Goal: Task Accomplishment & Management: Manage account settings

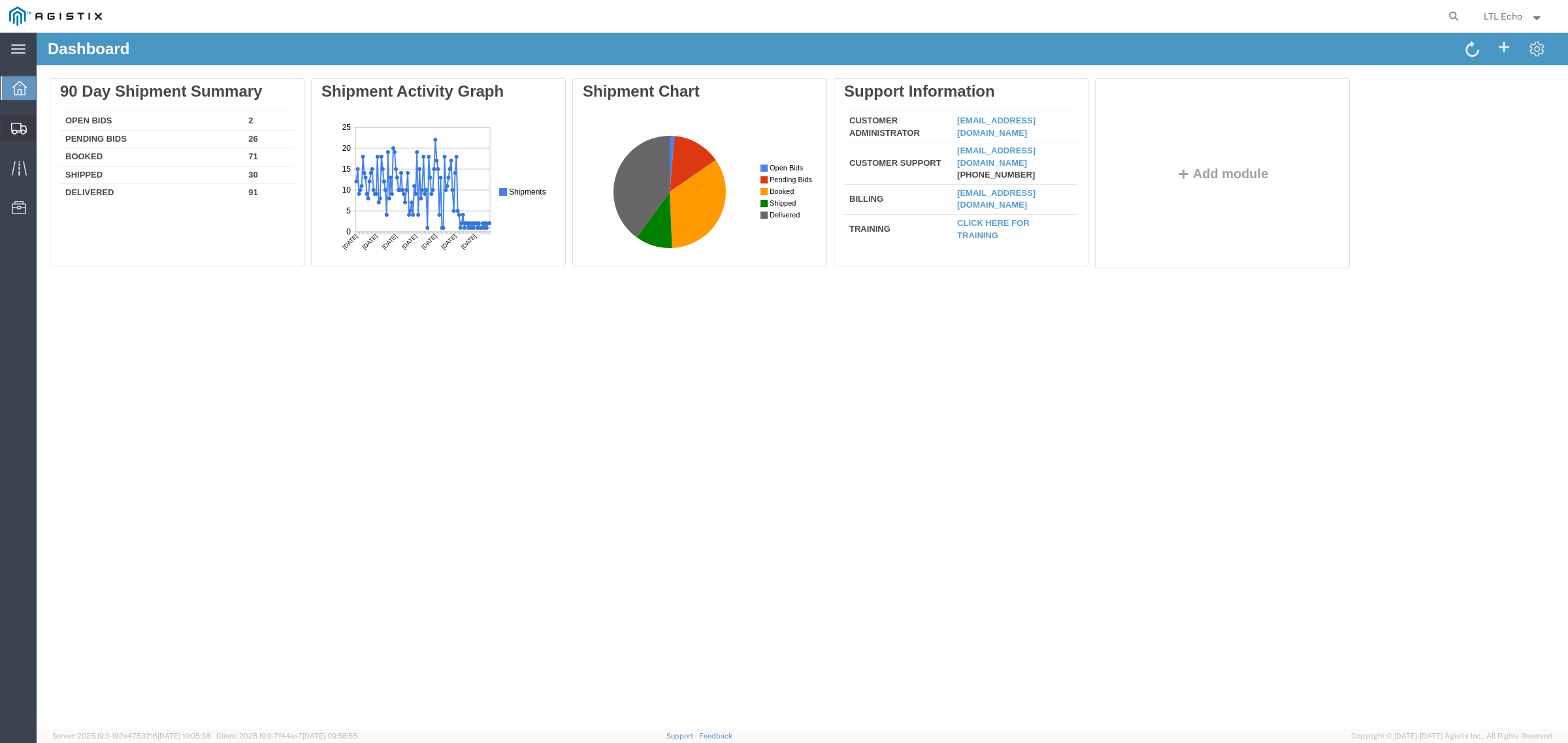
click at [4, 121] on div at bounding box center [19, 128] width 37 height 26
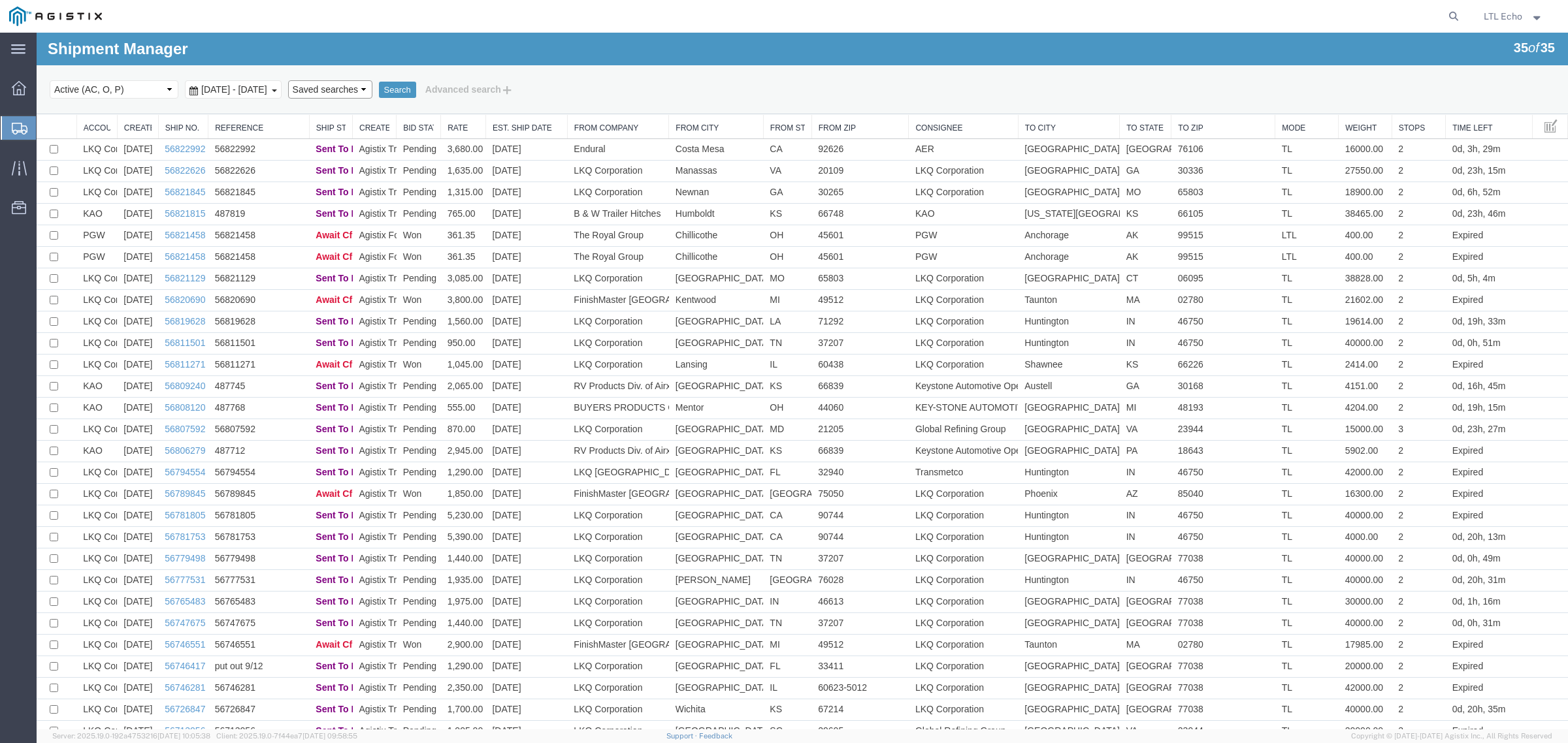
click at [372, 88] on select "Saved searches LKQ TL Lost PGW TL" at bounding box center [330, 89] width 84 height 18
select select "PGW TL"
click at [313, 81] on select "Saved searches LKQ TL Lost PGW TL" at bounding box center [330, 89] width 84 height 18
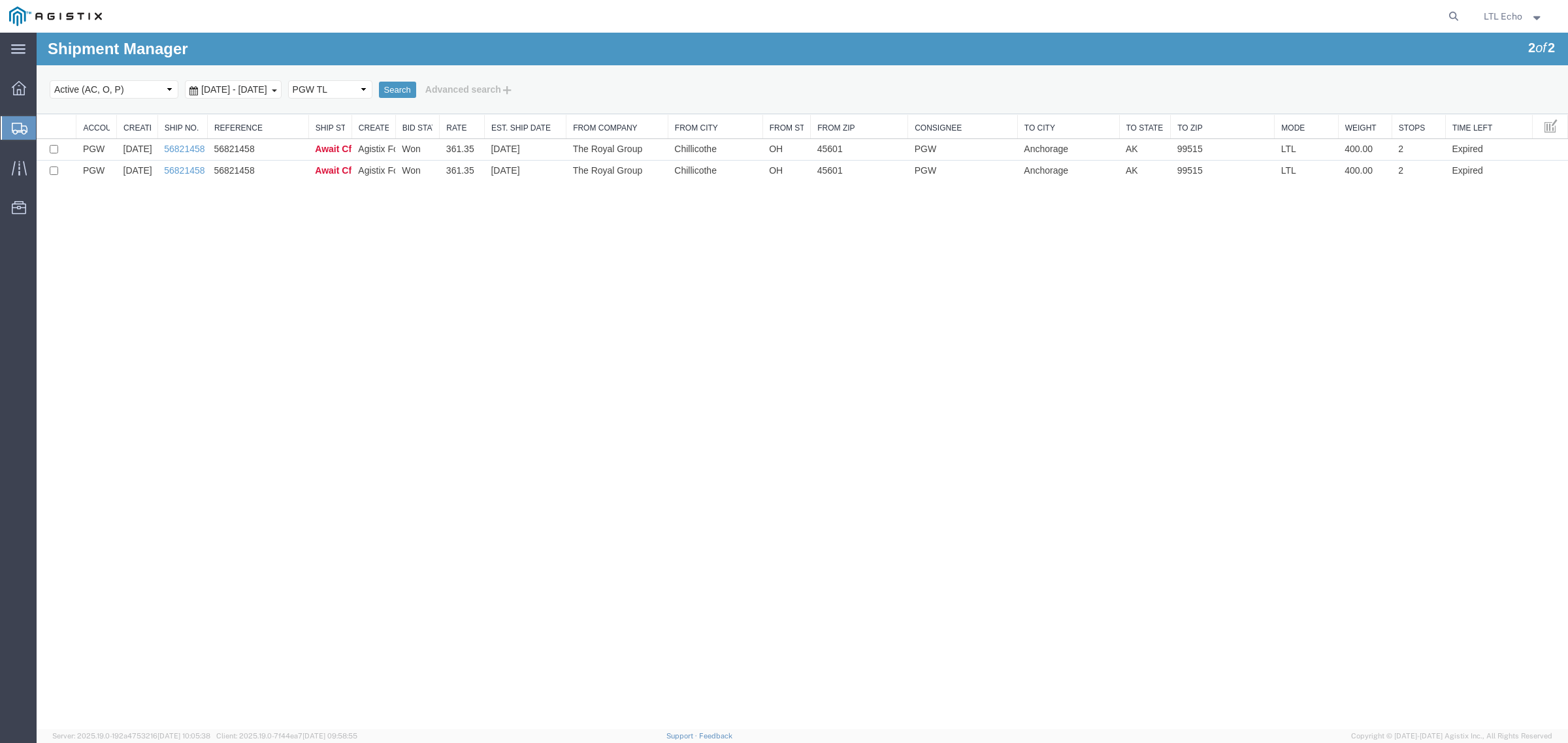
click at [292, 456] on div "Shipment Manager 2 of 2 Search Select status Active (AC, O, P) All Approved Awa…" at bounding box center [802, 381] width 1531 height 697
click at [187, 174] on link "56821458" at bounding box center [184, 170] width 40 height 11
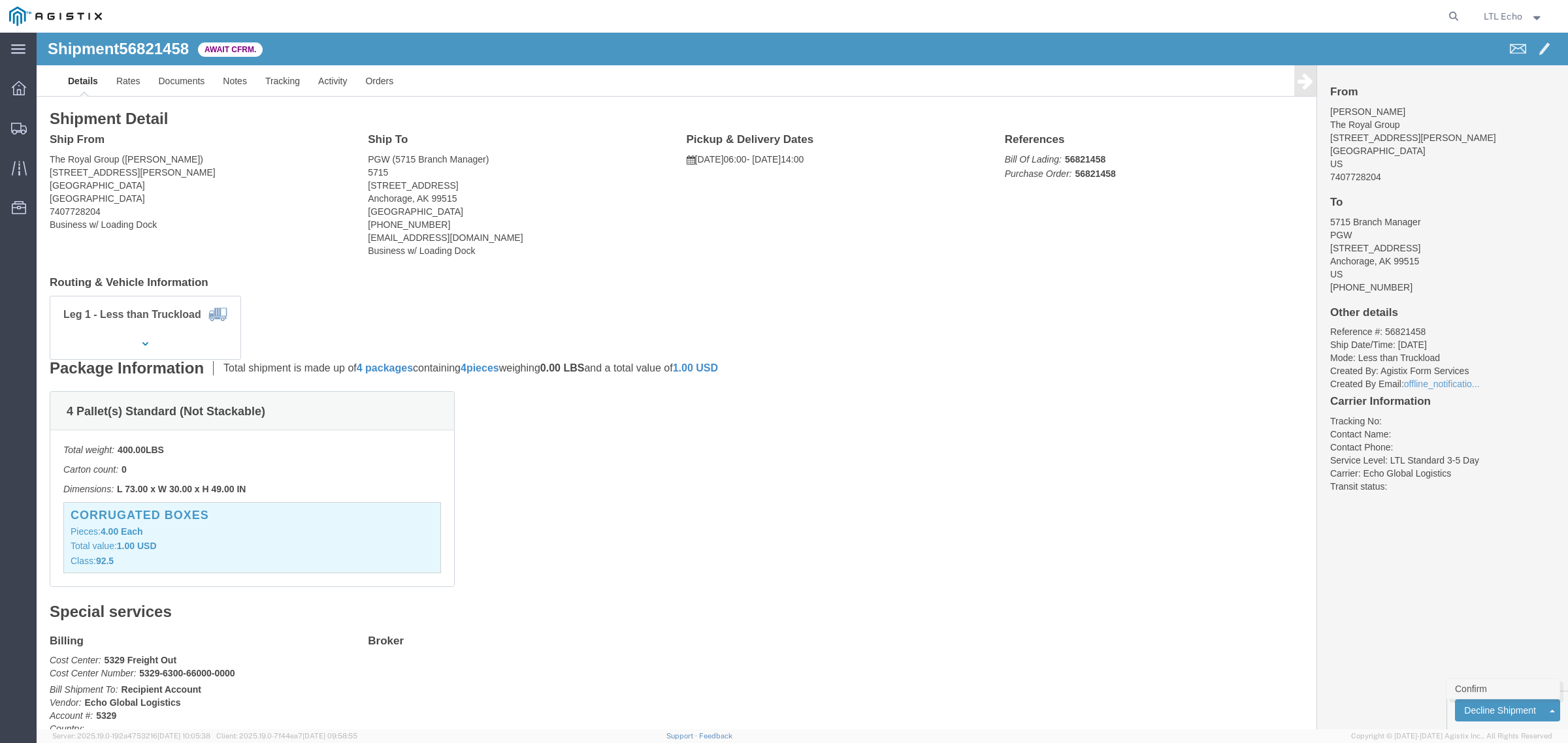
click link "Confirm"
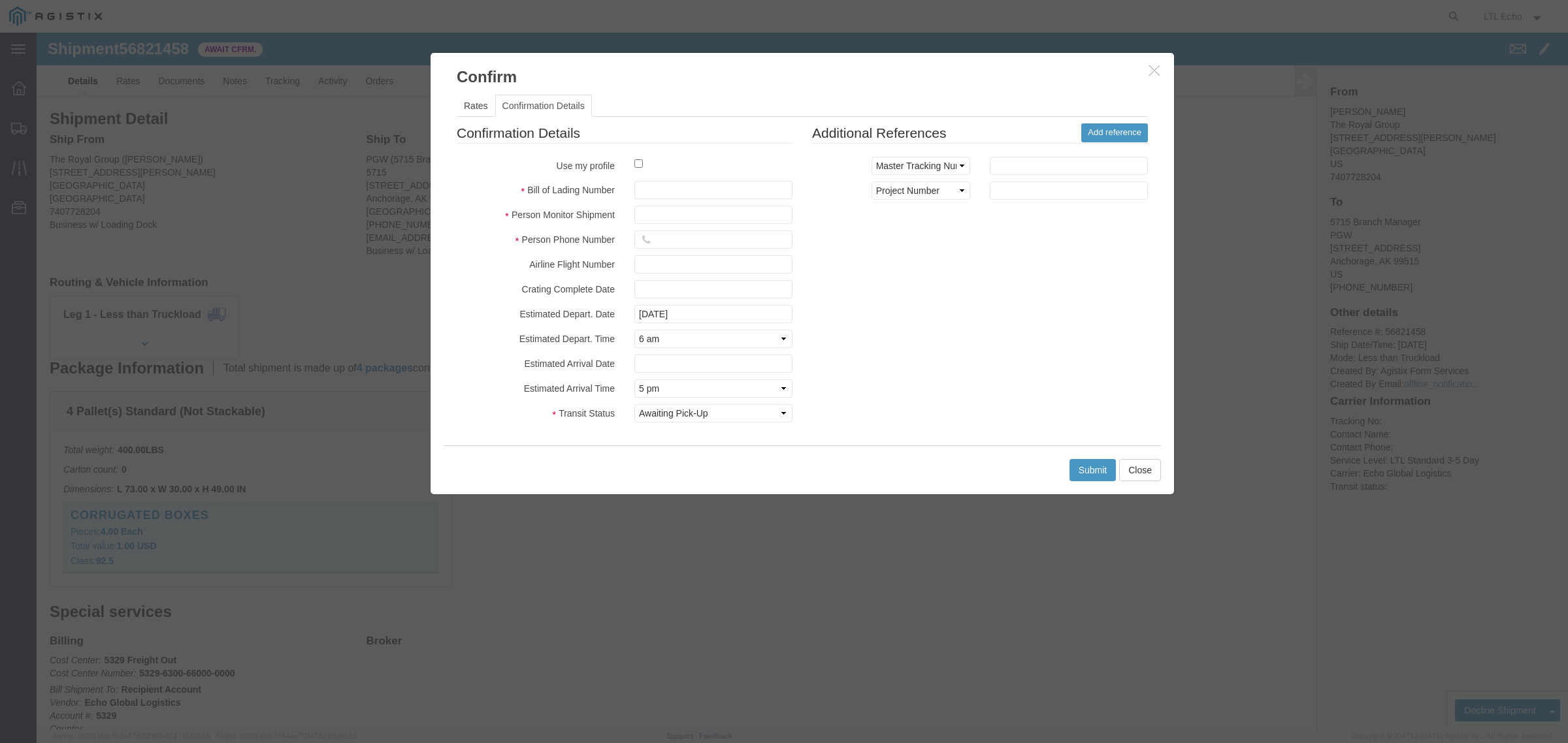
click label
click input "checkbox"
checkbox input "true"
type input "LTL Echo"
type input "+ 8005116111"
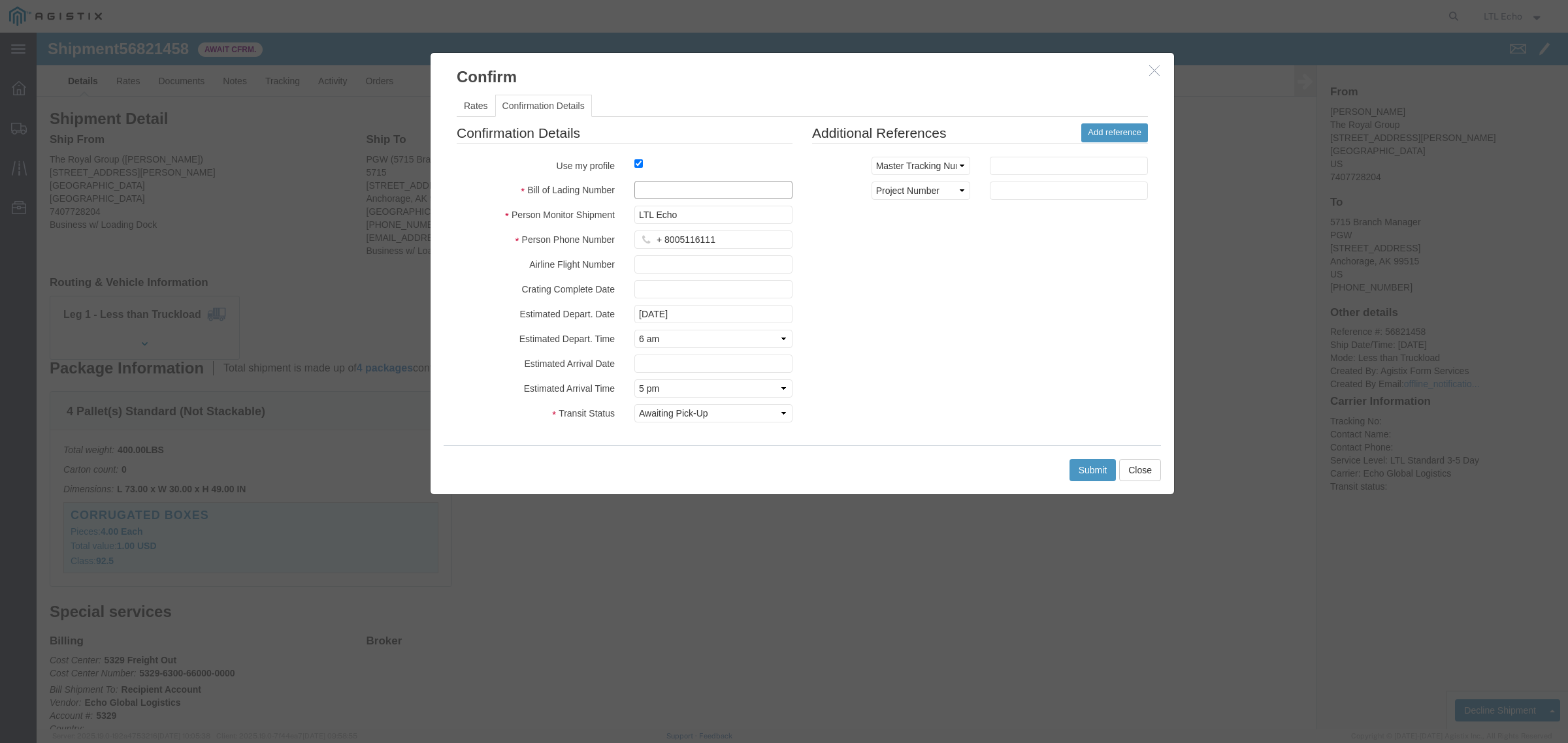
click input "text"
paste input "64307922"
type input "64307922"
click button "Submit"
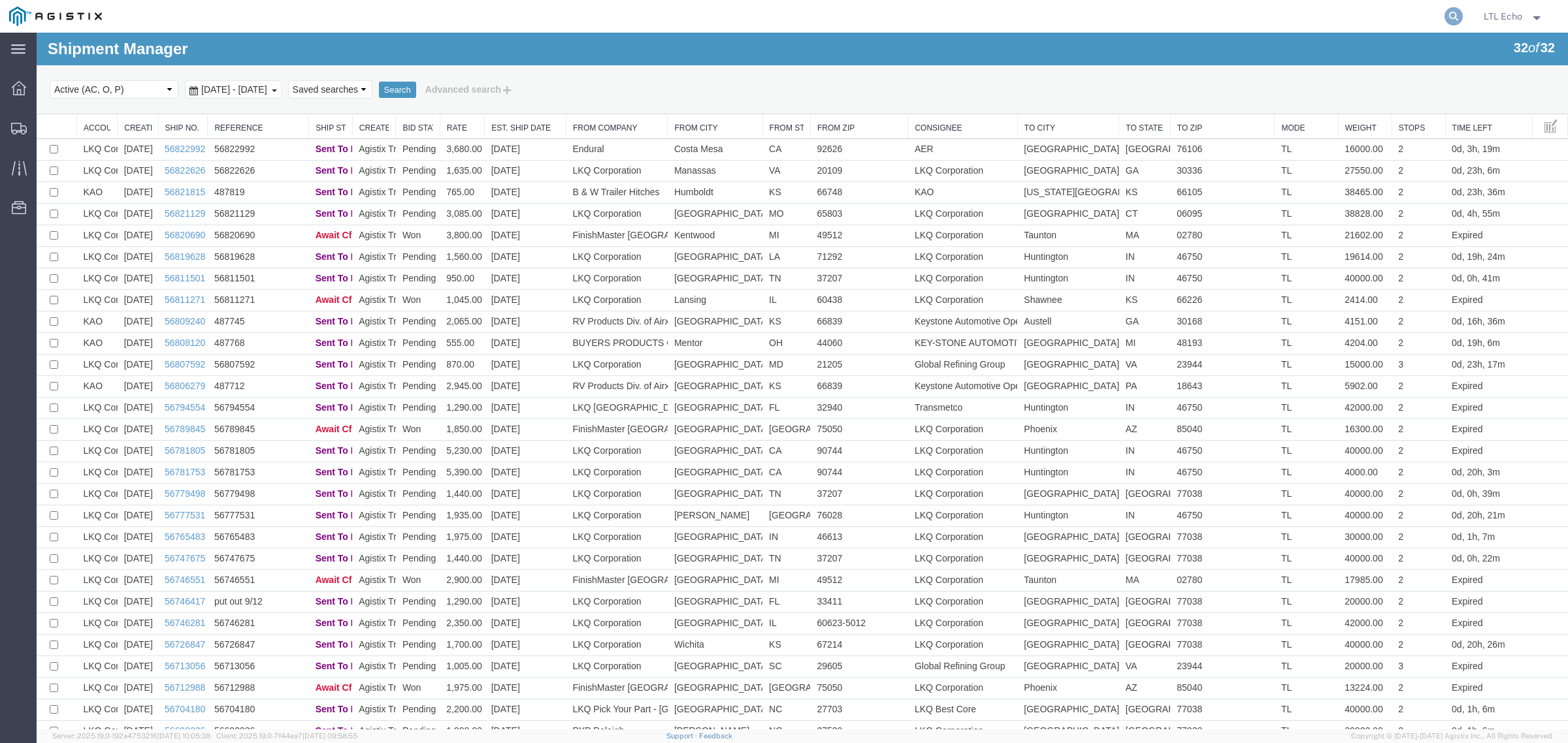
click at [1449, 14] on icon at bounding box center [1453, 16] width 18 height 18
click at [1407, 15] on input "search" at bounding box center [1246, 17] width 398 height 32
paste input "56821129"
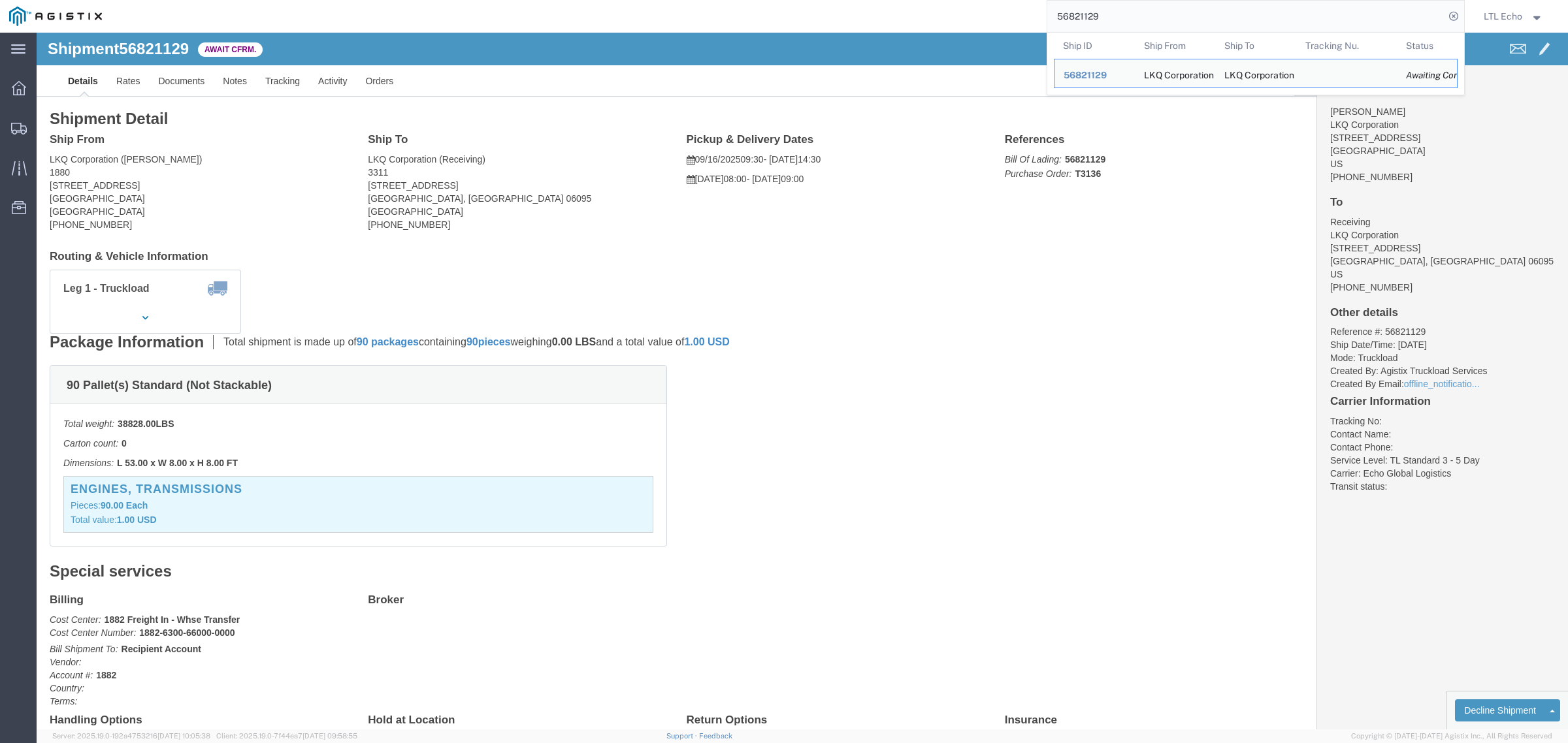
drag, startPoint x: 161, startPoint y: 153, endPoint x: 11, endPoint y: 157, distance: 150.1
click div "Ship From LKQ Corporation ([PERSON_NAME]) 1880 [STREET_ADDRESS] [PHONE_NUMBER]"
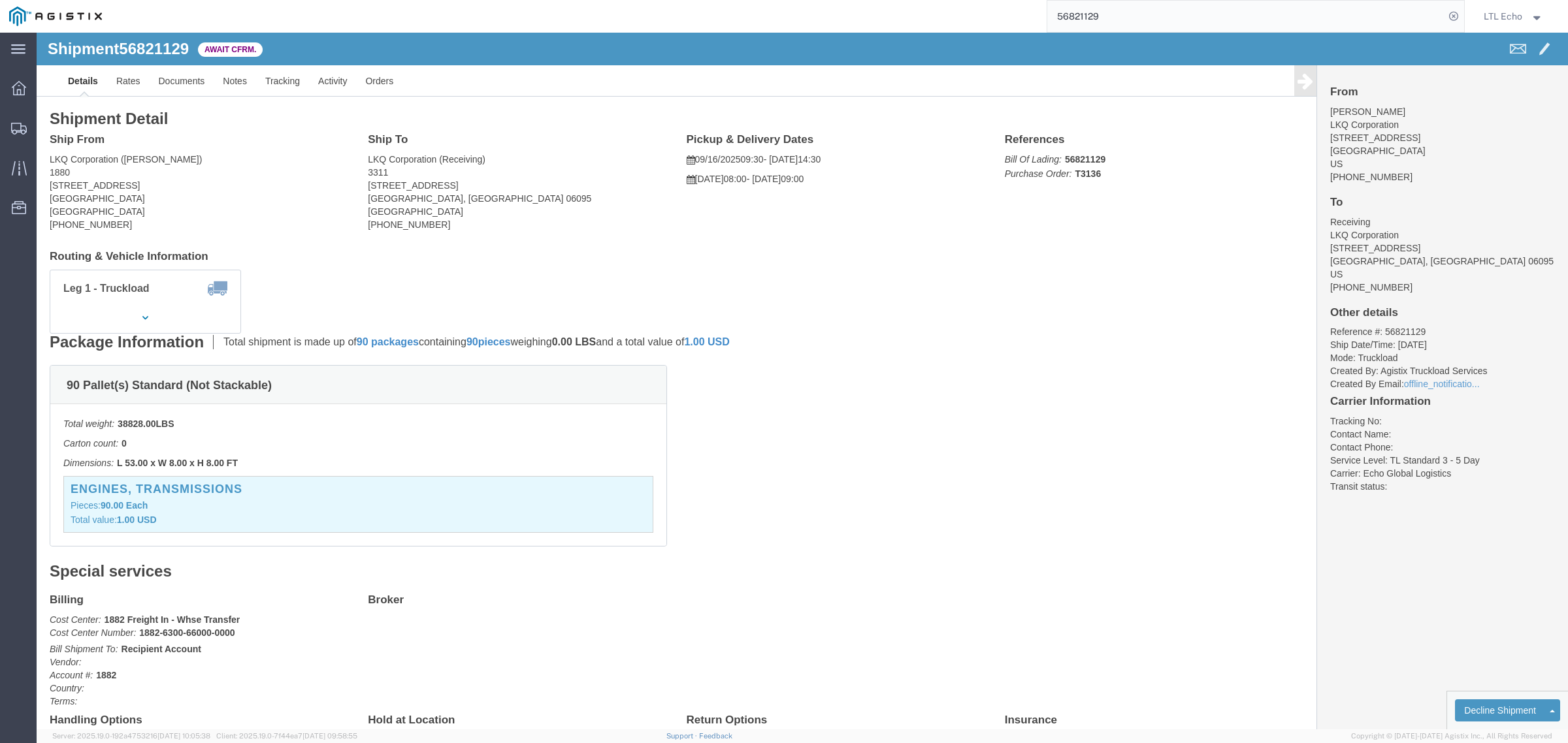
copy address "[STREET_ADDRESS]"
click link "Notes"
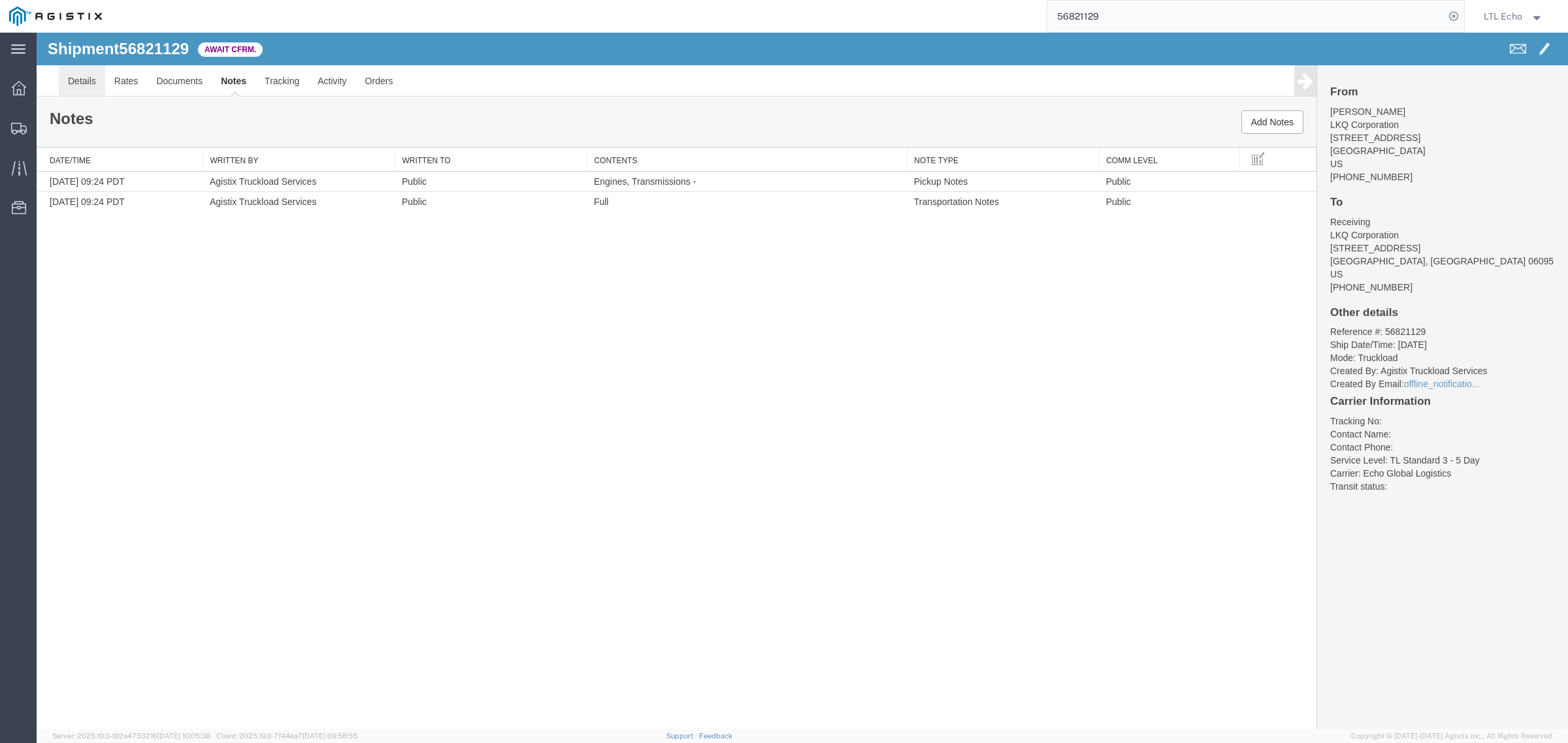
click at [79, 79] on link "Details" at bounding box center [82, 81] width 46 height 32
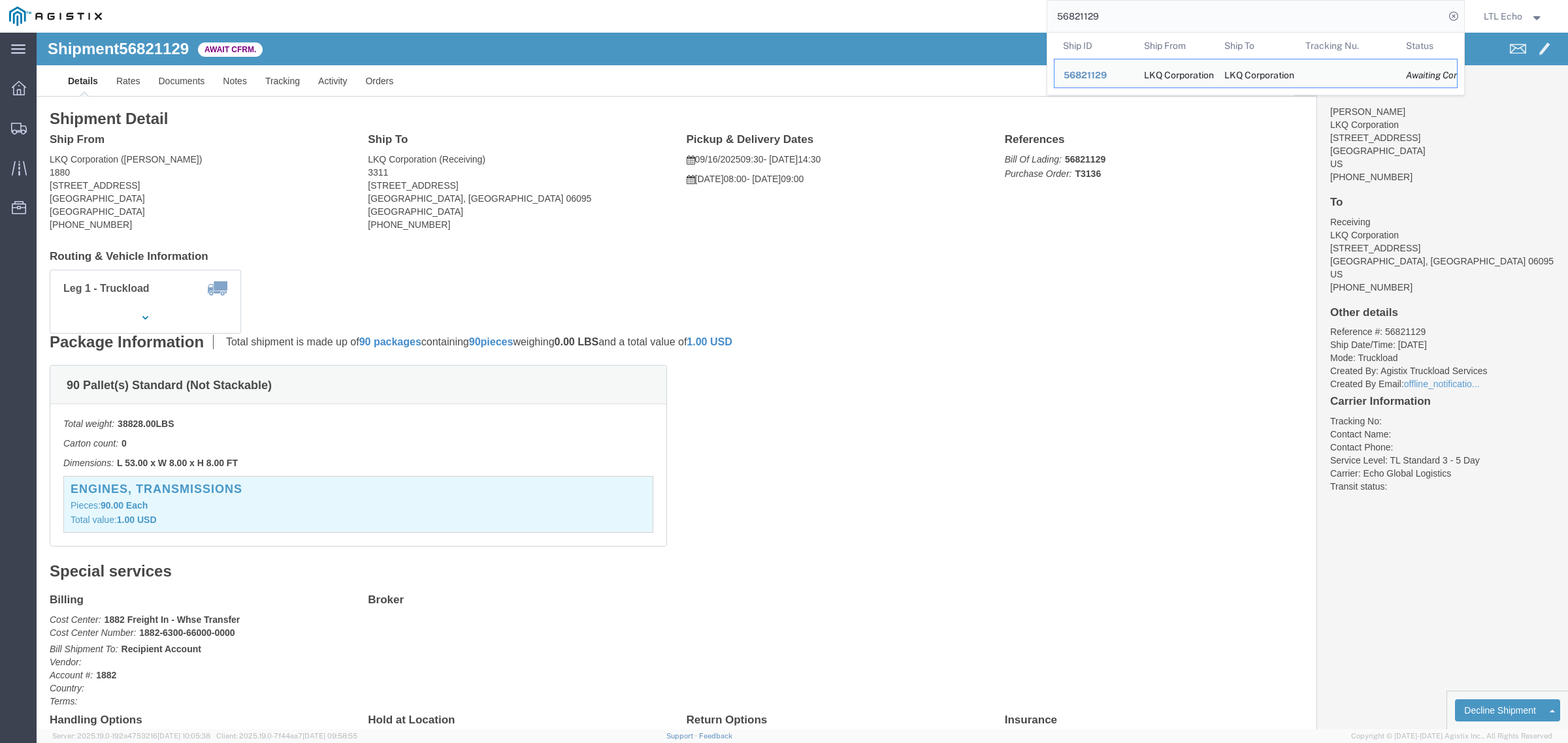
drag, startPoint x: 1119, startPoint y: 17, endPoint x: 910, endPoint y: 11, distance: 209.1
click at [926, 32] on div "56821129 Ship ID Ship From Ship To Tracking Nu. Status Ship ID 56821129 Ship Fr…" at bounding box center [787, 16] width 1353 height 32
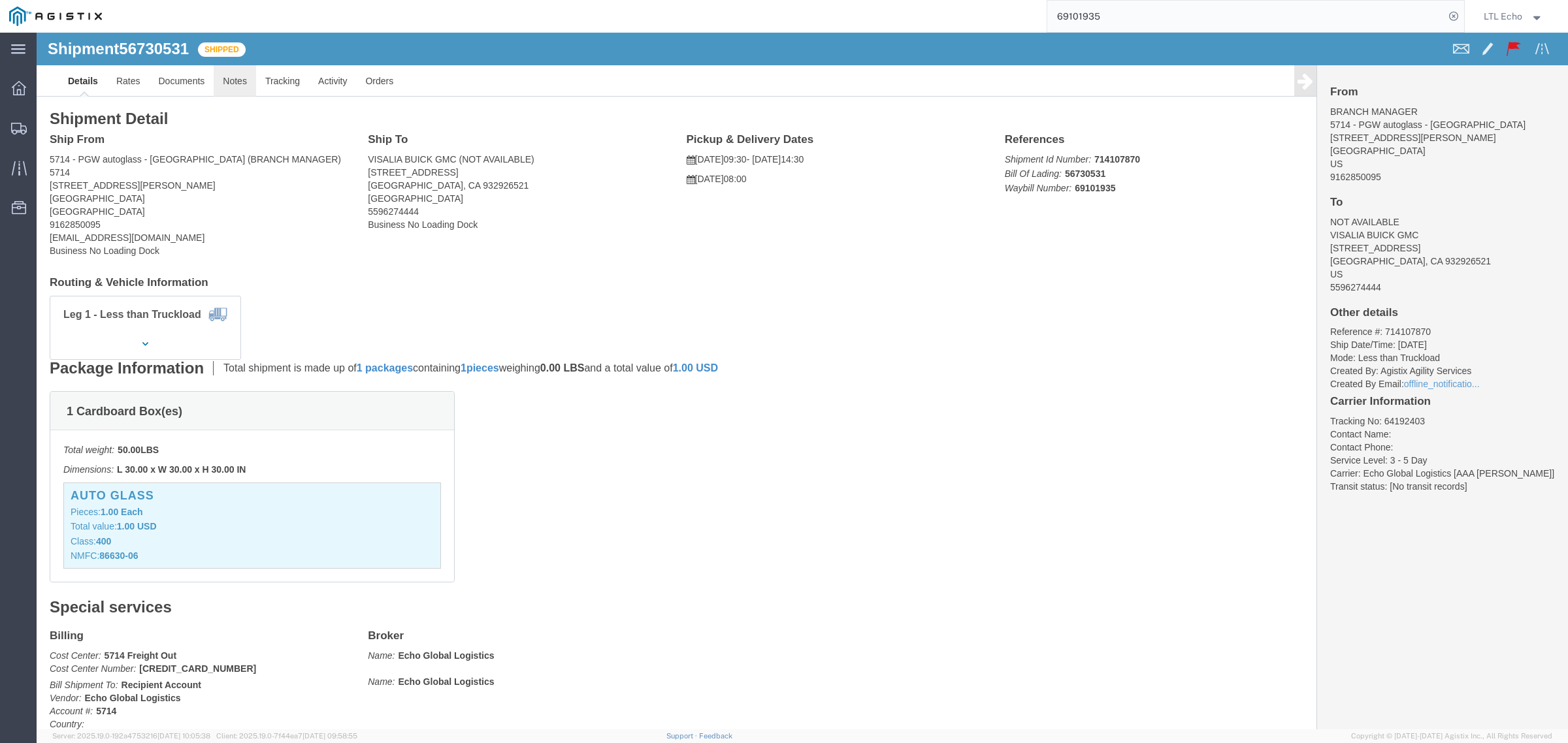
click link "Notes"
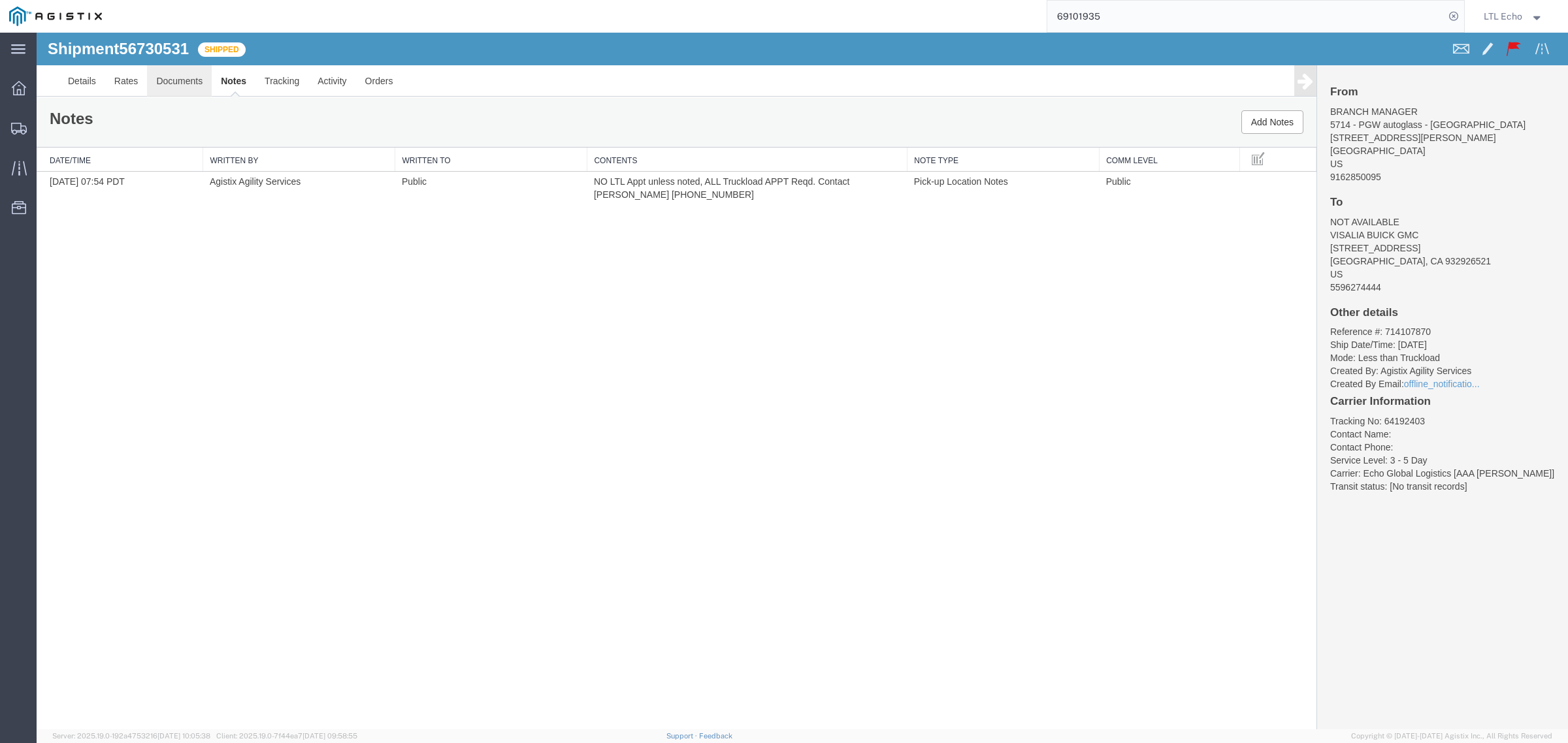
click at [185, 79] on link "Documents" at bounding box center [179, 81] width 65 height 32
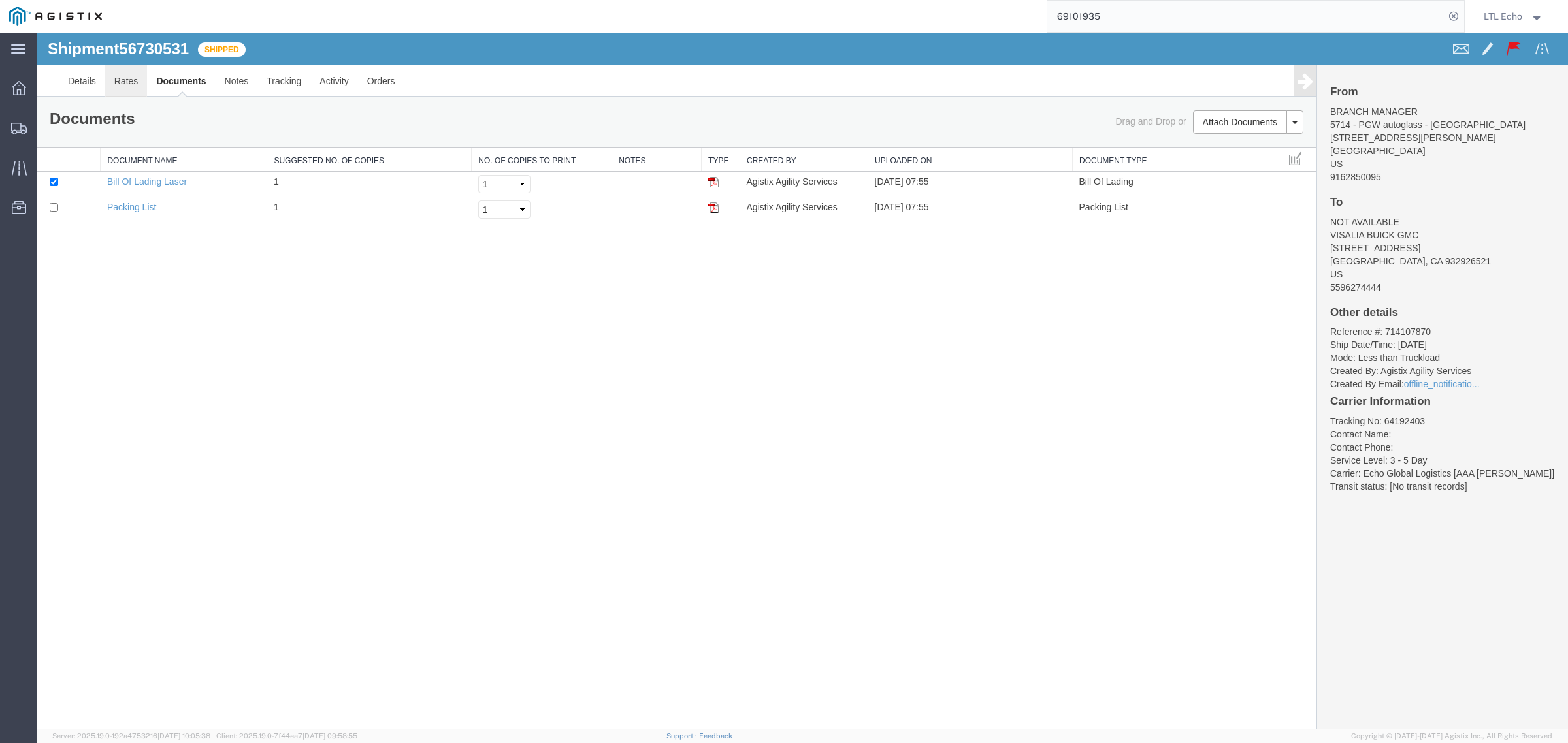
click at [124, 77] on link "Rates" at bounding box center [126, 81] width 42 height 32
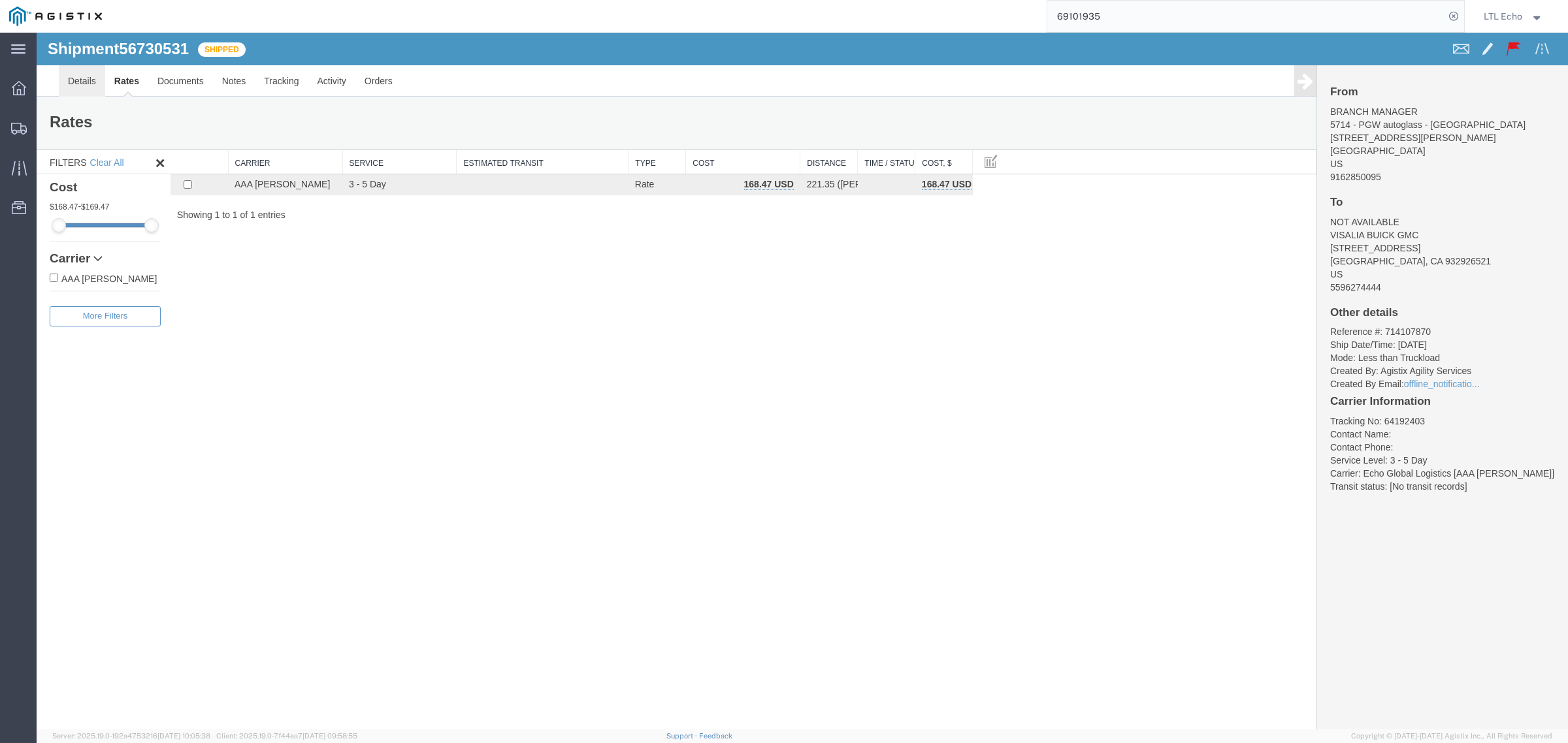
click at [73, 84] on link "Details" at bounding box center [82, 81] width 46 height 32
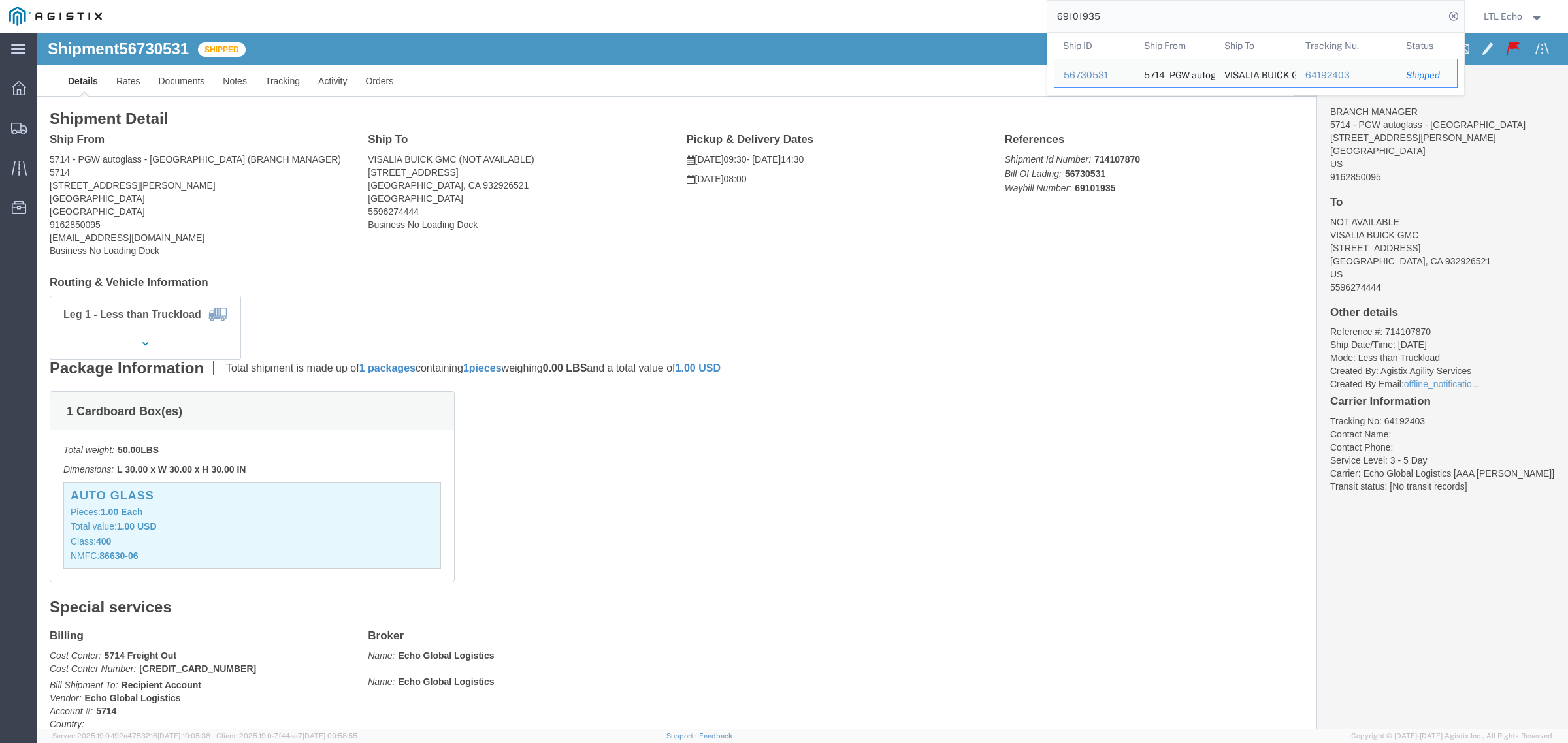
drag, startPoint x: 1112, startPoint y: 22, endPoint x: 975, endPoint y: 17, distance: 137.1
click at [975, 17] on div "69101935 Ship ID Ship From Ship To Tracking Nu. Status Ship ID 56730531 Ship Fr…" at bounding box center [787, 16] width 1353 height 32
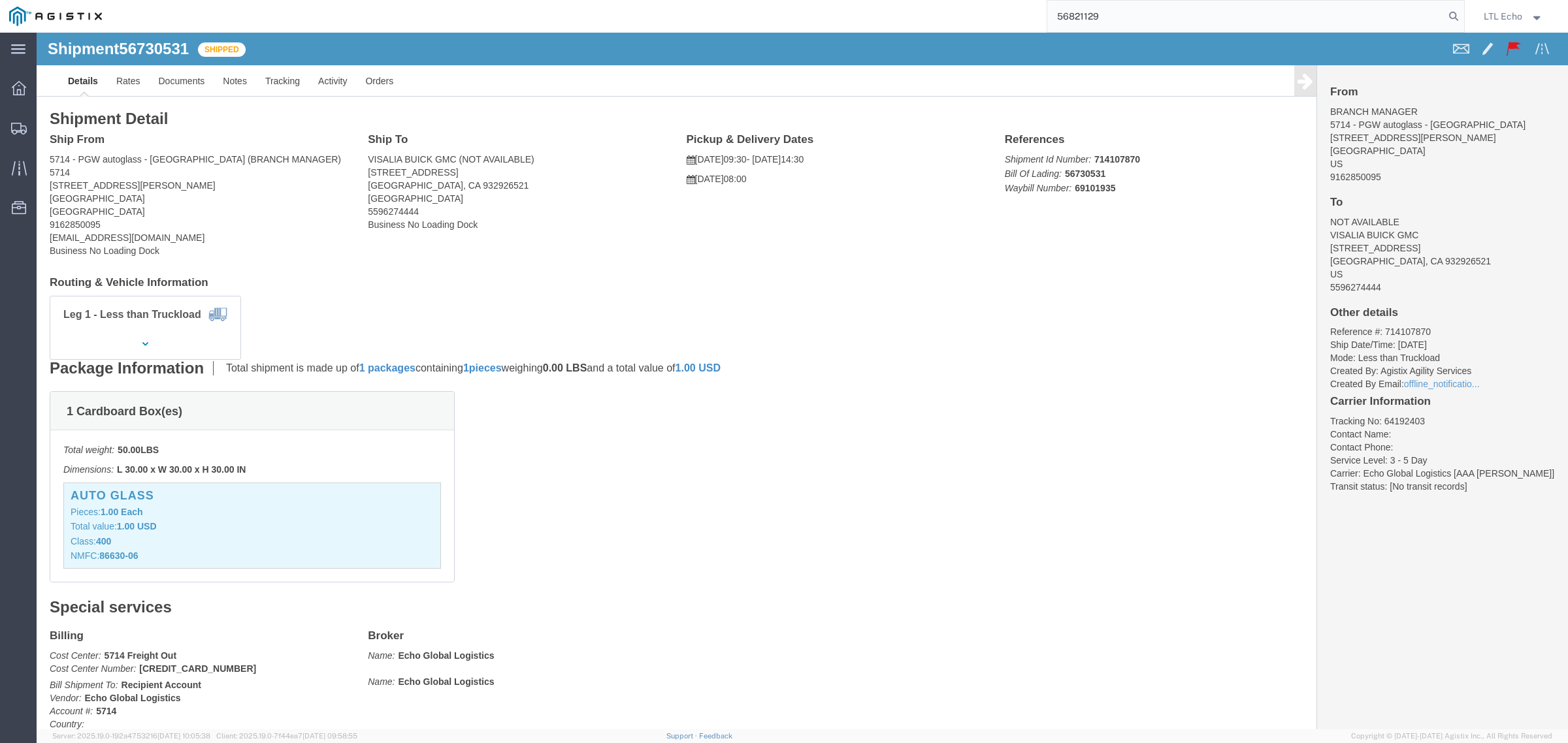
type input "56821129"
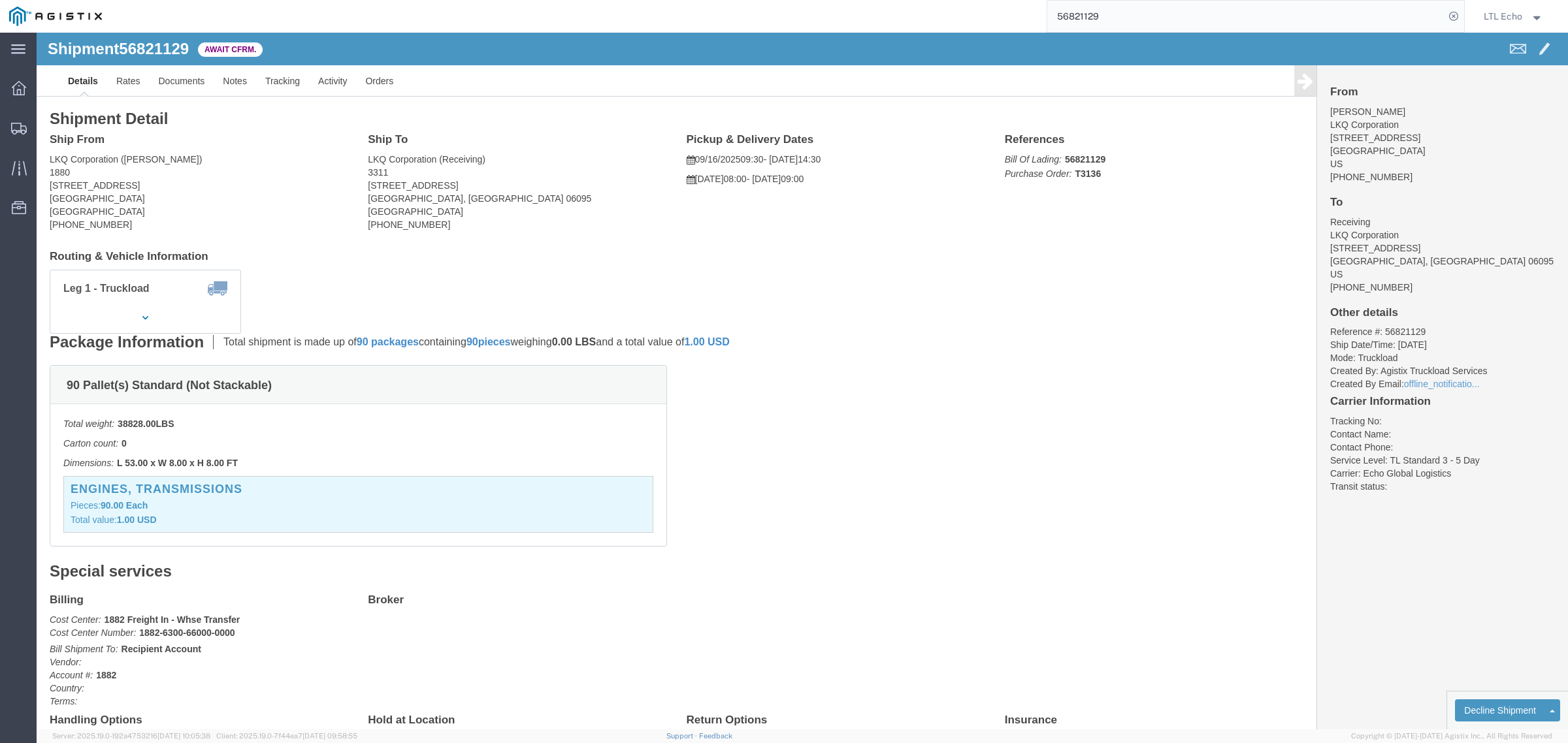
click div "90 Pallet(s) Standard (Not Stackable) Total weight: 38828.00 LBS Carton count: …"
drag, startPoint x: 83, startPoint y: 190, endPoint x: 12, endPoint y: 193, distance: 71.1
click address "LKQ Corporation ([PERSON_NAME]) 1880 [STREET_ADDRESS] [PHONE_NUMBER]"
copy address "[PHONE_NUMBER]"
click b "56821129"
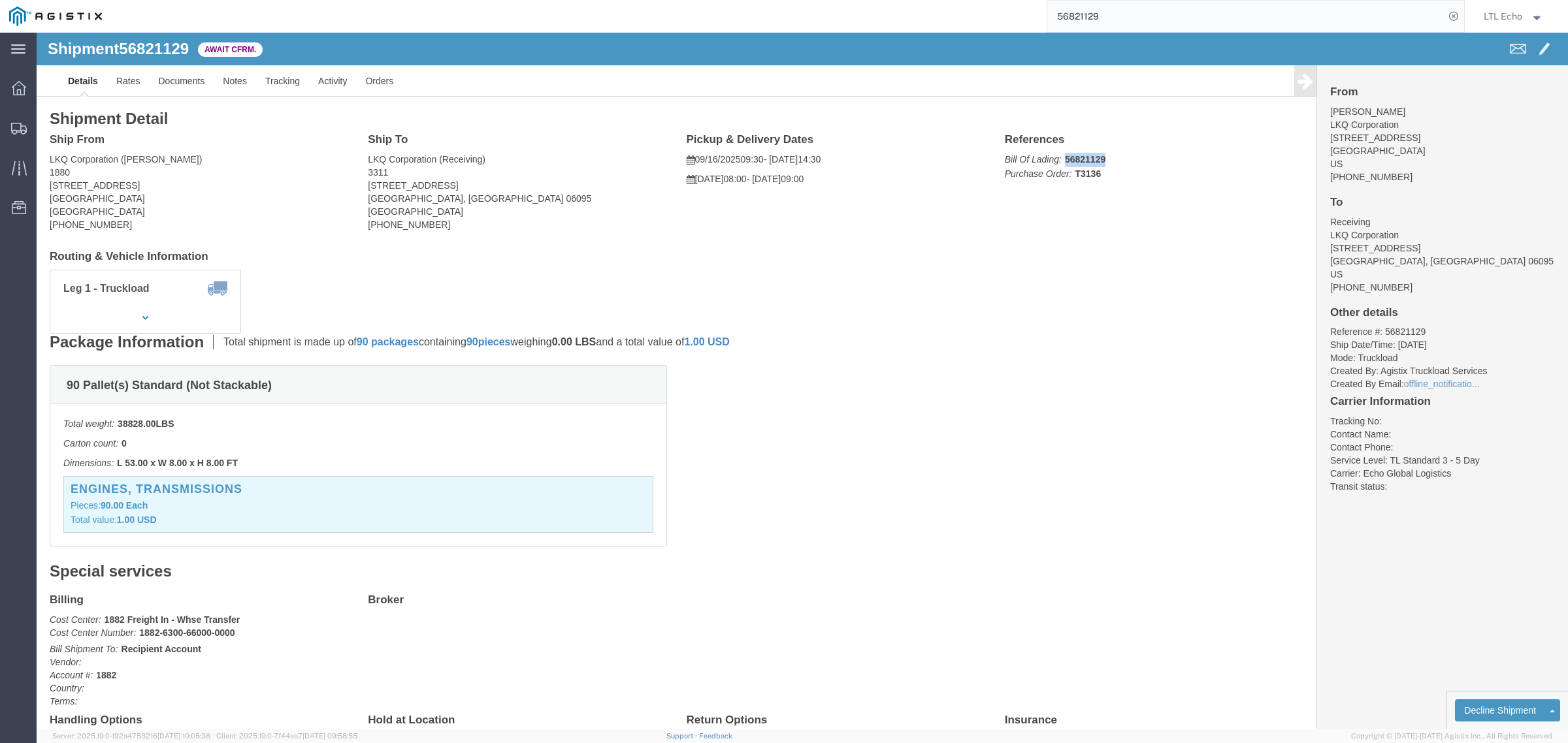
click b "56821129"
copy b "56821129"
drag, startPoint x: 406, startPoint y: 148, endPoint x: 329, endPoint y: 156, distance: 77.4
click address "LKQ Corporation (Receiving) [STREET_ADDRESS] [PHONE_NUMBER]"
copy address "[STREET_ADDRESS]"
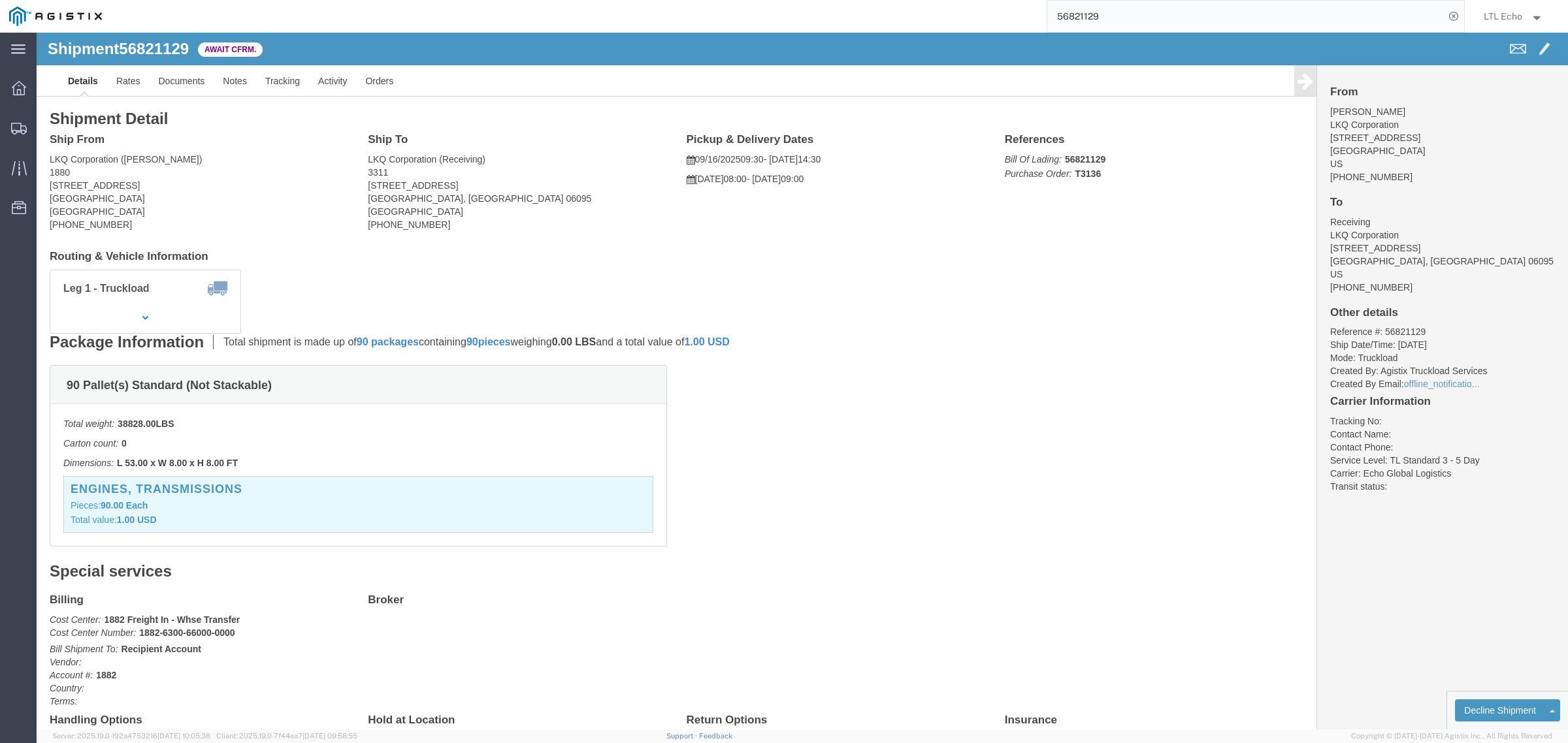
drag, startPoint x: 1008, startPoint y: 383, endPoint x: 1019, endPoint y: 222, distance: 161.4
click div "90 Pallet(s) Standard (Not Stackable) Total weight: 38828.00 LBS Carton count: …"
click b "56821129"
copy b "56821129"
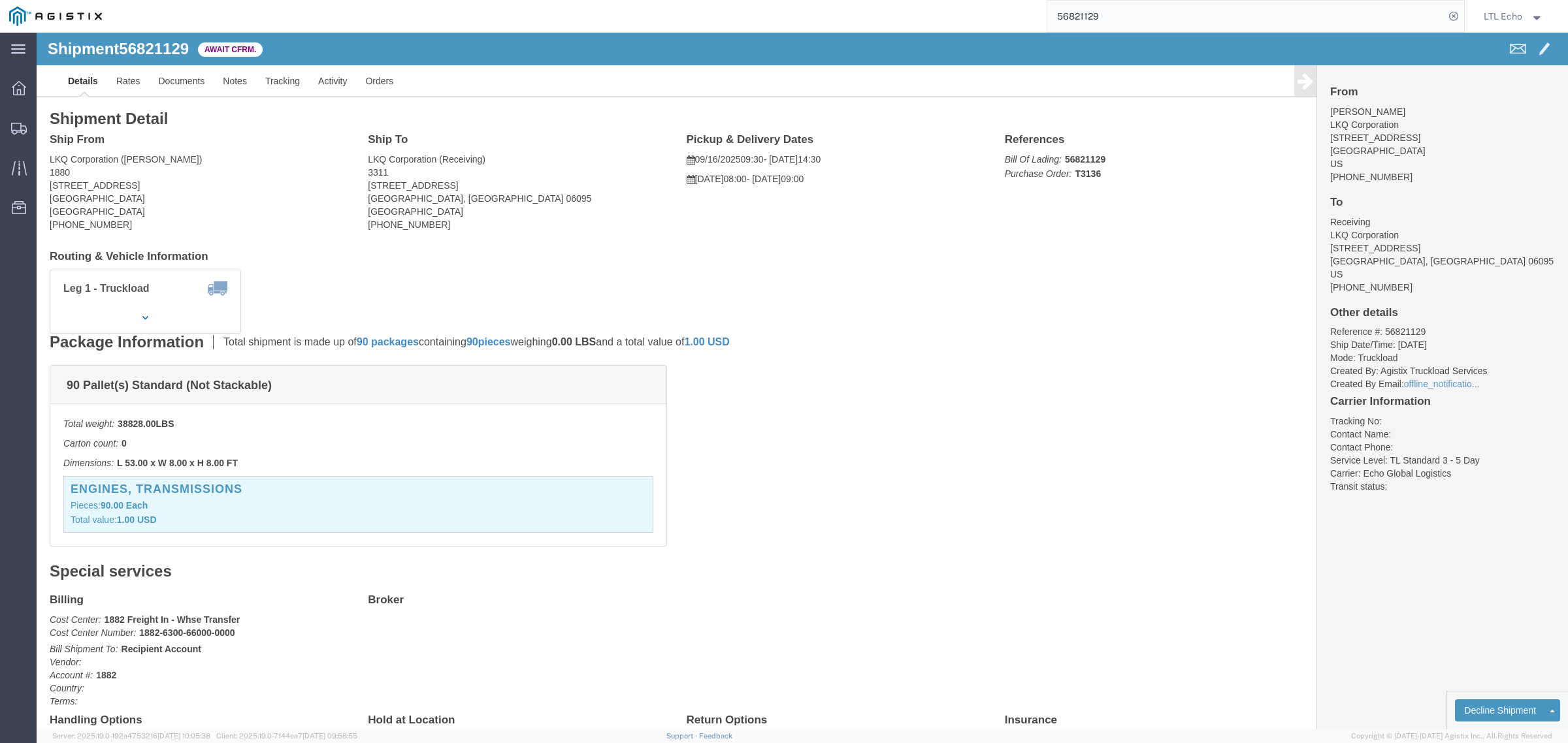
click b "T3136"
copy b "T3136"
click link "Notes"
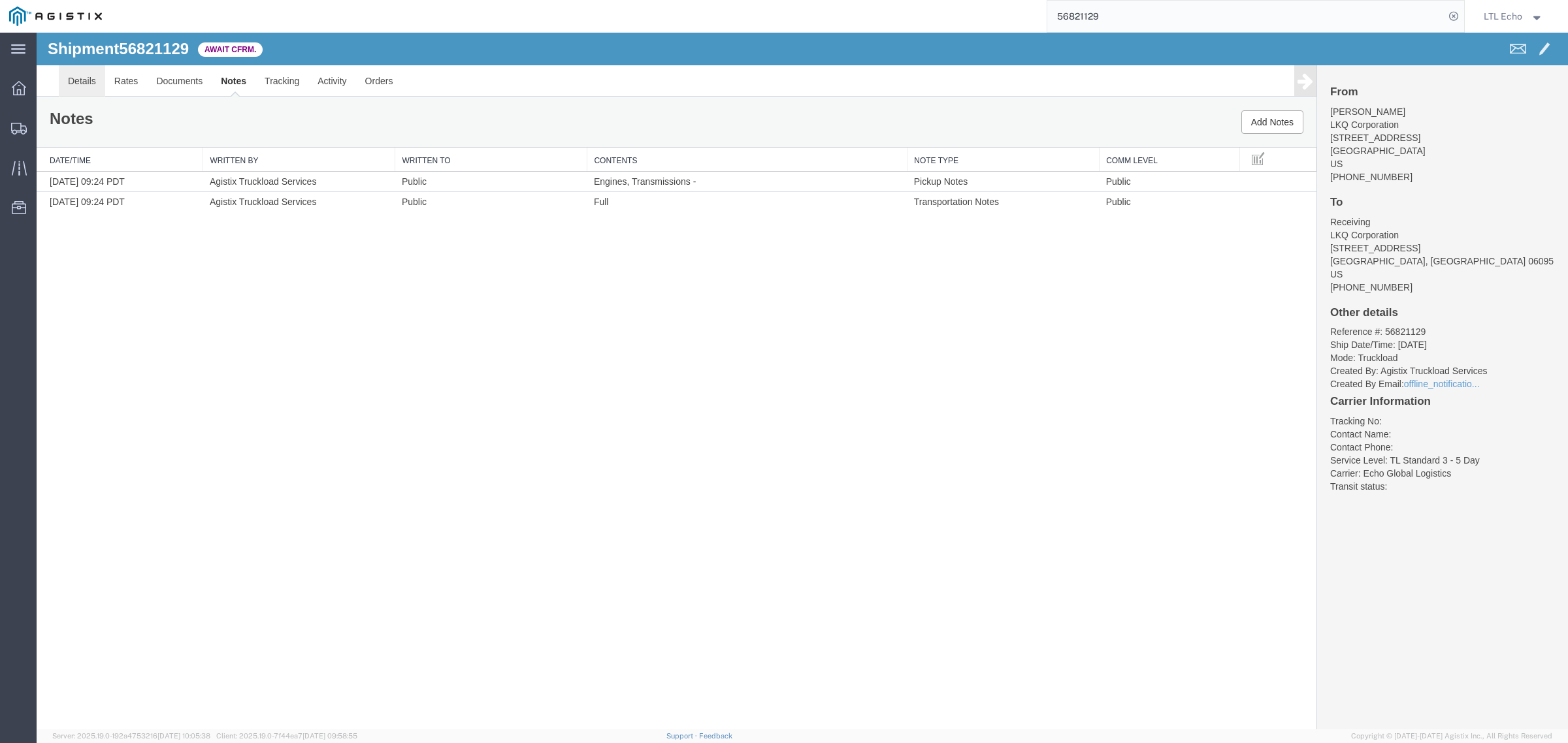
click at [87, 83] on link "Details" at bounding box center [82, 81] width 46 height 32
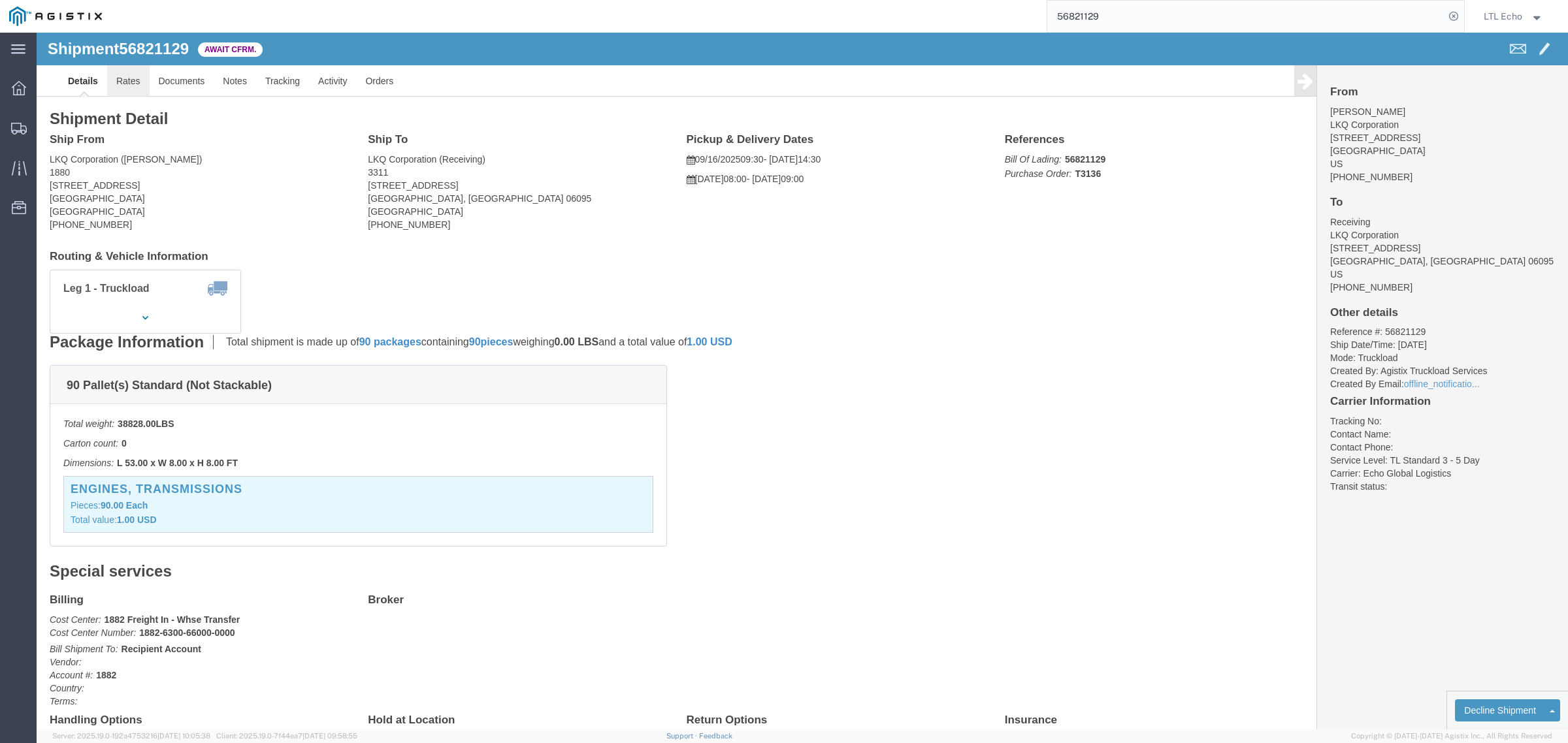
click link "Rates"
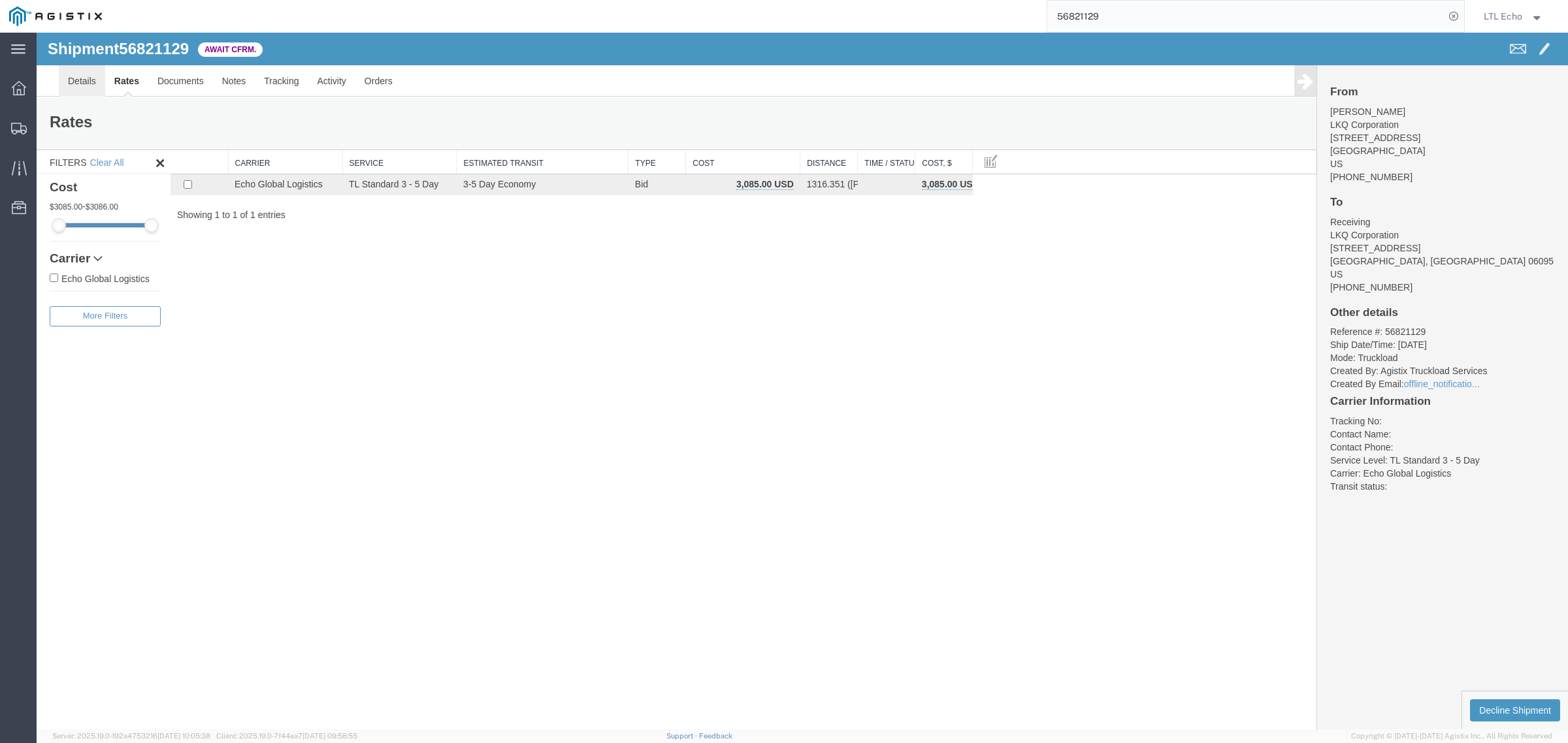
click at [87, 86] on link "Details" at bounding box center [82, 81] width 46 height 32
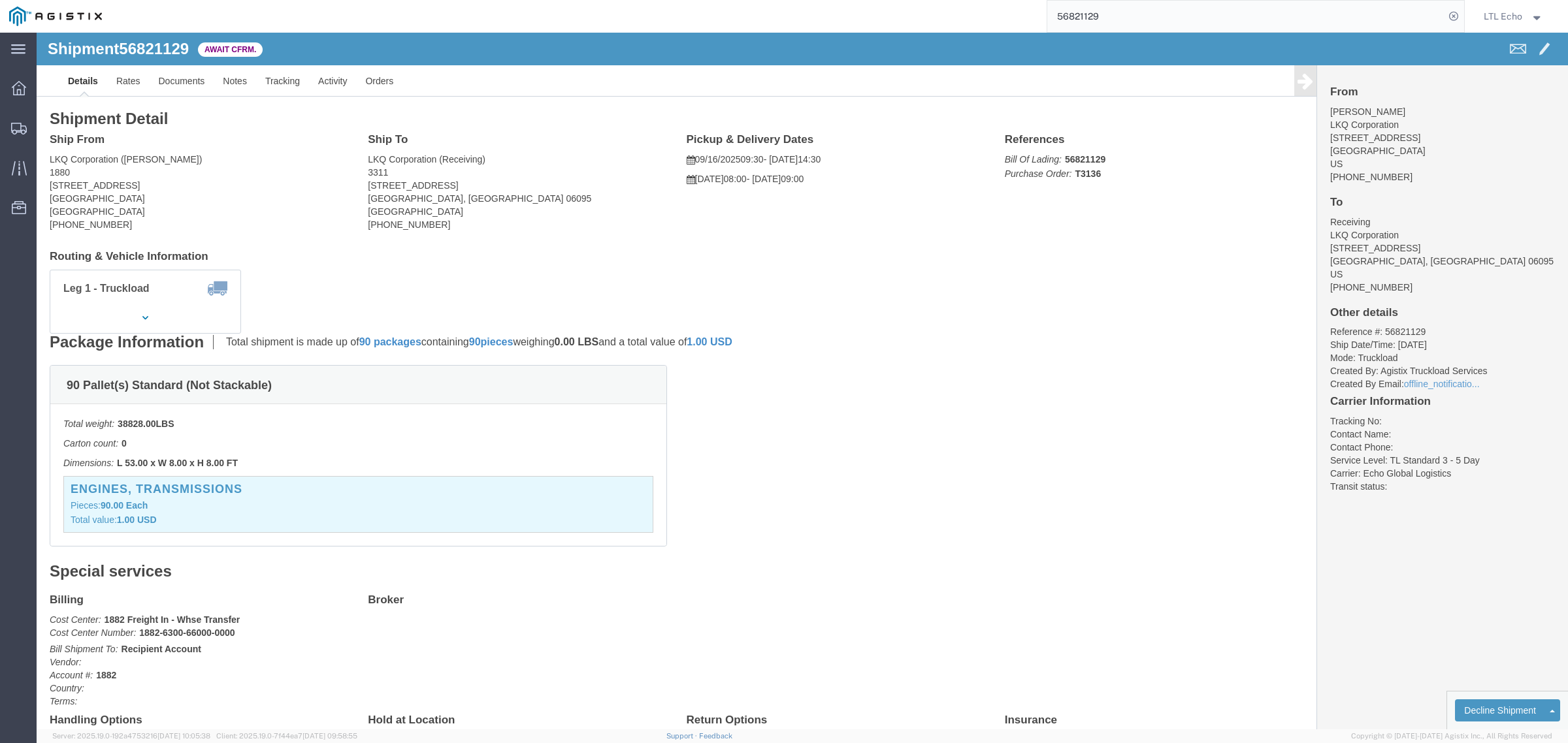
click b "T3136"
copy b "T3136"
click b "56821129"
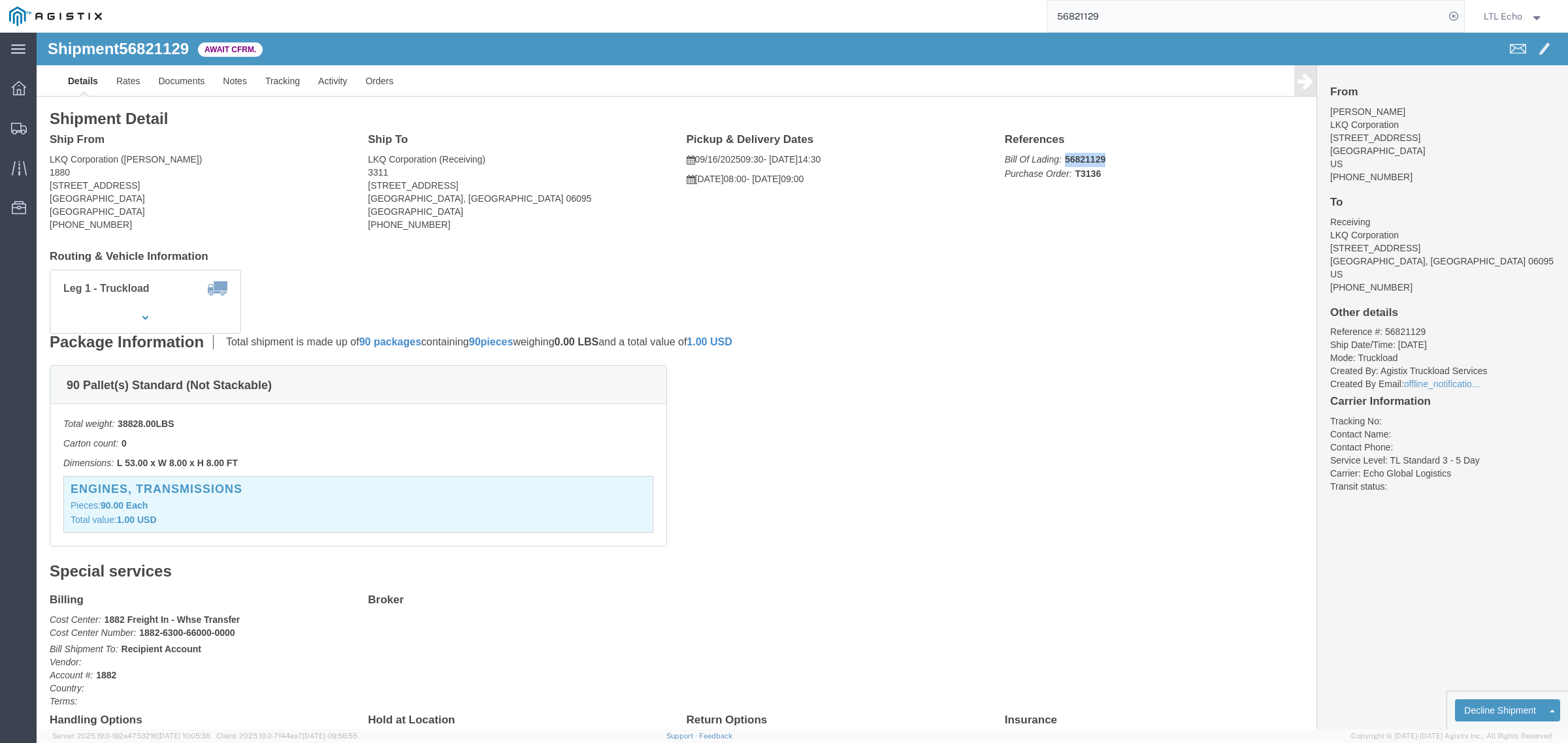
copy b "56821129"
drag, startPoint x: 460, startPoint y: 227, endPoint x: 444, endPoint y: 219, distance: 17.9
click h4 "Routing & Vehicle Information"
drag, startPoint x: 403, startPoint y: 190, endPoint x: 330, endPoint y: 192, distance: 73.0
click address "LKQ Corporation (Receiving) [STREET_ADDRESS] [PHONE_NUMBER]"
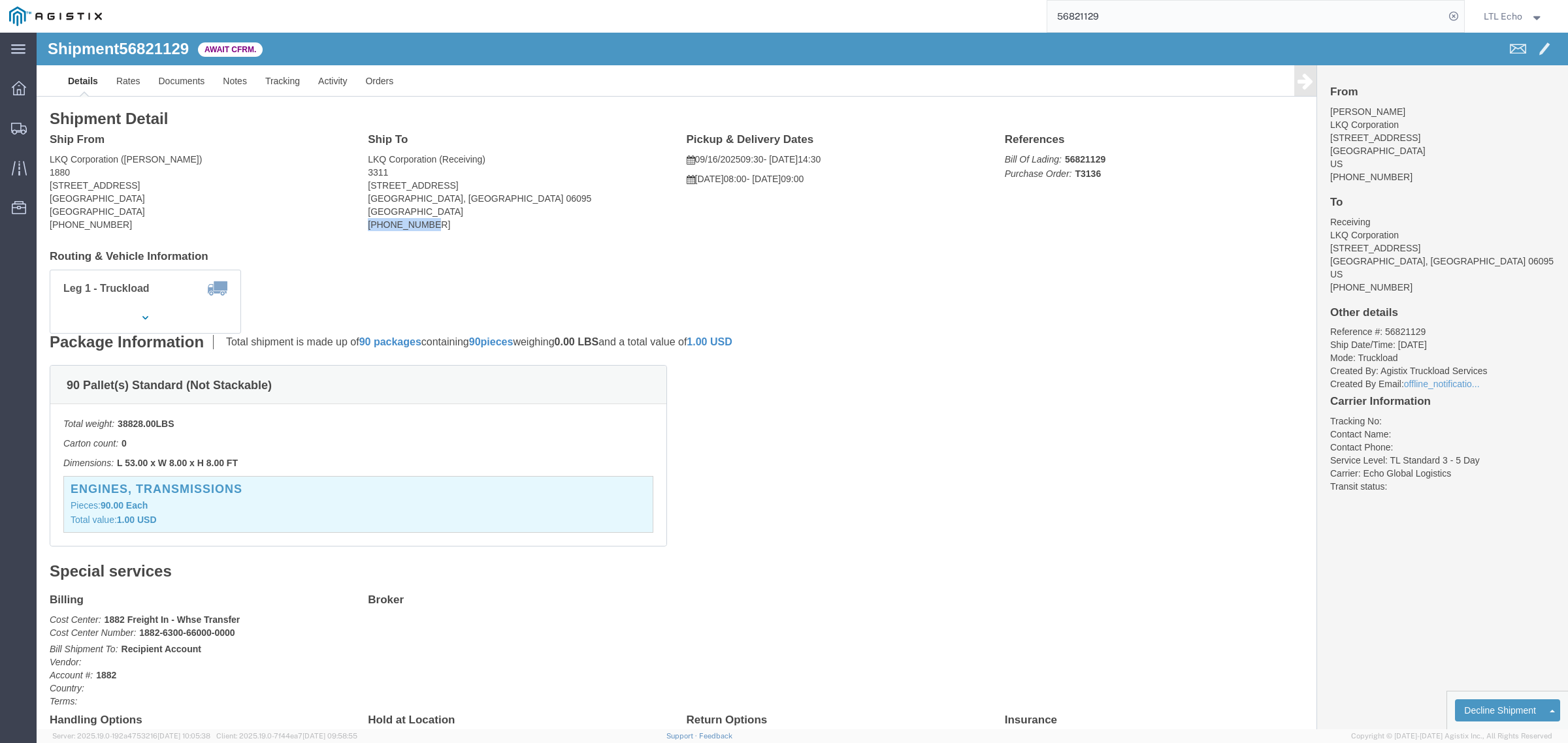
copy address "[PHONE_NUMBER]"
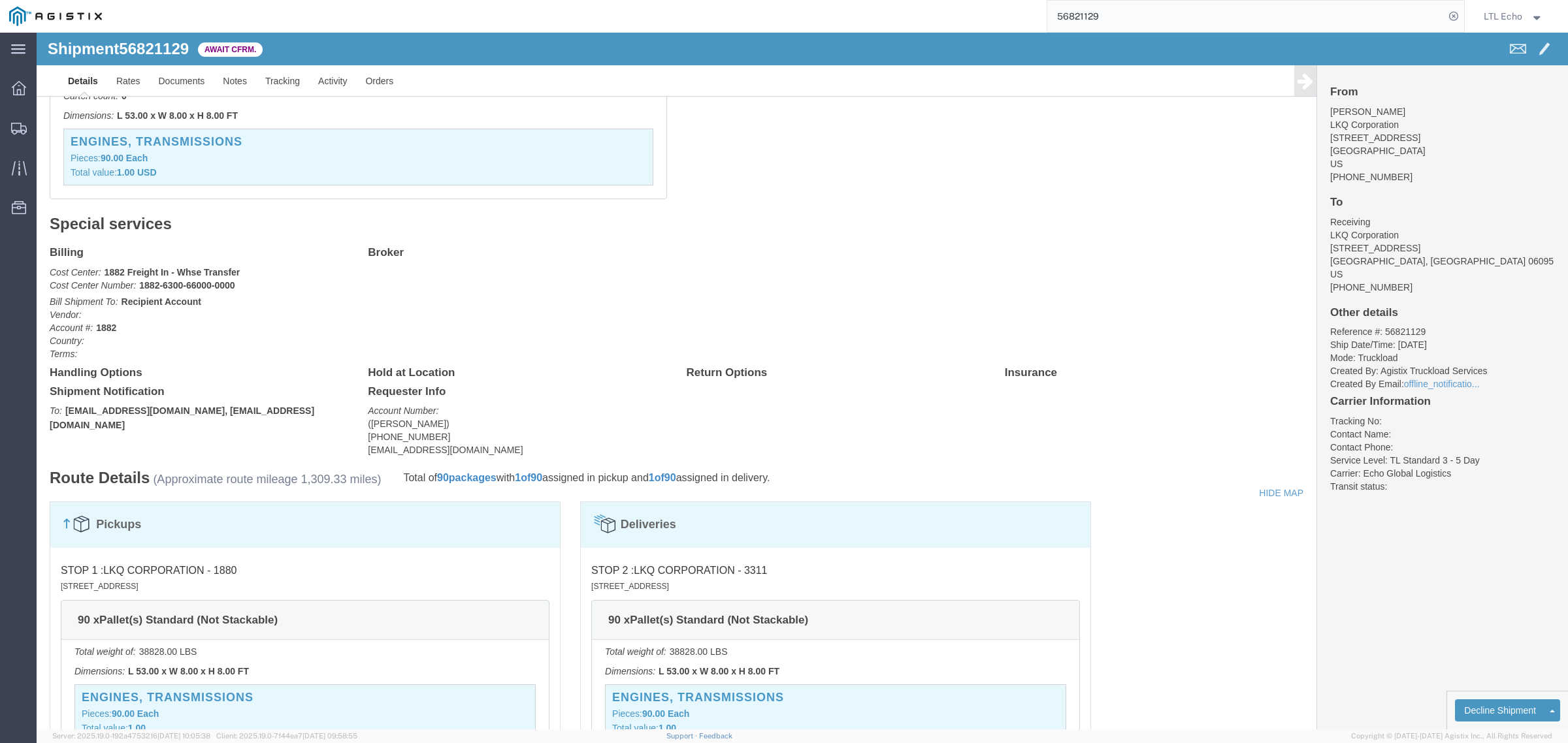
scroll to position [408, 0]
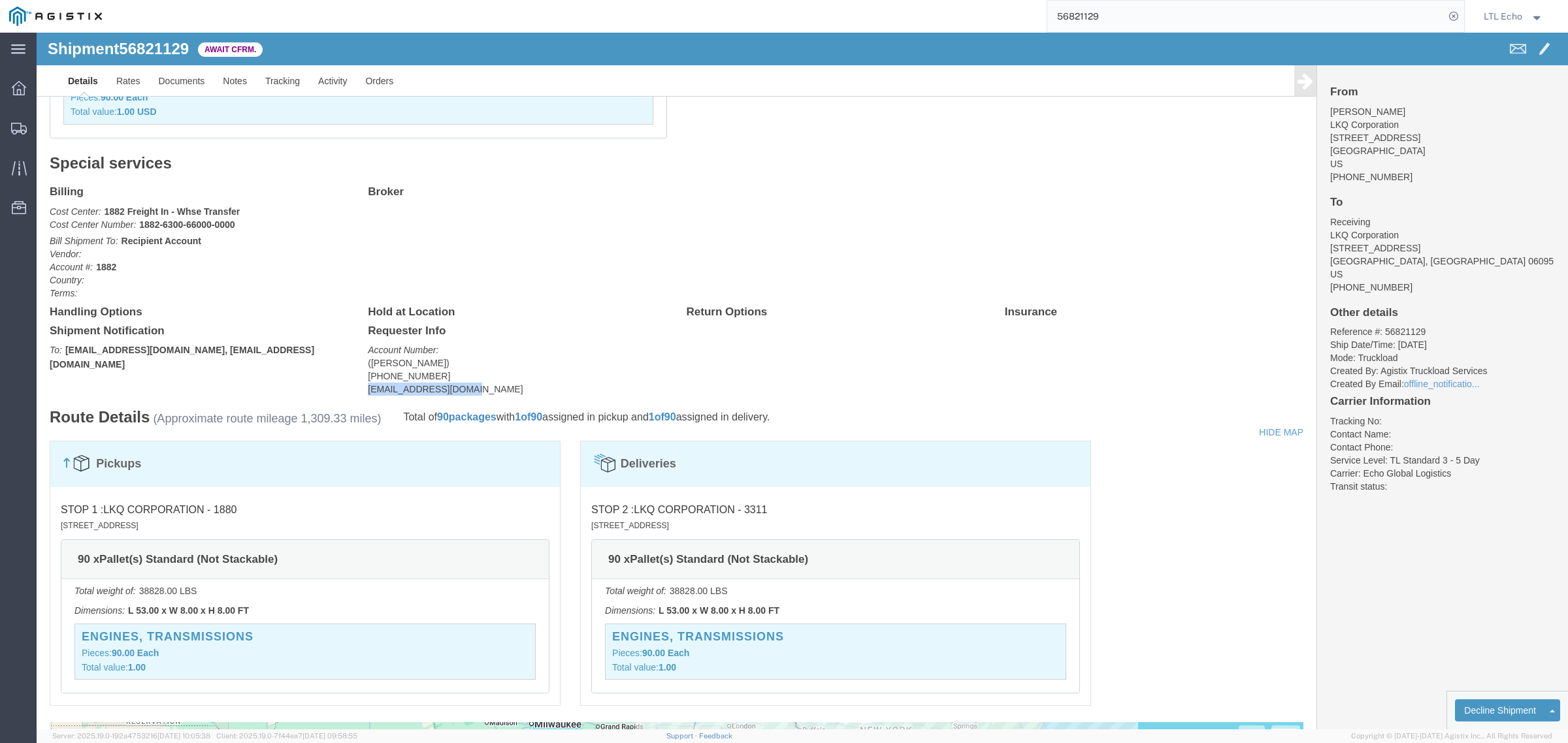
drag, startPoint x: 444, startPoint y: 358, endPoint x: 327, endPoint y: 361, distance: 117.0
click div "Requester Info Account Number: ([PERSON_NAME]) [PHONE_NUMBER] [EMAIL_ADDRESS][D…"
copy address "[EMAIL_ADDRESS][DOMAIN_NAME]"
drag, startPoint x: 399, startPoint y: 341, endPoint x: 320, endPoint y: 341, distance: 79.0
click div "Requester Info Account Number: ([PERSON_NAME]) [PHONE_NUMBER] [EMAIL_ADDRESS][D…"
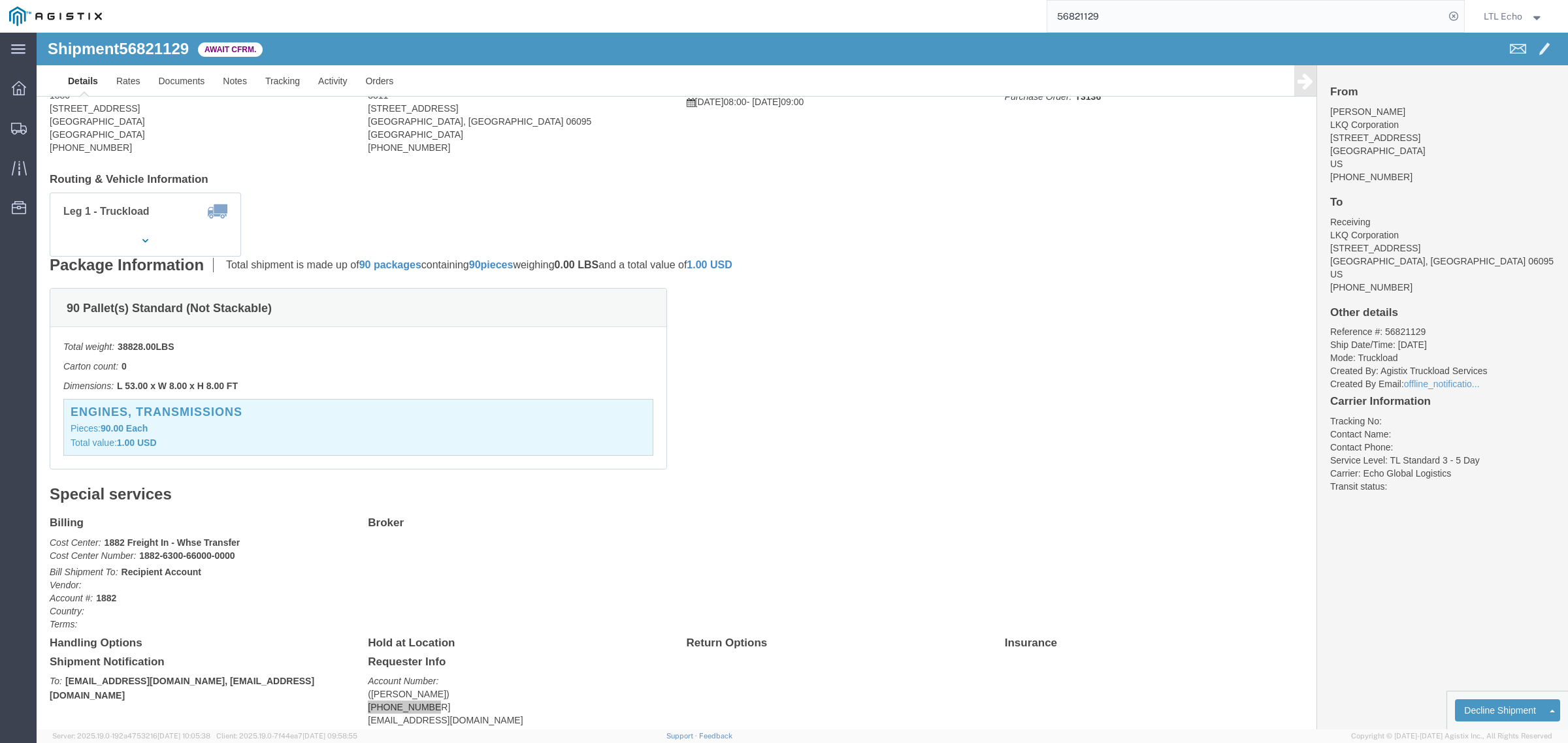
scroll to position [0, 0]
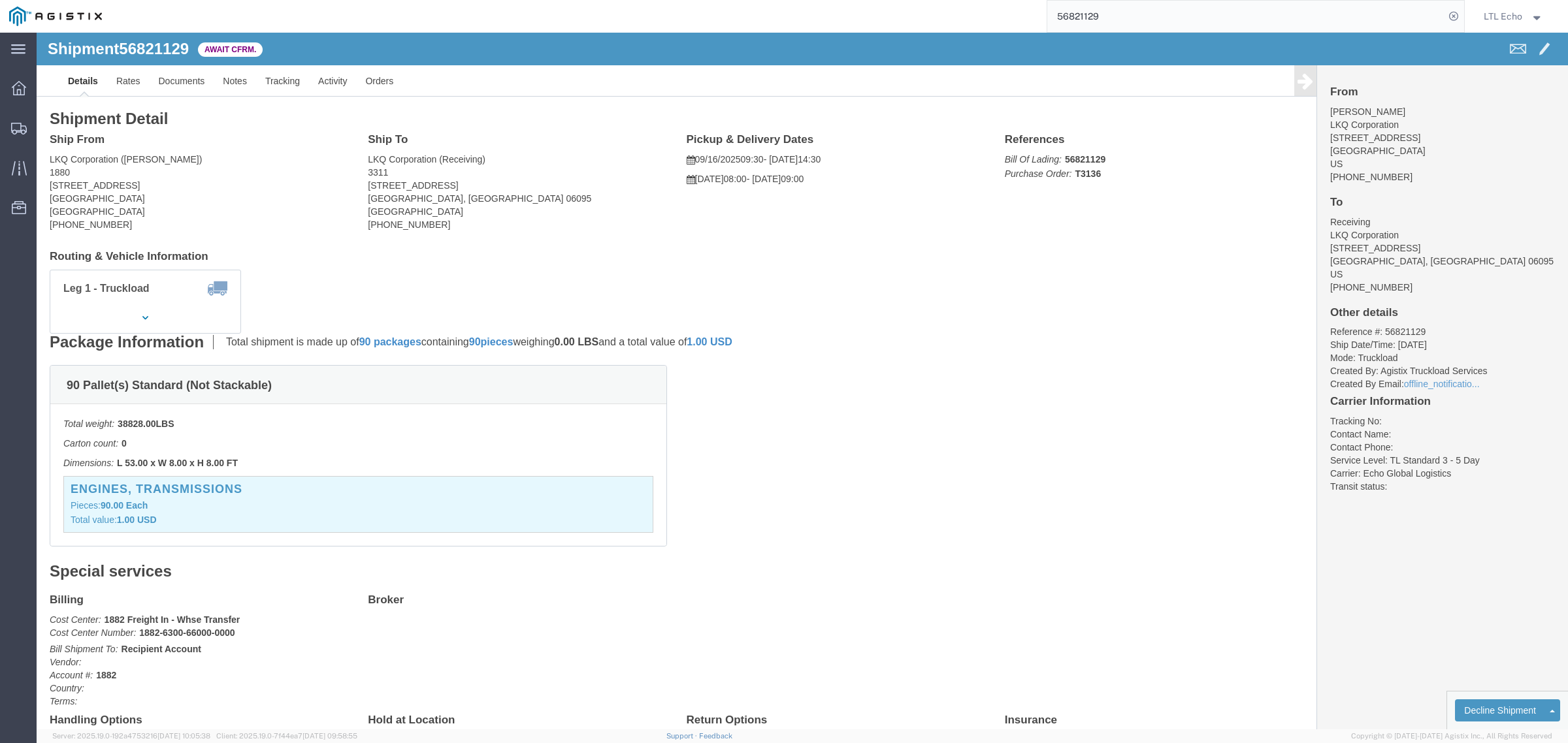
click p "Bill Of Lading: 56821129 Purchase Order: T3136"
click link "Confirm"
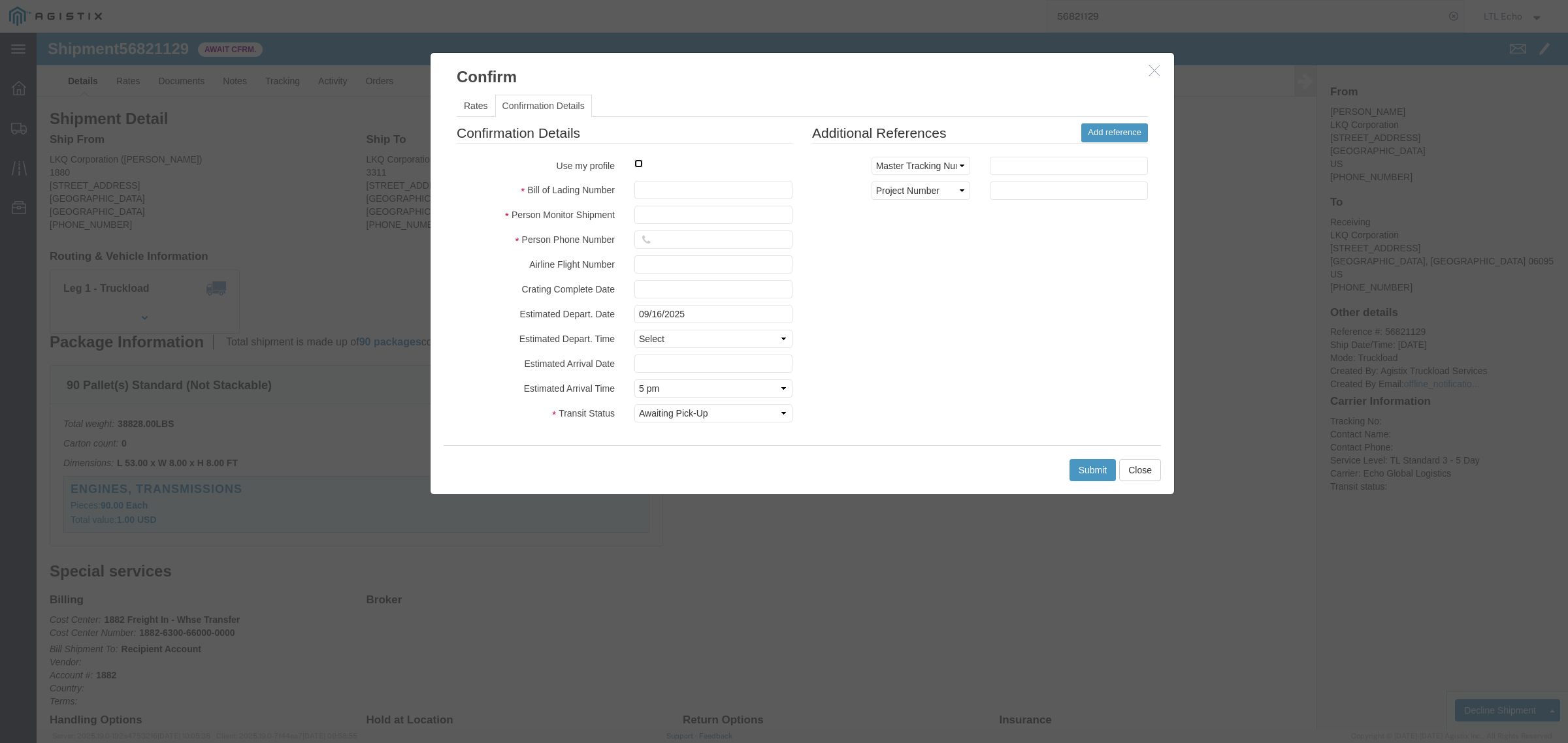
click input "checkbox"
checkbox input "true"
type input "LTL Echo"
type input "+ 8005116111"
click input "text"
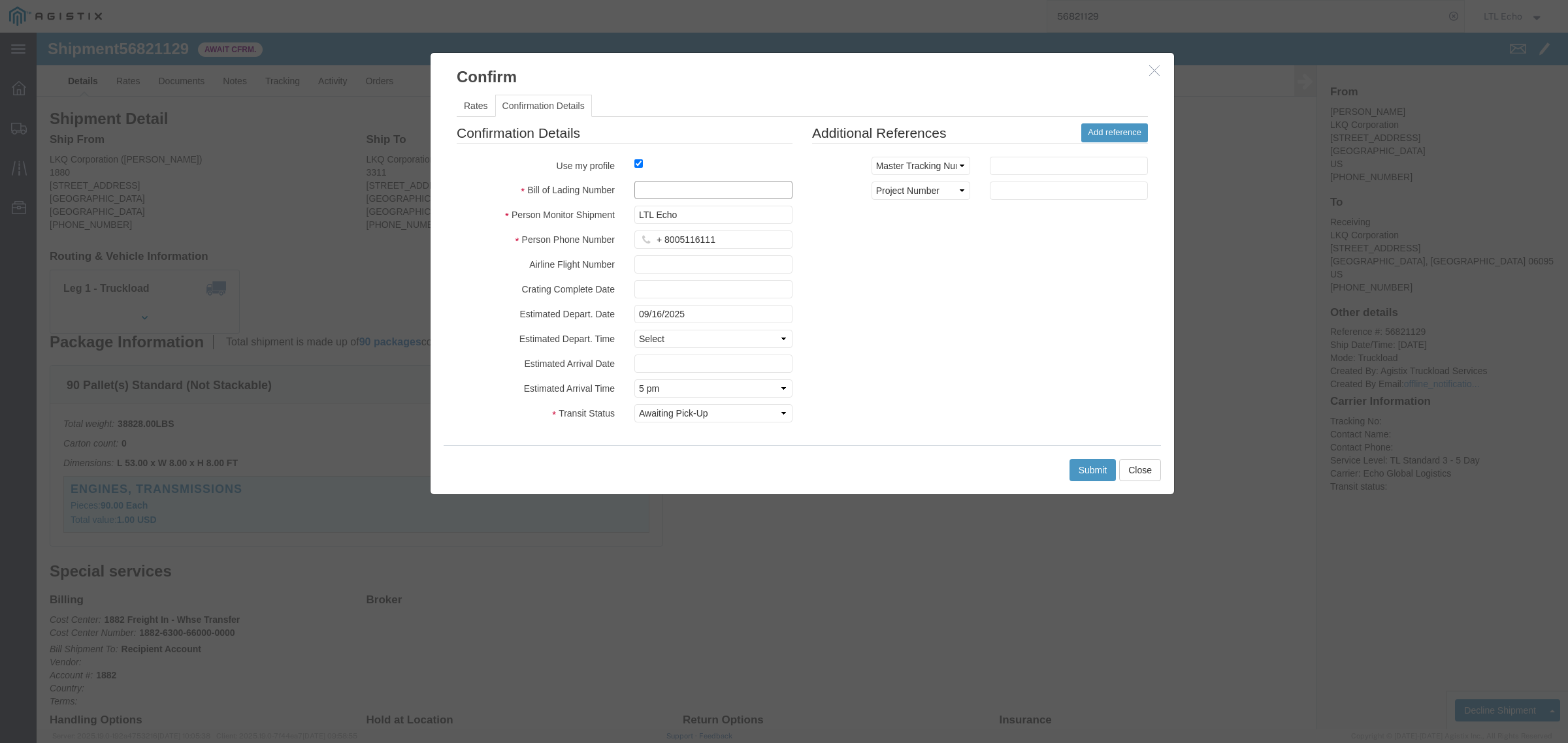
paste input "64308424"
type input "64308424"
click button "Submit"
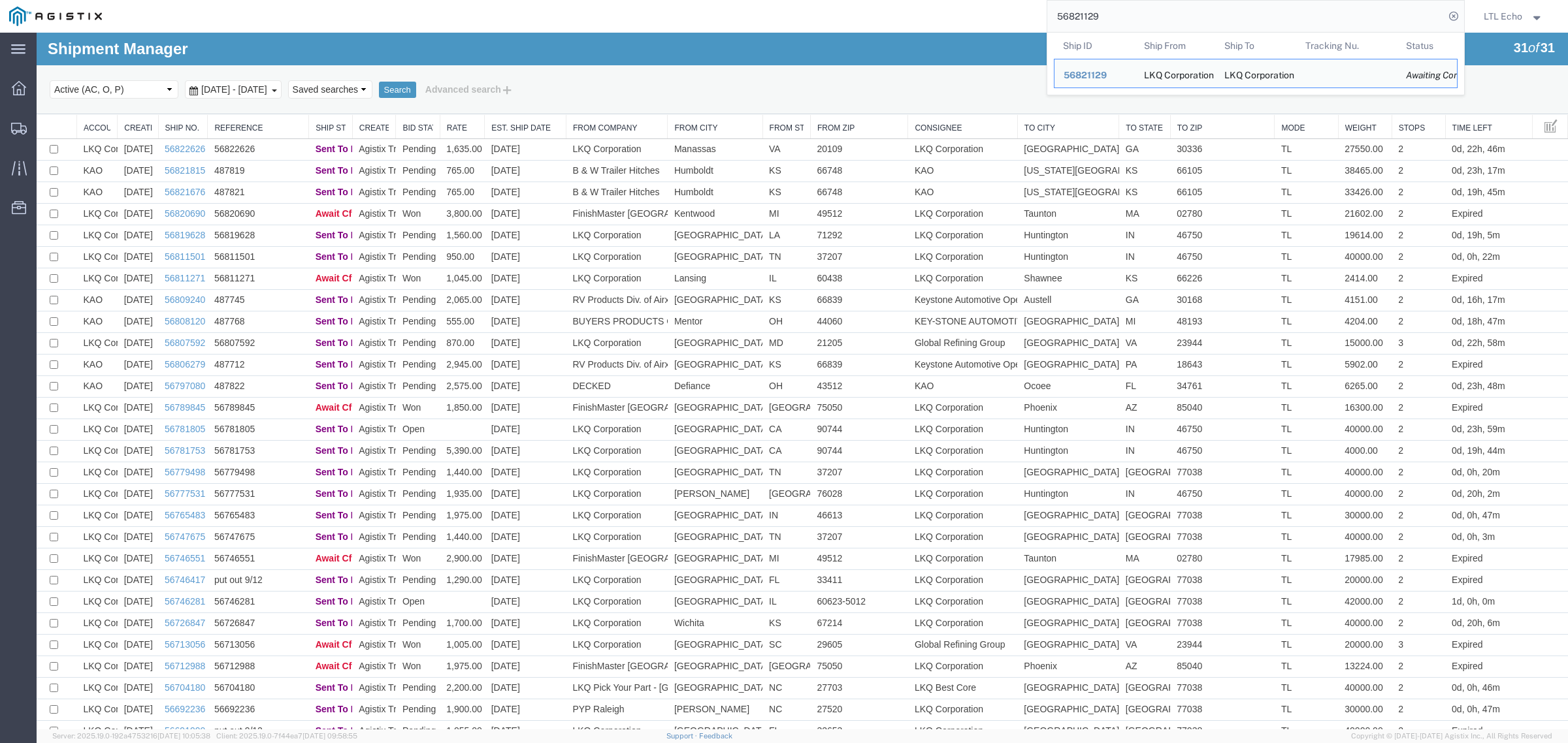
drag, startPoint x: 1144, startPoint y: 22, endPoint x: 854, endPoint y: 10, distance: 290.2
click at [882, 17] on div "56821129 Ship ID Ship From Ship To Tracking Nu. Status Ship ID 56821129 Ship Fr…" at bounding box center [787, 16] width 1353 height 32
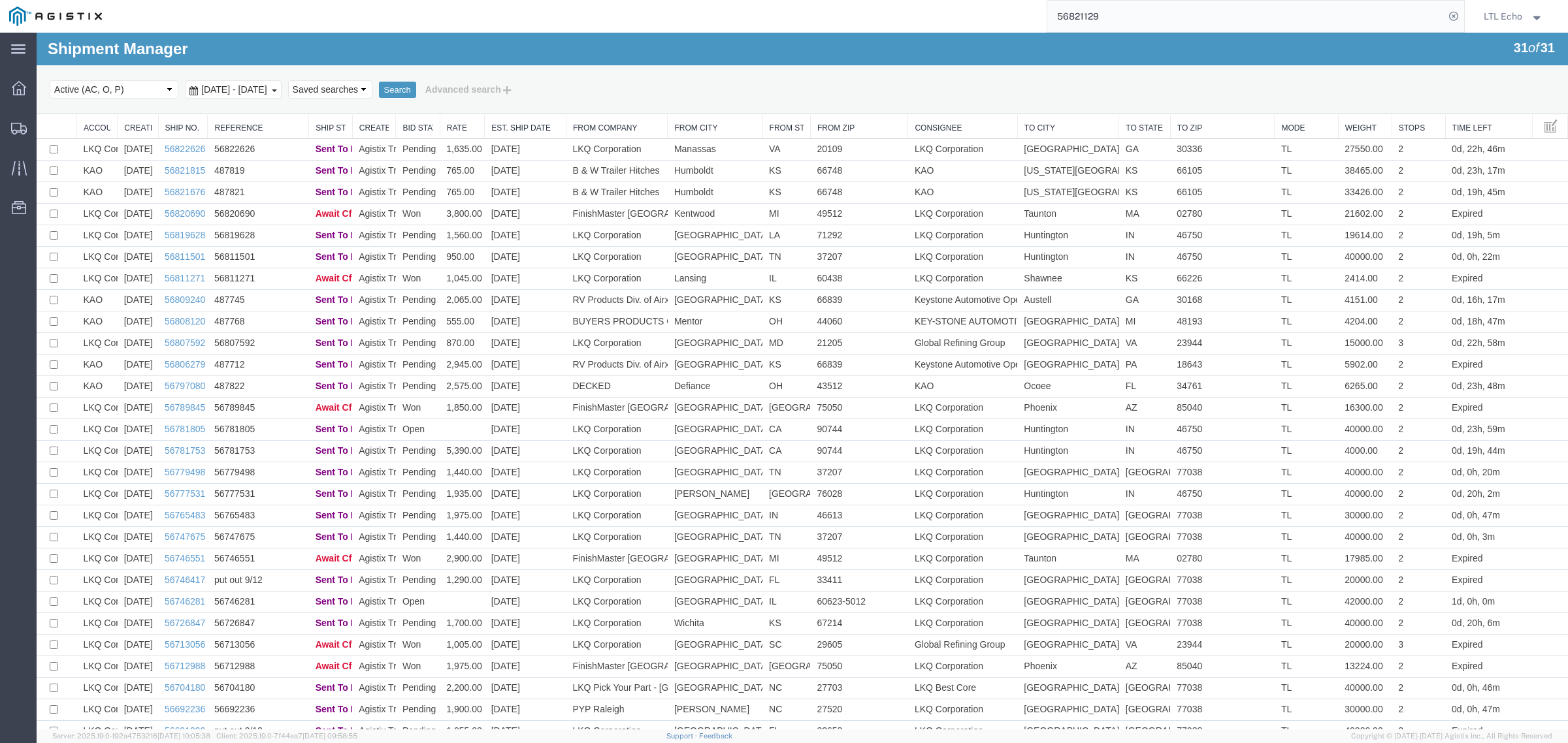
paste input "4626"
type input "56824626"
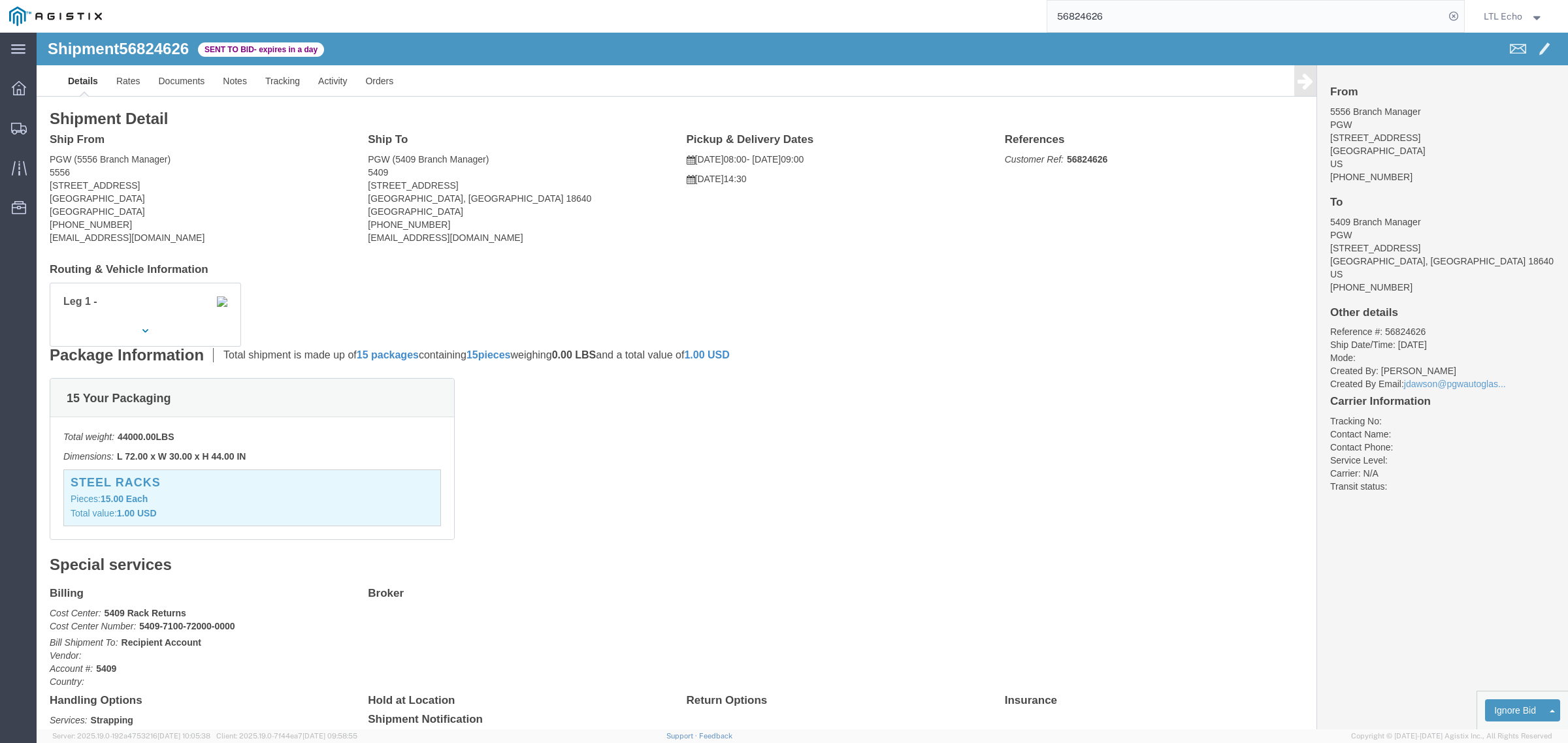
click div "15 Your Packaging Total weight: 44000.00 LBS Dimensions: L 72.00 x W 30.00 x H …"
click address "PGW (5556 Branch Manager) [STREET_ADDRESS] [PHONE_NUMBER] [EMAIL_ADDRESS][DOMAI…"
click address "PGW (5409 Branch Manager) [STREET_ADDRESS] [PHONE_NUMBER] [EMAIL_ADDRESS][DOMAI…"
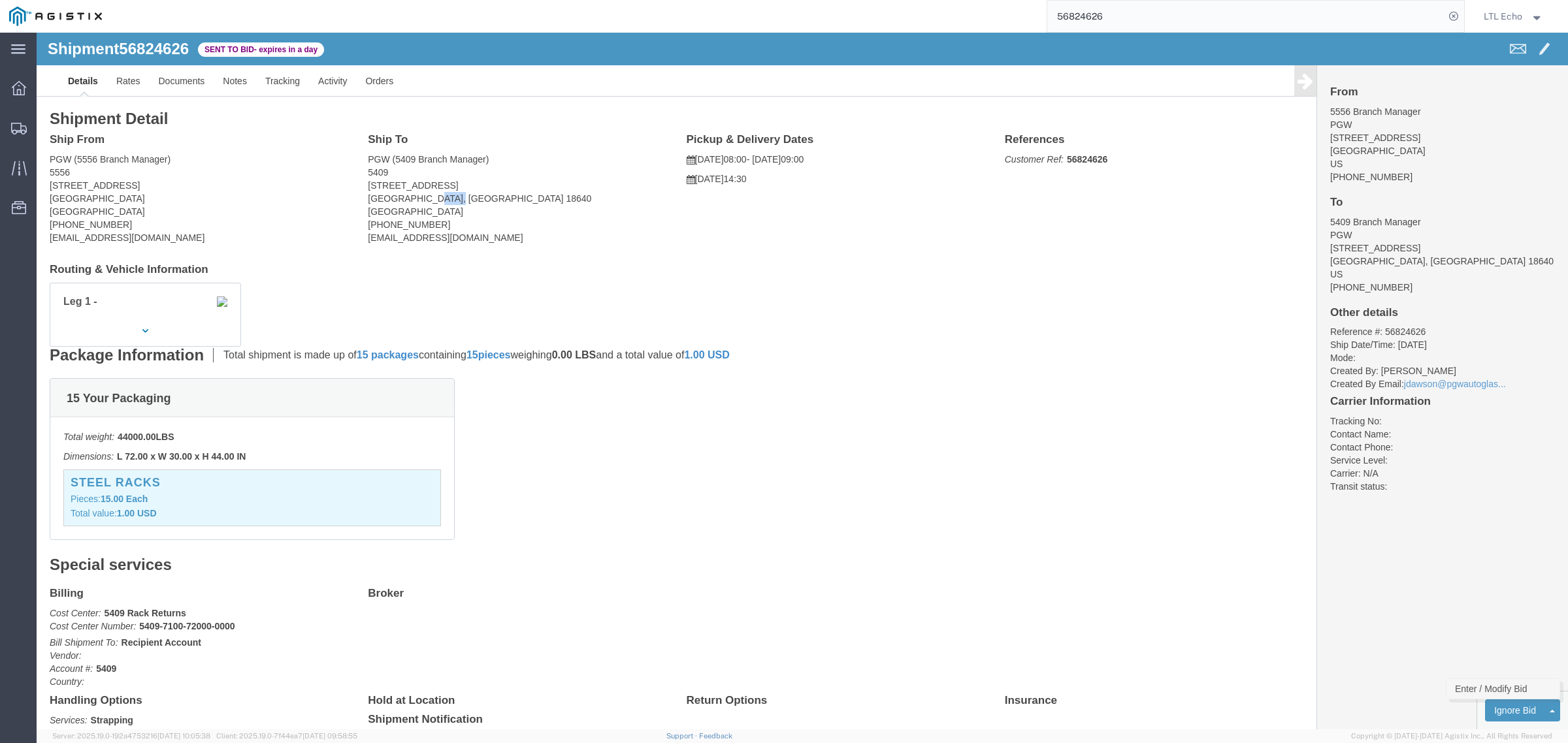
click link "Enter / Modify Bid"
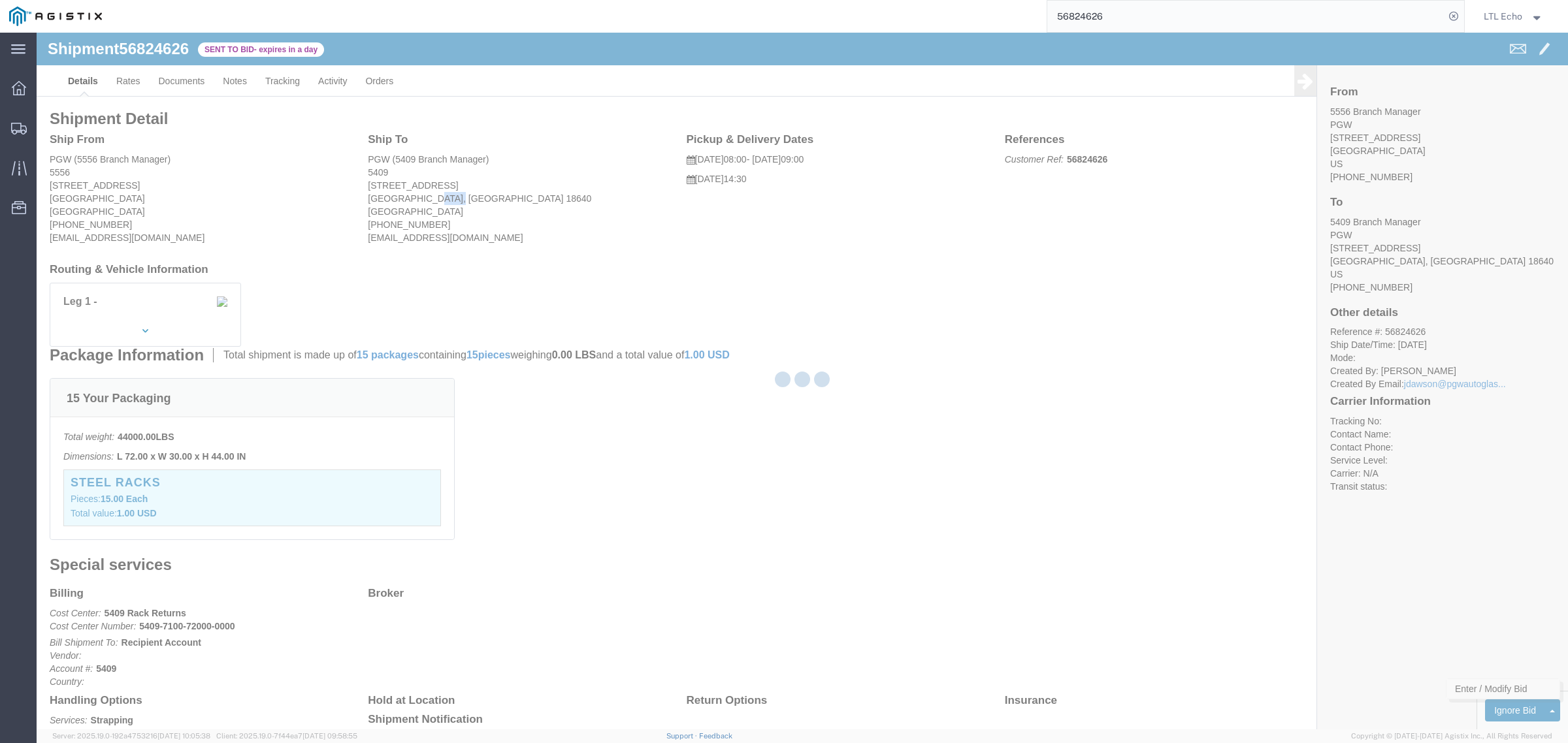
select select "4622"
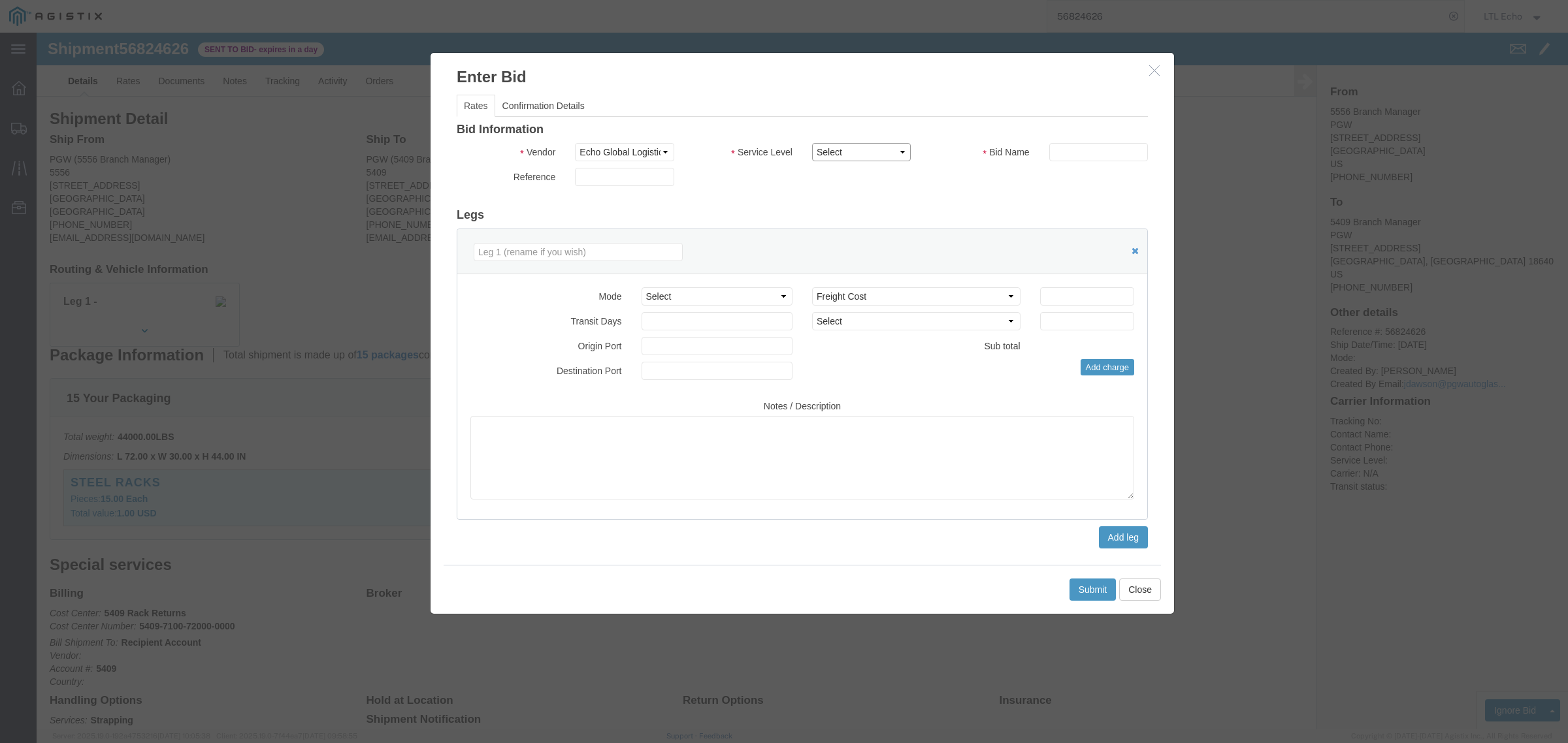
click select "Select Guaranteed Next Day LTL Standard 3-5 Day Rail TL Standard 3 - 5 Day"
select select "13989"
click select "Select Guaranteed Next Day LTL Standard 3-5 Day Rail TL Standard 3 - 5 Day"
click div
click input "text"
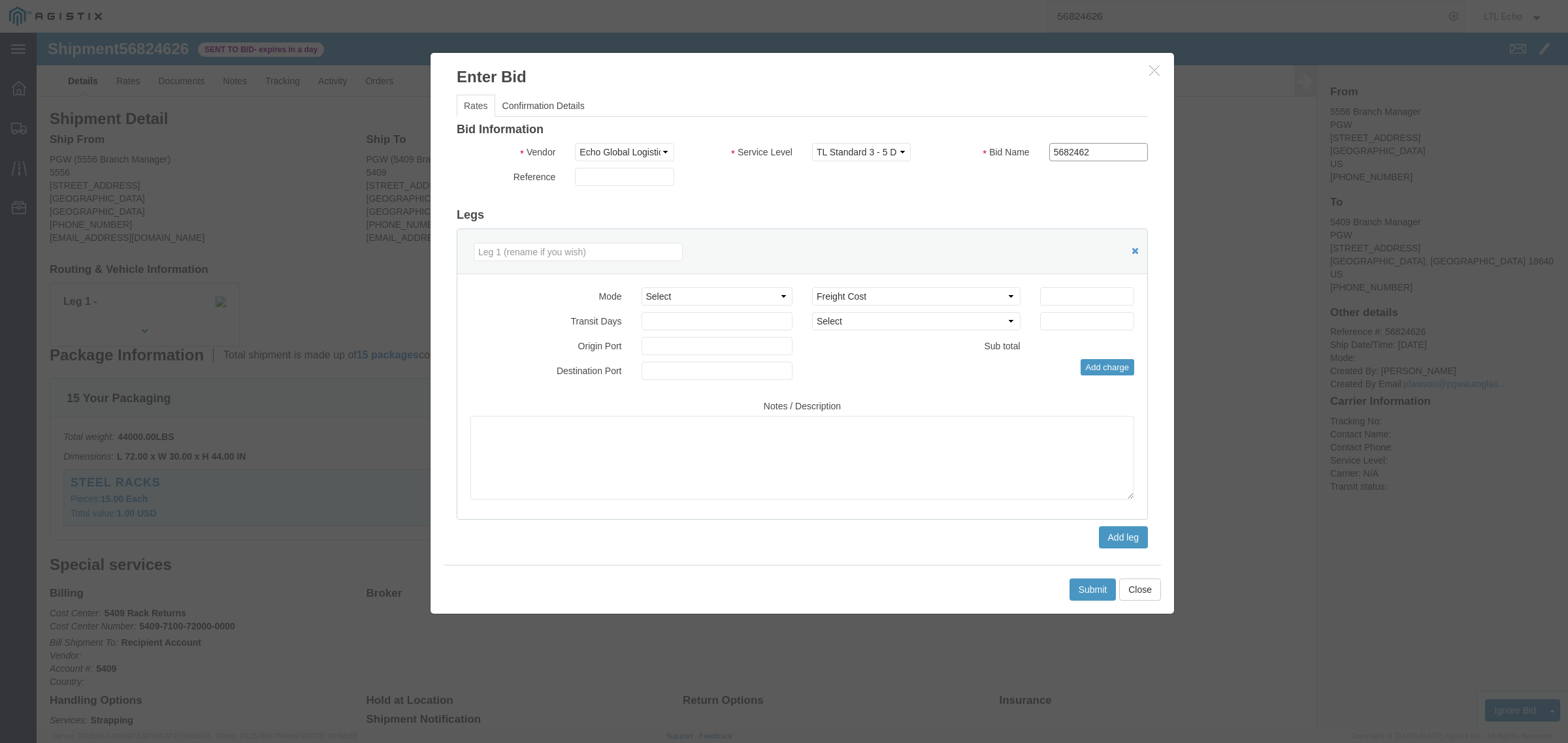
type input "5682462"
click input "number"
type input "775"
click button "Submit"
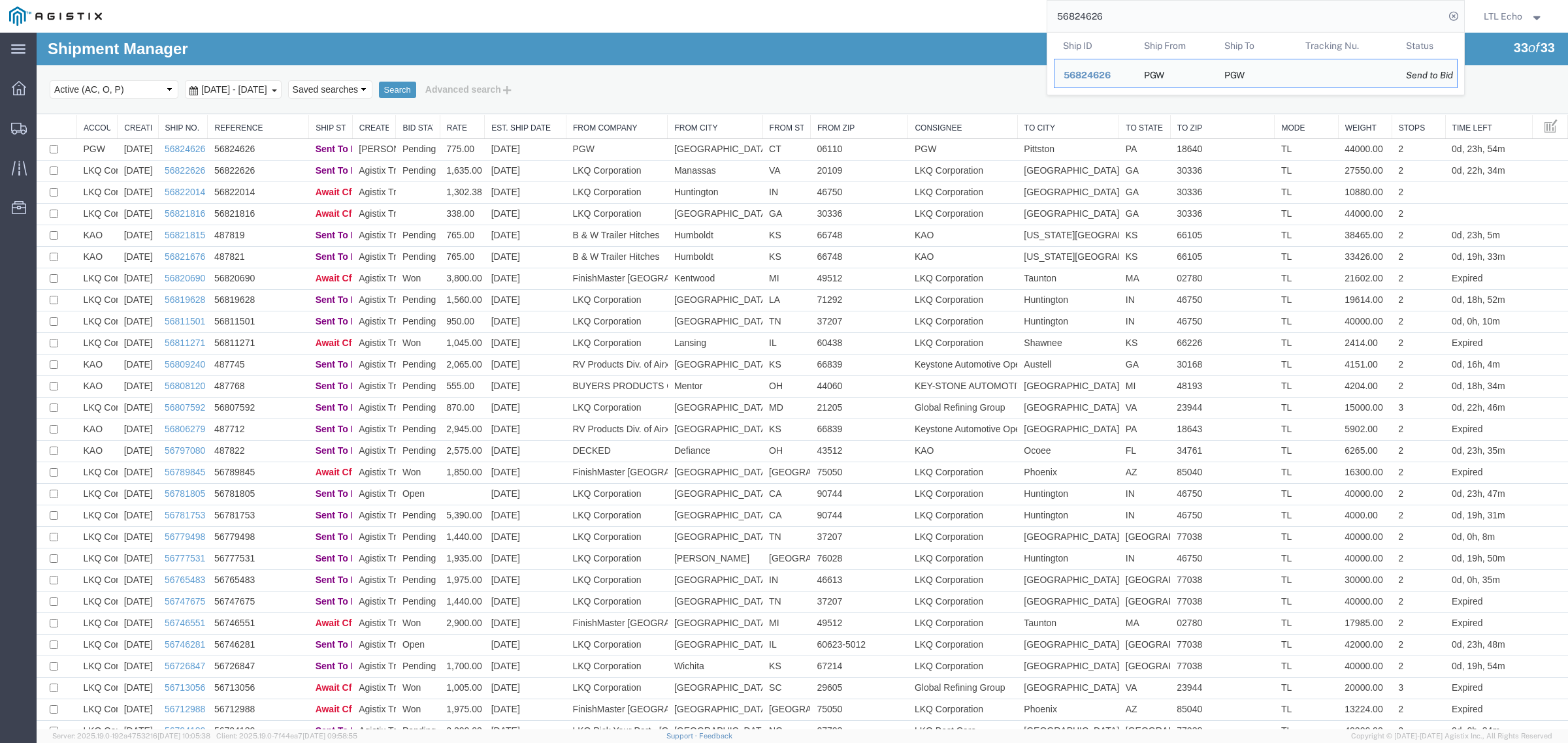
drag, startPoint x: 1122, startPoint y: 14, endPoint x: 919, endPoint y: 19, distance: 203.1
click at [921, 19] on div "56824626 Ship ID Ship From Ship To Tracking Nu. Status Ship ID 56824626 Ship Fr…" at bounding box center [787, 16] width 1353 height 32
paste input "71305"
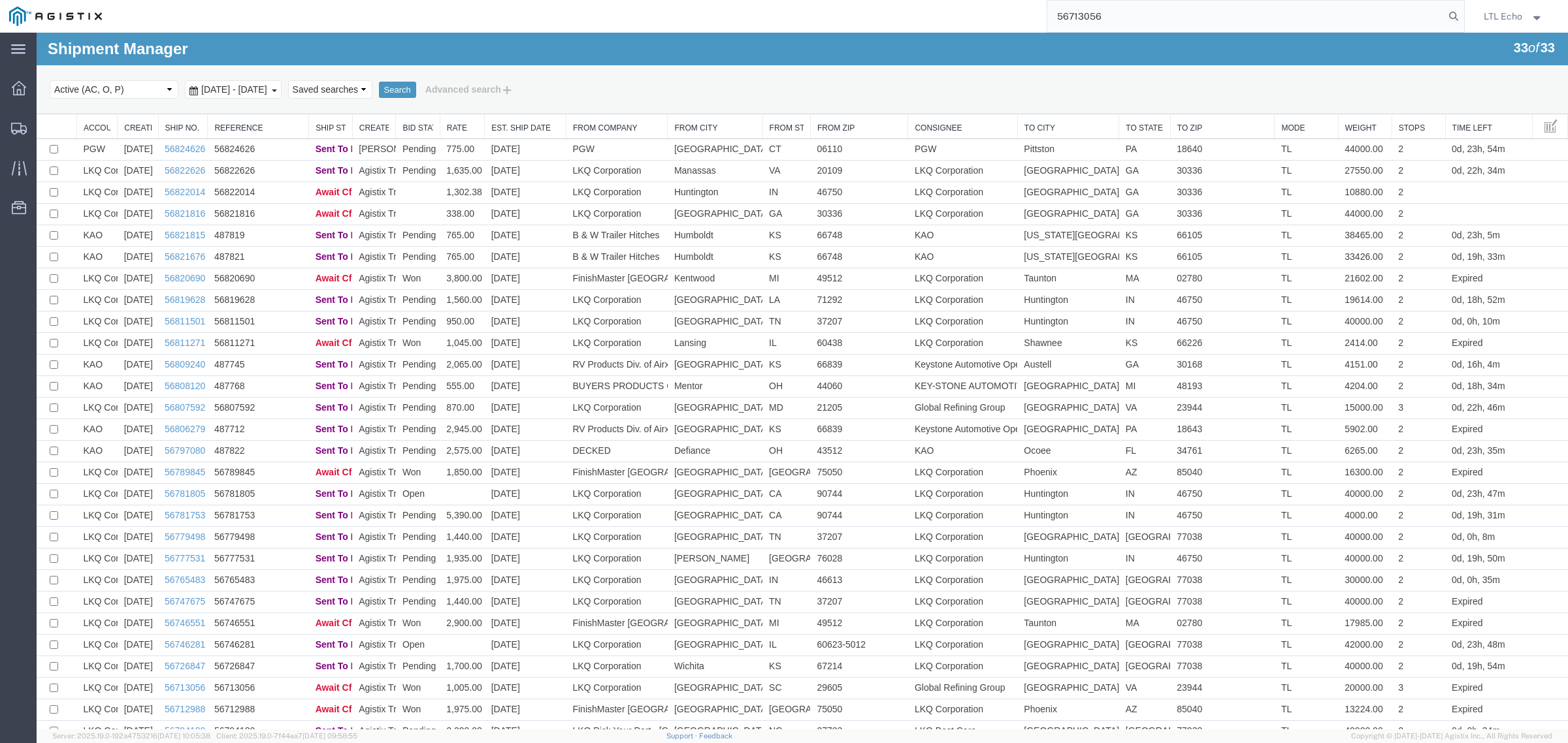
type input "56713056"
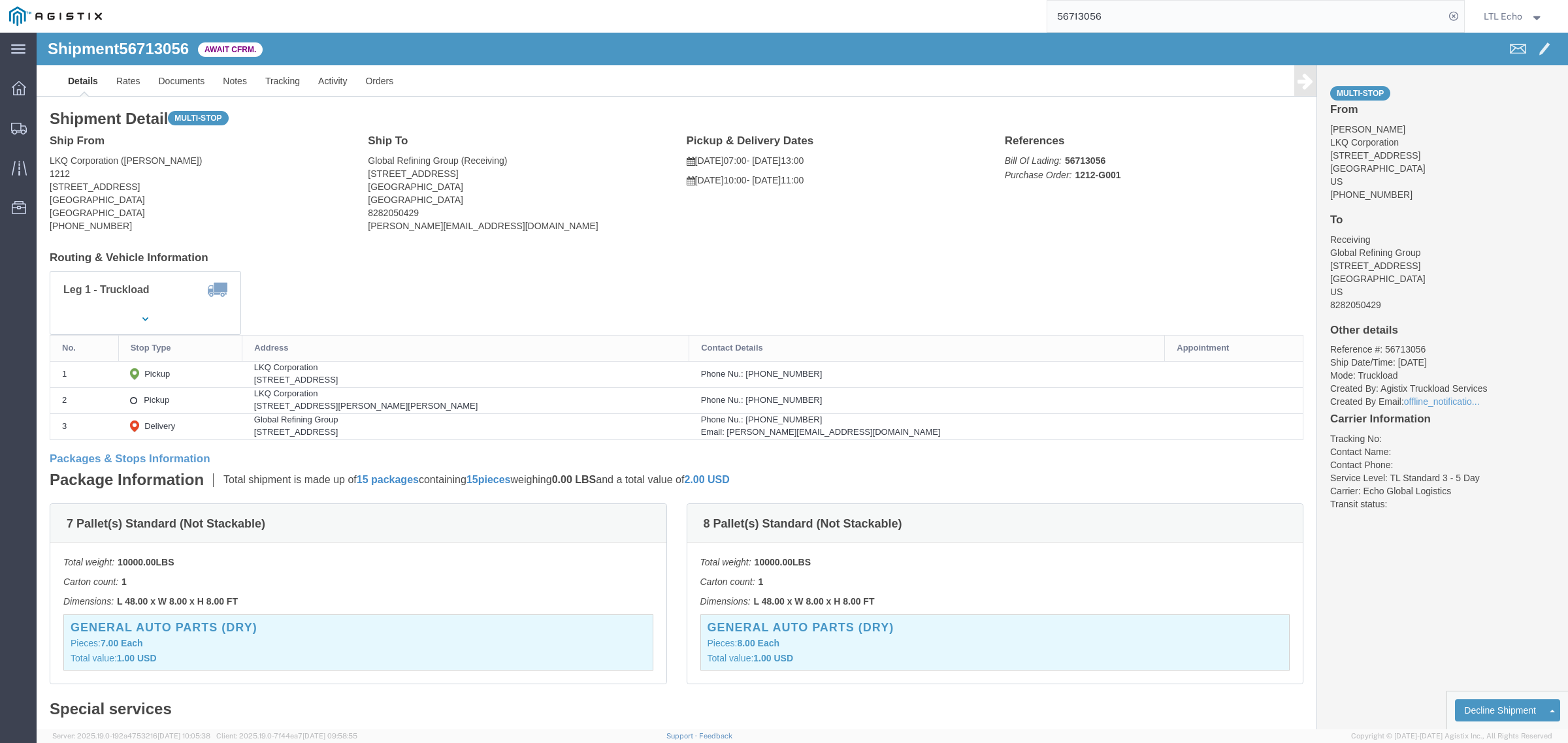
drag, startPoint x: 196, startPoint y: 160, endPoint x: 171, endPoint y: 151, distance: 26.6
click address "LKQ Corporation ([PERSON_NAME]) [STREET_ADDRESS] [PHONE_NUMBER]"
drag, startPoint x: 128, startPoint y: 150, endPoint x: 12, endPoint y: 153, distance: 116.0
click address "LKQ Corporation ([PERSON_NAME]) [STREET_ADDRESS] [PHONE_NUMBER]"
drag, startPoint x: 249, startPoint y: 371, endPoint x: 228, endPoint y: 373, distance: 21.1
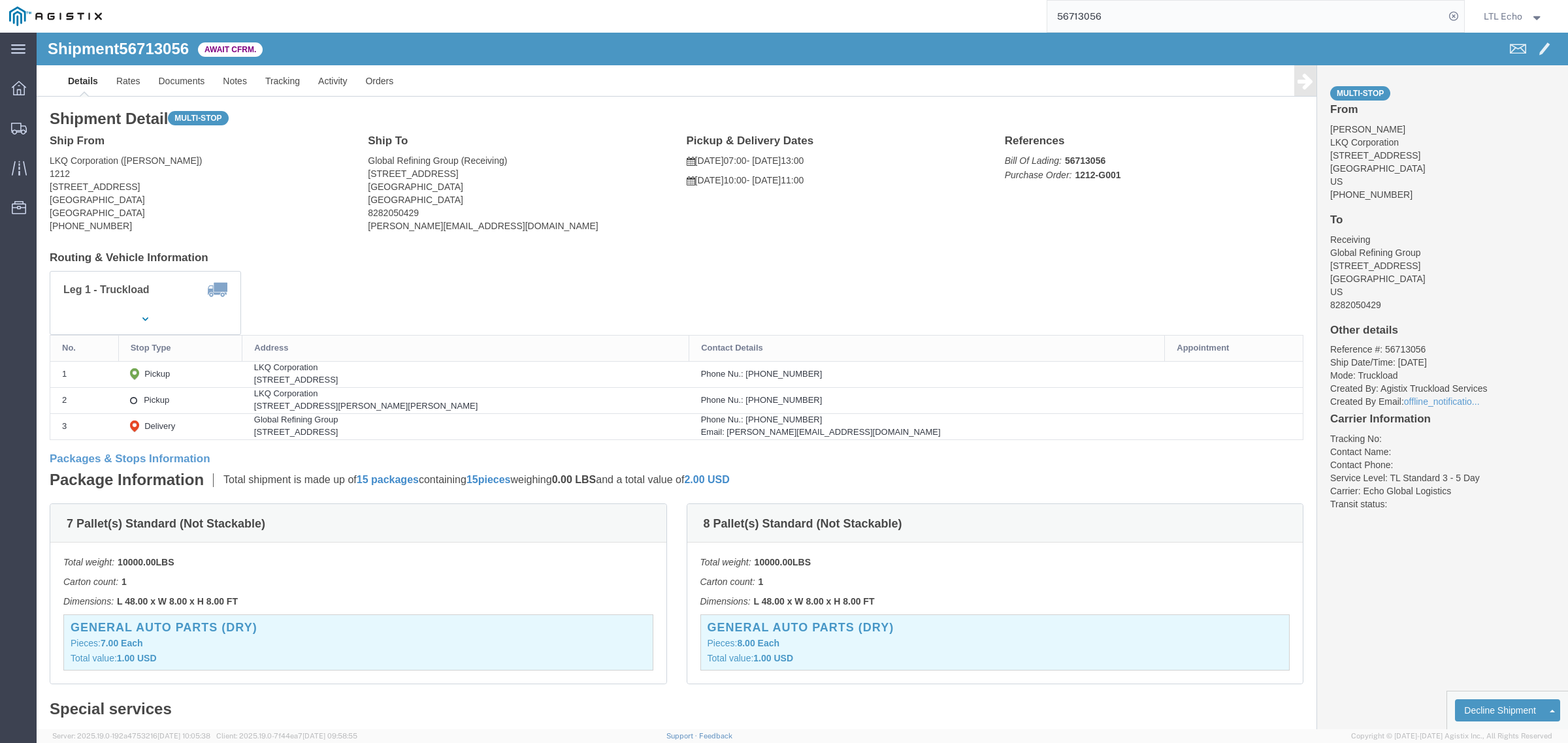
click td "LKQ Corporation [STREET_ADDRESS][PERSON_NAME][PERSON_NAME]"
drag, startPoint x: 74, startPoint y: 191, endPoint x: 8, endPoint y: 194, distance: 66.1
click div "Ship From LKQ Corporation ([PERSON_NAME]) [STREET_ADDRESS] [PHONE_NUMBER]"
click b "56713056"
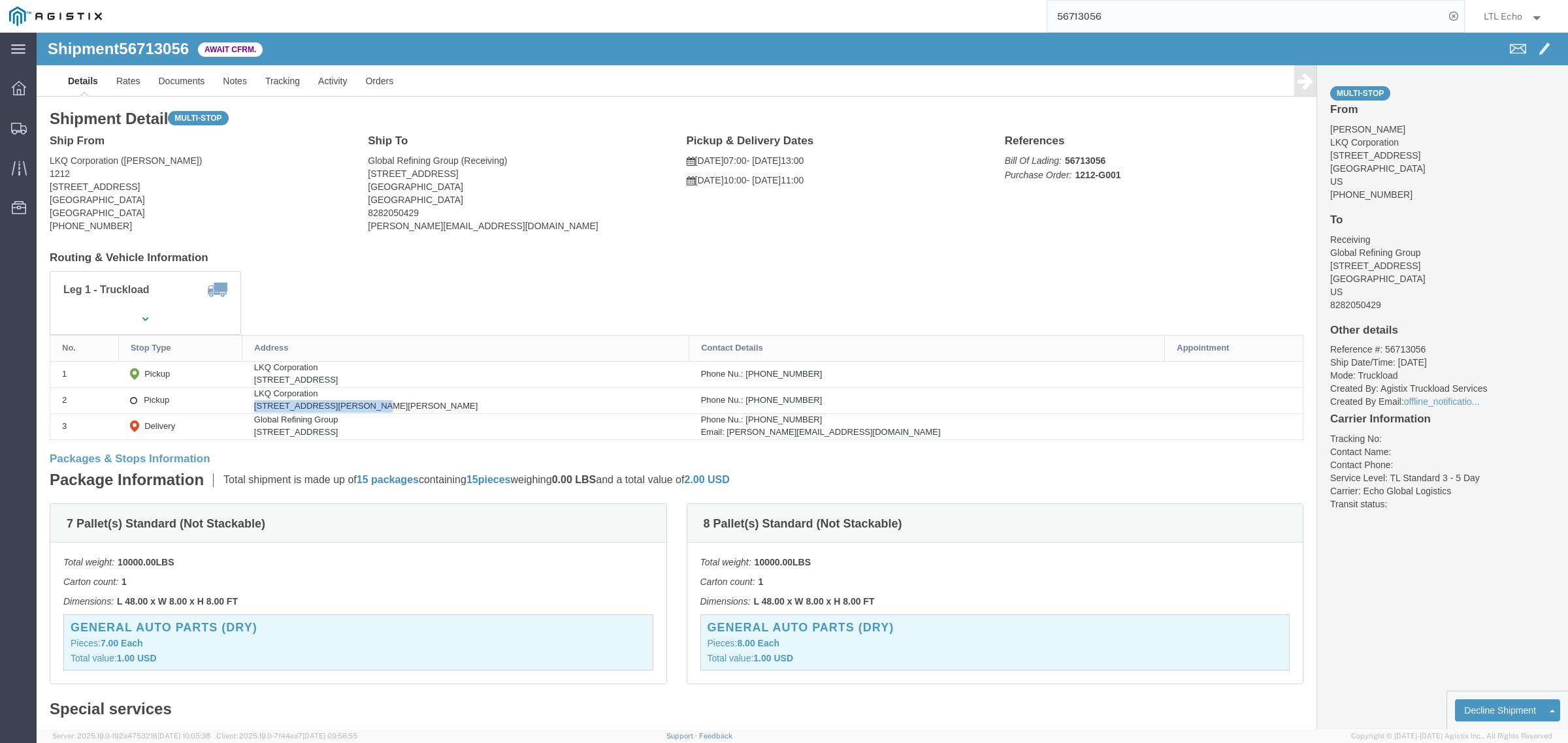
drag, startPoint x: 245, startPoint y: 373, endPoint x: 363, endPoint y: 374, distance: 118.0
click td "LKQ Corporation [STREET_ADDRESS][PERSON_NAME][PERSON_NAME]"
drag, startPoint x: 866, startPoint y: 366, endPoint x: 803, endPoint y: 369, distance: 63.1
click div "Phone Nu.: [PHONE_NUMBER]"
drag, startPoint x: 246, startPoint y: 400, endPoint x: 295, endPoint y: 399, distance: 49.0
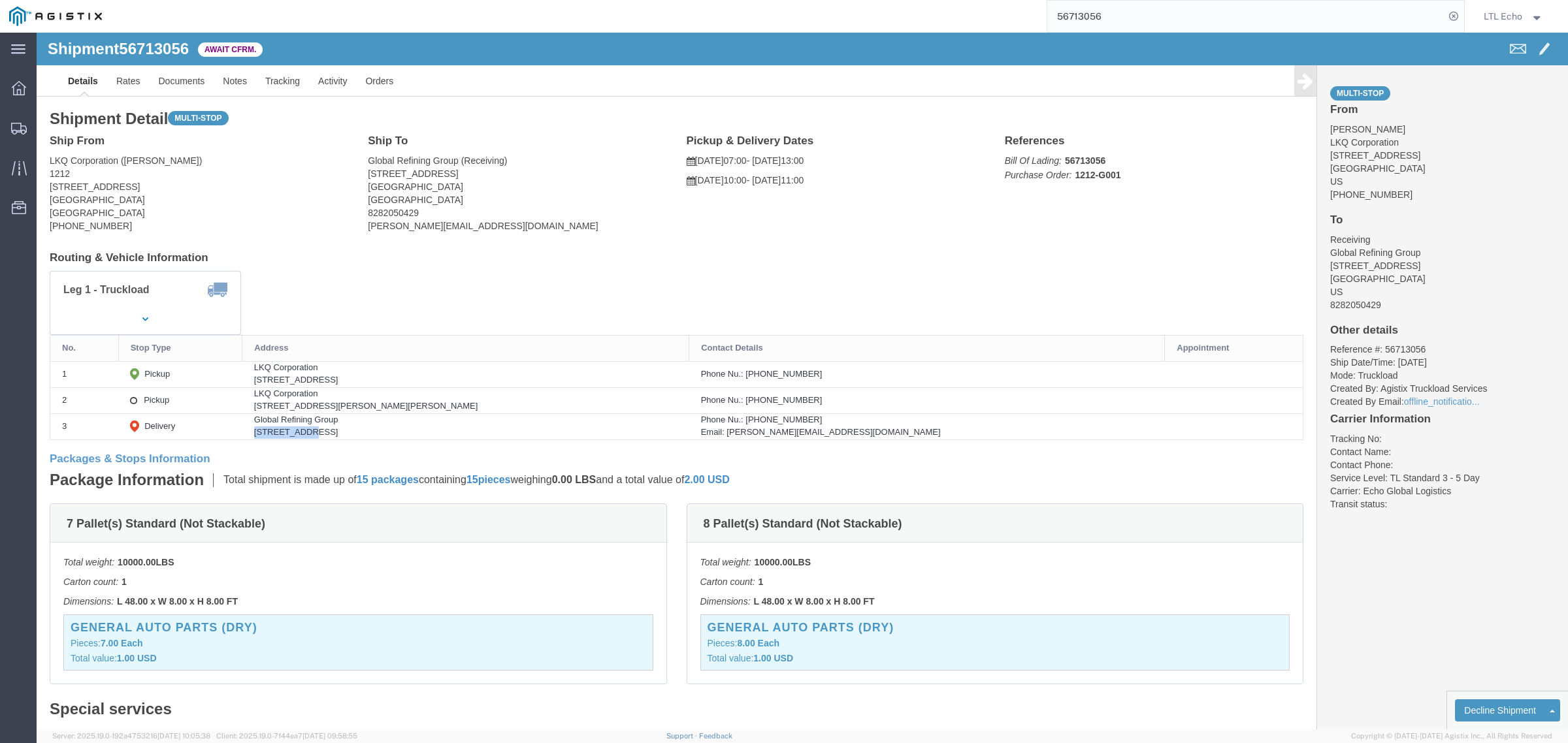
click td "Global Refining Group [STREET_ADDRESS]"
click b "56713056"
click p "Bill Of Lading: 56713056 Purchase Order: 1212-G001"
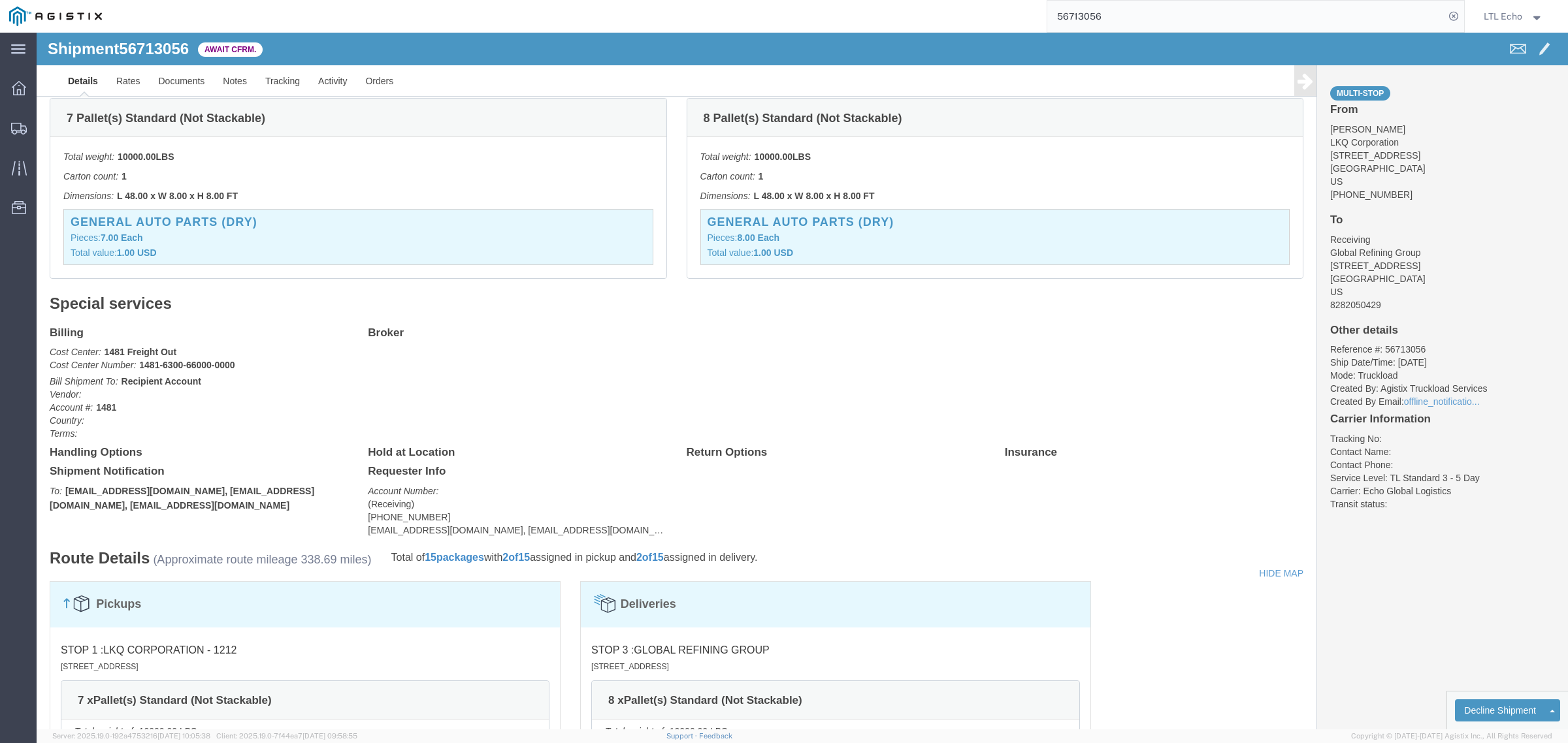
scroll to position [408, 0]
click link "Notes"
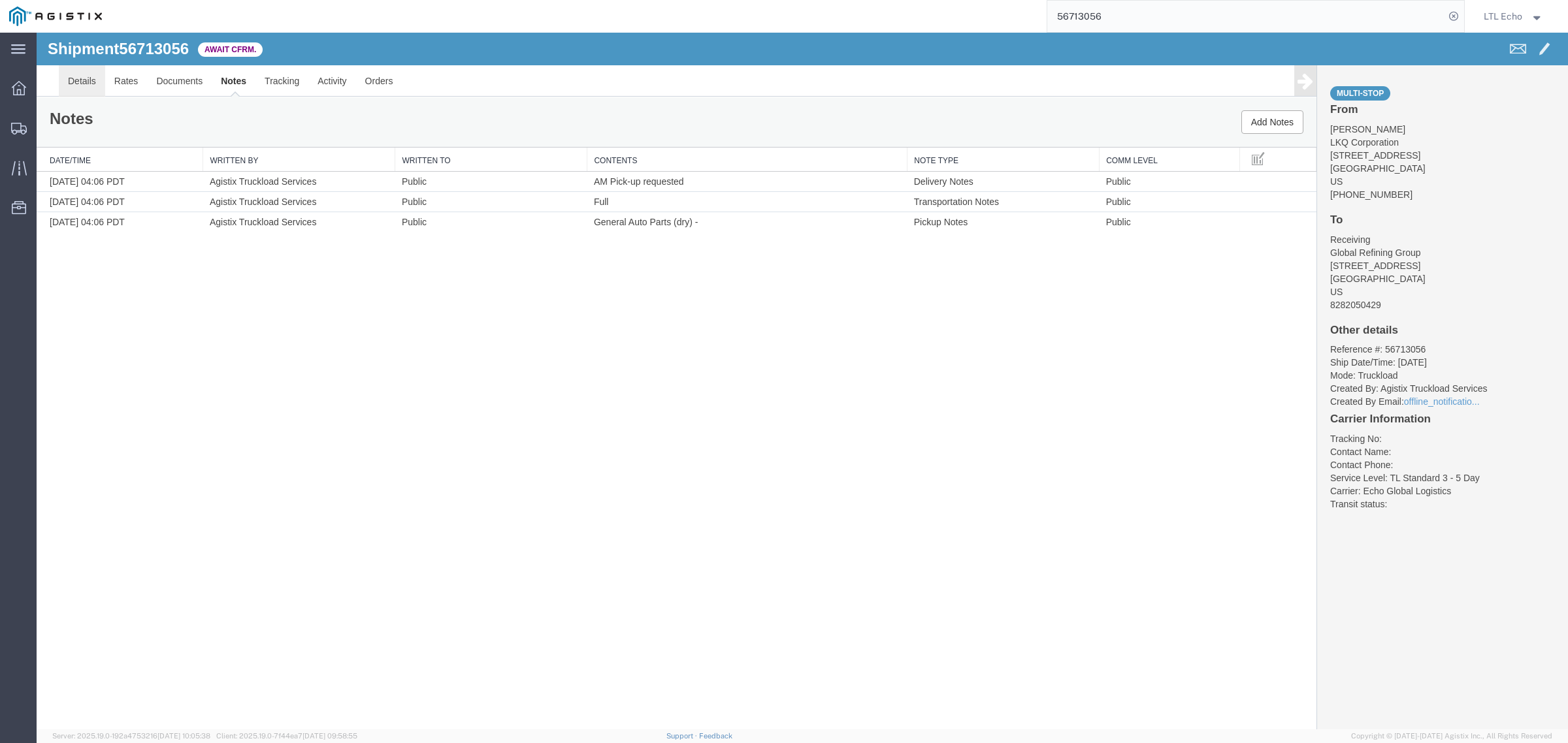
click at [88, 80] on link "Details" at bounding box center [82, 81] width 46 height 32
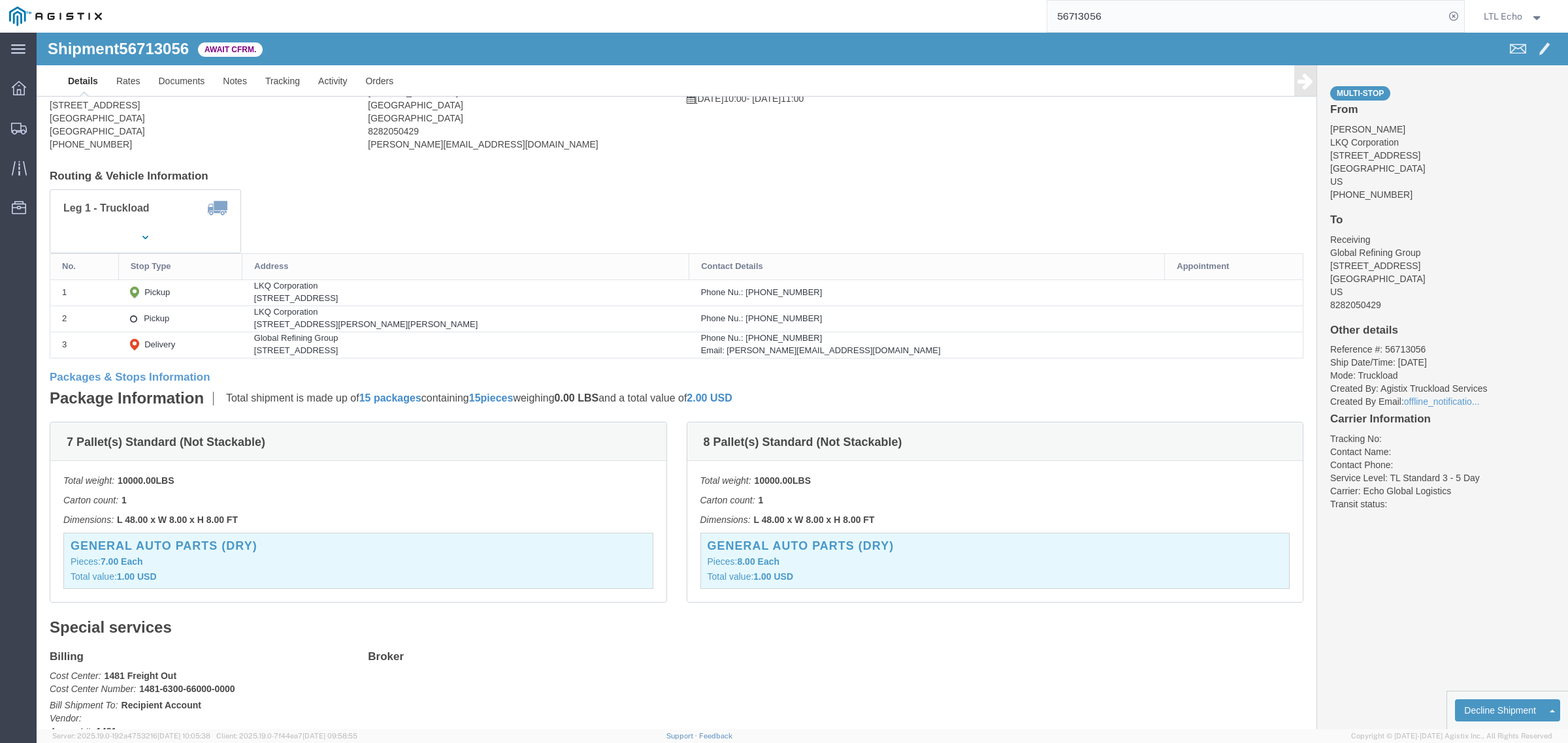
scroll to position [163, 0]
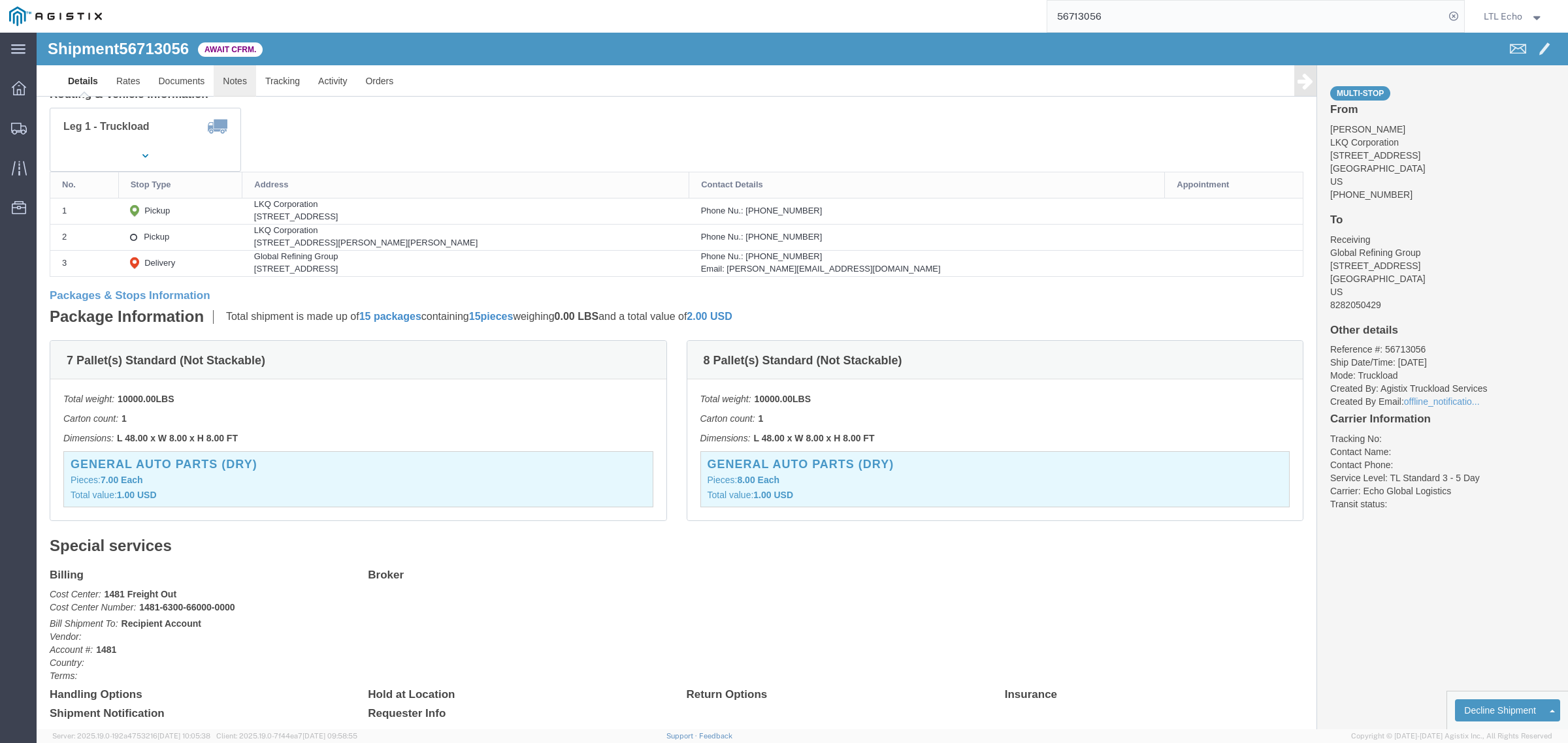
click link "Notes"
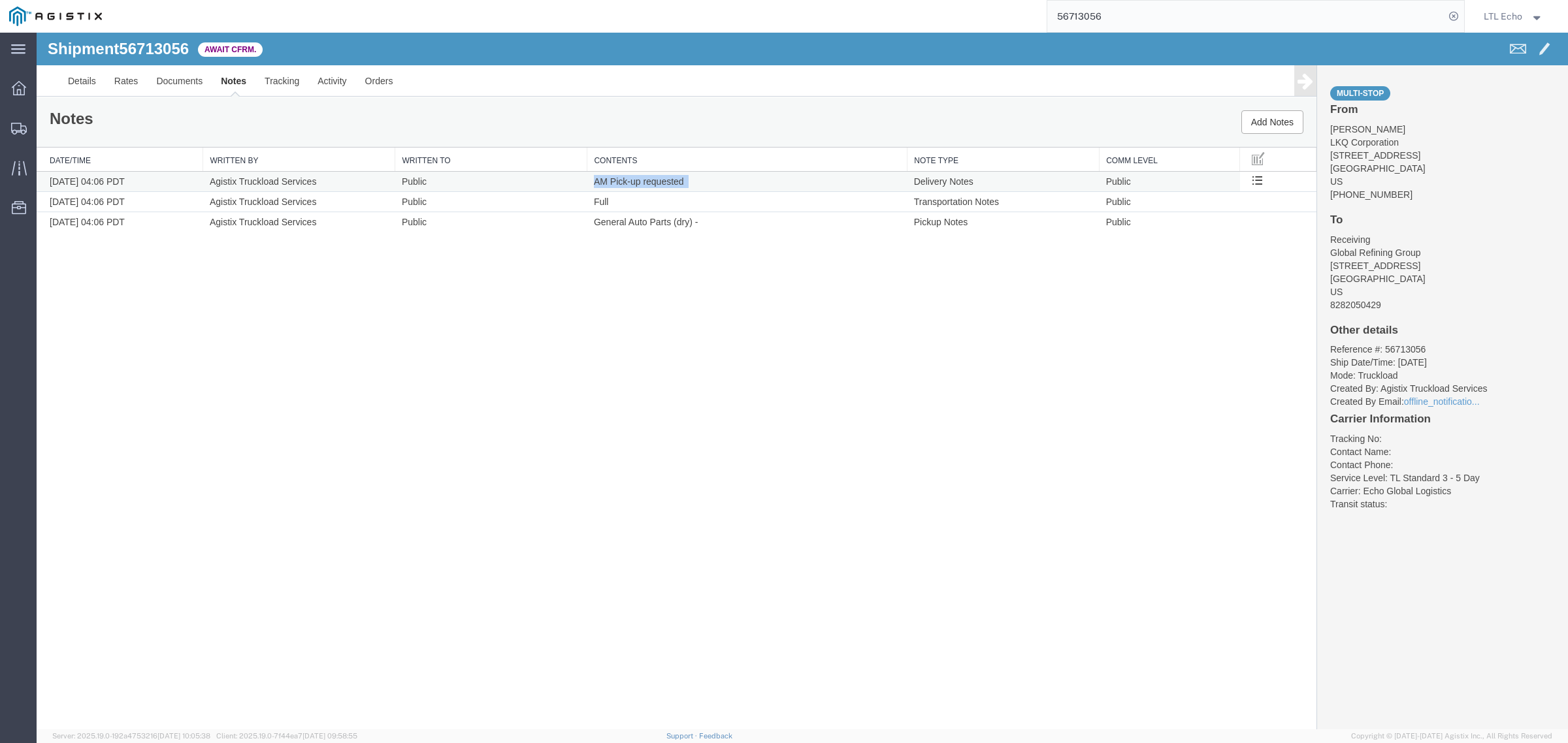
drag, startPoint x: 693, startPoint y: 186, endPoint x: 594, endPoint y: 189, distance: 99.0
click at [594, 189] on td "AM Pick-up requested" at bounding box center [747, 182] width 320 height 20
click at [126, 84] on link "Rates" at bounding box center [126, 81] width 42 height 32
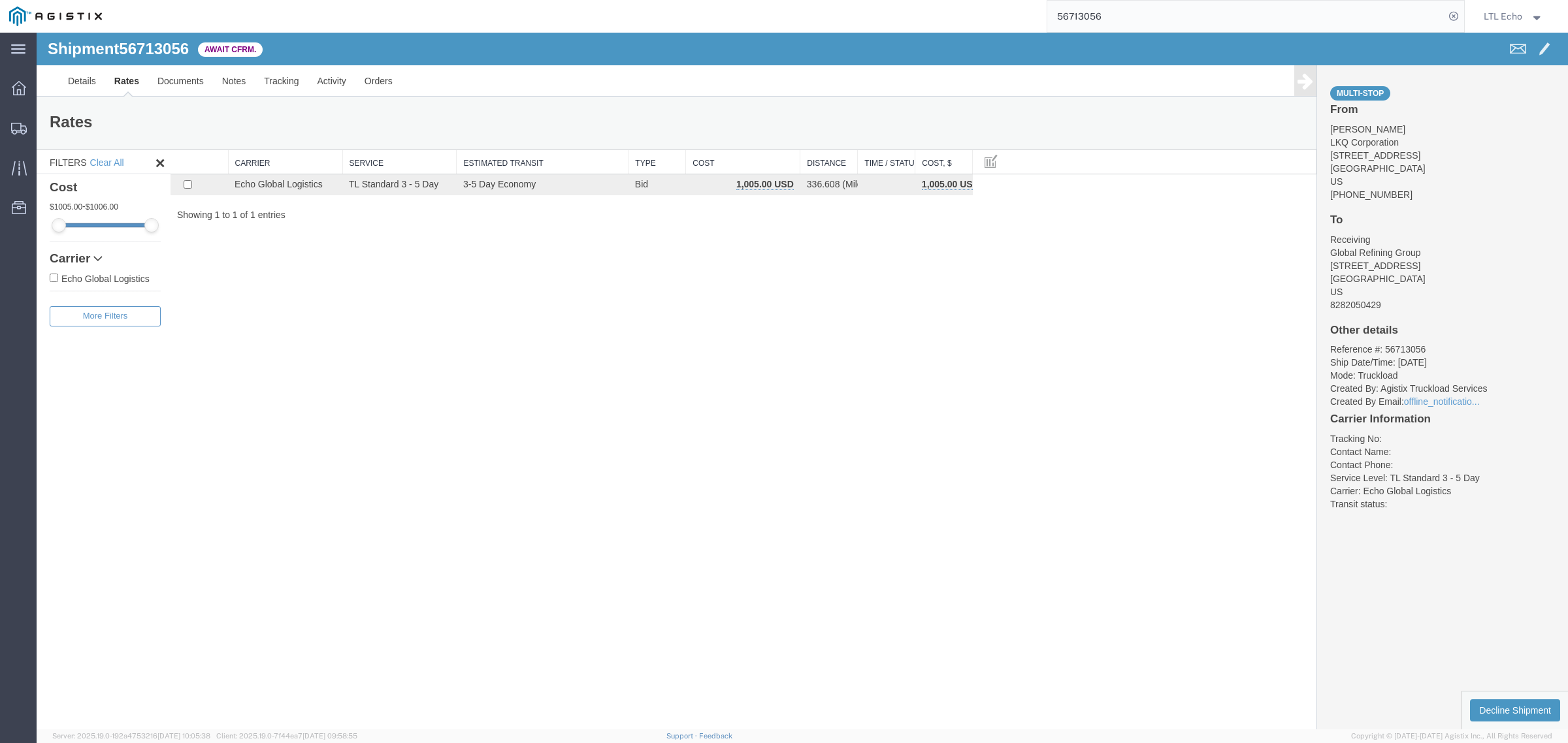
click at [310, 341] on div "Shipment 56713056 1 of 1 Await Cfrm. Details Rates Documents Notes Tracking Act…" at bounding box center [802, 381] width 1531 height 697
click at [179, 86] on link "Documents" at bounding box center [181, 81] width 65 height 32
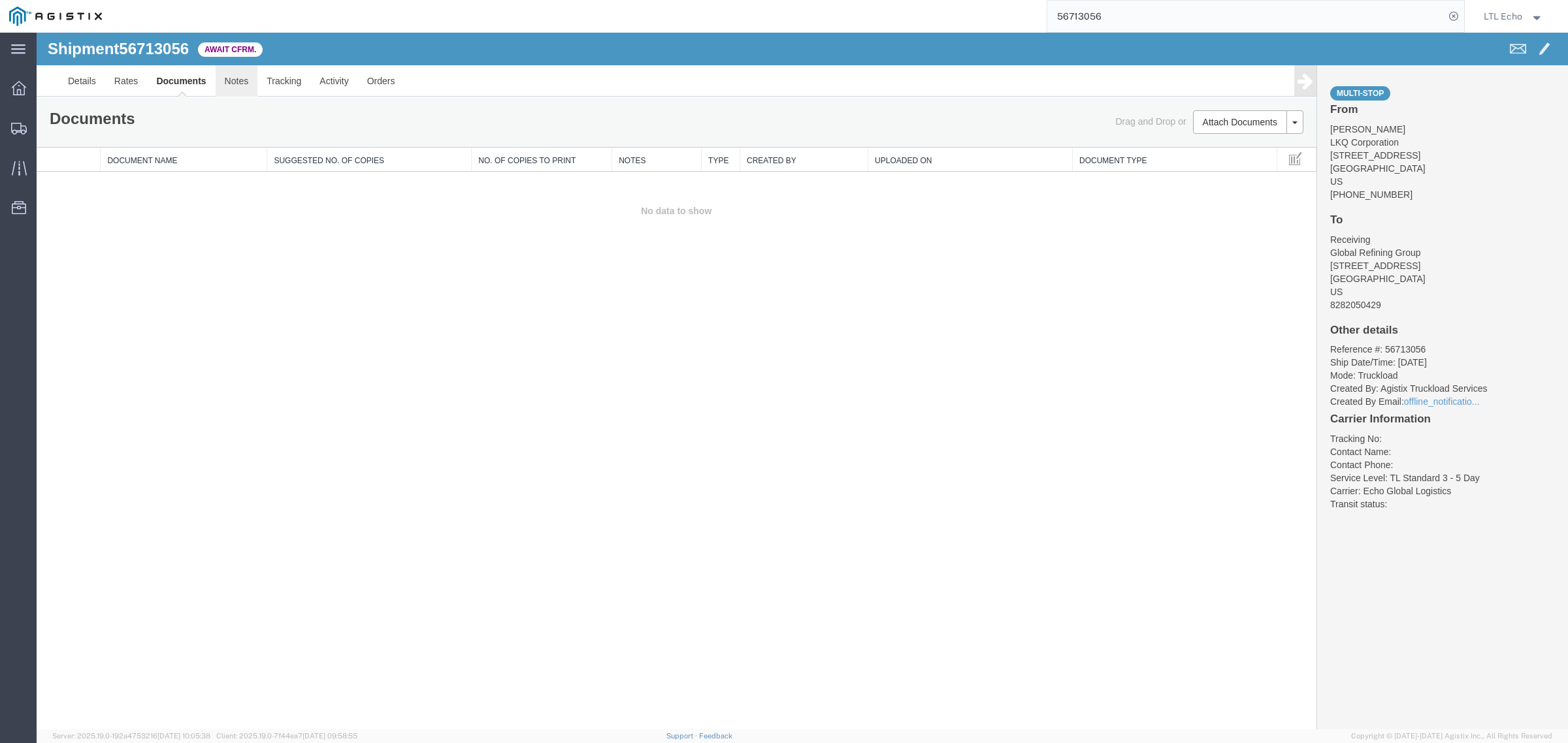
click at [236, 84] on link "Notes" at bounding box center [236, 81] width 42 height 32
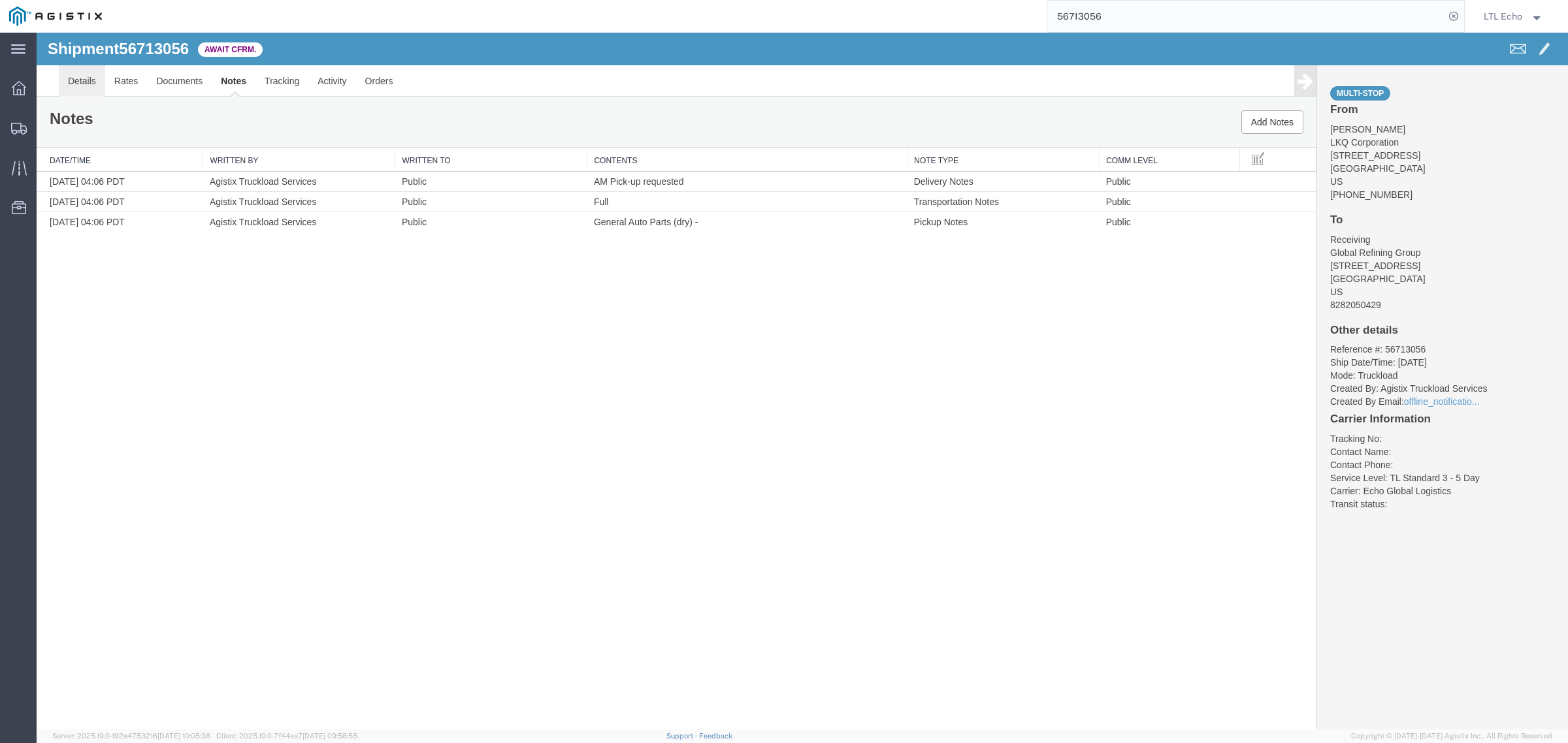
click at [90, 81] on link "Details" at bounding box center [82, 81] width 46 height 32
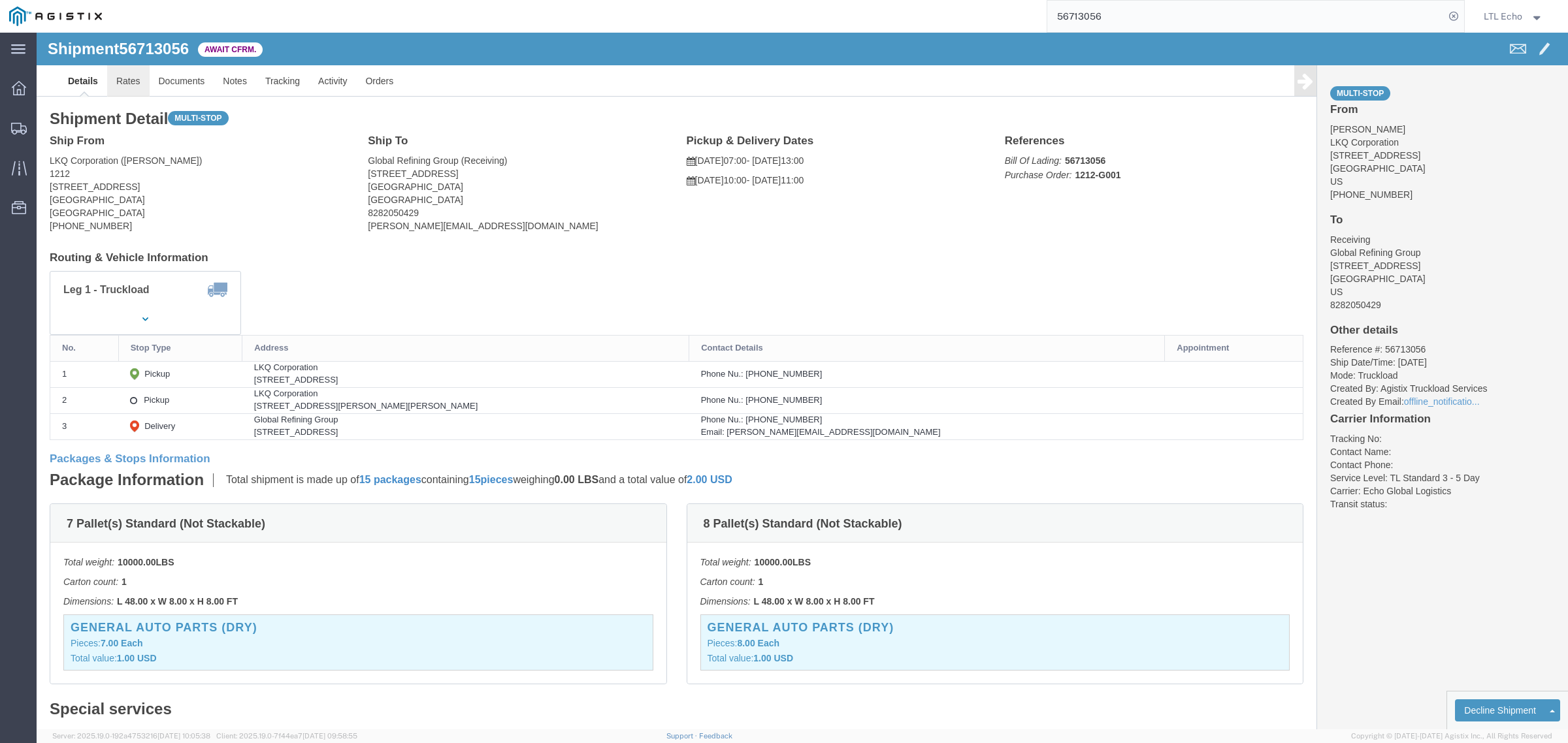
click link "Rates"
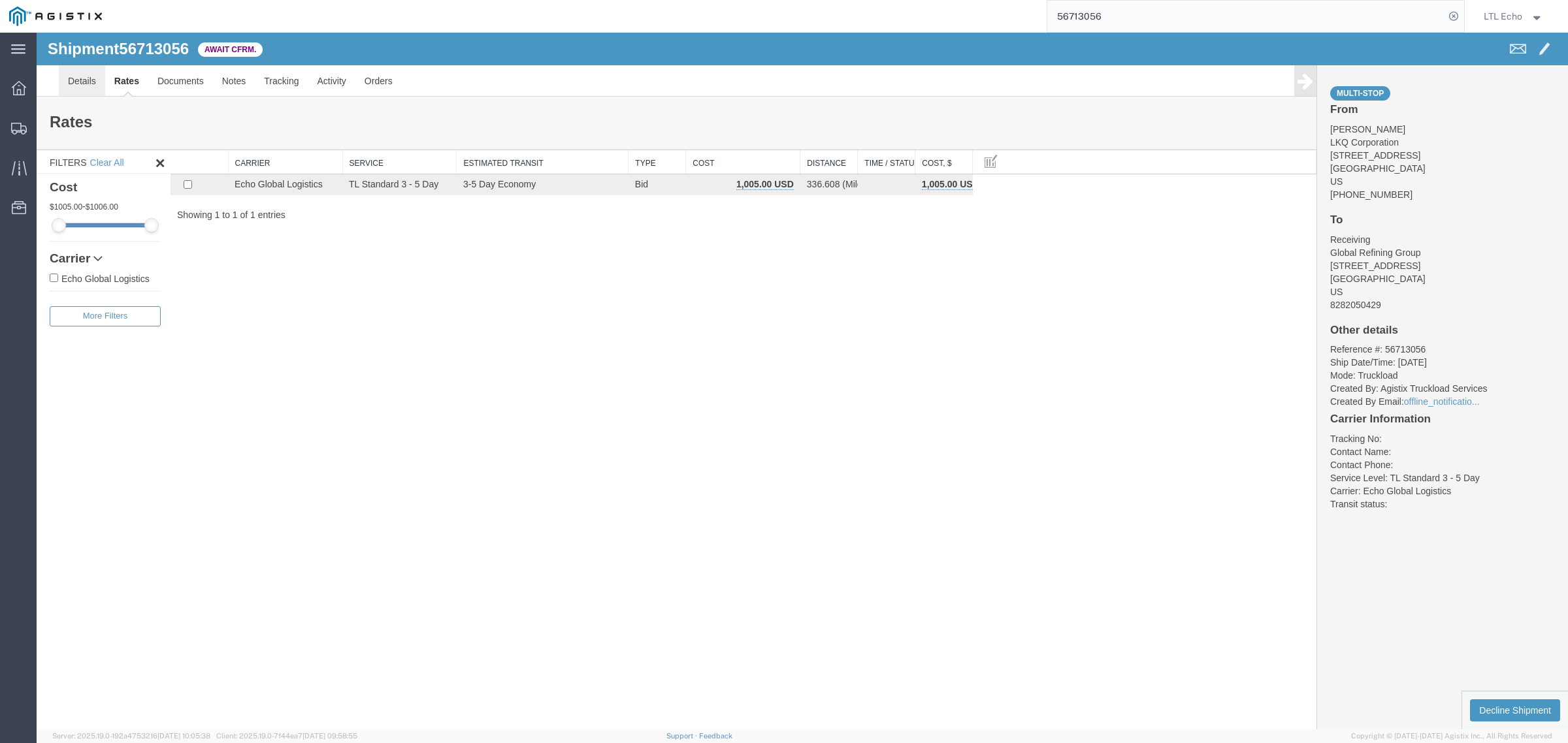
click at [73, 85] on link "Details" at bounding box center [82, 81] width 46 height 32
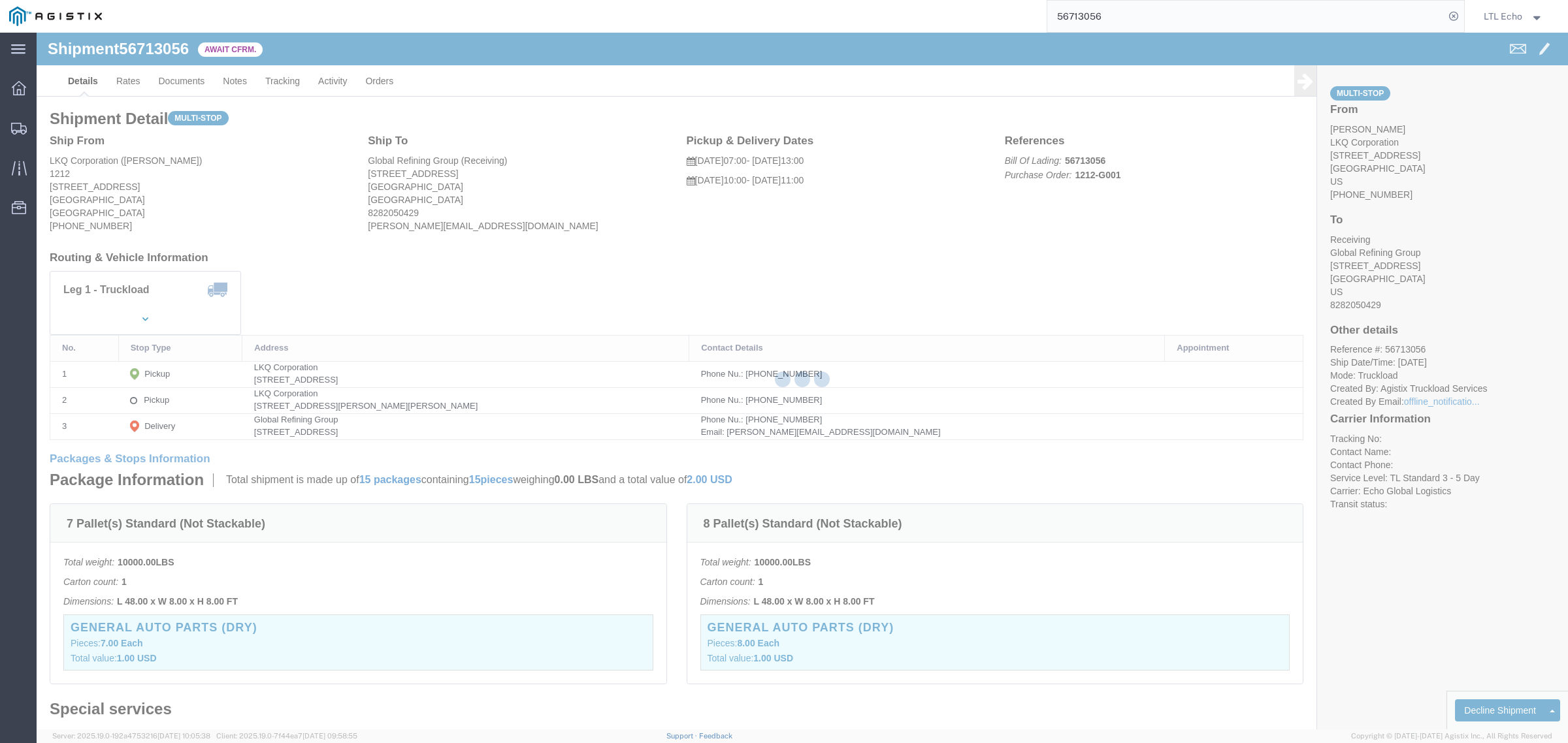
click at [130, 87] on div at bounding box center [802, 381] width 1531 height 697
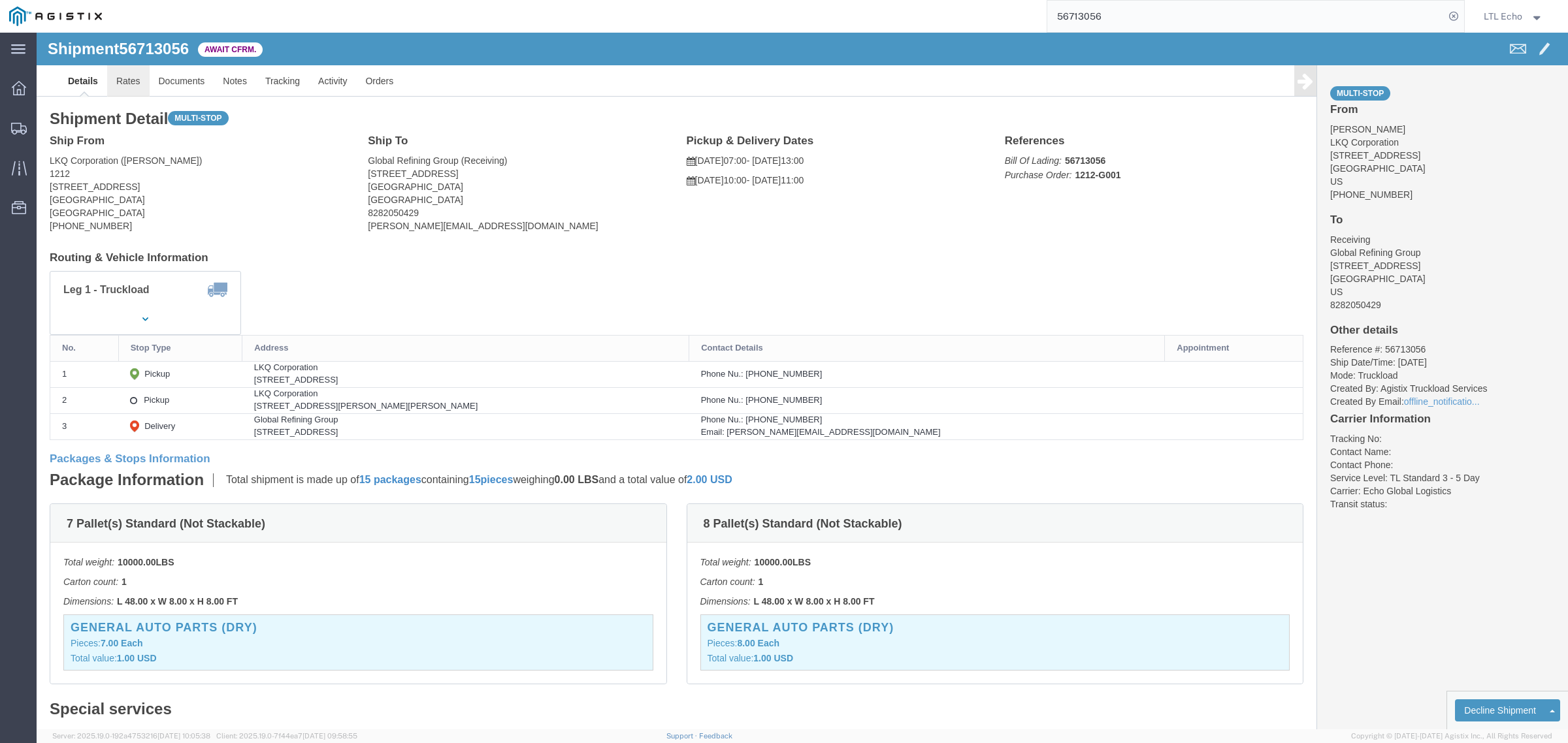
click link "Rates"
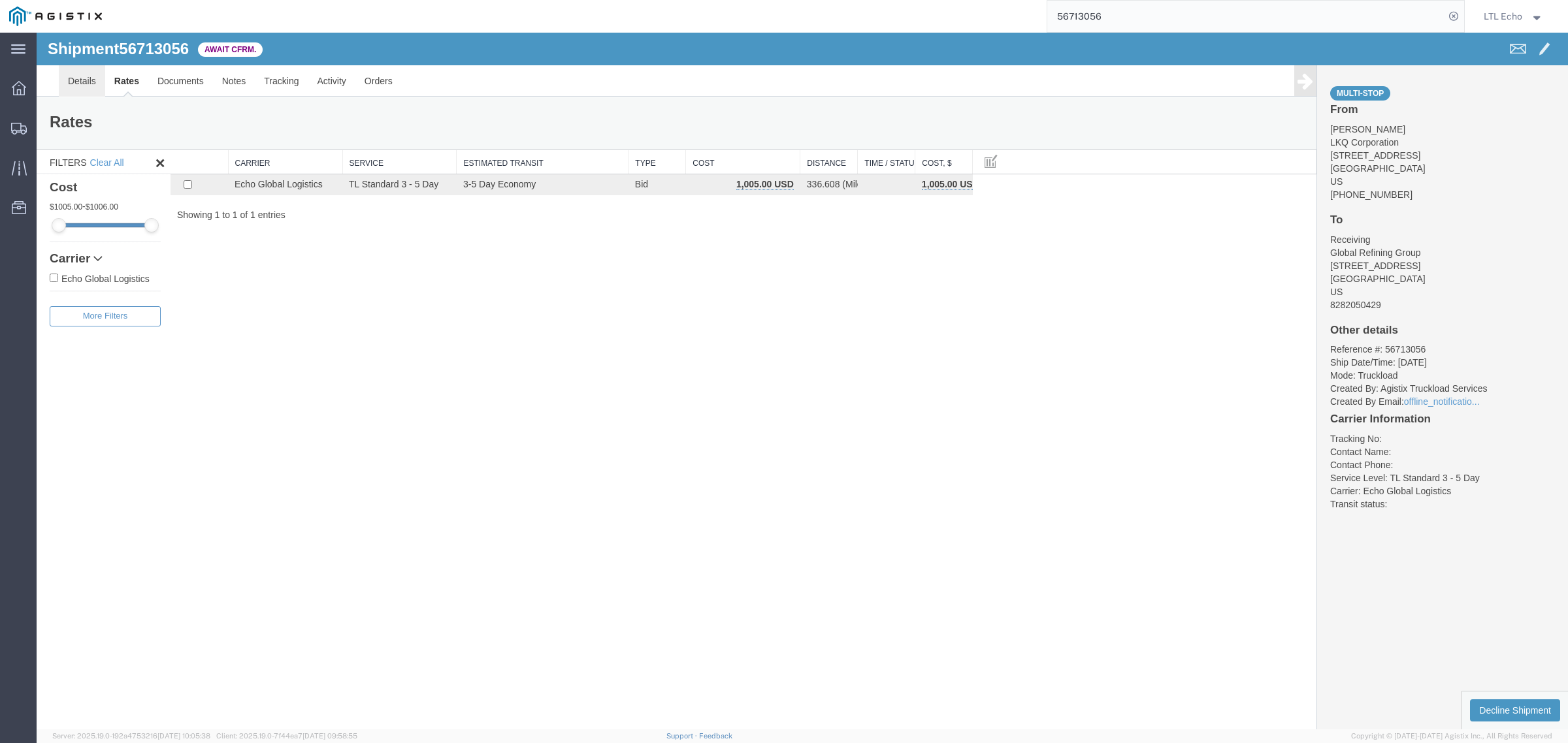
click at [88, 84] on link "Details" at bounding box center [82, 81] width 46 height 32
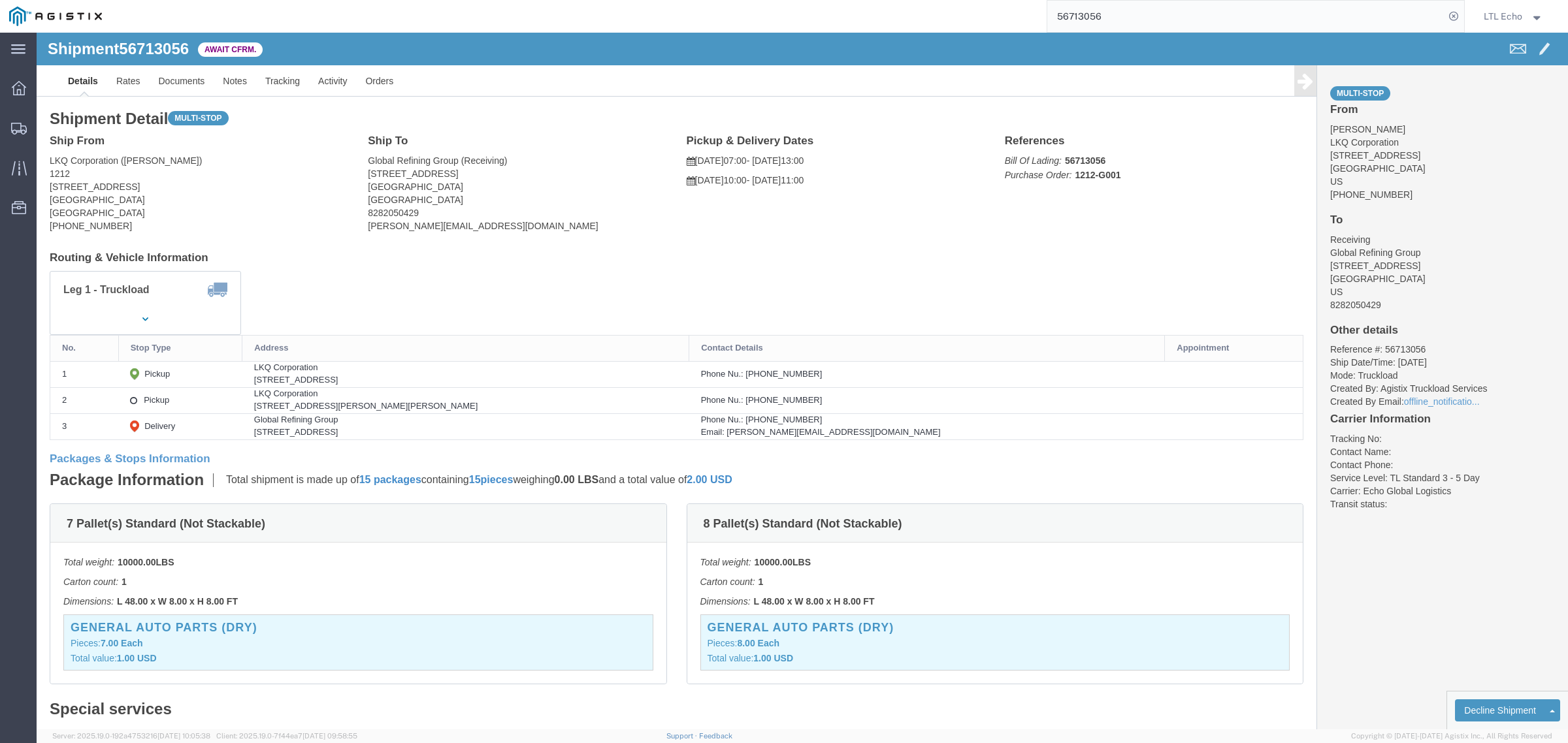
click b "56713056"
click b "1212-G001"
click p "Bill Of Lading: 56713056 Purchase Order: 1212-G001"
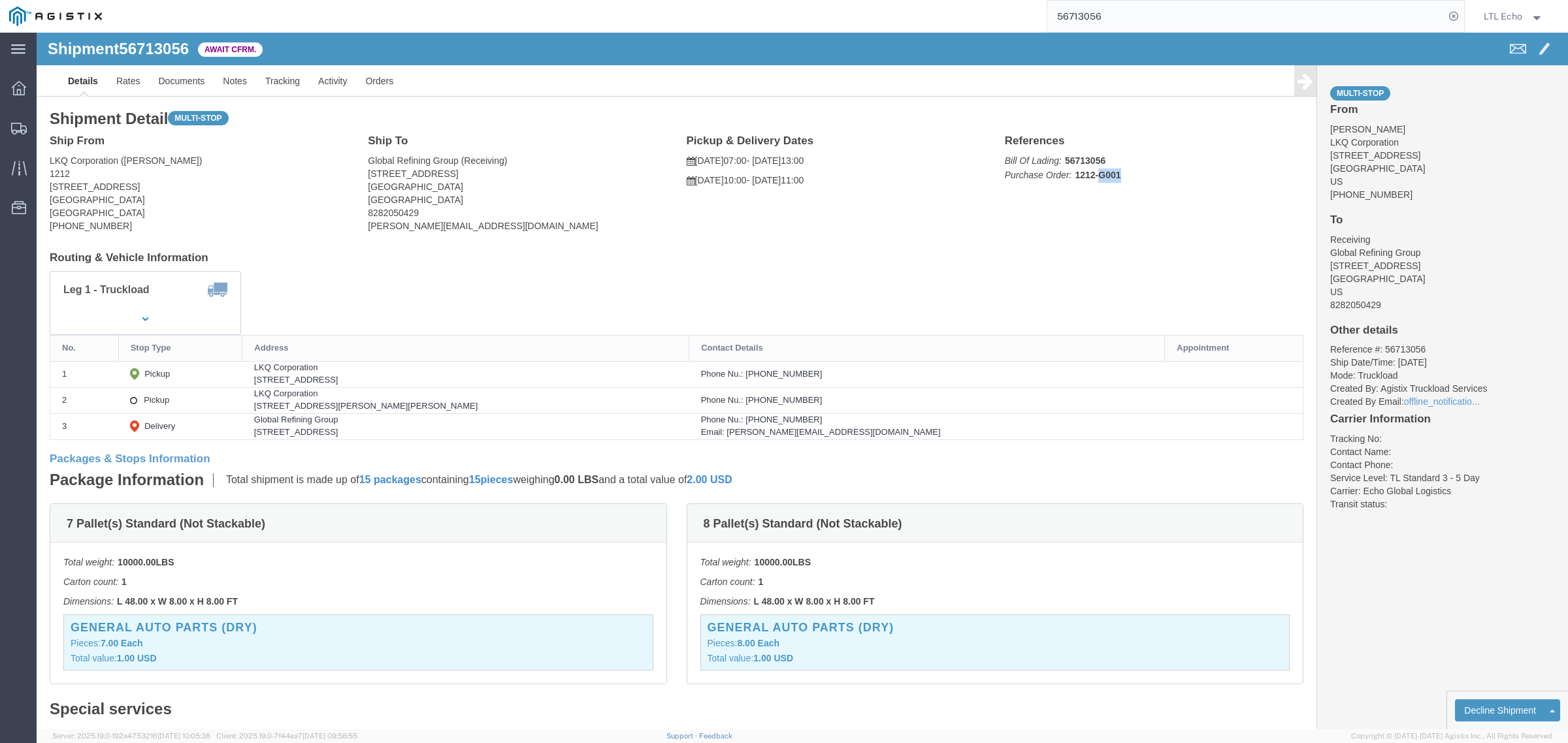
click div "Ship From LKQ Corporation ([PERSON_NAME]) [STREET_ADDRESS] [PHONE_NUMBER] Ship …"
drag, startPoint x: 1088, startPoint y: 144, endPoint x: 1080, endPoint y: 147, distance: 8.5
click p "Bill Of Lading: 56713056 Purchase Order: 1212-G001"
click link "Notes"
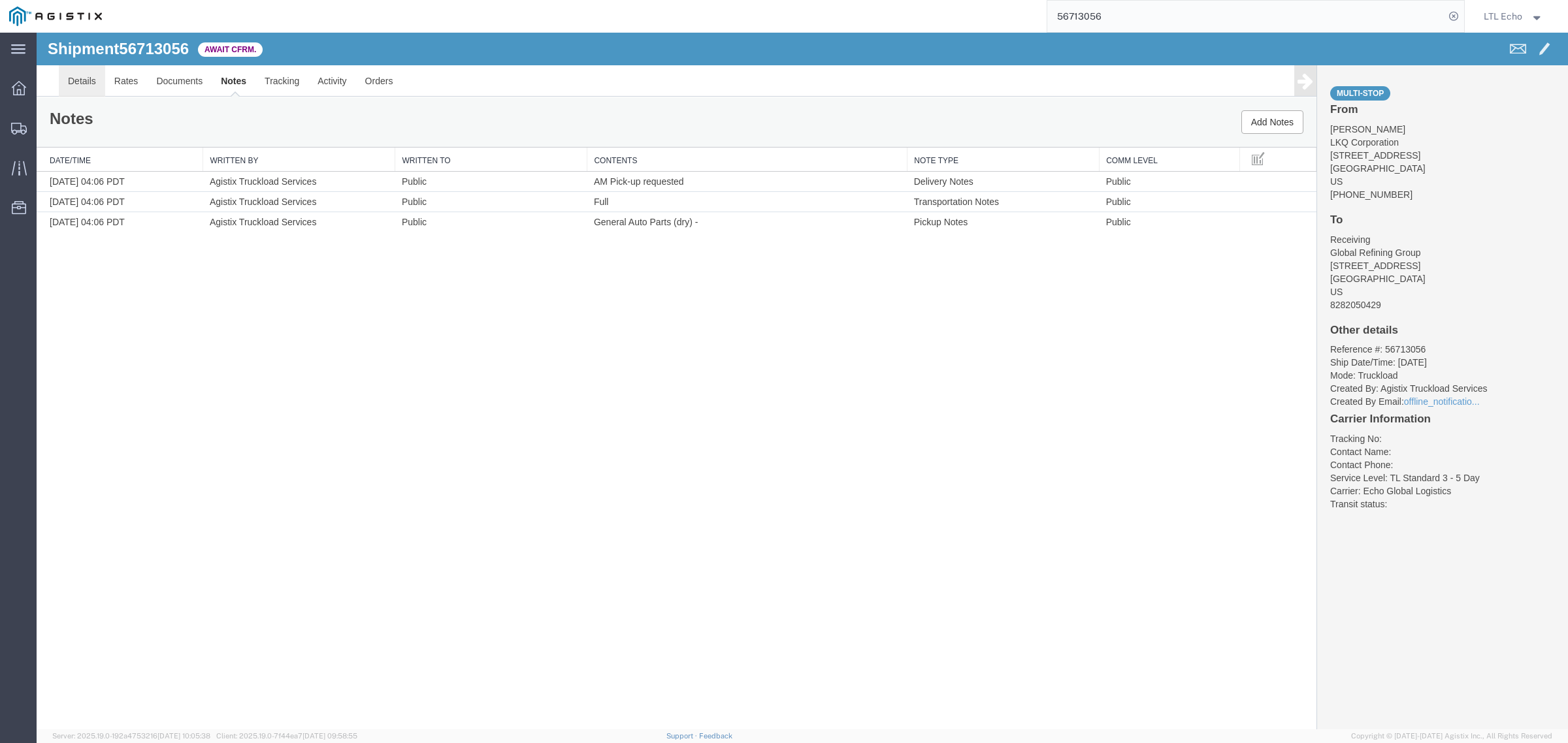
click at [89, 83] on link "Details" at bounding box center [82, 81] width 46 height 32
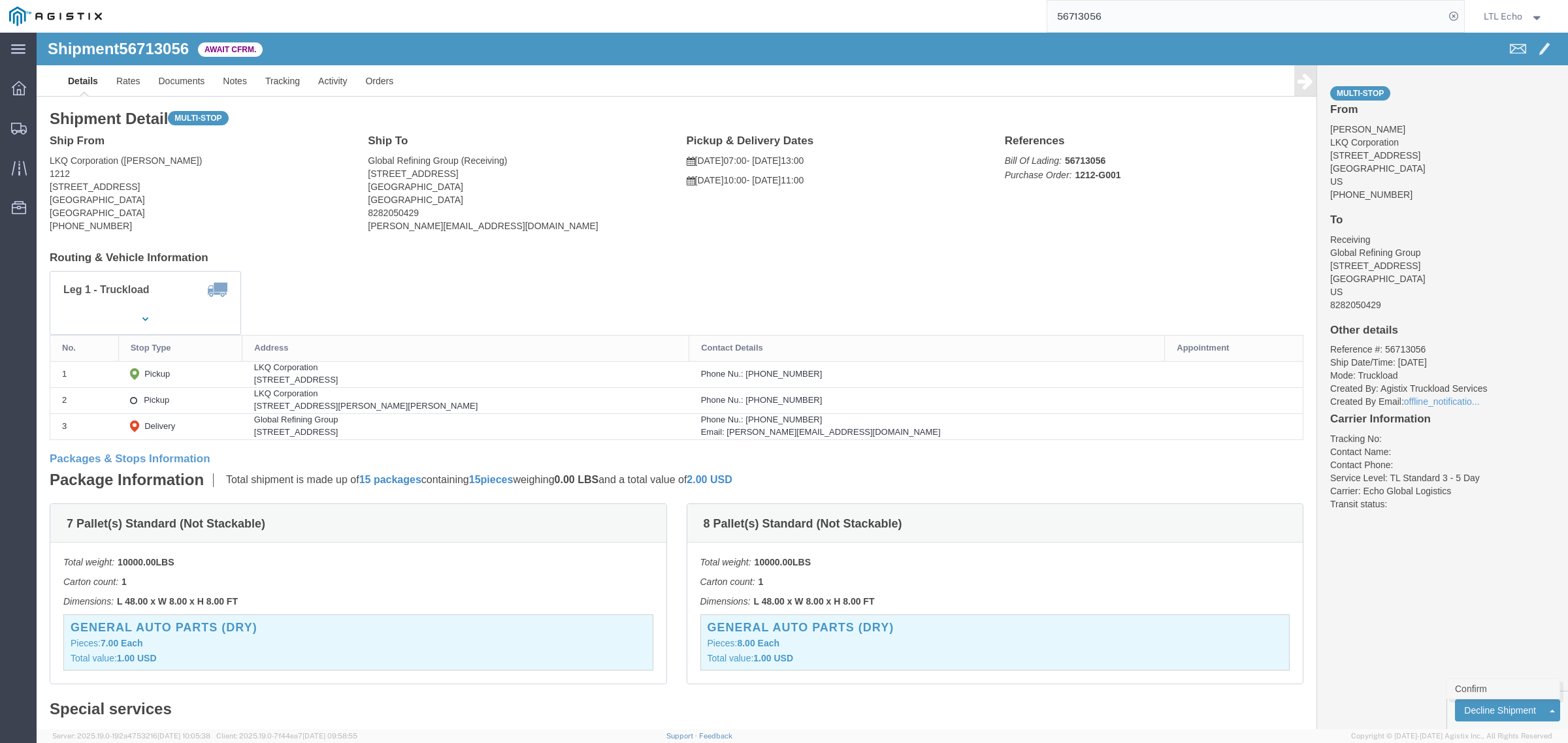
click link "Confirm"
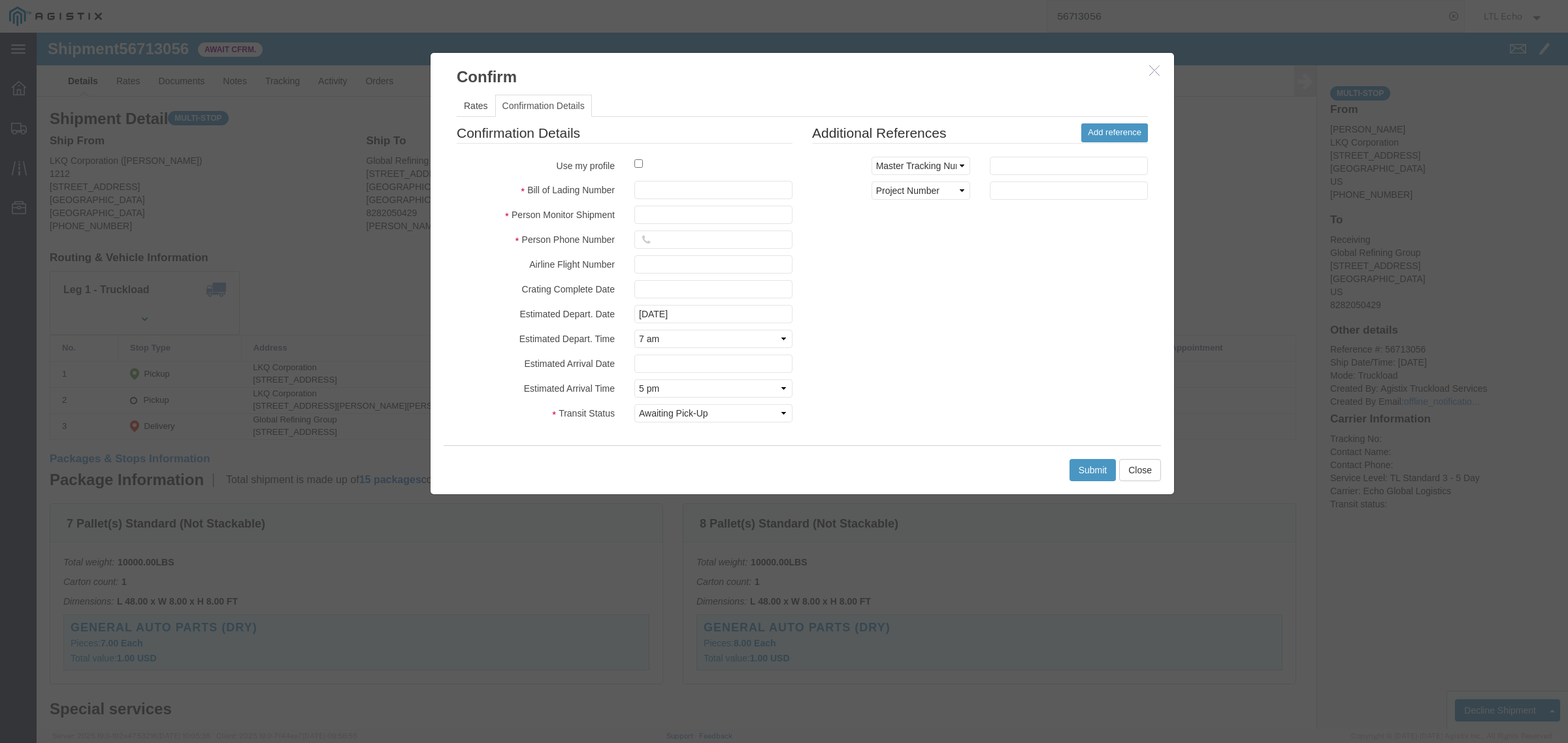
click div
click input "checkbox"
checkbox input "true"
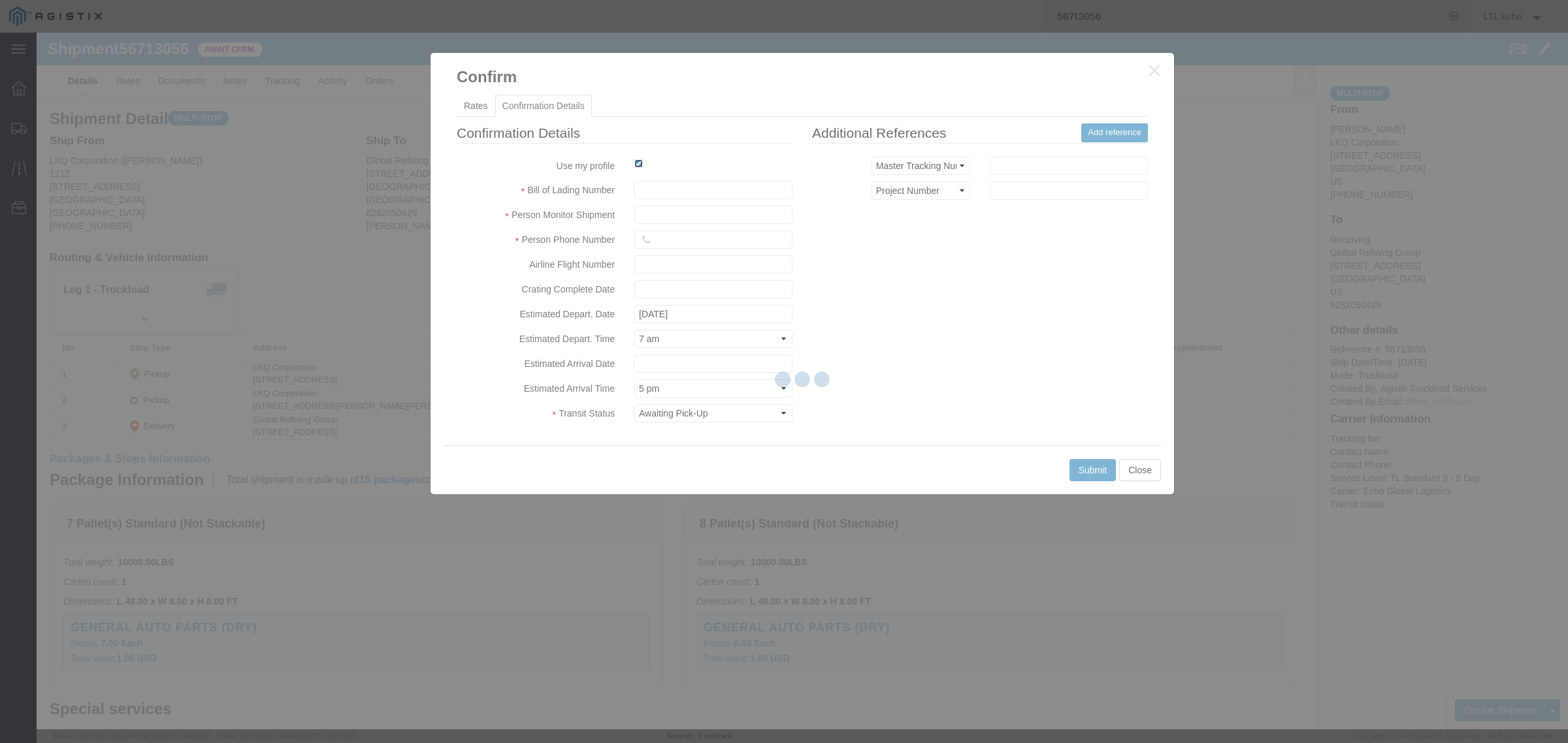
type input "LTL Echo"
type input "+ 8005116111"
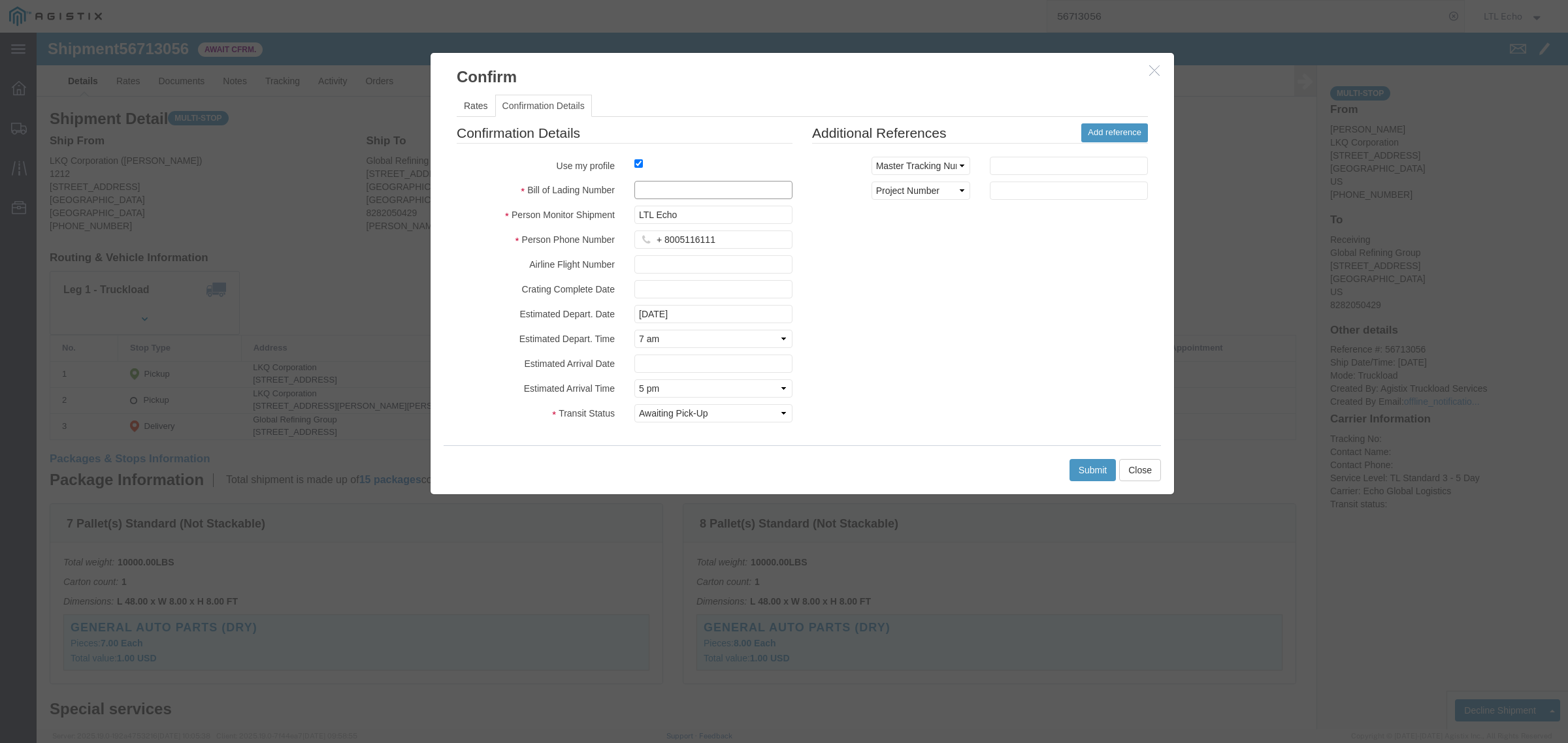
click input "text"
paste input "64308580"
type input "64308580"
click button "Submit"
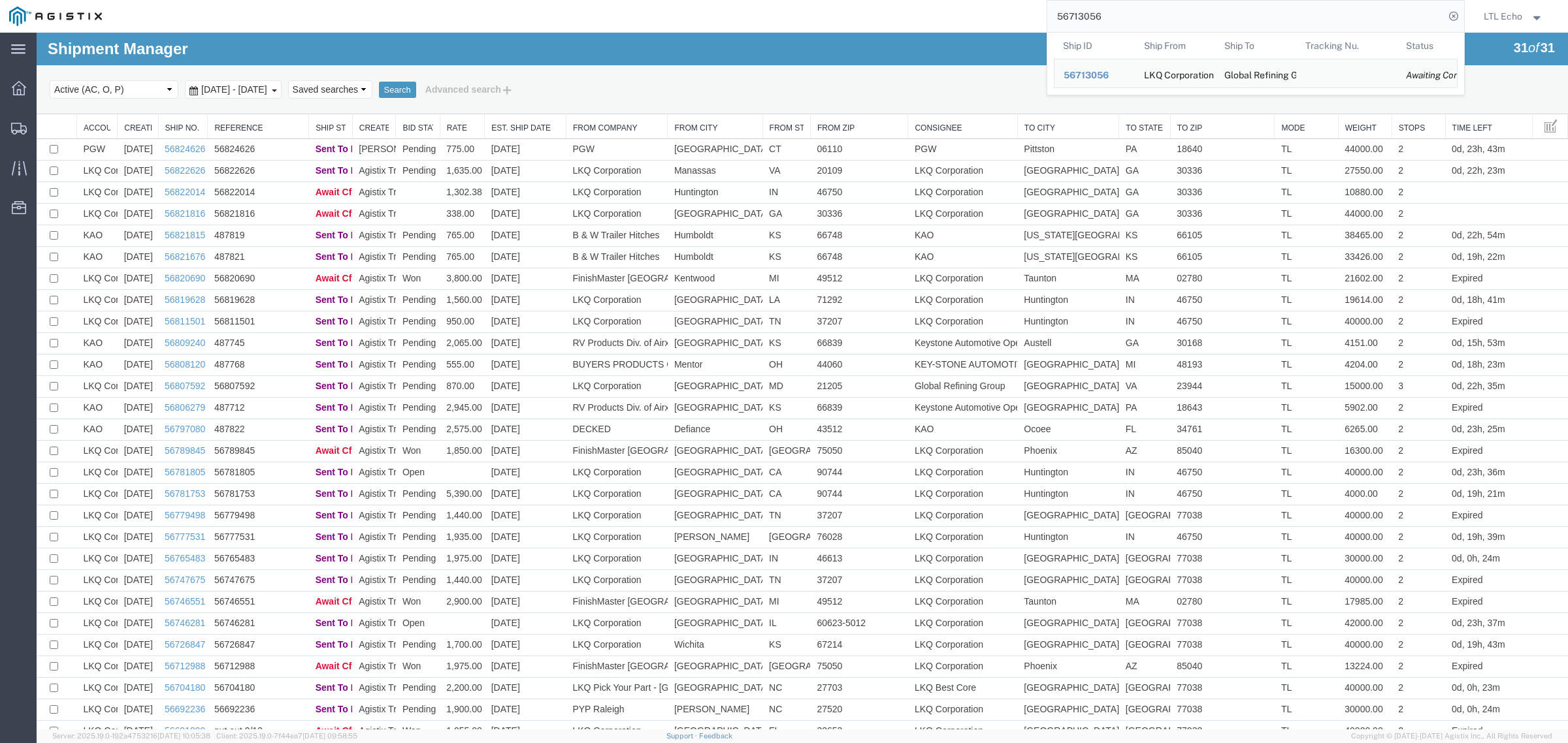
drag, startPoint x: 1216, startPoint y: 11, endPoint x: 736, endPoint y: 21, distance: 480.1
click at [745, 24] on div "56713056 Ship ID Ship From Ship To Tracking Nu. Status Ship ID 56713056 Ship Fr…" at bounding box center [787, 16] width 1353 height 32
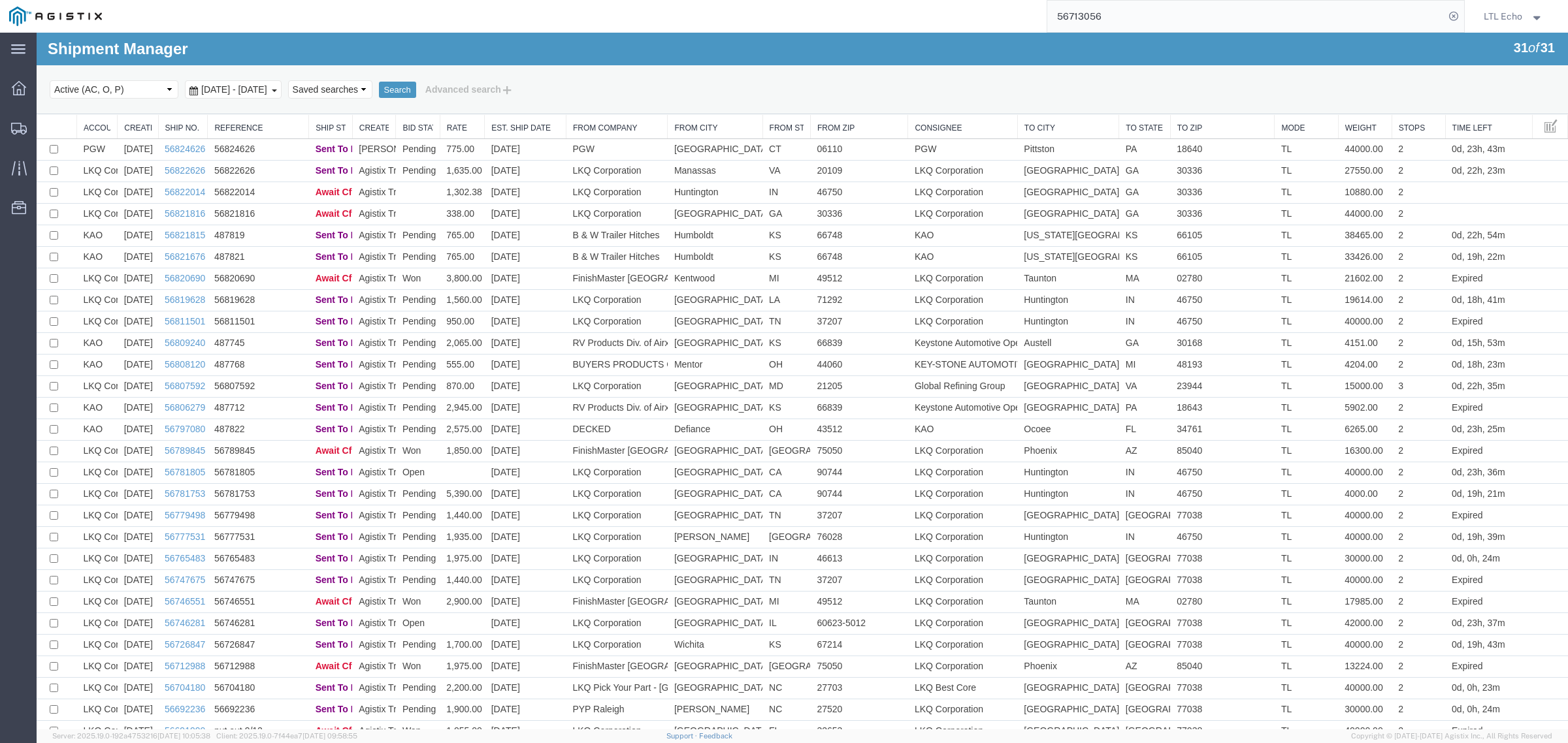
paste input "822014"
type input "56822014"
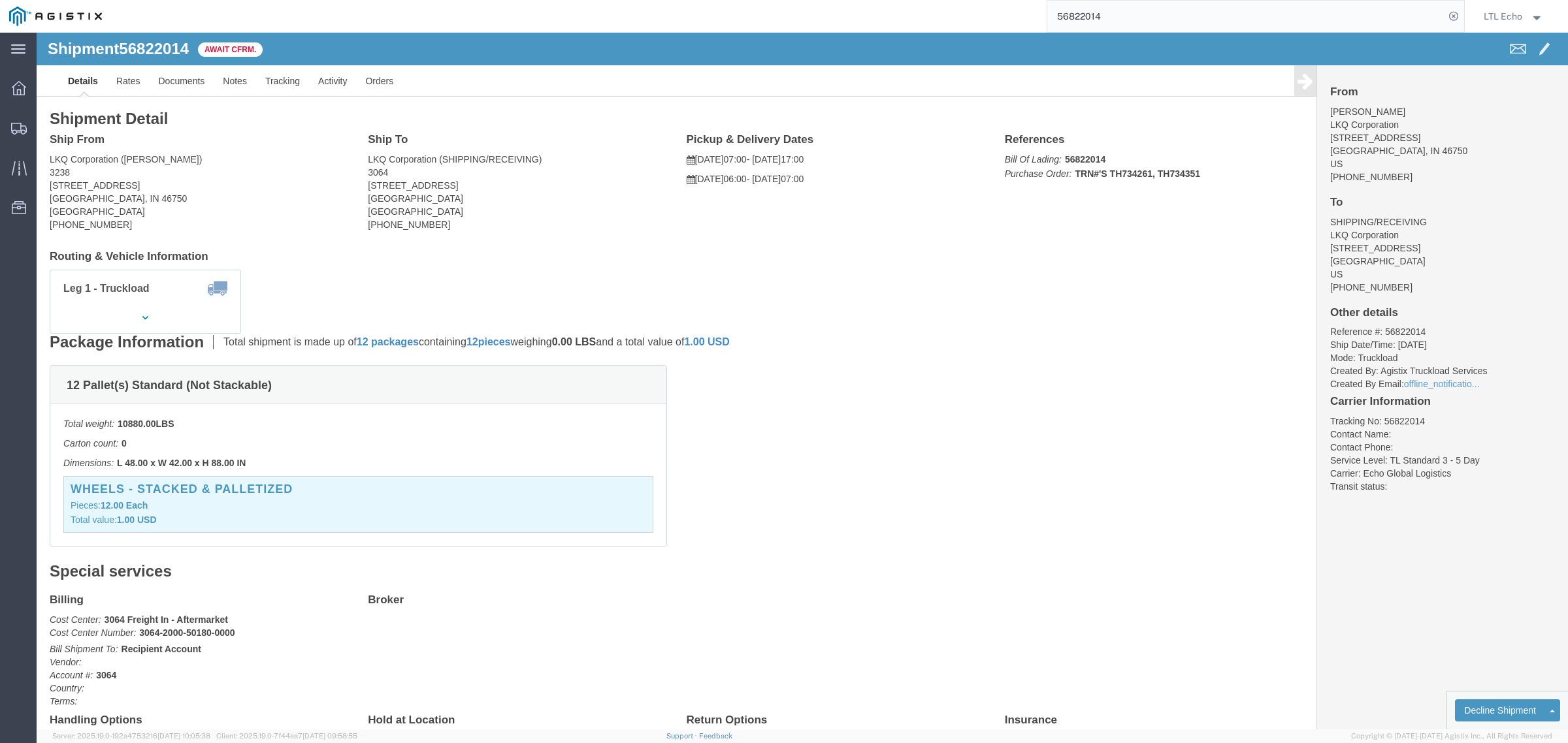
click address "LKQ Corporation (SHIPPING/RECEIVING) 3064 [STREET_ADDRESS] [PHONE_NUMBER]"
drag, startPoint x: 127, startPoint y: 148, endPoint x: 14, endPoint y: 149, distance: 113.0
click address "LKQ Corporation ([PERSON_NAME]) [STREET_ADDRESS] [PHONE_NUMBER]"
drag, startPoint x: 84, startPoint y: 192, endPoint x: 12, endPoint y: 190, distance: 72.0
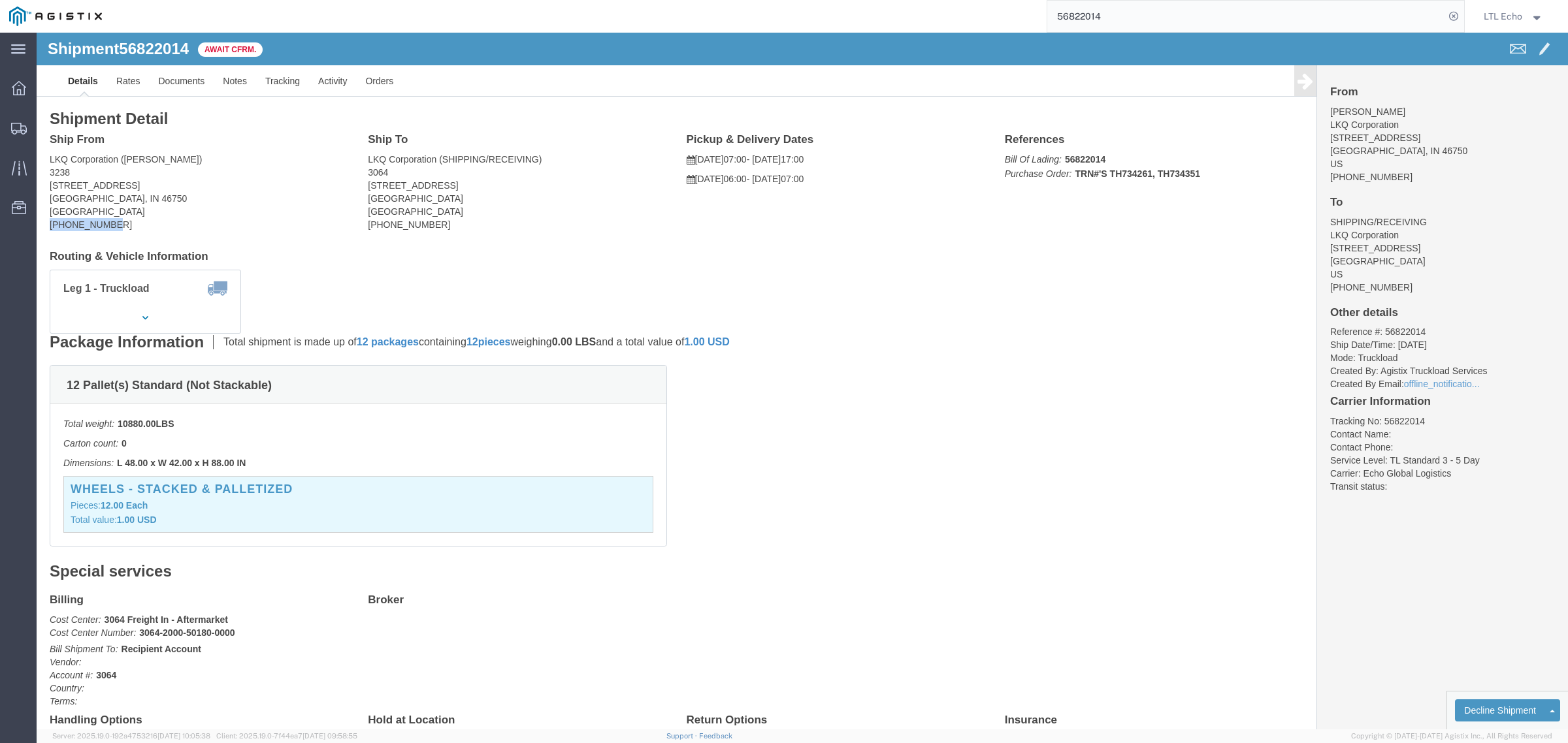
click address "LKQ Corporation ([PERSON_NAME]) [STREET_ADDRESS] [PHONE_NUMBER]"
click b "56822014"
drag, startPoint x: 437, startPoint y: 148, endPoint x: 331, endPoint y: 154, distance: 106.2
click address "LKQ Corporation (SHIPPING/RECEIVING) 3064 [STREET_ADDRESS] [PHONE_NUMBER]"
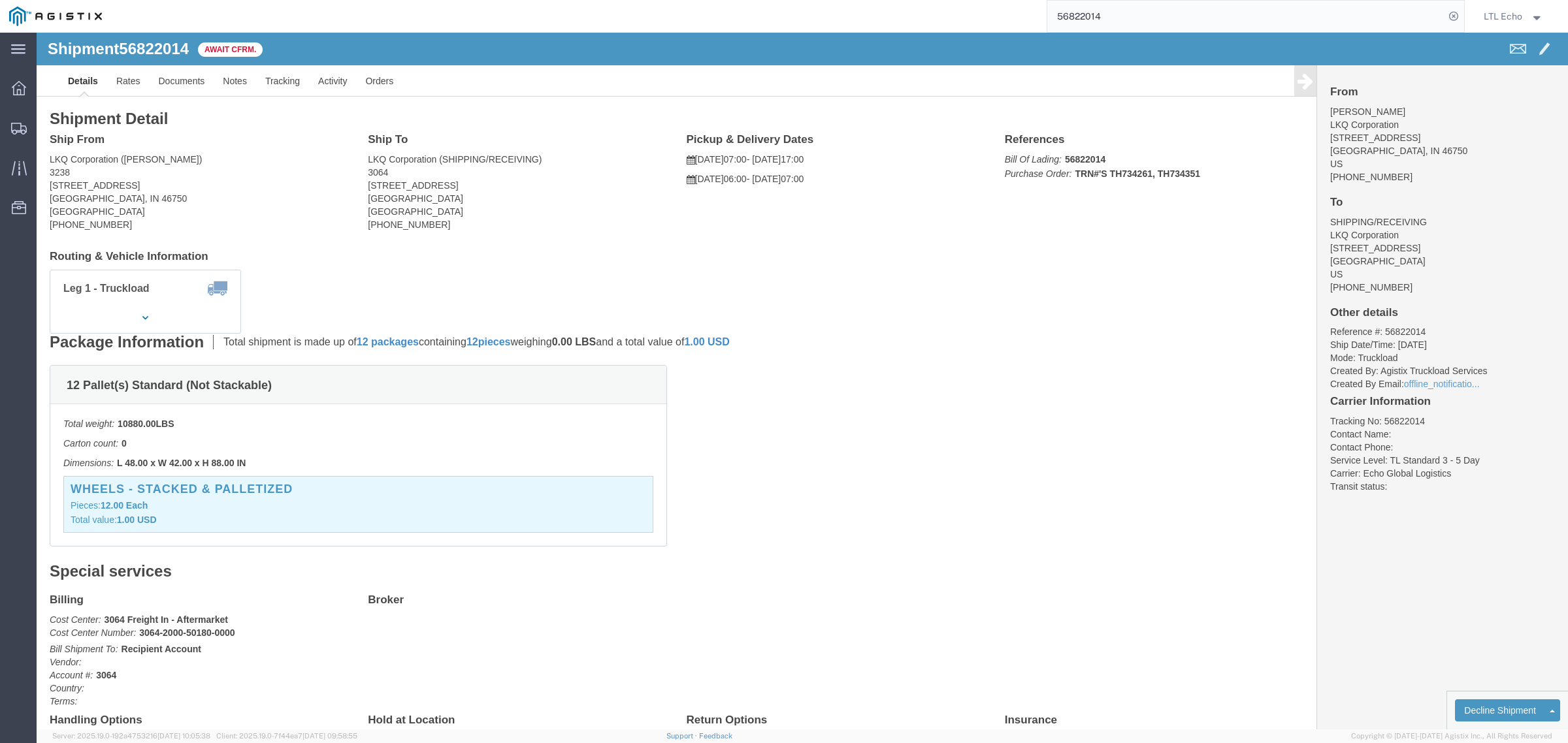
click b "56822014"
click link "Notes"
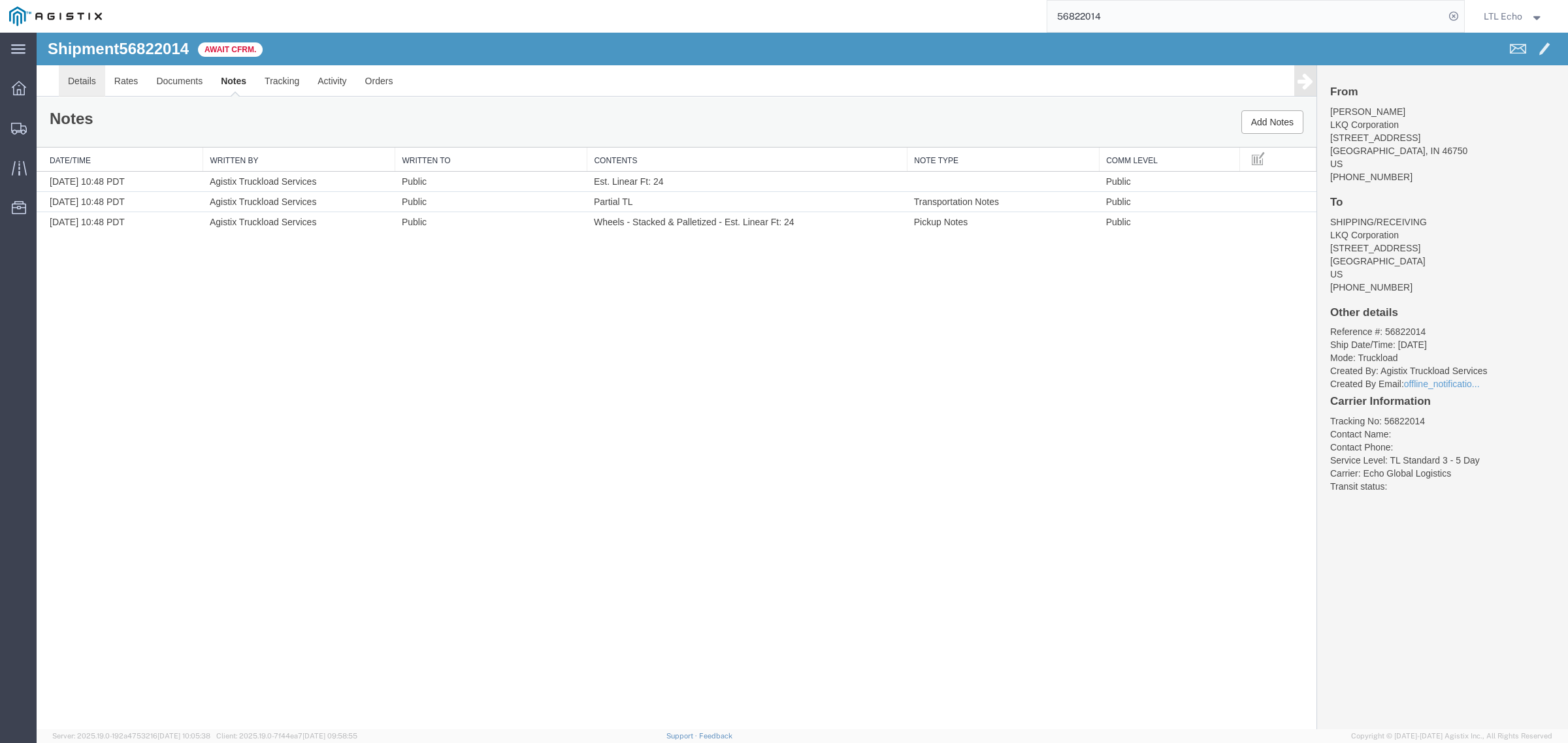
click at [80, 76] on link "Details" at bounding box center [82, 81] width 46 height 32
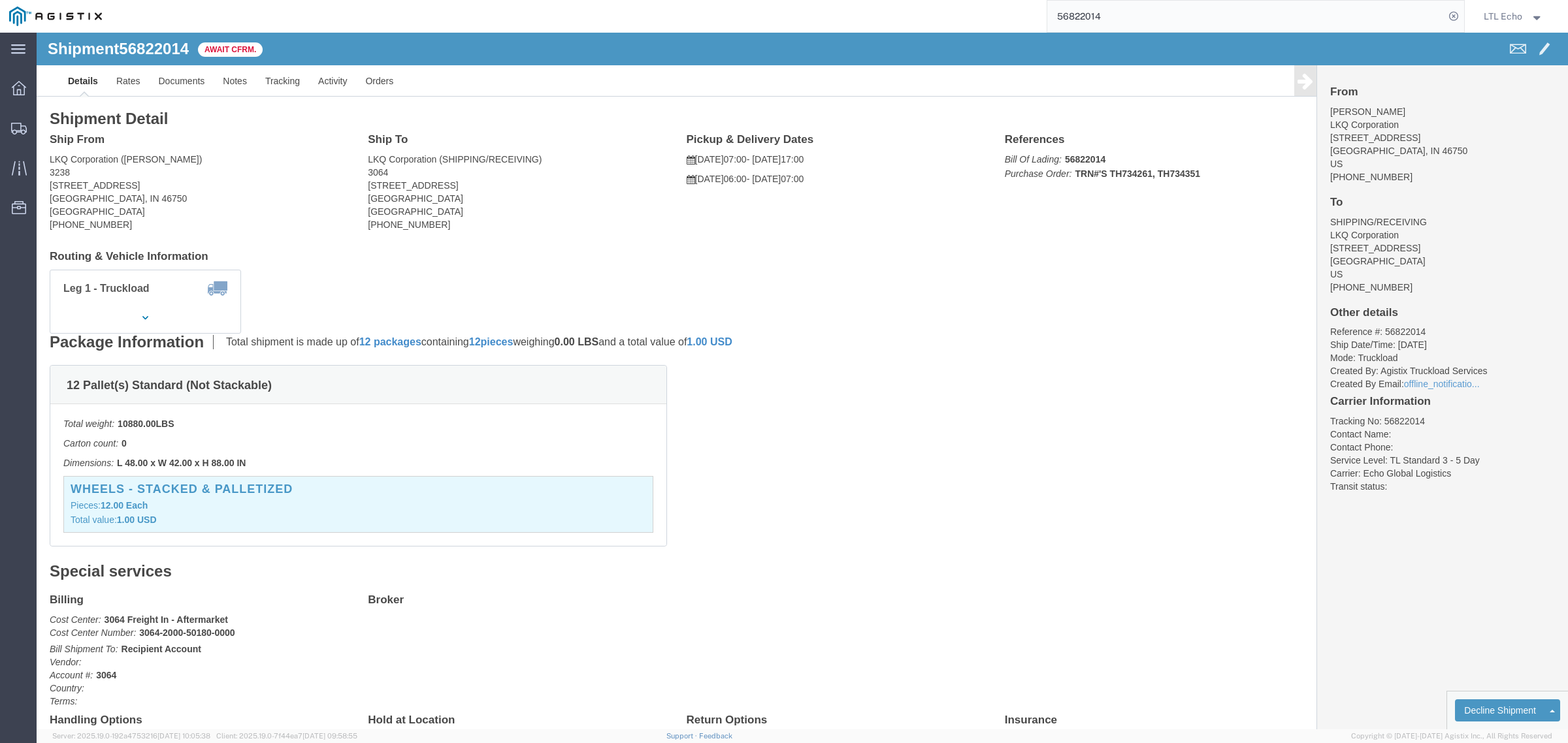
drag, startPoint x: 110, startPoint y: 155, endPoint x: 1, endPoint y: 158, distance: 109.0
click div "Shipment Detail Ship From LKQ Corporation ([PERSON_NAME]) [STREET_ADDRESS] [PHO…"
drag, startPoint x: 438, startPoint y: 150, endPoint x: 333, endPoint y: 151, distance: 105.0
click address "LKQ Corporation (SHIPPING/RECEIVING) 3064 [STREET_ADDRESS] [PHONE_NUMBER]"
click div "Leg 1 - Truckload Vehicle 1: Standard Dry Van (53 Feet) Number of trucks: 1"
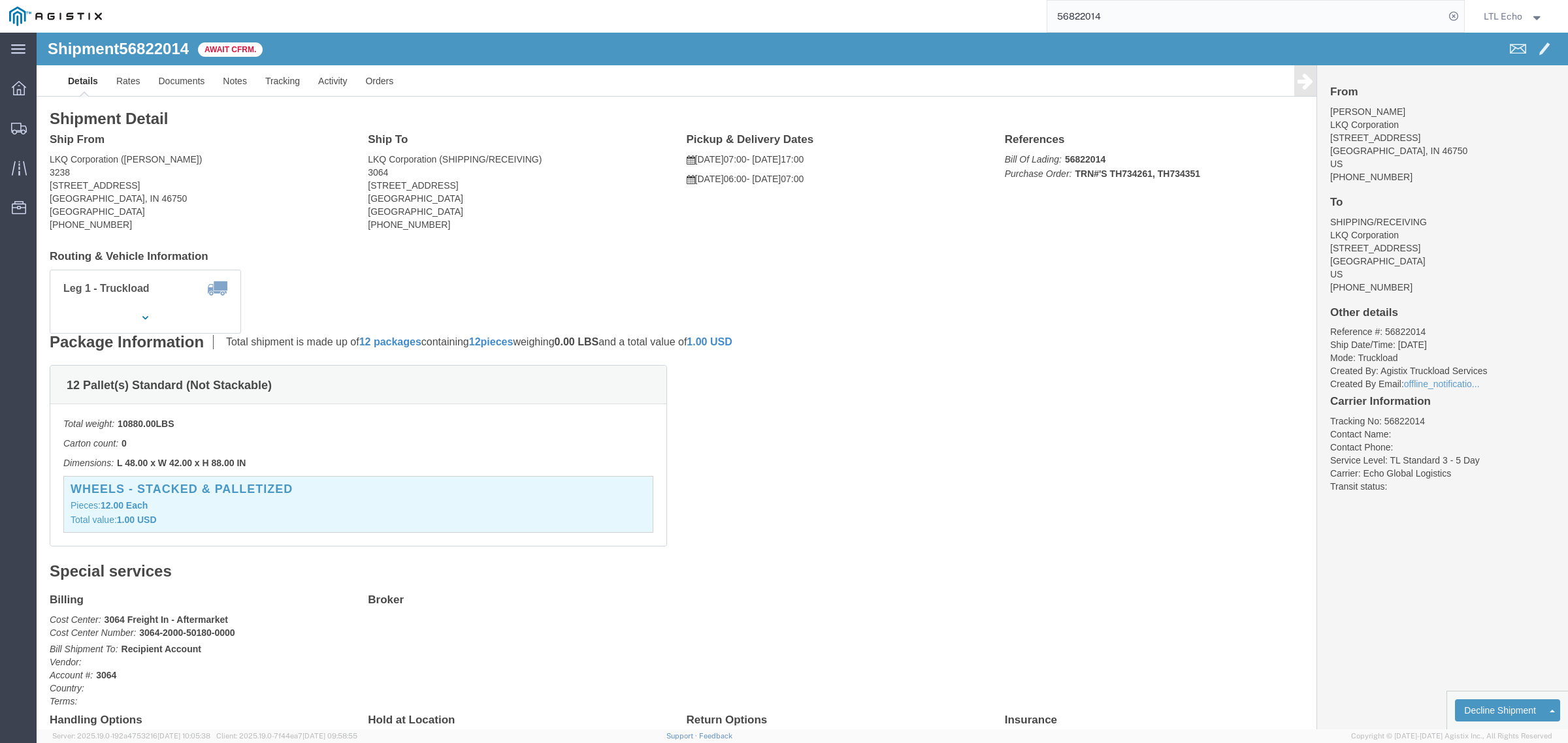
drag, startPoint x: 438, startPoint y: 155, endPoint x: 330, endPoint y: 155, distance: 108.0
click address "LKQ Corporation (SHIPPING/RECEIVING) 3064 [STREET_ADDRESS] [PHONE_NUMBER]"
click b "56822014"
drag, startPoint x: 1036, startPoint y: 142, endPoint x: 1162, endPoint y: 144, distance: 126.0
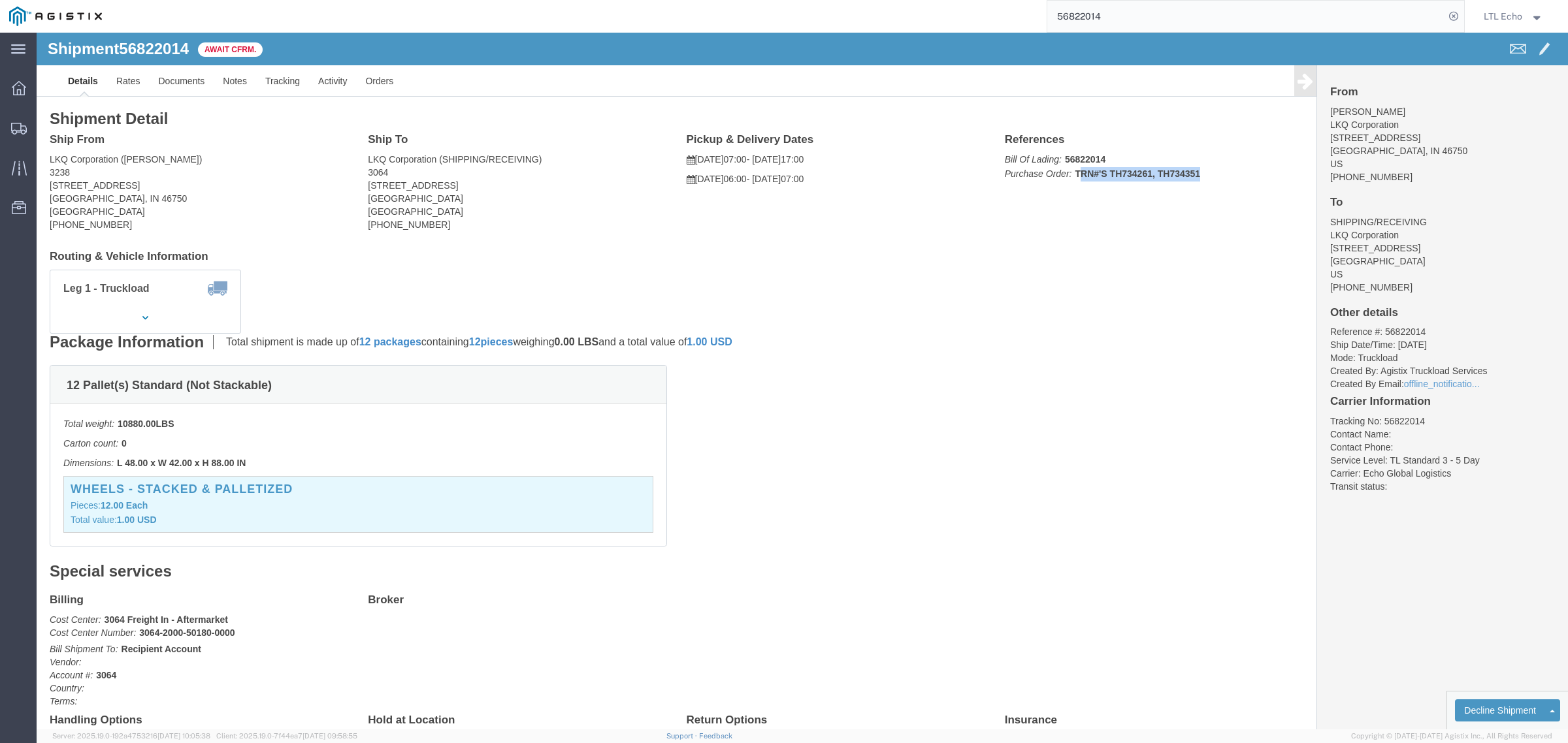
click p "Bill Of Lading: 56822014 Purchase Order: TRN#'S TH734261, TH734351"
click div "12 Pallet(s) Standard (Not Stackable) Total weight: 10880.00 LBS Carton count: …"
click link "Notes"
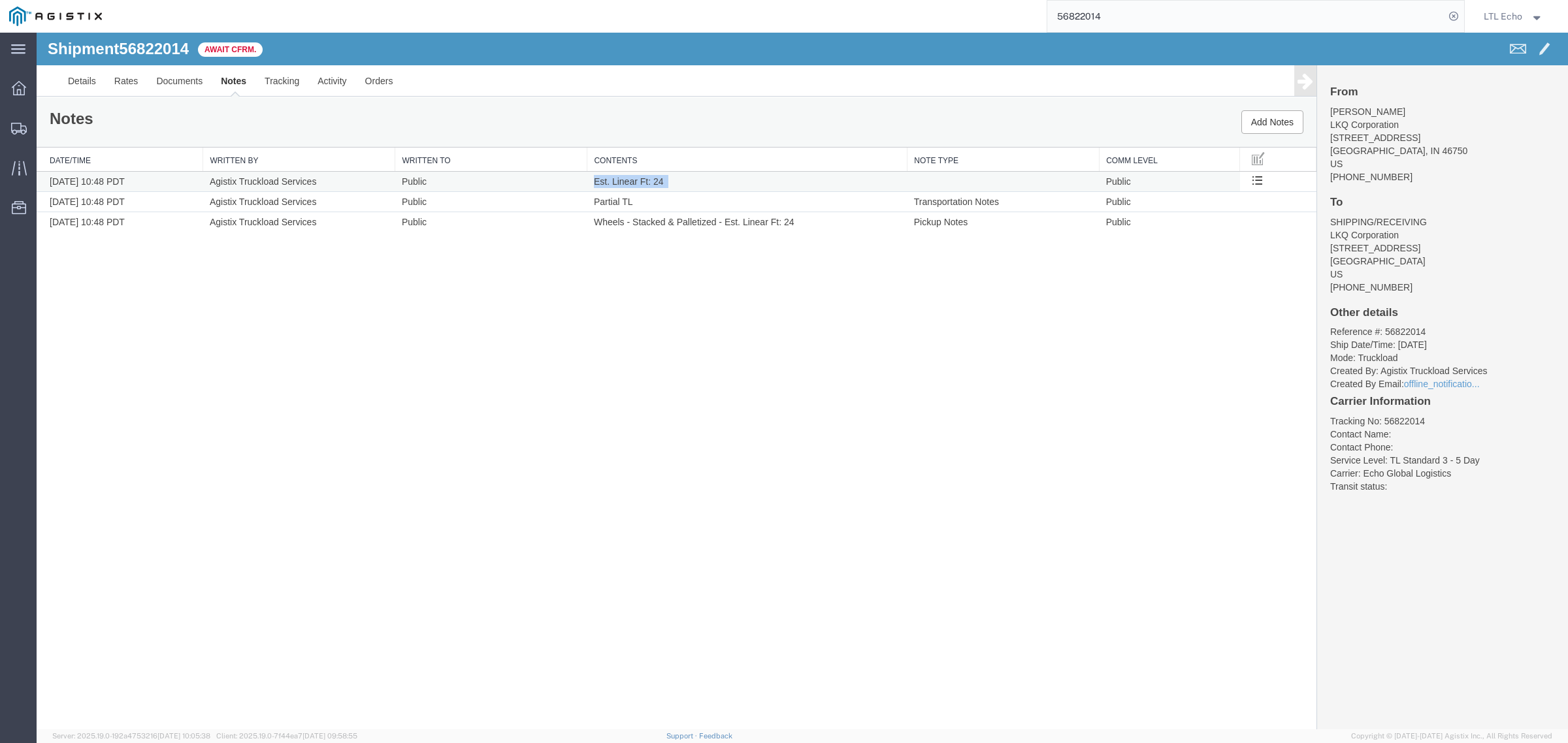
drag, startPoint x: 670, startPoint y: 179, endPoint x: 593, endPoint y: 179, distance: 77.0
click at [593, 179] on td "Est. Linear Ft: 24" at bounding box center [747, 182] width 320 height 20
click at [135, 87] on link "Rates" at bounding box center [126, 81] width 42 height 32
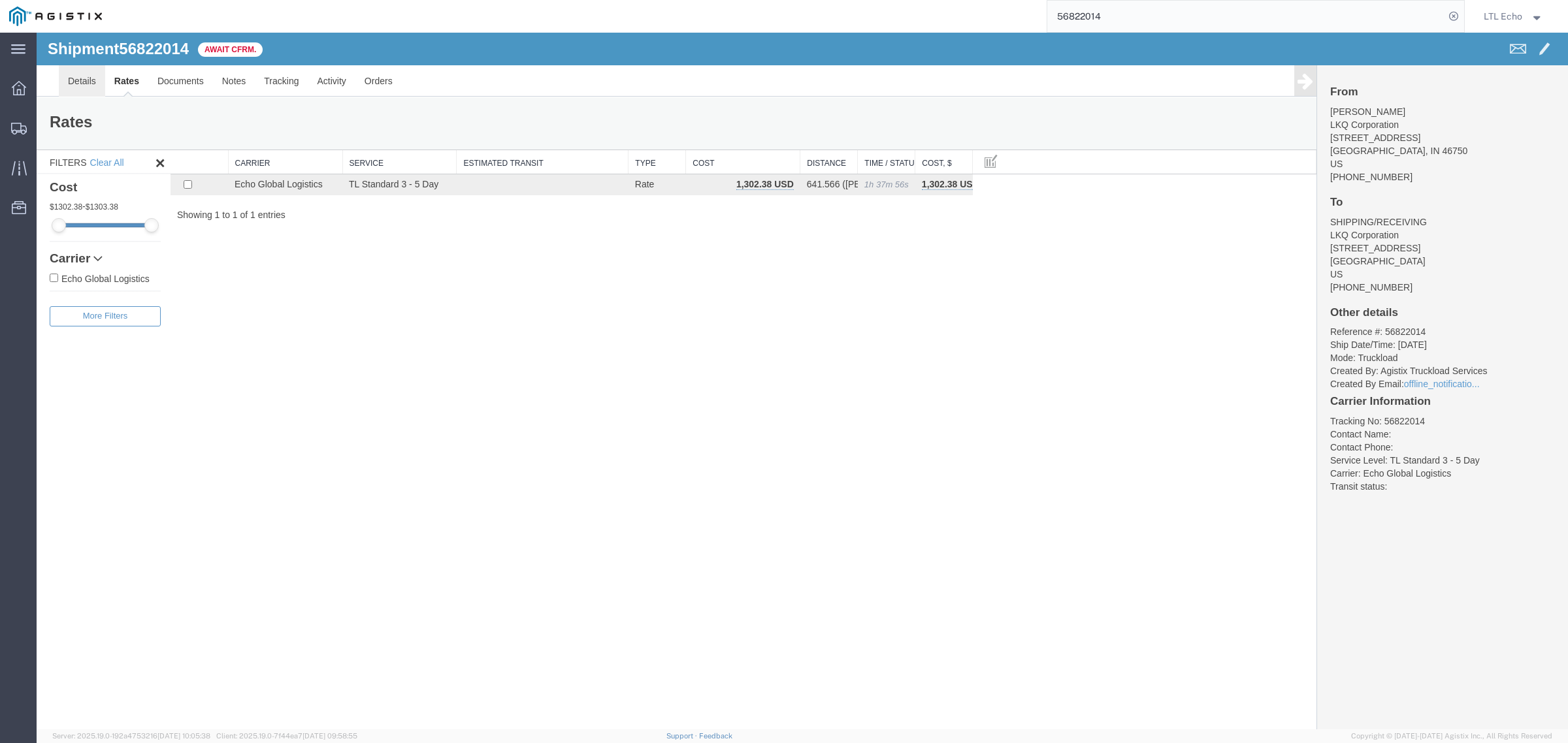
click at [91, 81] on link "Details" at bounding box center [82, 81] width 46 height 32
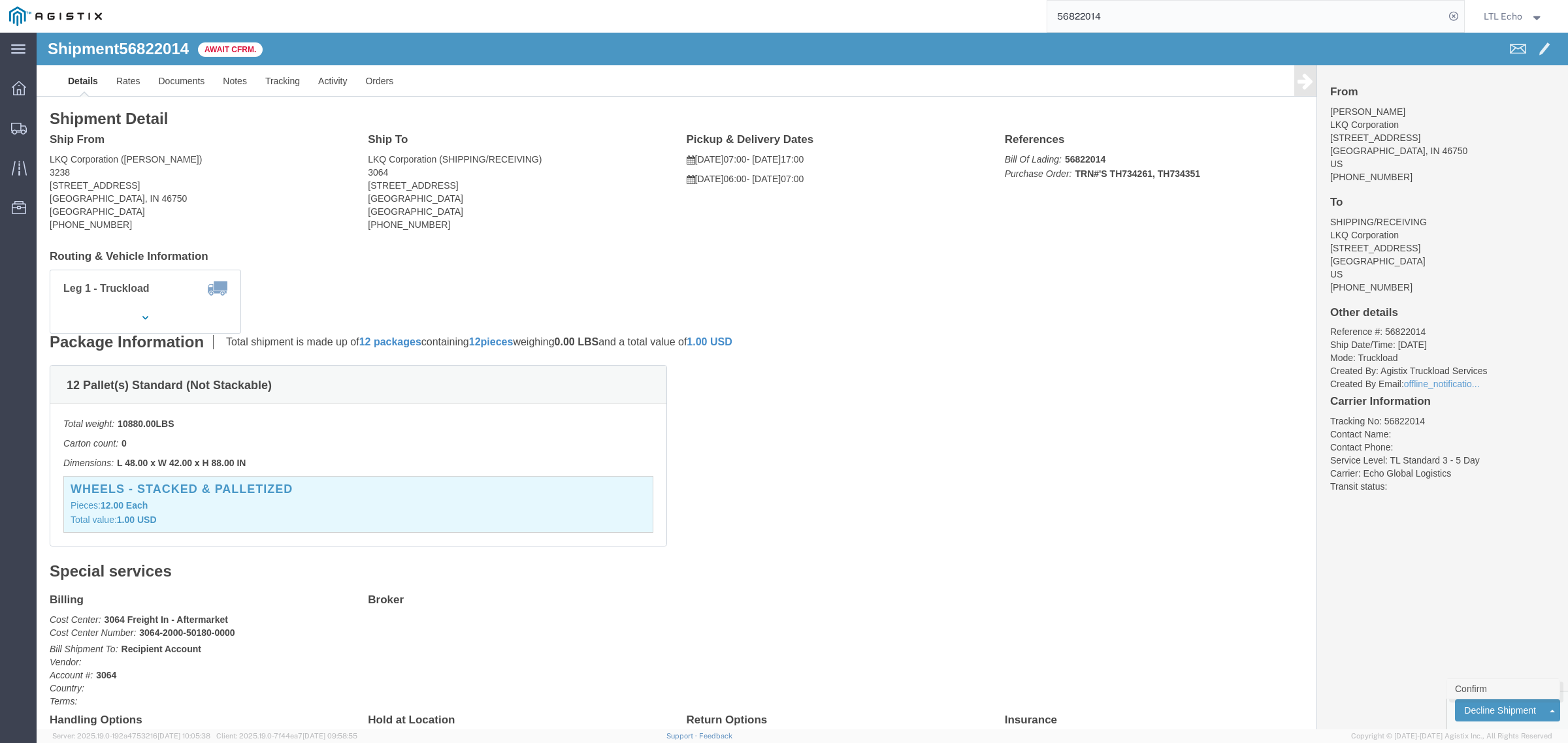
click link "Confirm"
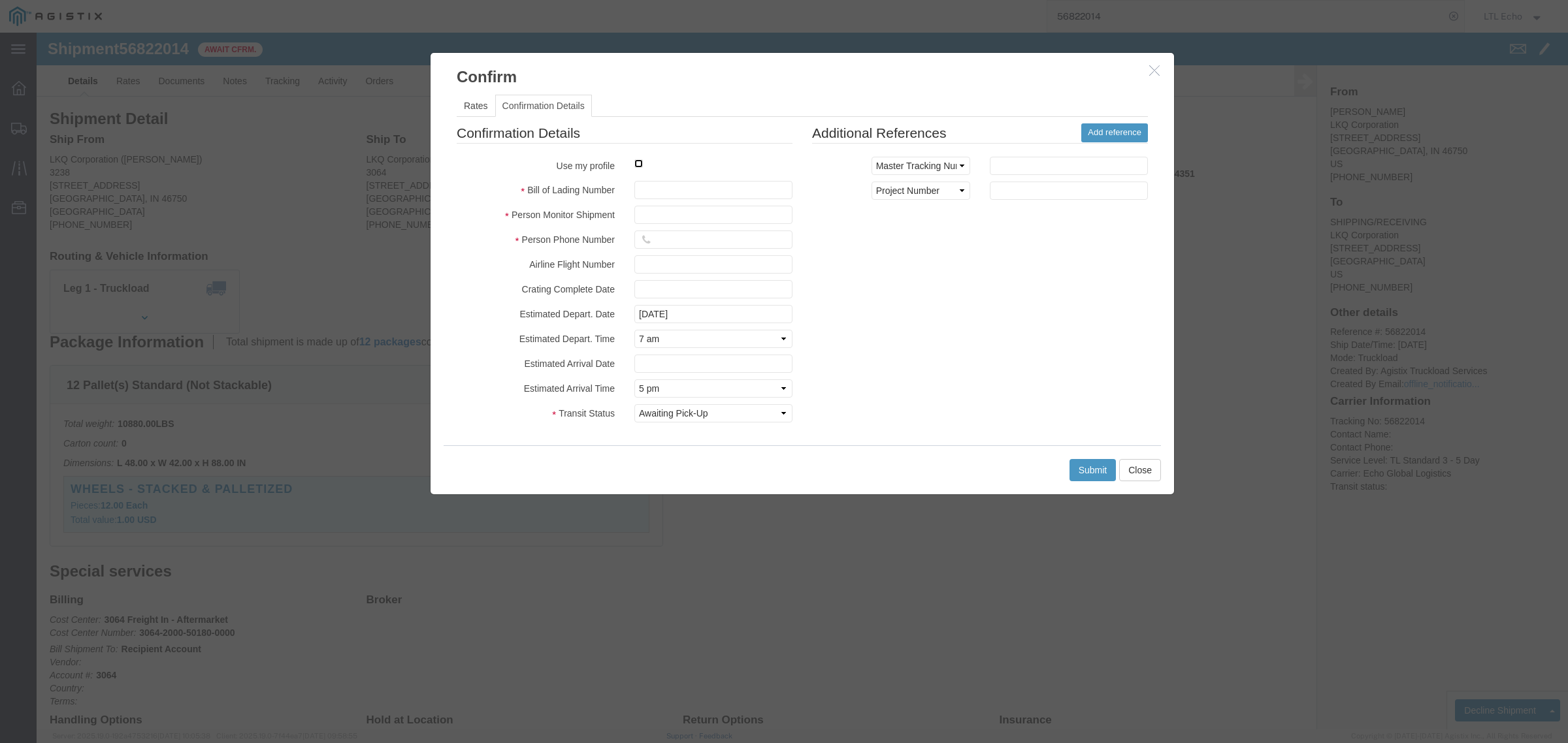
click label
click input "checkbox"
checkbox input "true"
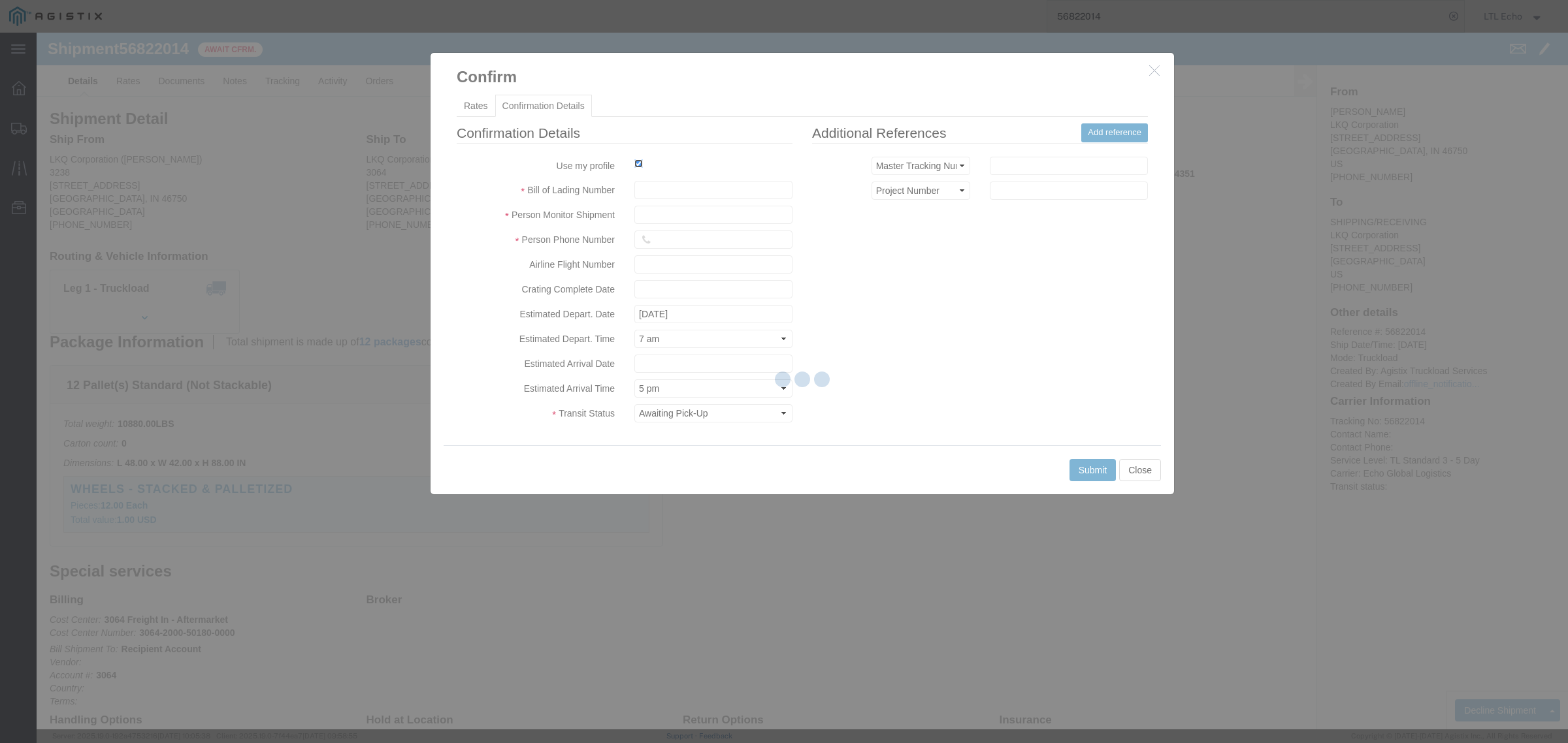
type input "LTL Echo"
type input "+ 8005116111"
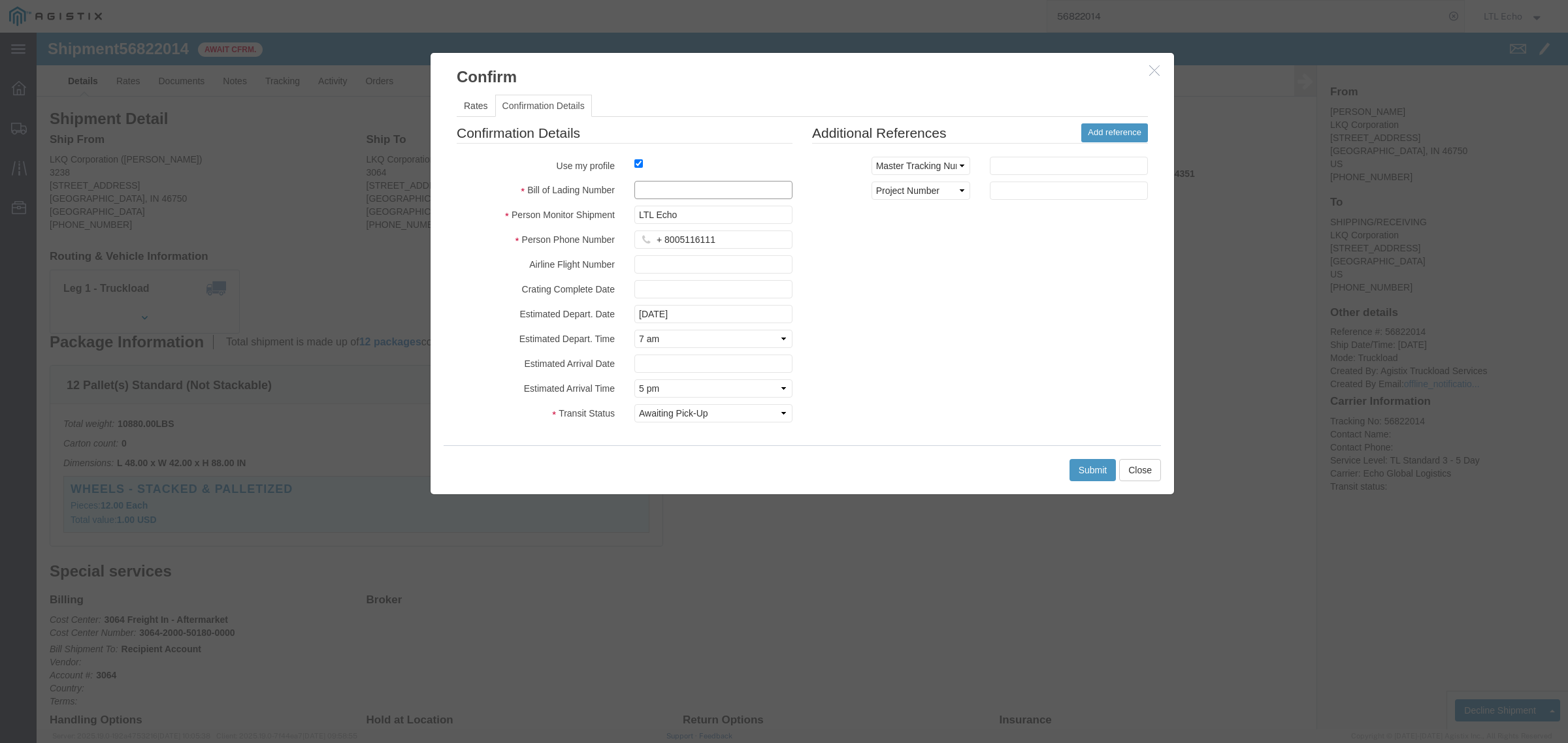
click input "text"
type input "64313580"
click button "Submit"
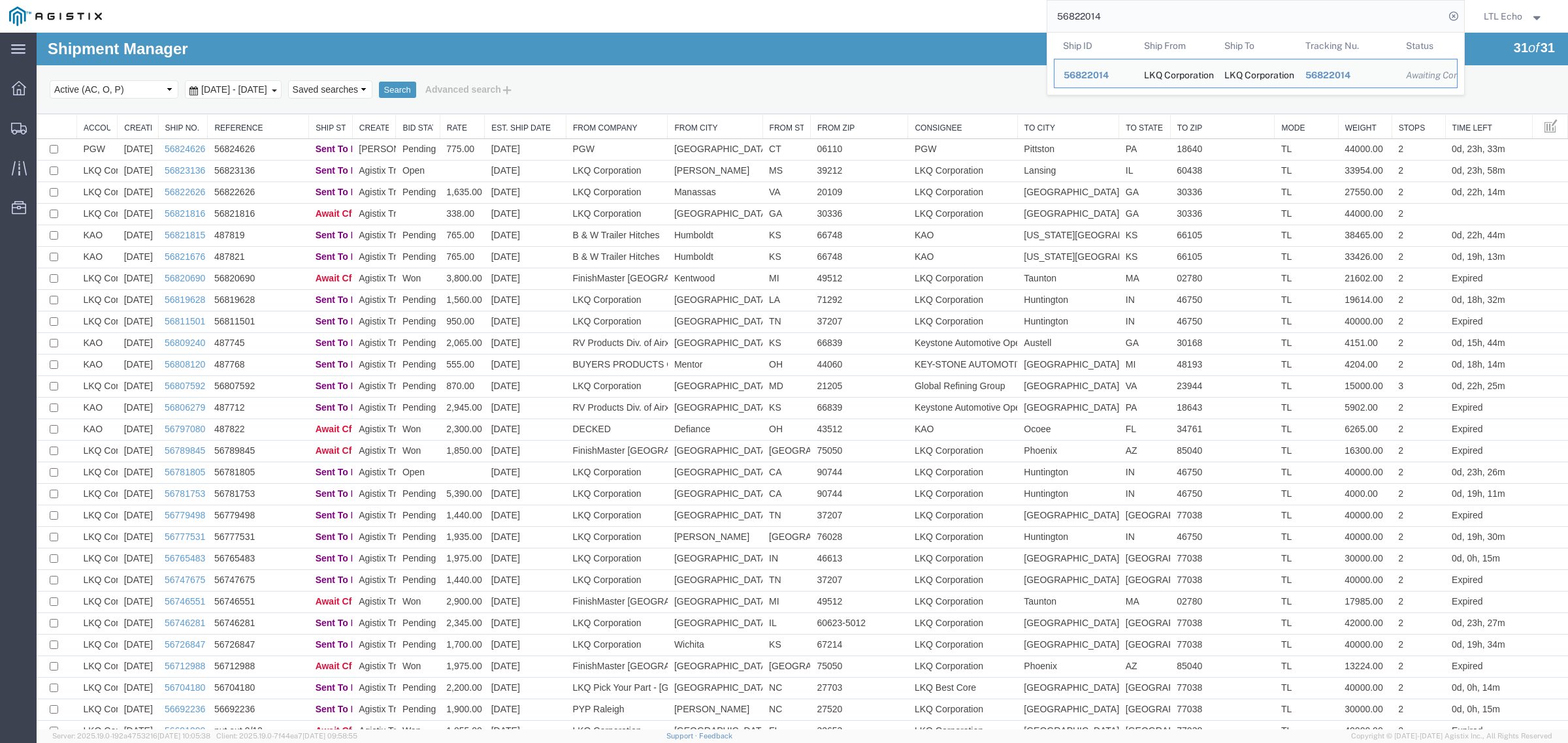
drag, startPoint x: 1164, startPoint y: 14, endPoint x: 689, endPoint y: 30, distance: 475.3
click at [696, 30] on div "56822014 Ship ID Ship From Ship To Tracking Nu. Status Ship ID 56822014 Ship Fr…" at bounding box center [787, 16] width 1353 height 32
paste input "691990"
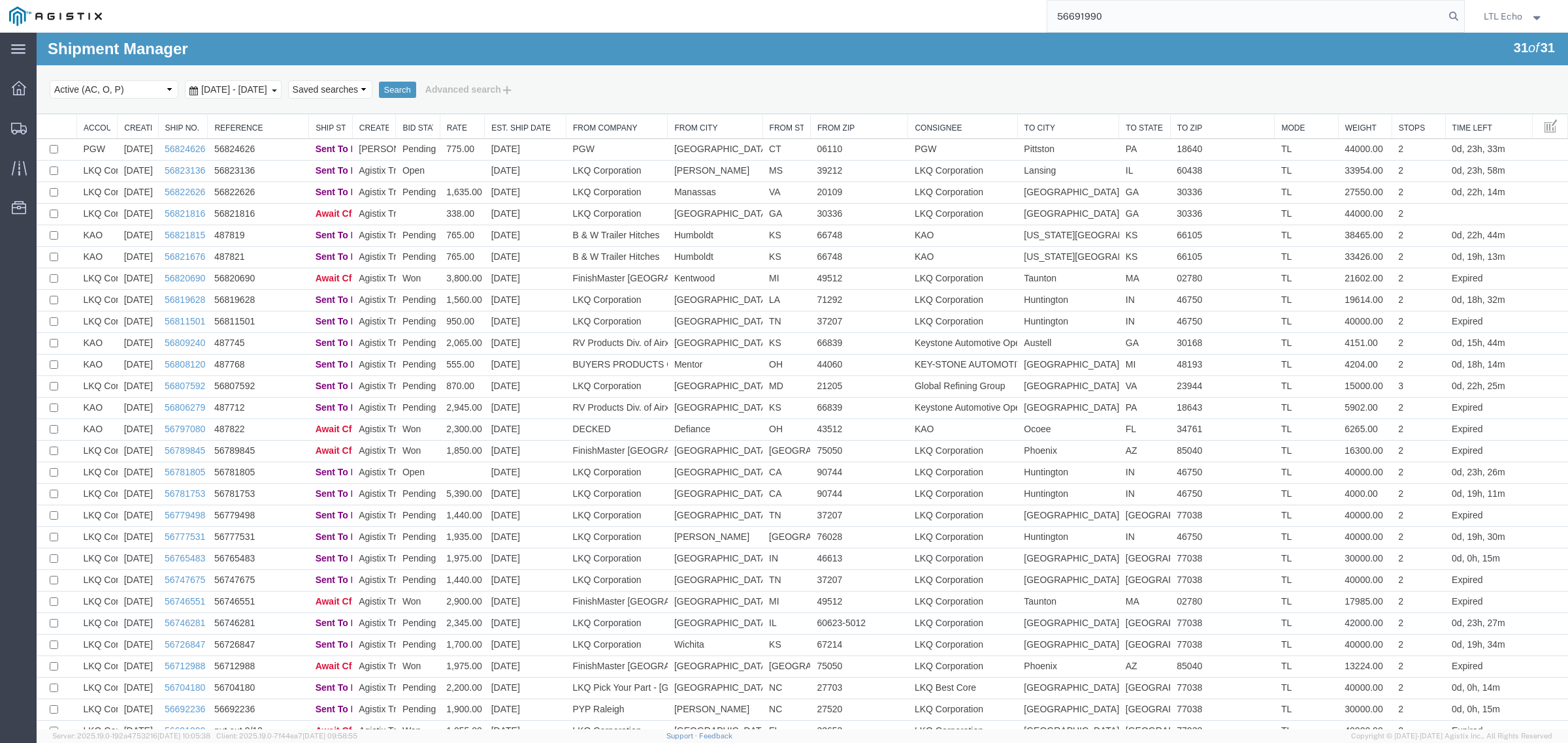
type input "56691990"
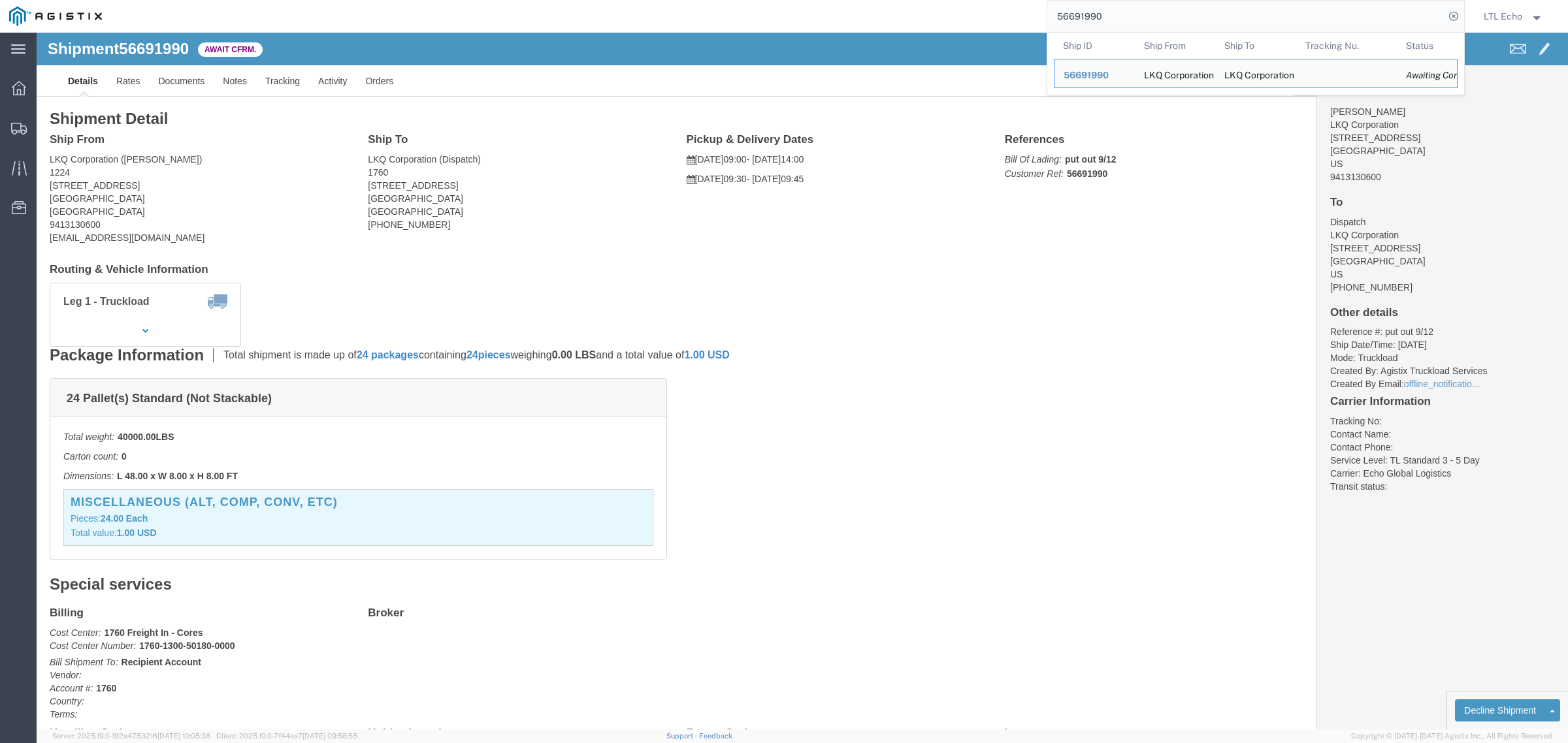
drag, startPoint x: 117, startPoint y: 151, endPoint x: 14, endPoint y: 153, distance: 103.0
click address "LKQ Corporation ([PERSON_NAME]) [GEOGRAPHIC_DATA][STREET_ADDRESS] 9413130600 [E…"
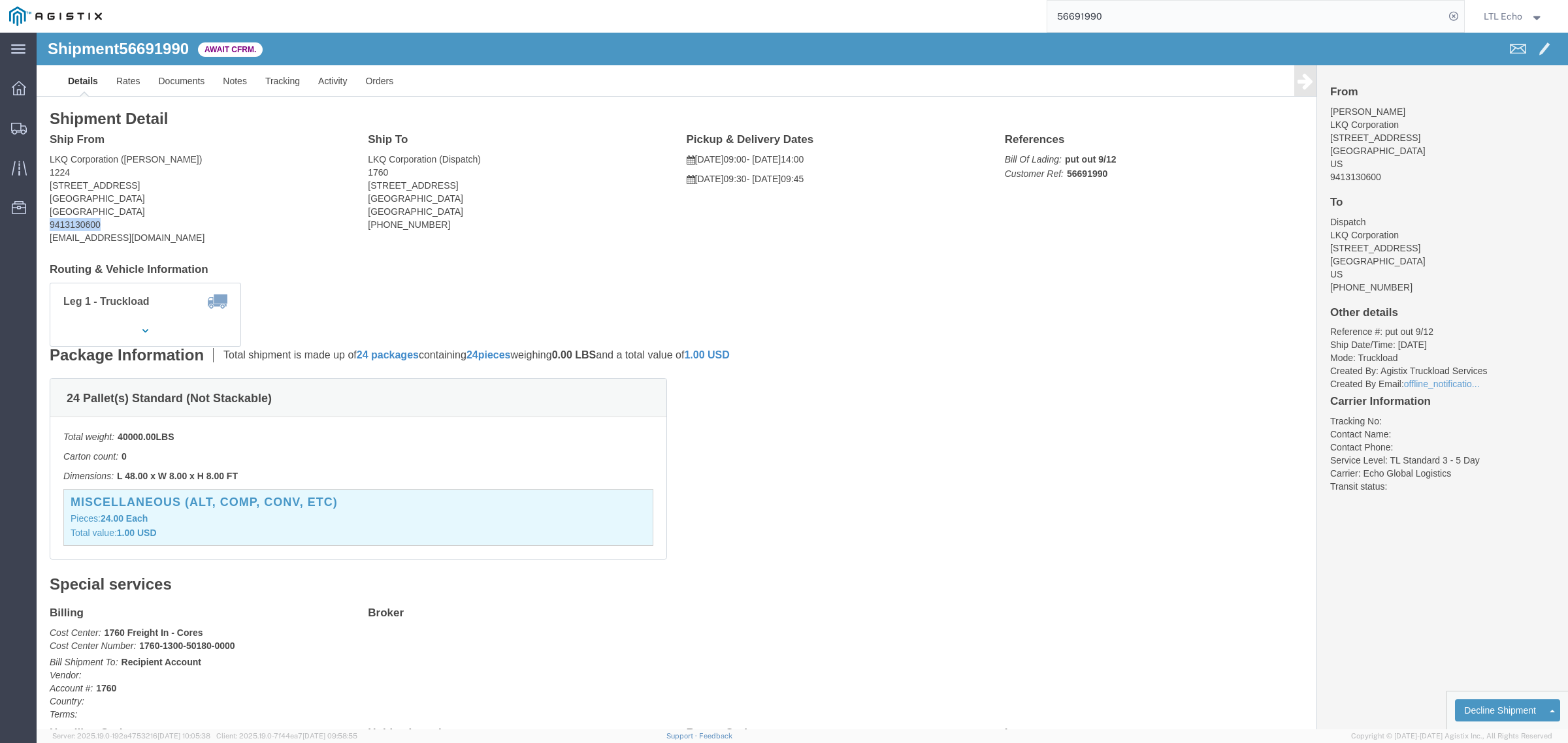
drag, startPoint x: 84, startPoint y: 186, endPoint x: 13, endPoint y: 192, distance: 71.3
click address "LKQ Corporation ([PERSON_NAME]) [GEOGRAPHIC_DATA][STREET_ADDRESS] 9413130600 [E…"
drag, startPoint x: 128, startPoint y: 210, endPoint x: 10, endPoint y: 215, distance: 118.1
click div "Ship From LKQ Corporation ([PERSON_NAME]) [GEOGRAPHIC_DATA][STREET_ADDRESS] 941…"
drag, startPoint x: 88, startPoint y: 130, endPoint x: 135, endPoint y: 130, distance: 47.0
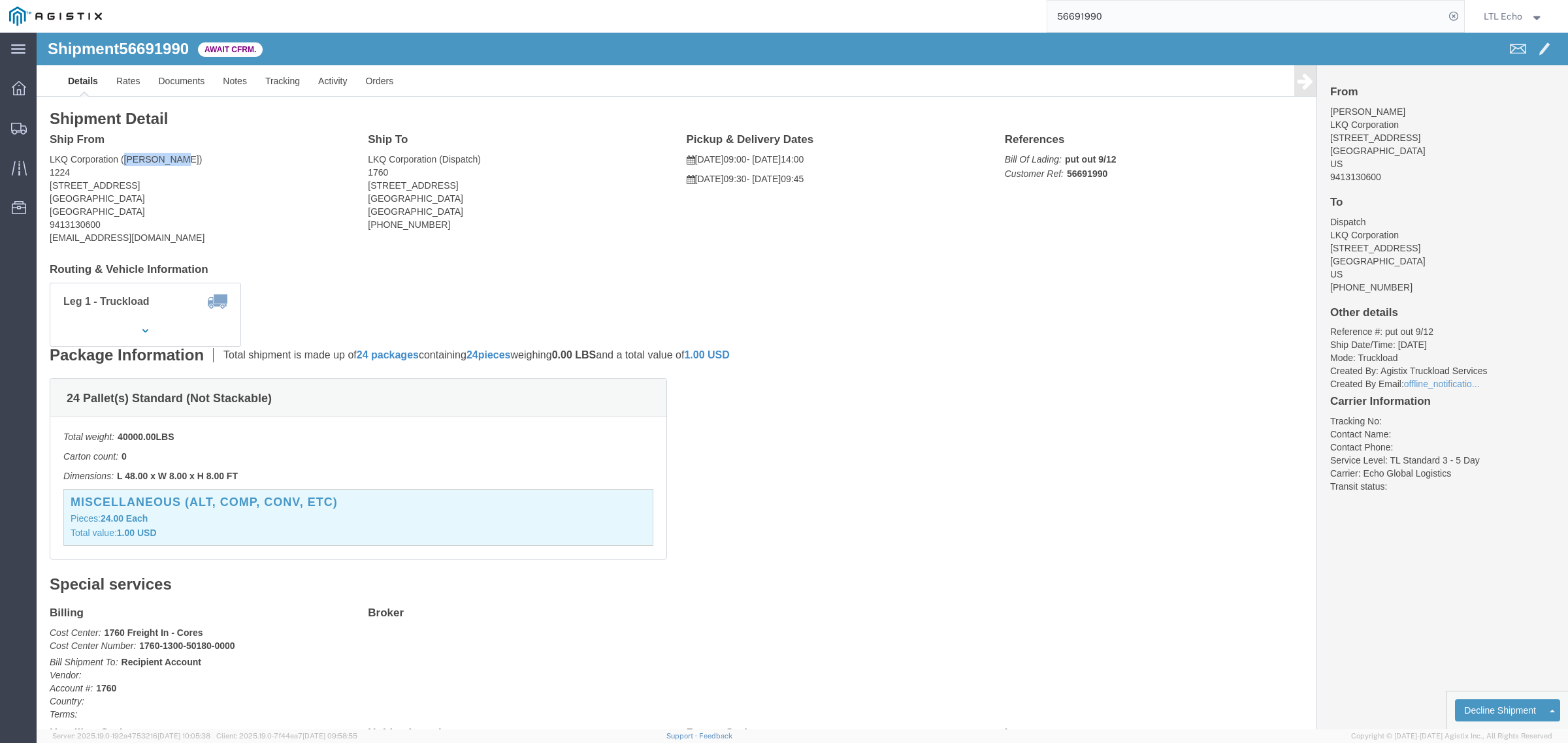
click address "LKQ Corporation ([PERSON_NAME]) [GEOGRAPHIC_DATA][STREET_ADDRESS] 9413130600 [E…"
click span "Customer Ref: 56691990"
drag, startPoint x: 454, startPoint y: 153, endPoint x: 328, endPoint y: 158, distance: 126.1
click div "Ship To LKQ Corporation (Dispatch) 1760 [STREET_ADDRESS] [PHONE_NUMBER]"
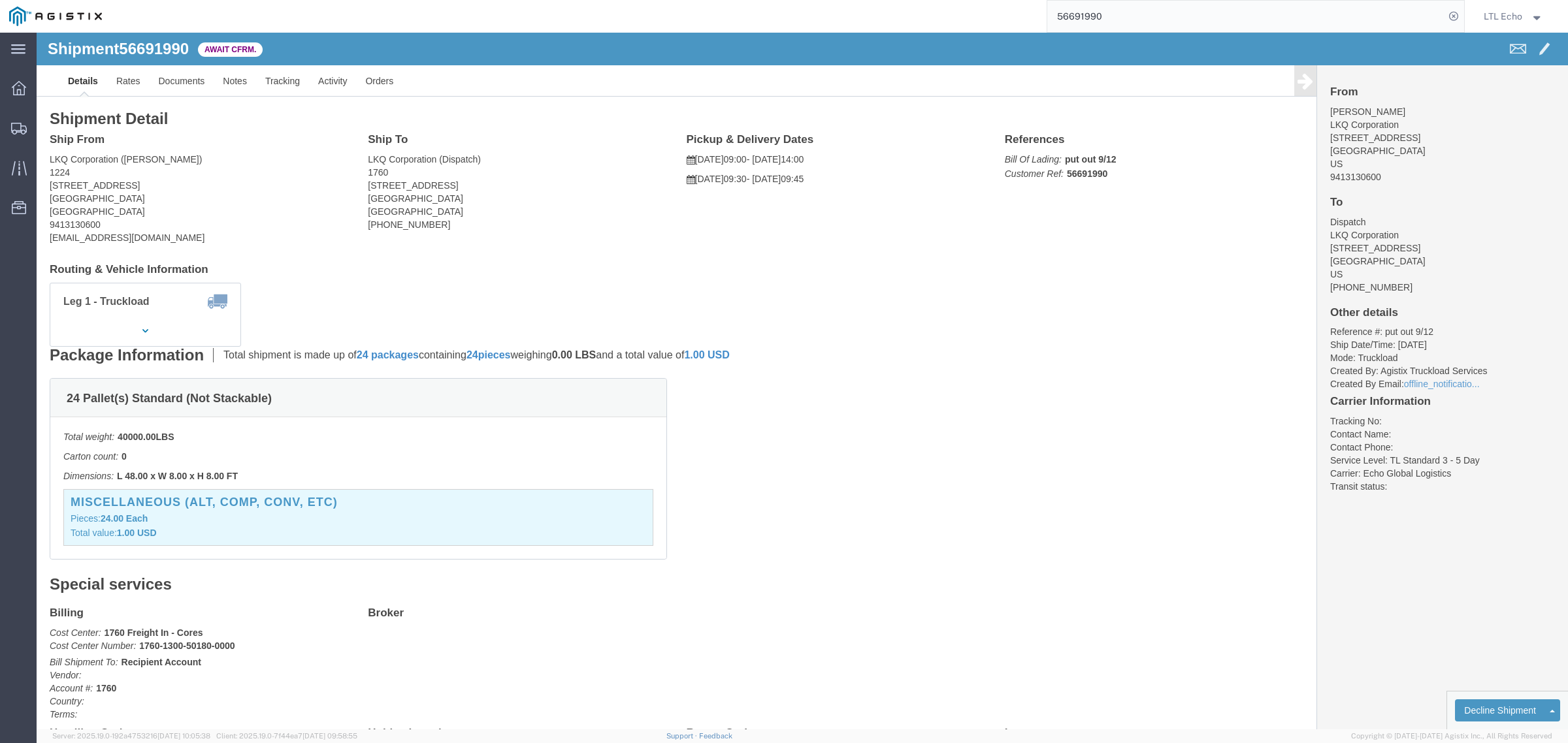
click b "56691990"
drag, startPoint x: 327, startPoint y: 472, endPoint x: 36, endPoint y: 472, distance: 291.0
click h3 "Miscellaneous (alt, comp, conv, etc)"
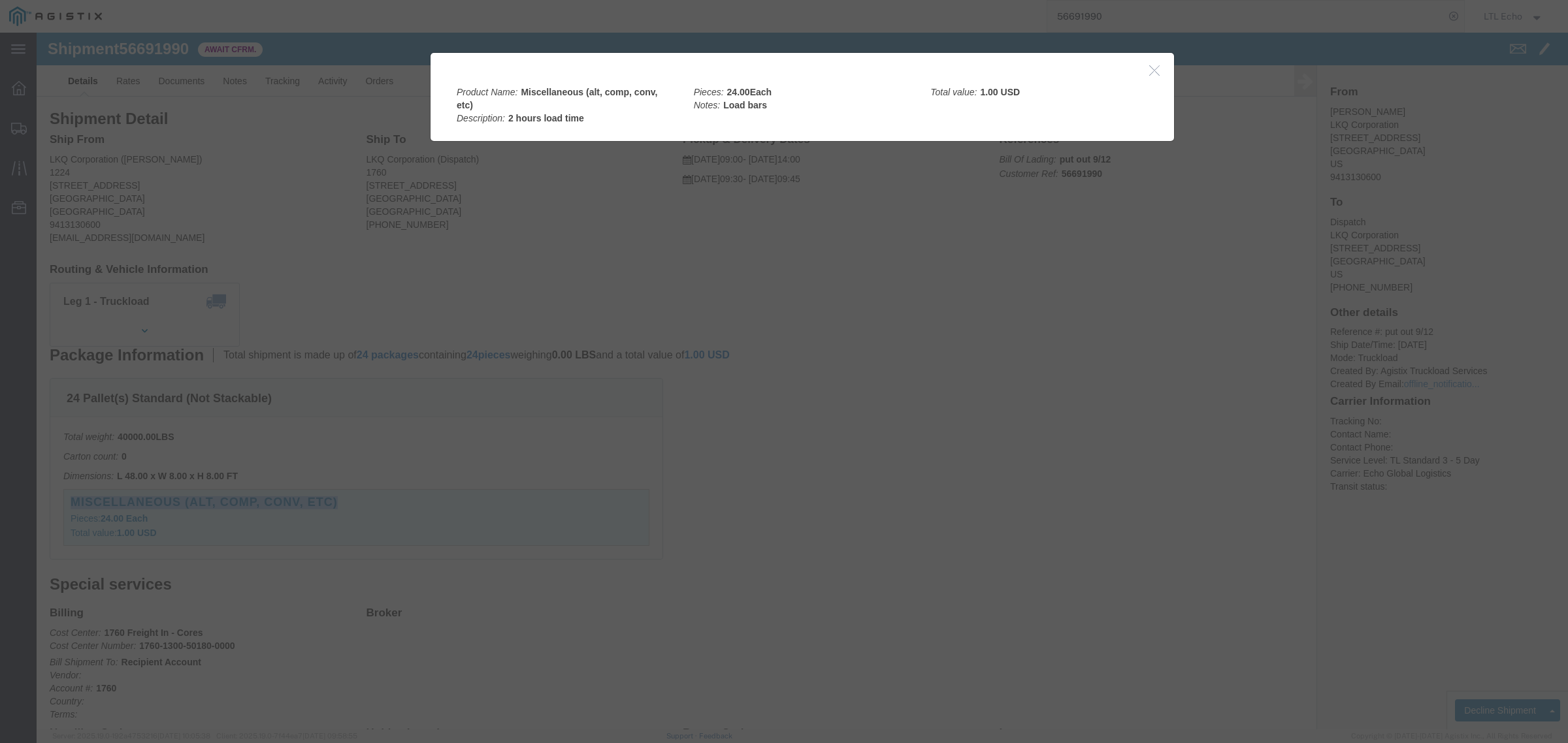
click icon "button"
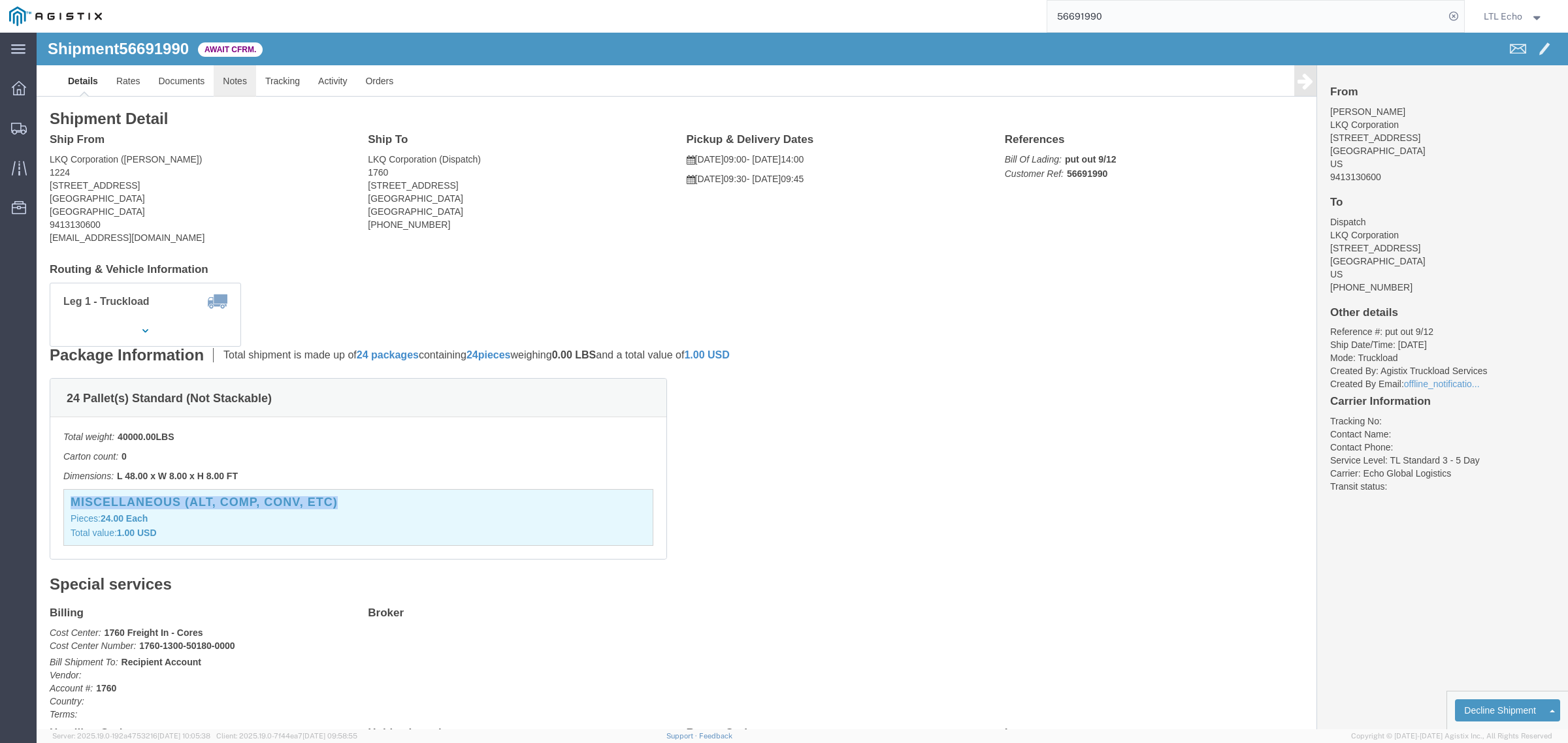
click link "Notes"
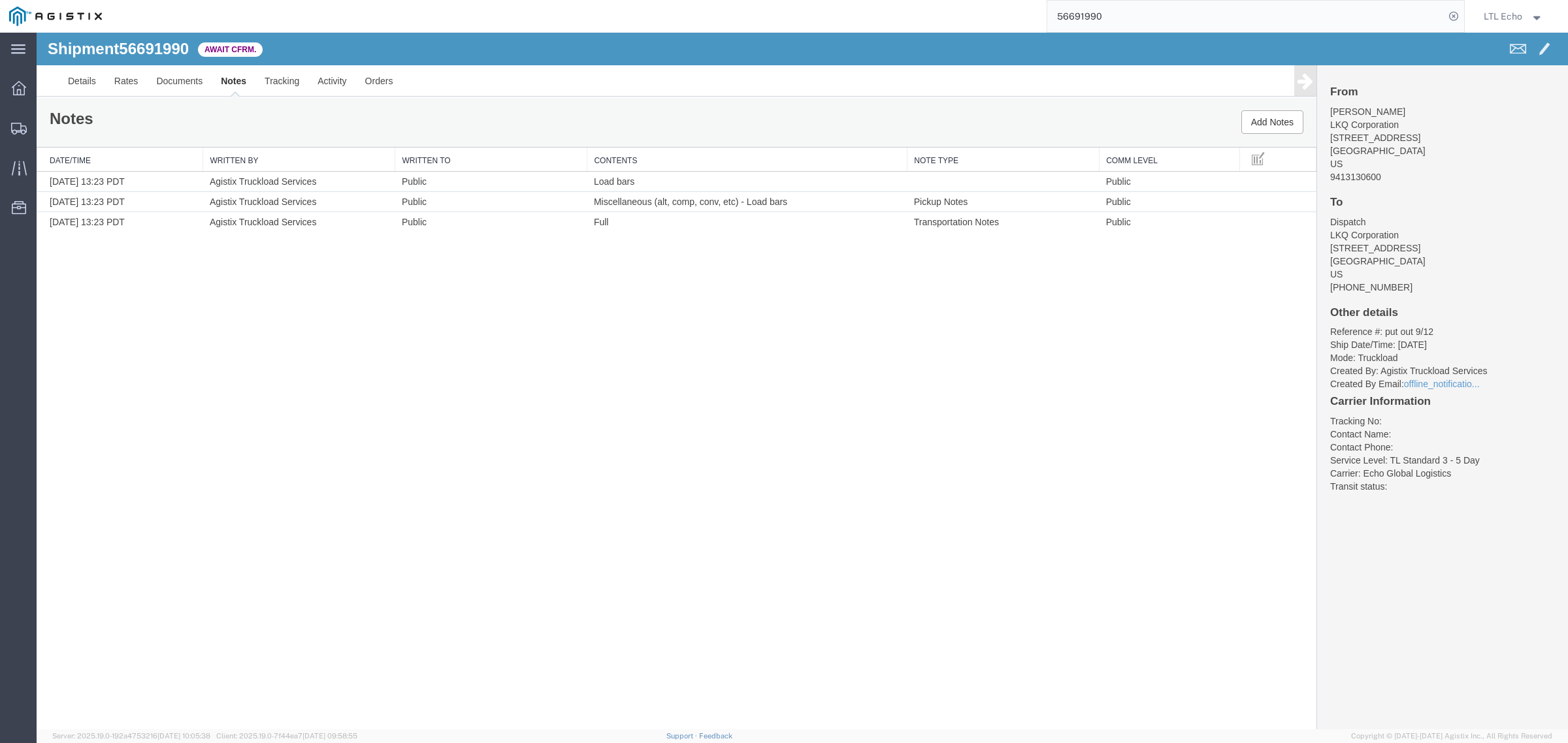
click at [632, 351] on div "Shipment 56691990 3 of 3 Await Cfrm. Details Rates Documents Notes Tracking Act…" at bounding box center [802, 381] width 1531 height 697
click at [79, 86] on link "Details" at bounding box center [82, 81] width 46 height 32
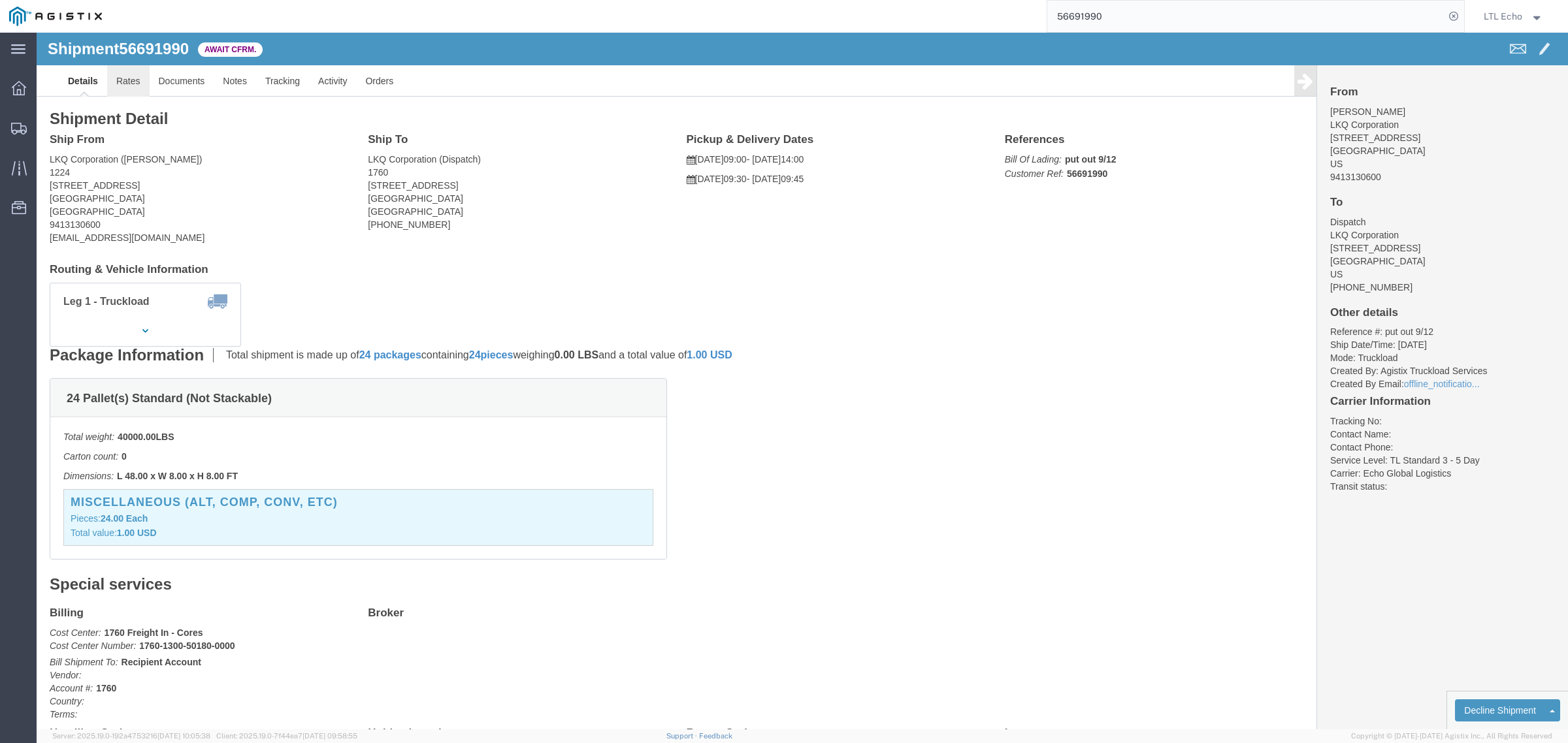
click link "Rates"
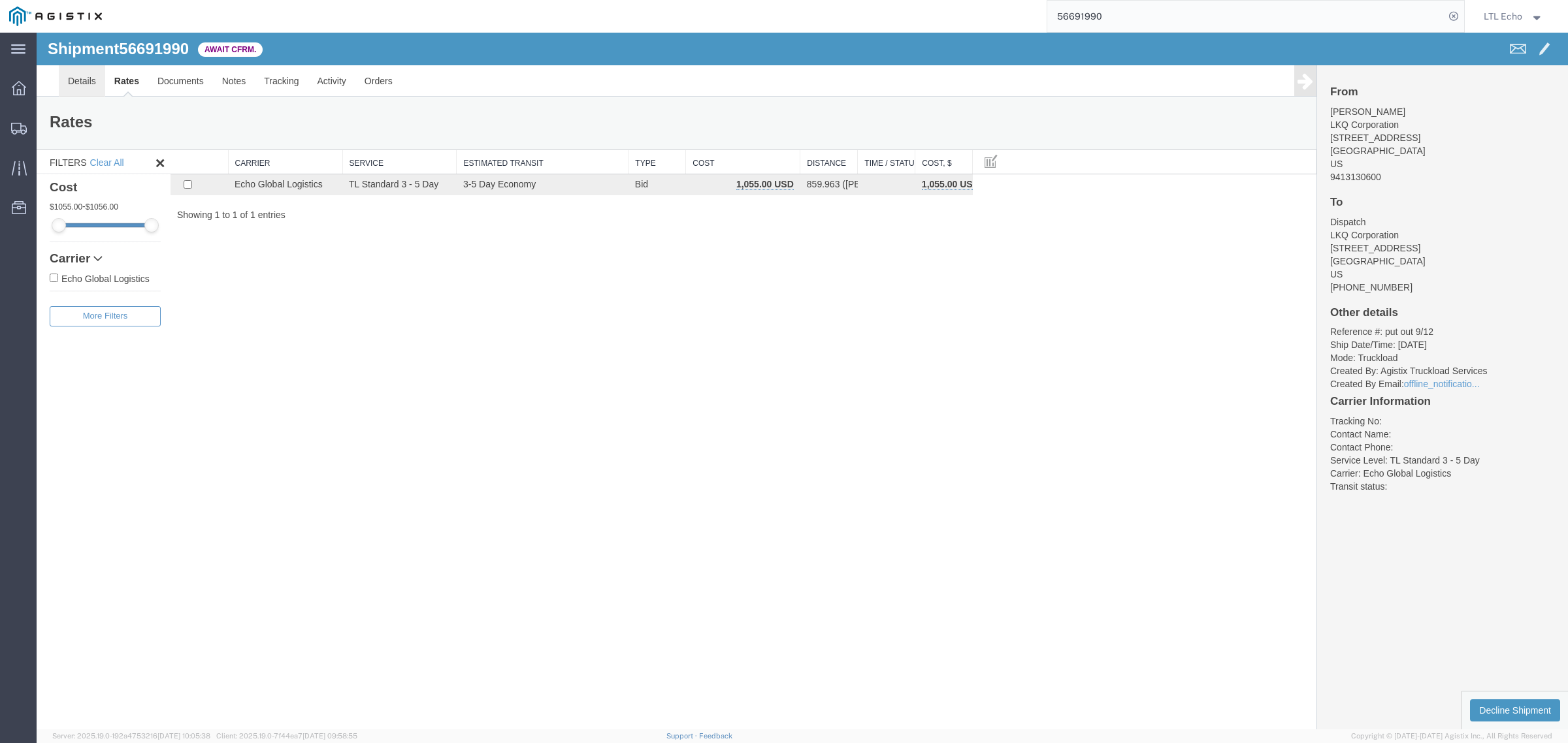
click at [72, 89] on link "Details" at bounding box center [82, 81] width 46 height 32
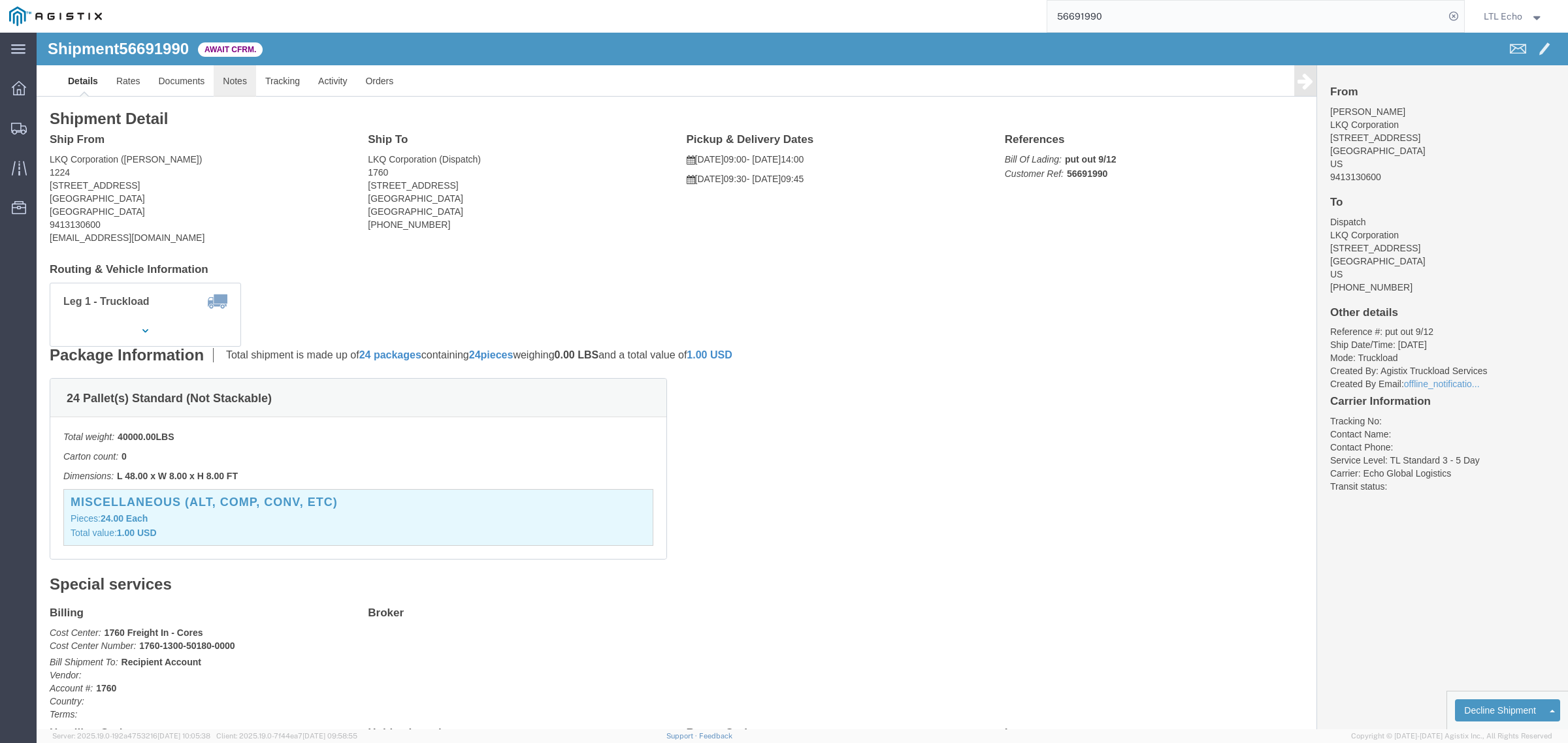
click link "Notes"
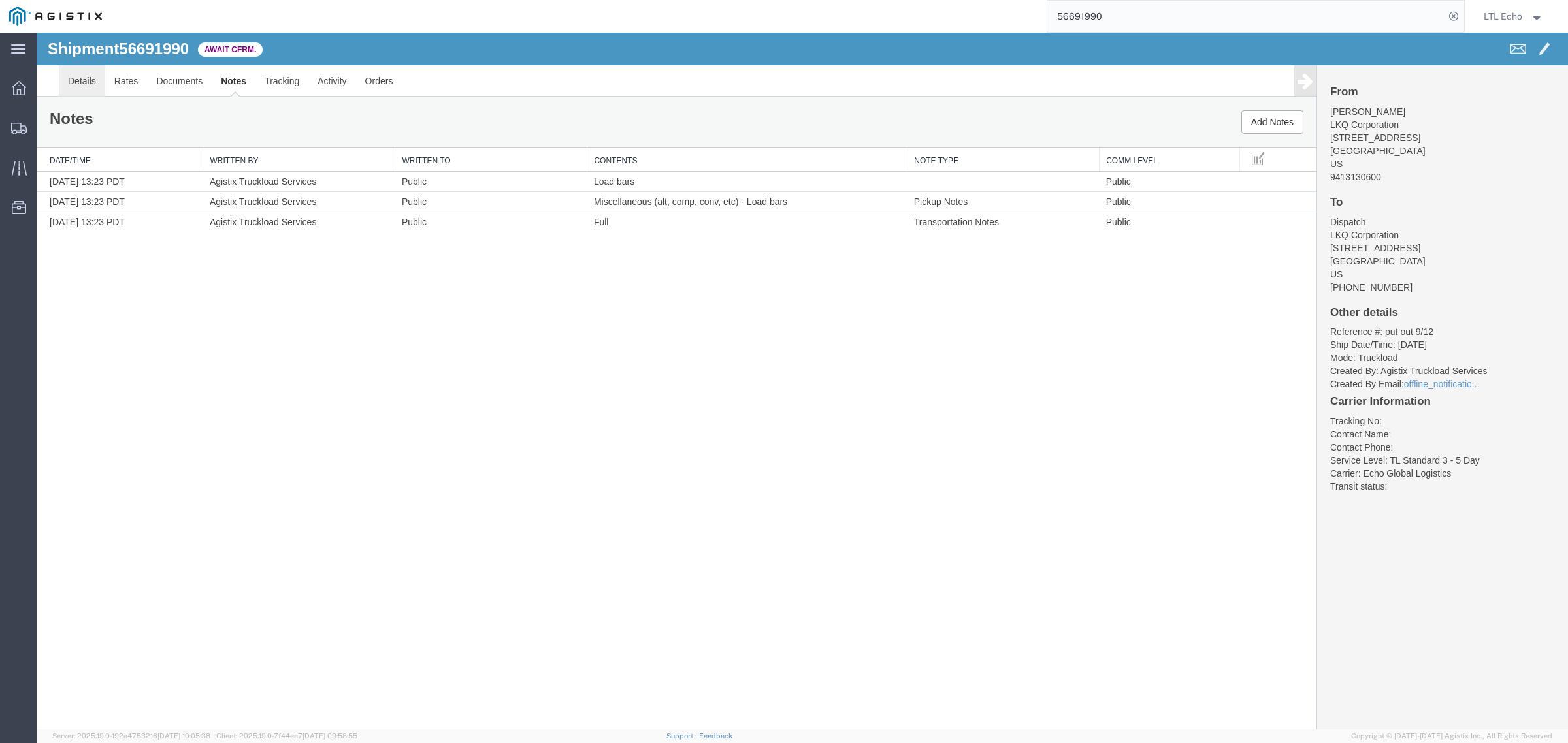
click at [94, 77] on link "Details" at bounding box center [82, 81] width 46 height 32
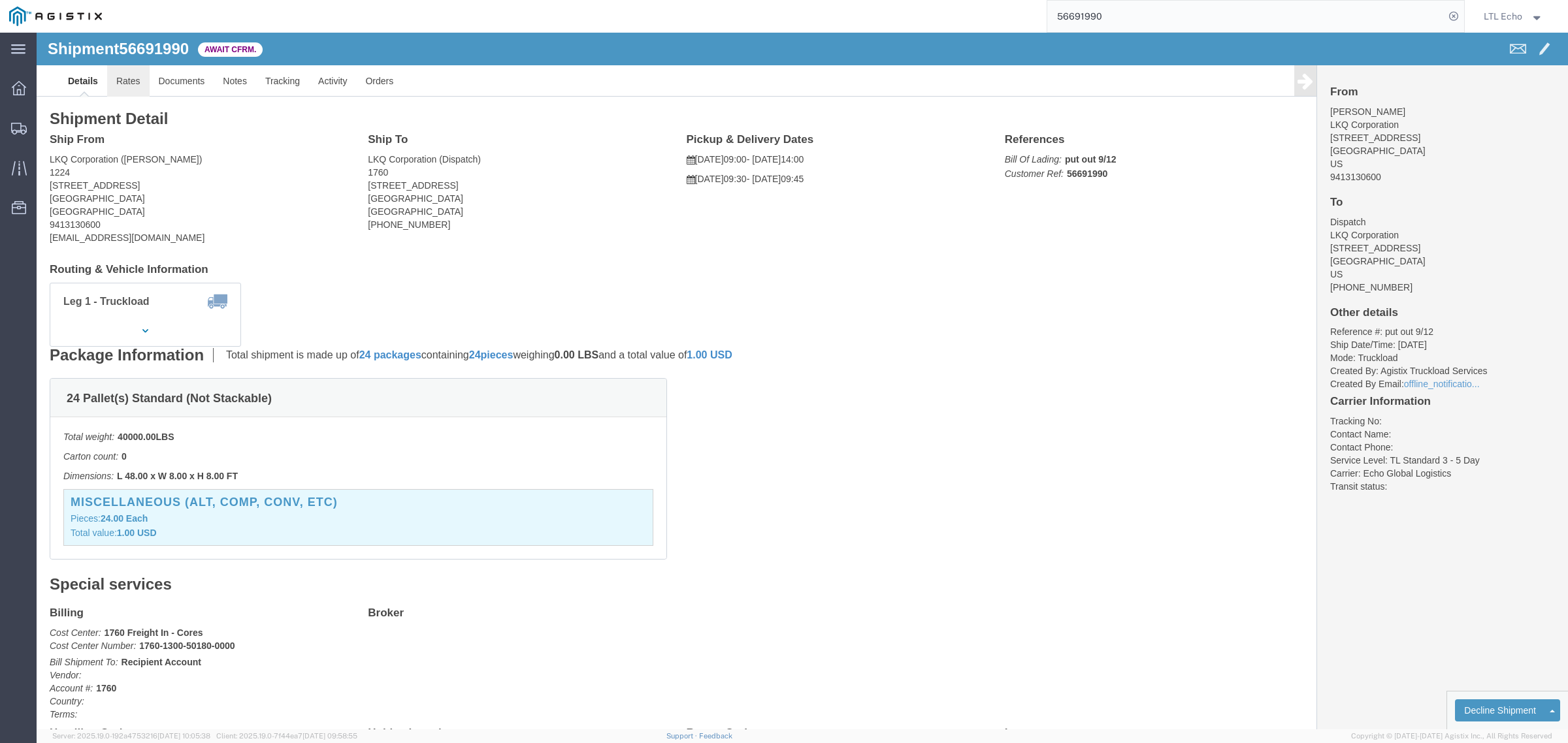
click link "Rates"
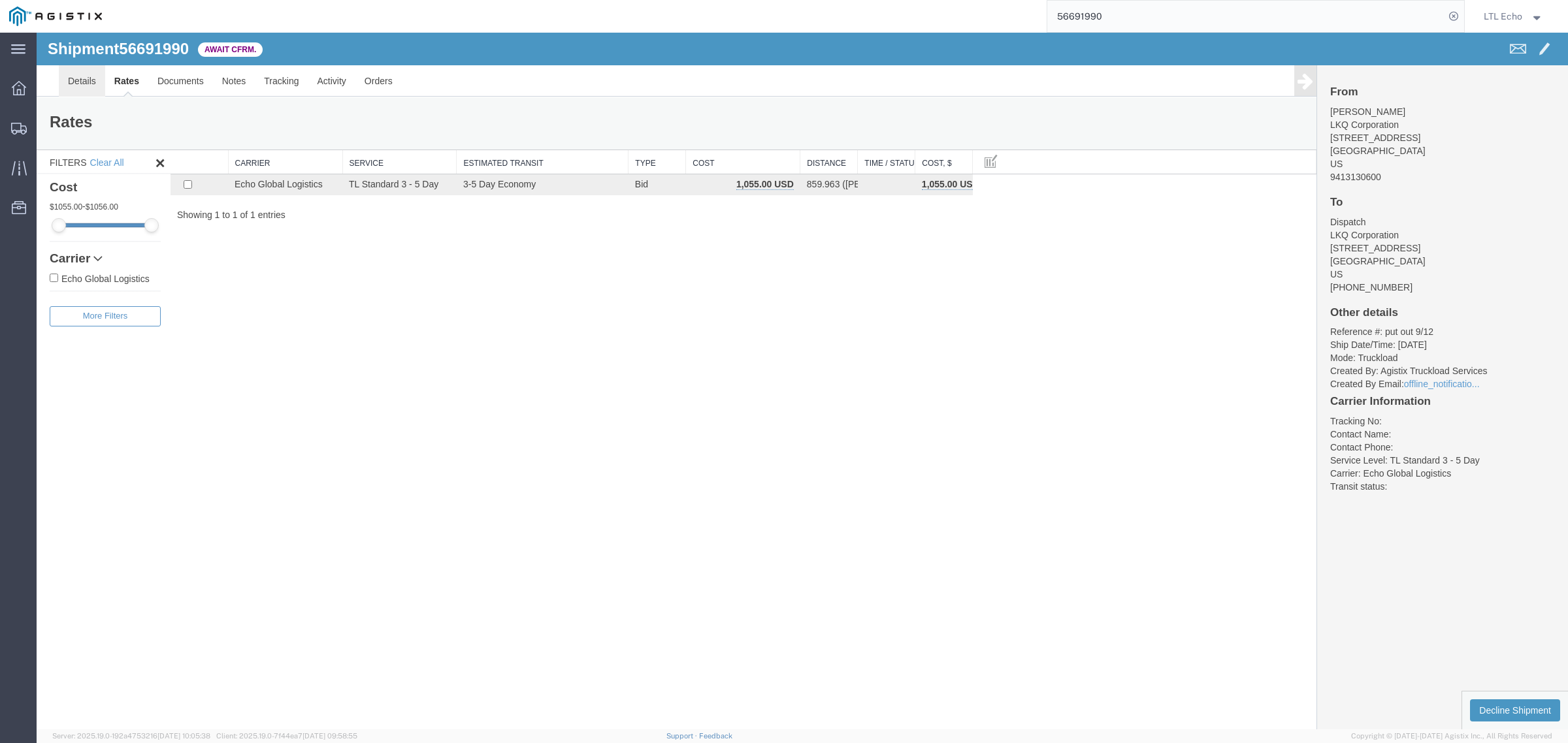
click at [86, 83] on link "Details" at bounding box center [82, 81] width 46 height 32
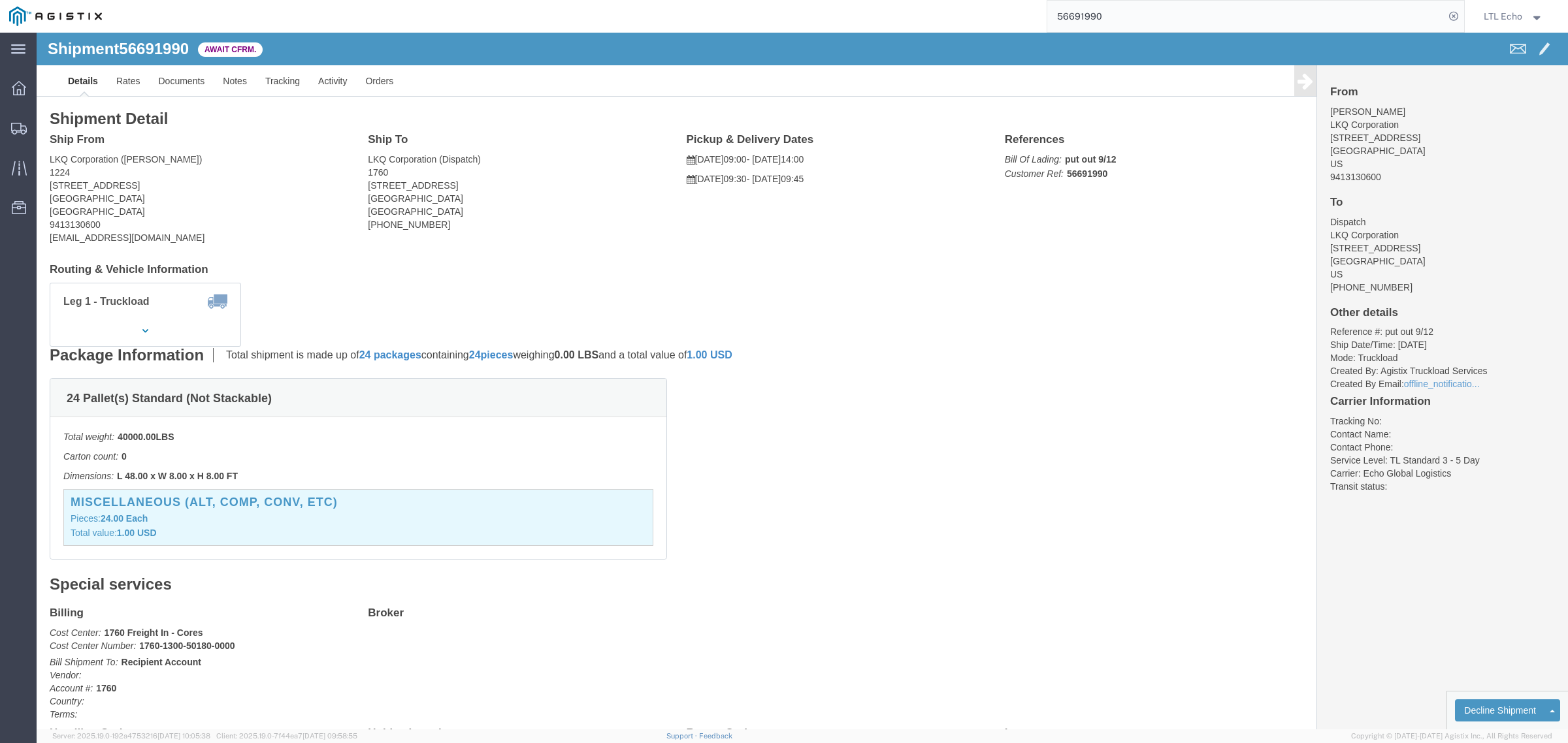
click b "56691990"
click link "Confirm"
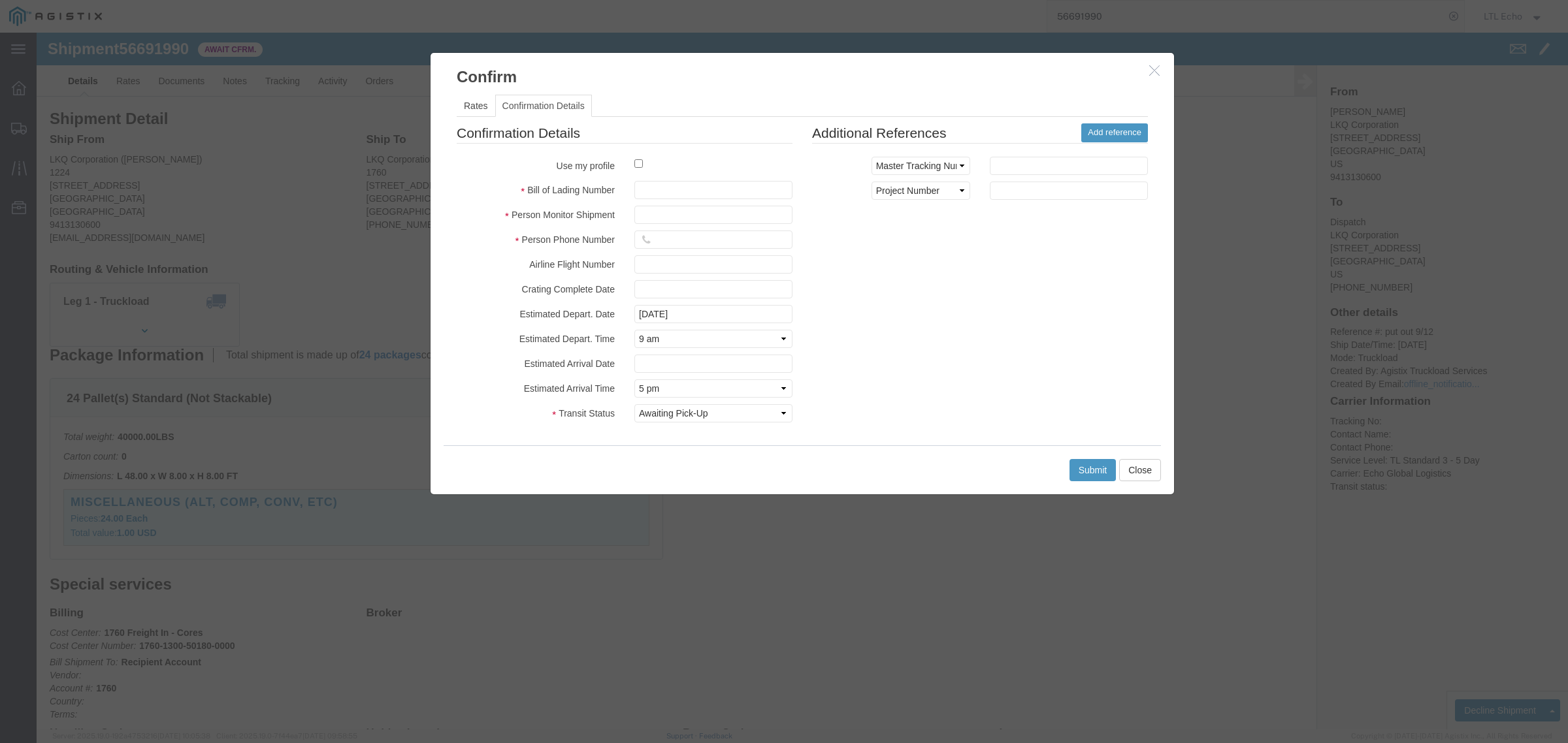
click div
click label
click input "checkbox"
checkbox input "true"
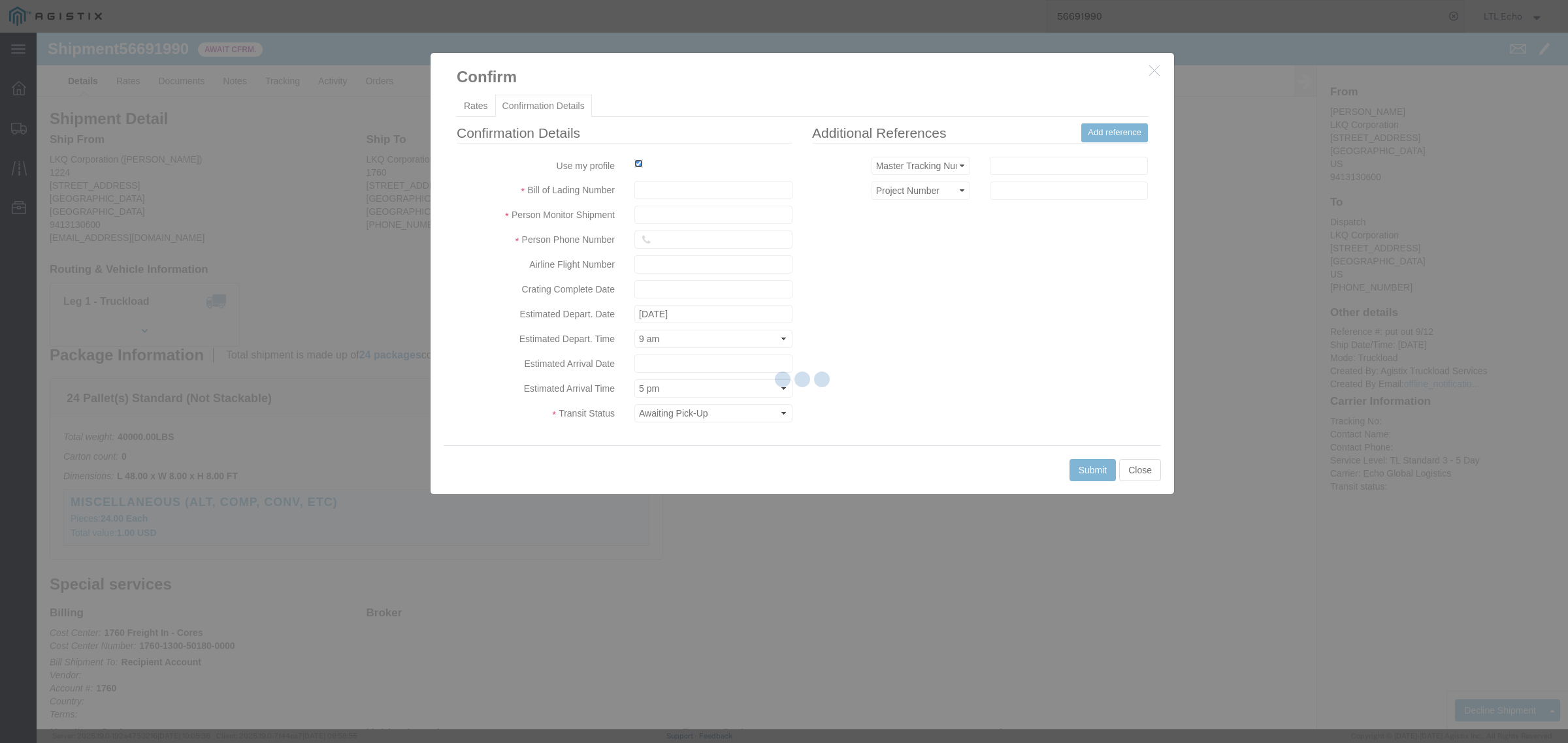
type input "LTL Echo"
type input "+ 8005116111"
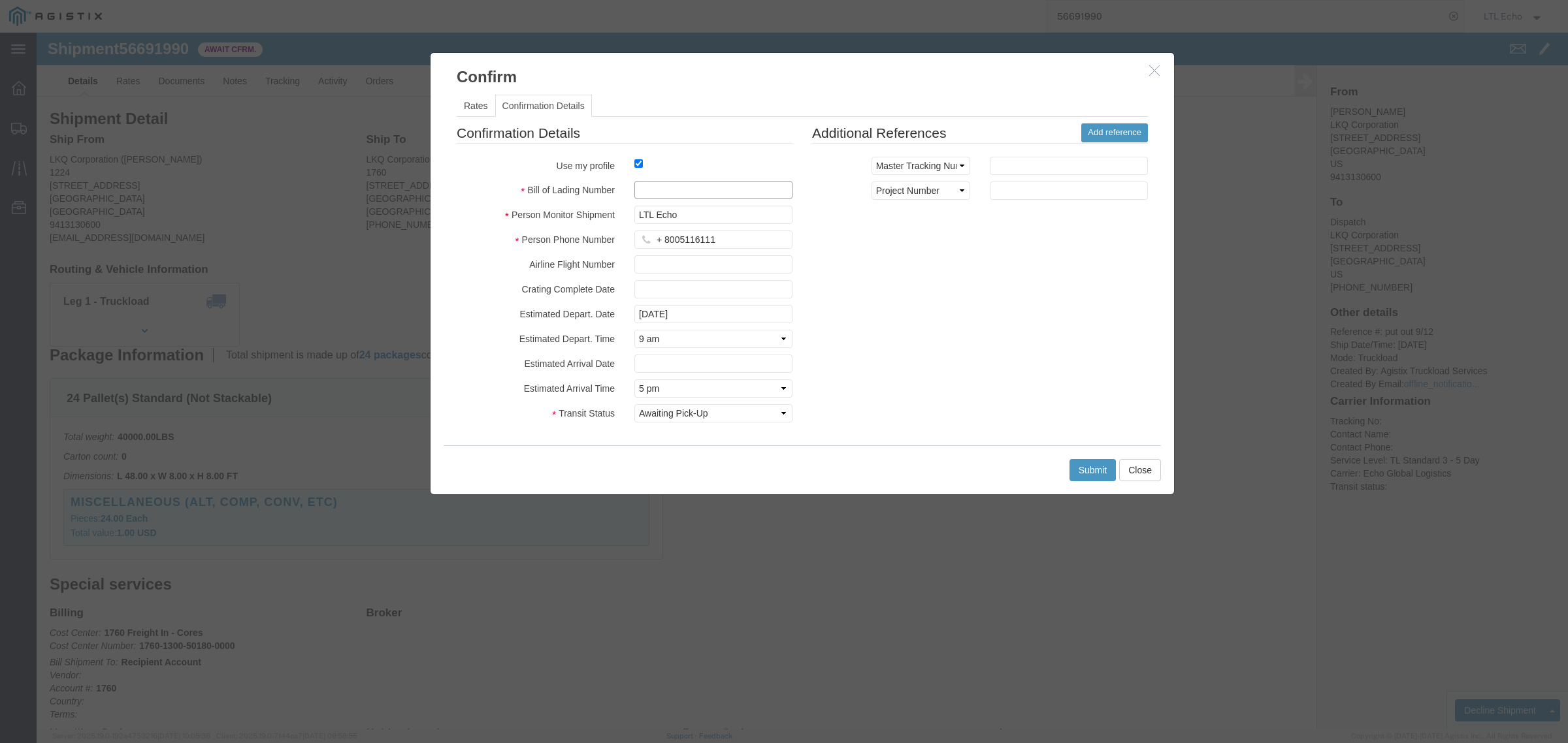
click input "text"
paste input "64310048"
type input "64310048"
click button "Submit"
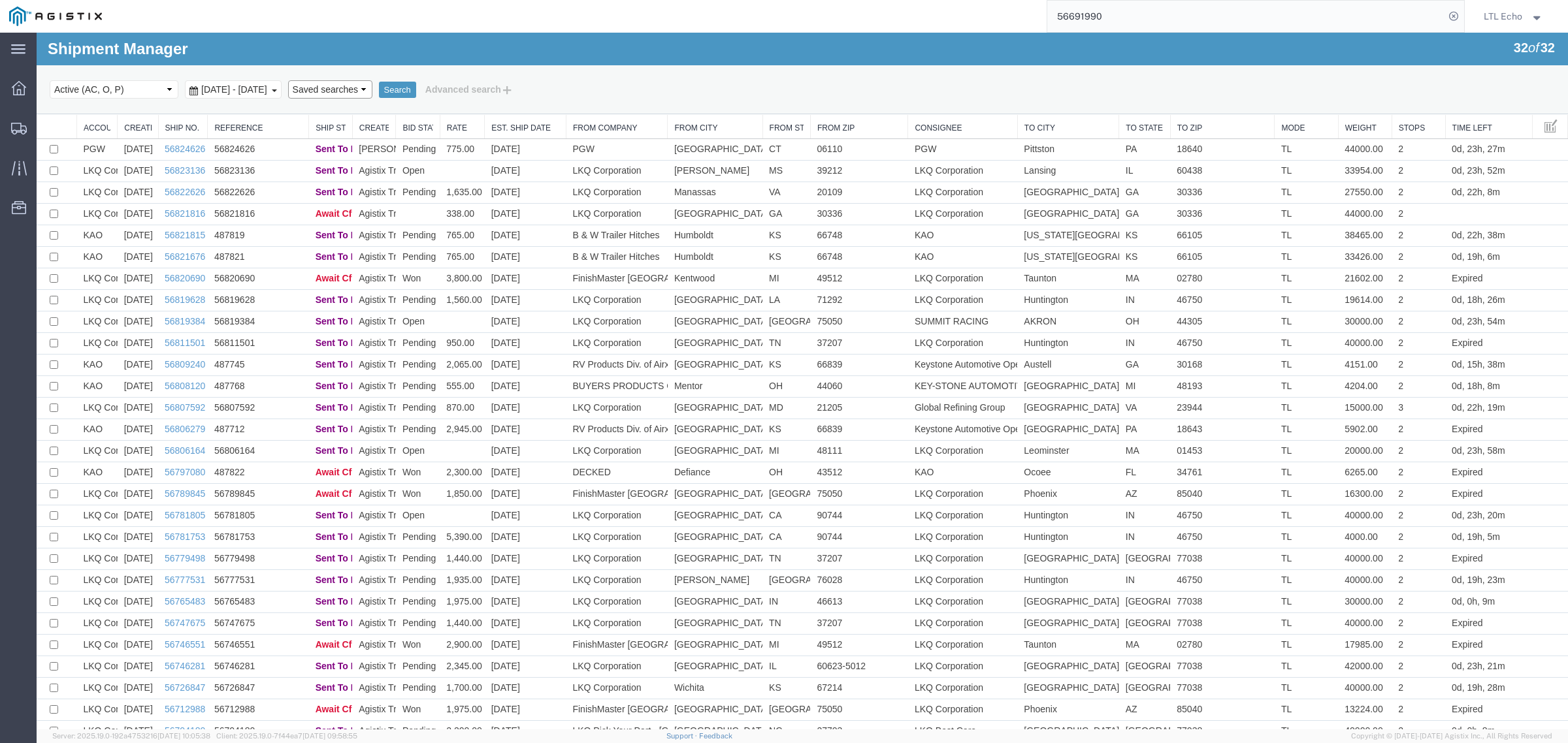
click at [372, 93] on select "Saved searches LKQ TL Lost PGW TL" at bounding box center [330, 89] width 84 height 18
select select "LKQ TL"
click at [313, 81] on select "Saved searches LKQ TL Lost PGW TL" at bounding box center [330, 89] width 84 height 18
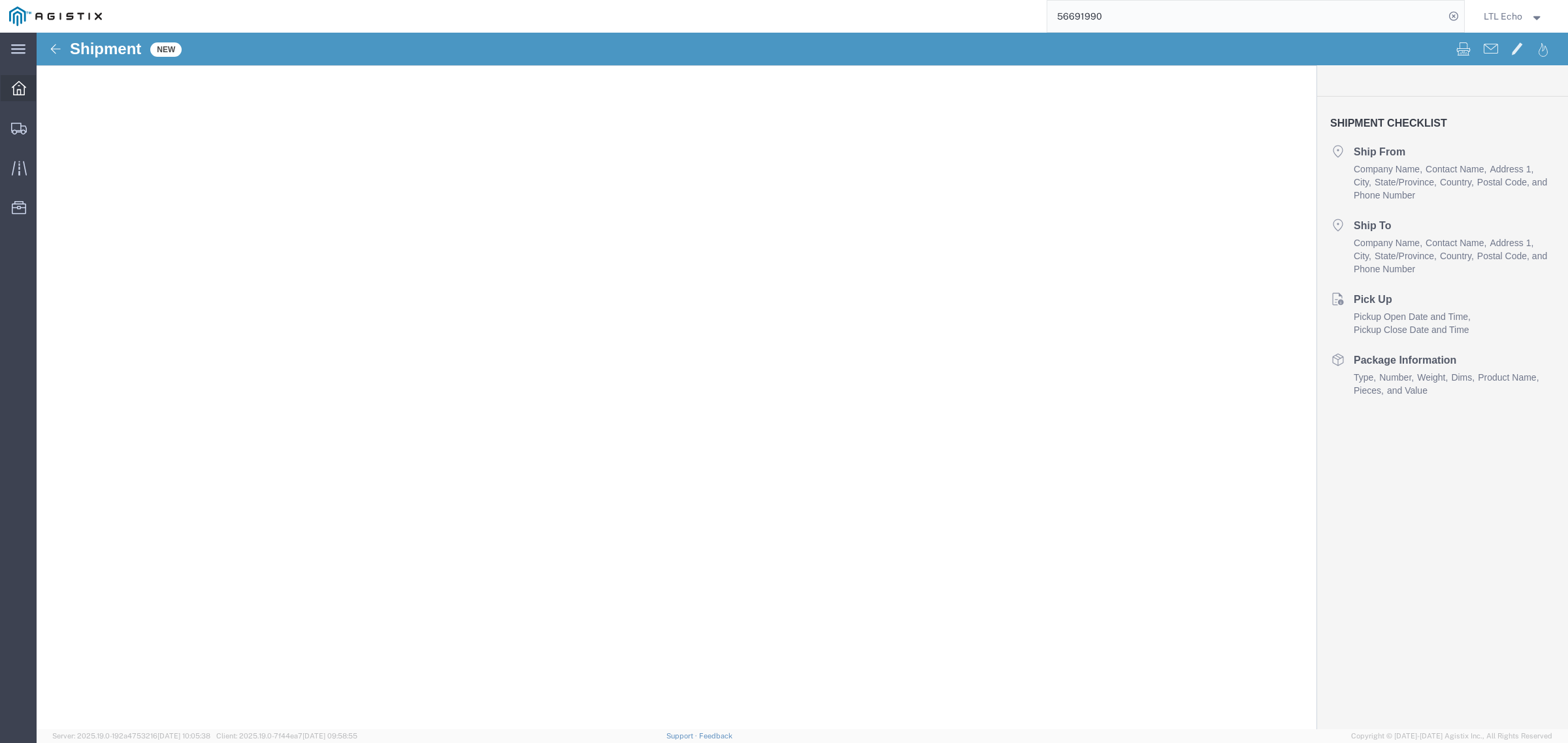
click at [17, 83] on icon at bounding box center [19, 88] width 14 height 14
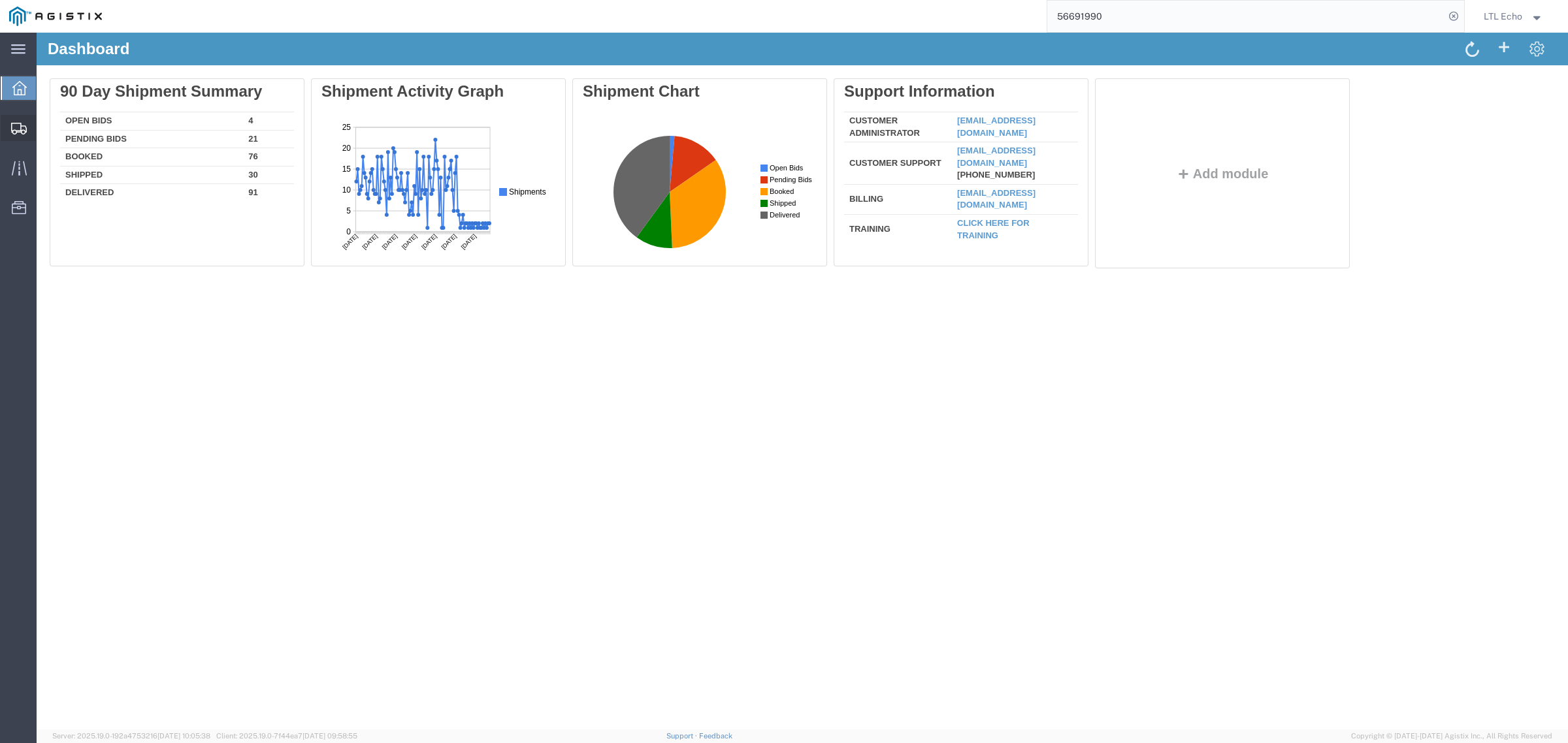
click at [12, 130] on icon at bounding box center [19, 129] width 16 height 12
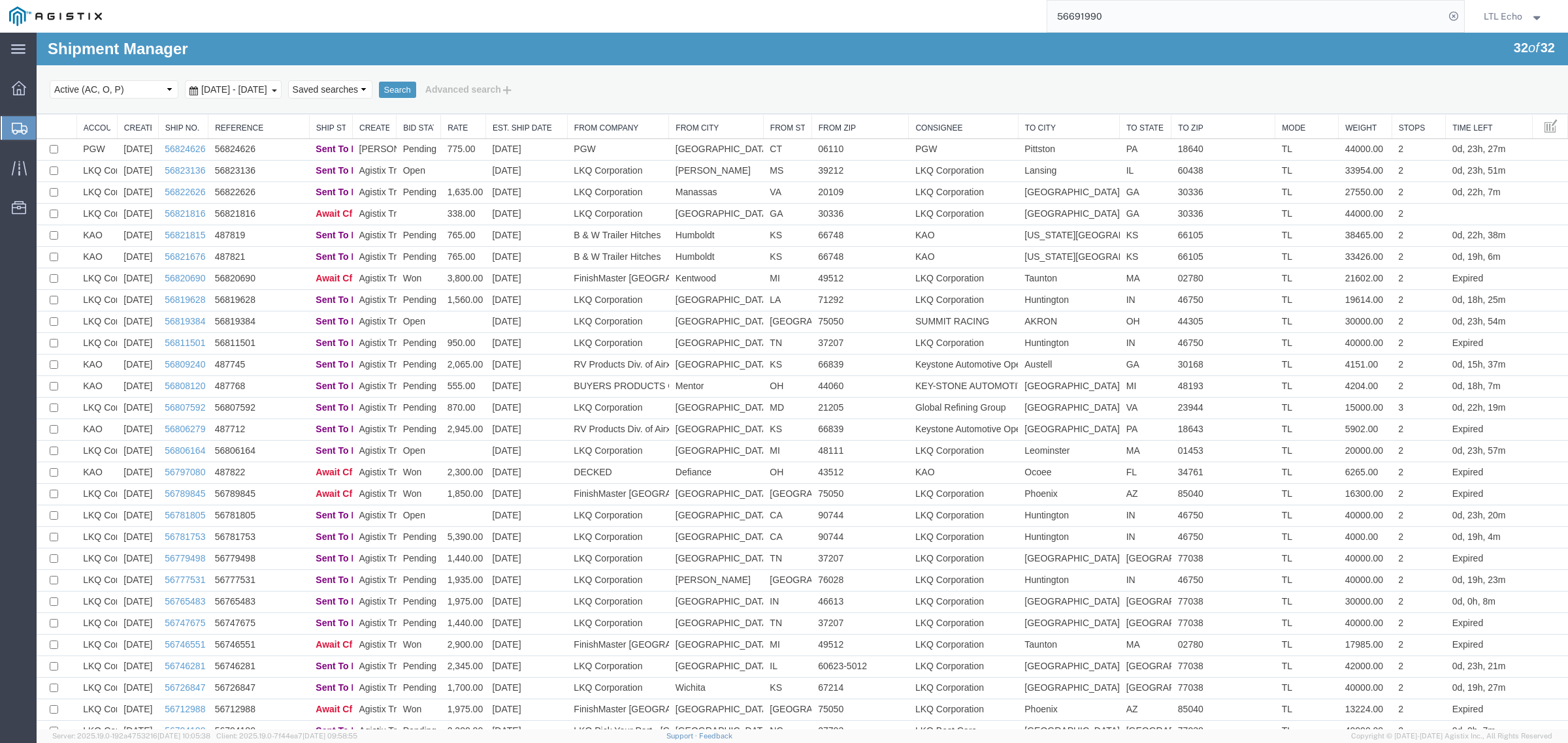
click at [372, 86] on select "Saved searches LKQ TL Lost PGW TL" at bounding box center [330, 89] width 84 height 18
select select "LKQ TL"
click at [313, 81] on select "Saved searches LKQ TL Lost PGW TL" at bounding box center [330, 89] width 84 height 18
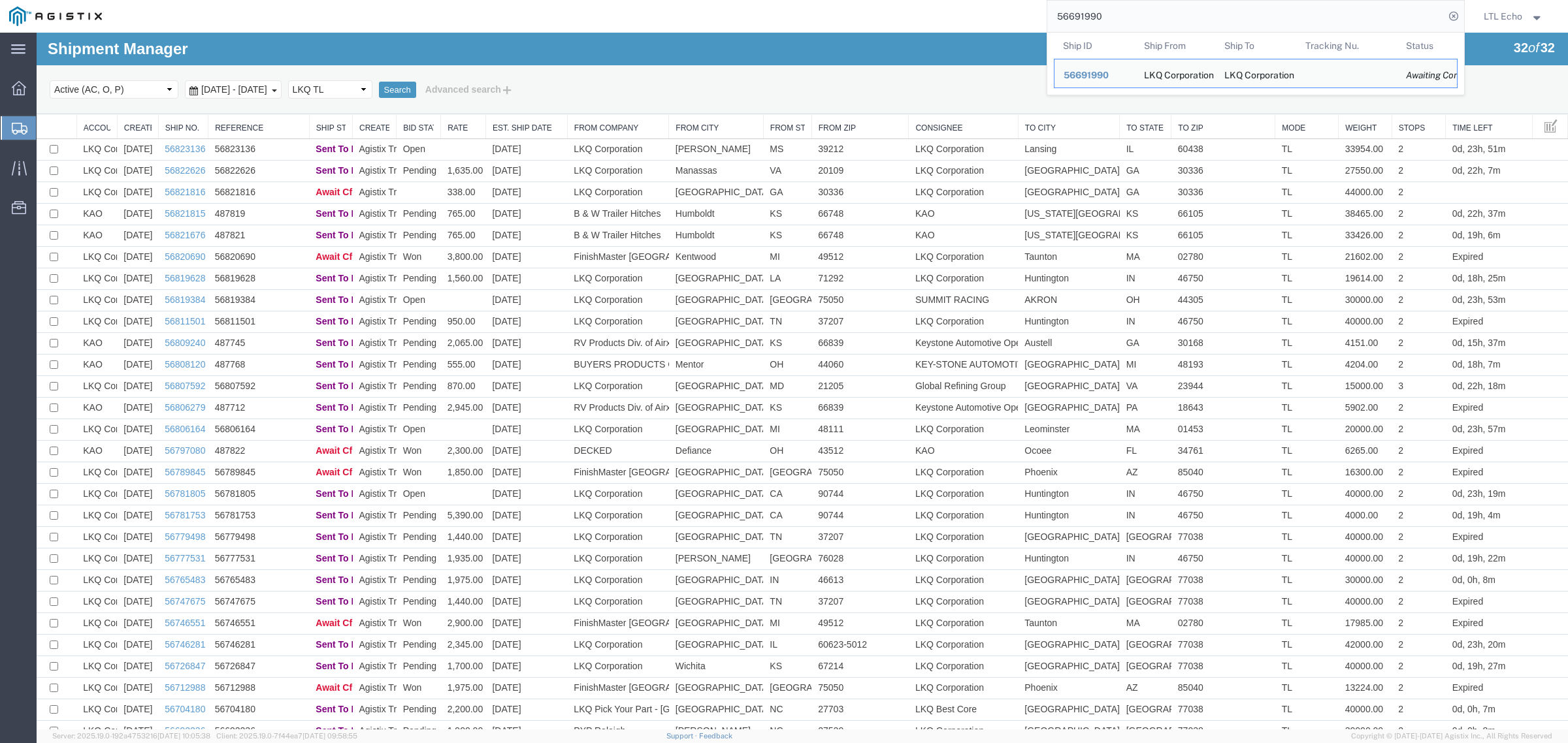
drag, startPoint x: 1139, startPoint y: 17, endPoint x: 776, endPoint y: 1, distance: 363.4
click at [833, 9] on div "56691990 Ship ID Ship From Ship To Tracking Nu. Status Ship ID 56691990 Ship Fr…" at bounding box center [787, 16] width 1353 height 32
paste input "822014"
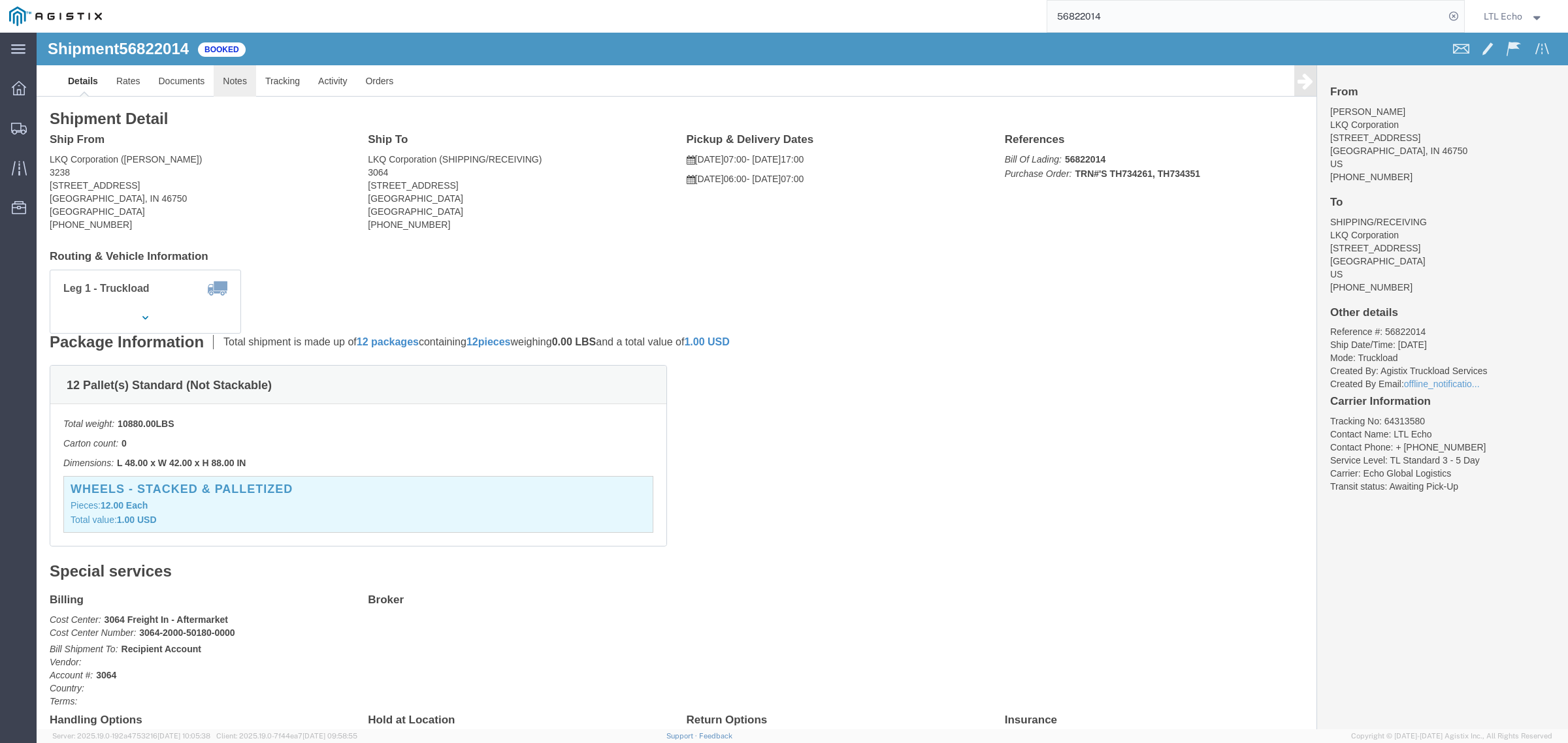
click link "Notes"
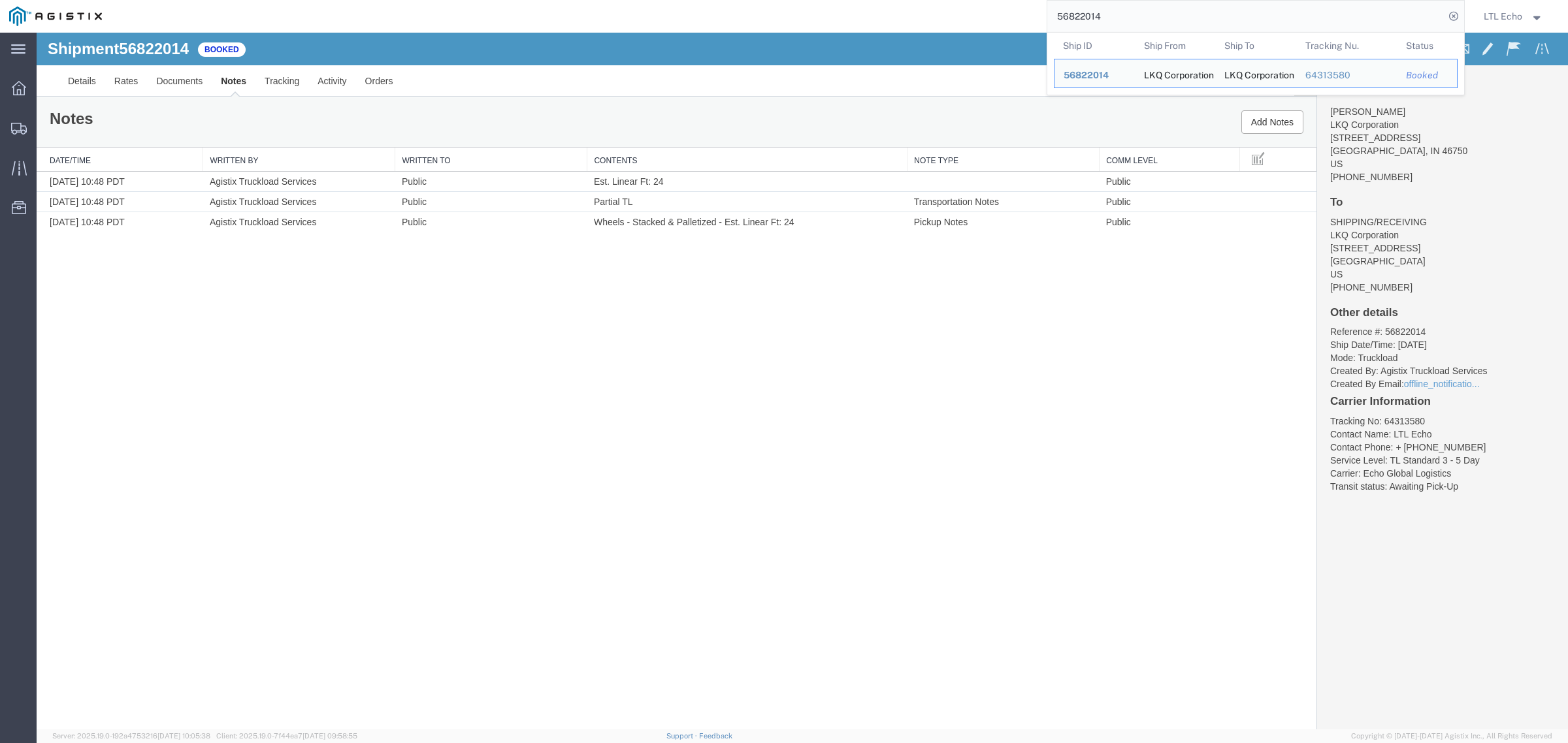
drag, startPoint x: 1147, startPoint y: 12, endPoint x: 707, endPoint y: 15, distance: 440.0
click at [738, 21] on div "56822014 Ship ID Ship From Ship To Tracking Nu. Status Ship ID 56822014 Ship Fr…" at bounding box center [787, 16] width 1353 height 32
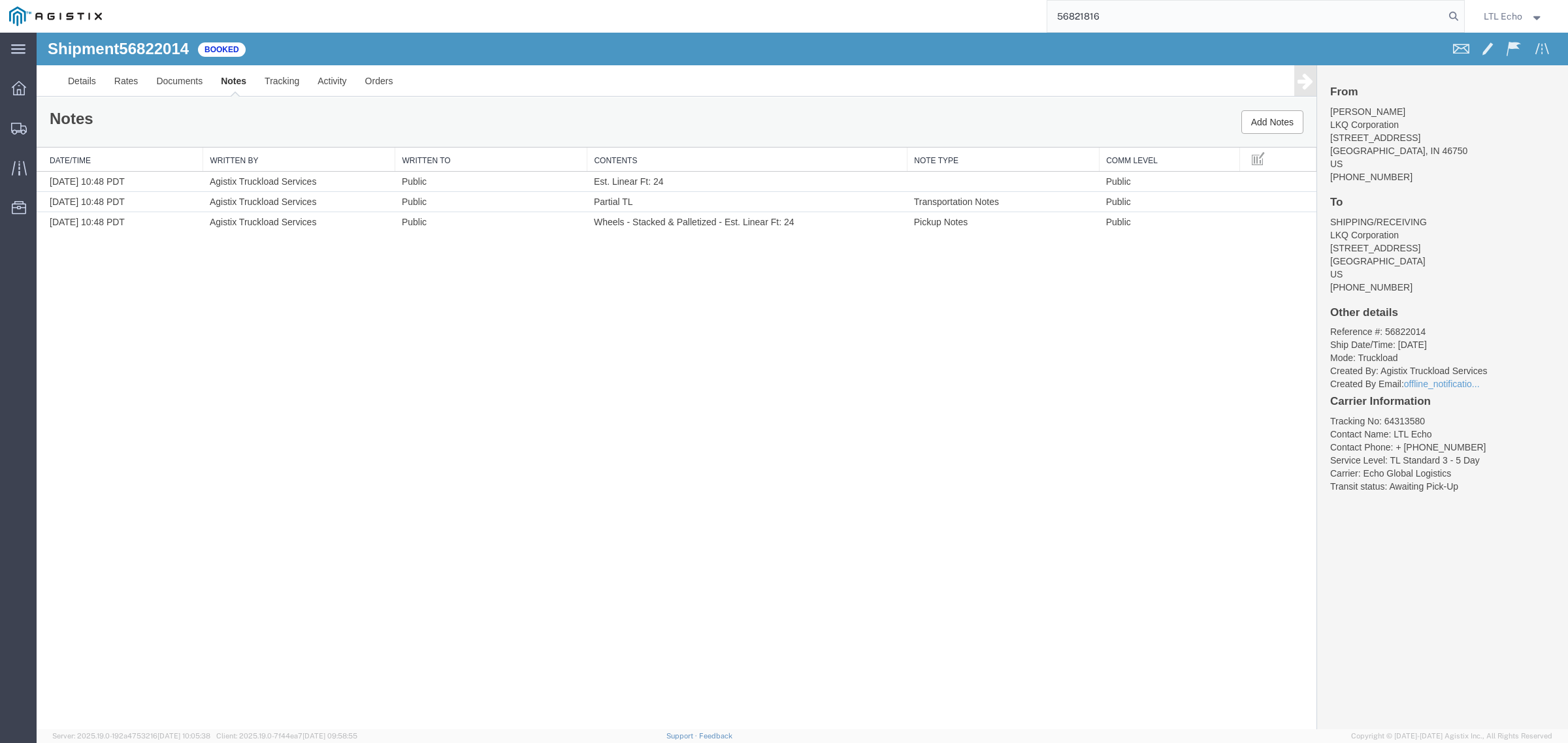
type input "56821816"
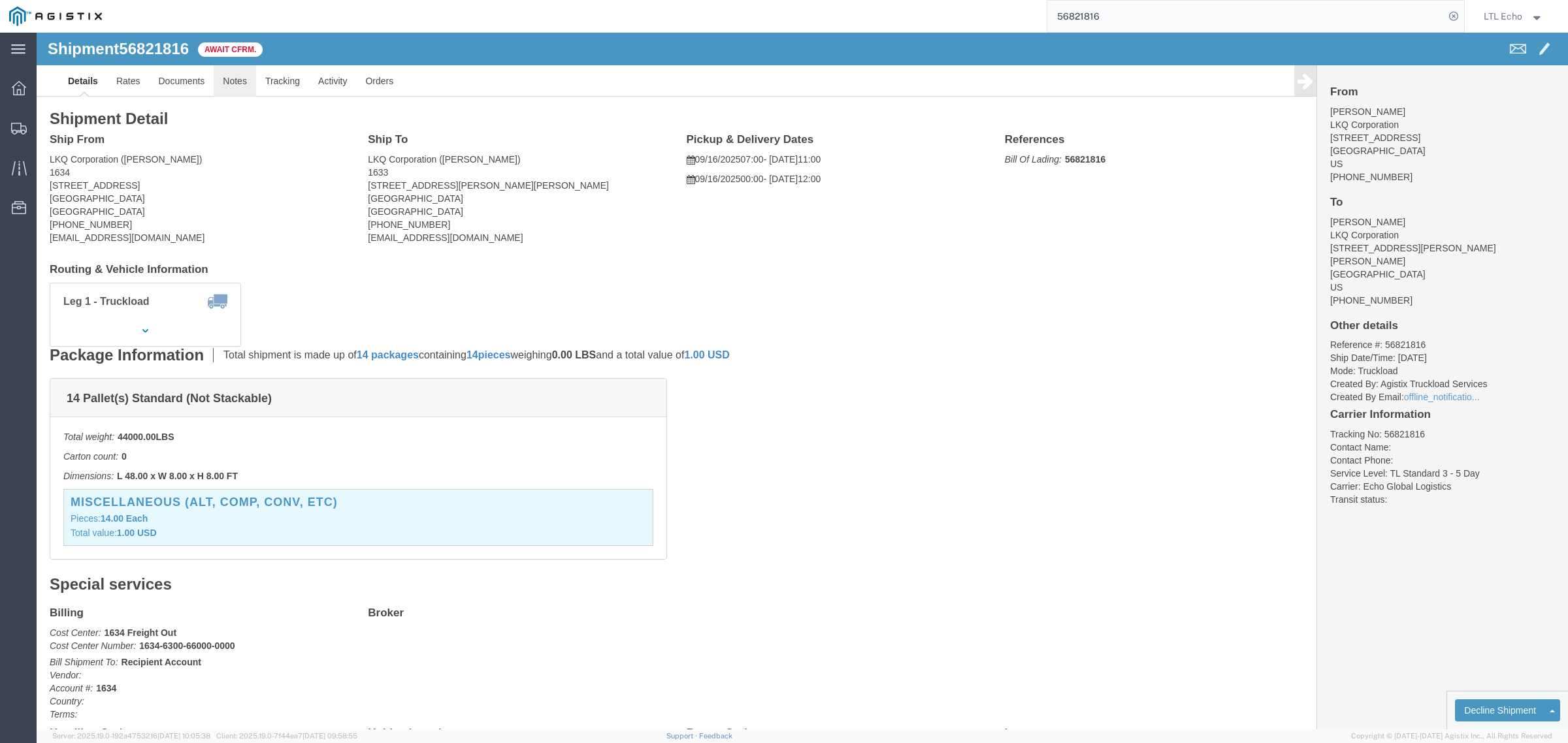
click link "Notes"
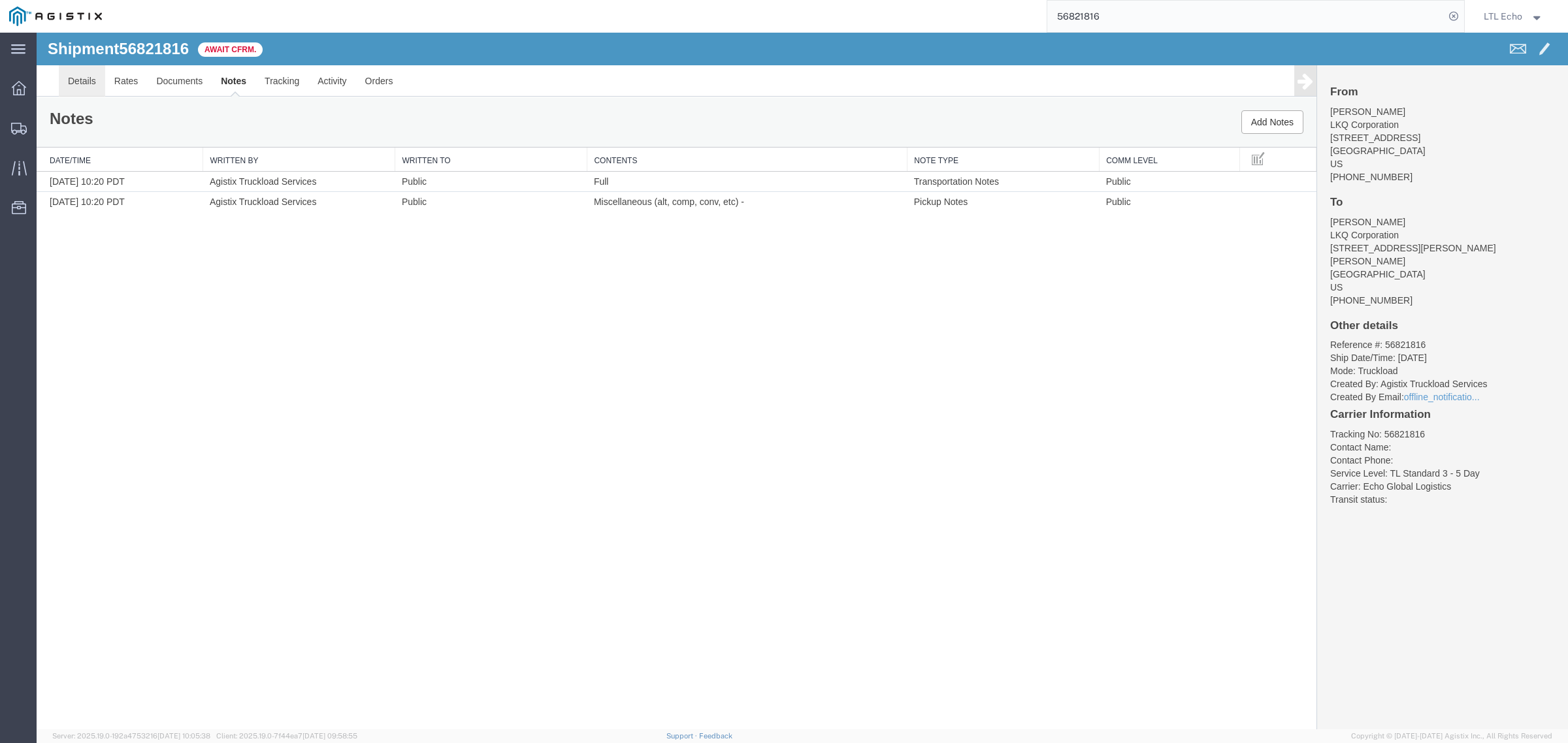
click at [90, 83] on link "Details" at bounding box center [82, 81] width 46 height 32
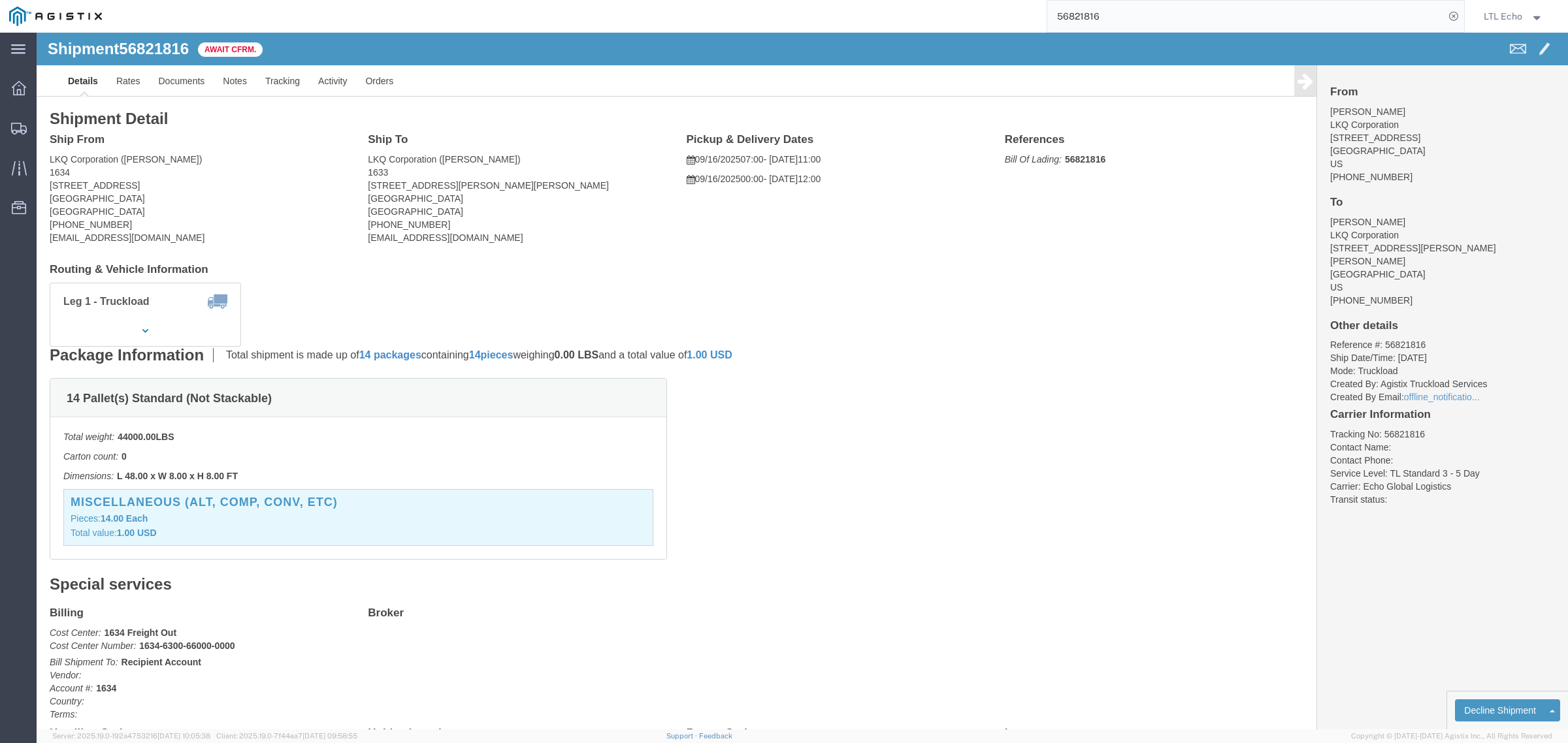
drag, startPoint x: 127, startPoint y: 151, endPoint x: 13, endPoint y: 151, distance: 114.0
click address "LKQ Corporation ([PERSON_NAME]) 1634 [STREET_ADDRESS] [PHONE_NUMBER] [EMAIL_ADD…"
click b "56821816"
drag, startPoint x: 482, startPoint y: 150, endPoint x: 465, endPoint y: 154, distance: 17.5
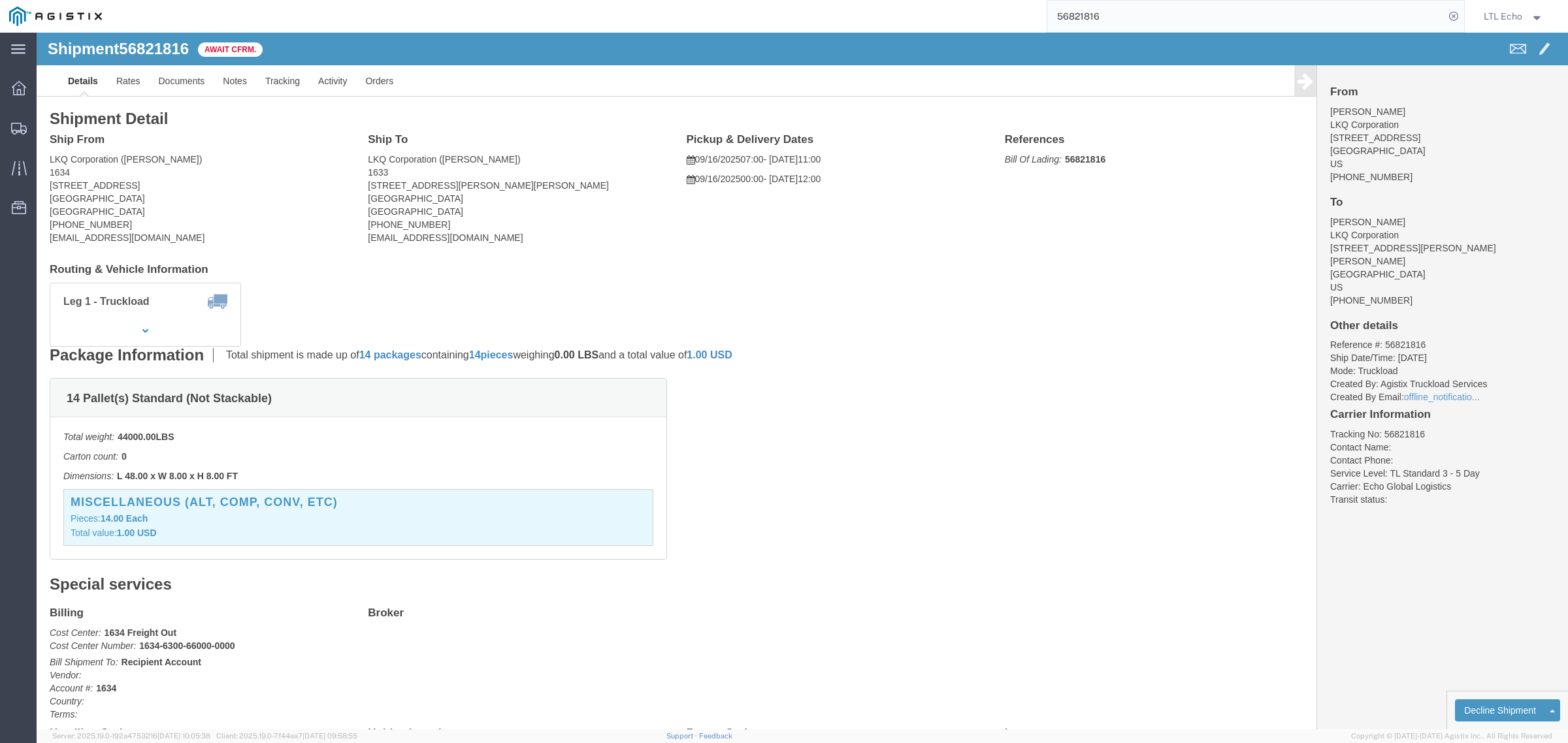
click address "LKQ Corporation ([PERSON_NAME]) 1633 [STREET_ADDRESS][PERSON_NAME] [PHONE_NUMBE…"
drag, startPoint x: 423, startPoint y: 151, endPoint x: 329, endPoint y: 153, distance: 94.0
click address "LKQ Corporation ([PERSON_NAME]) 1633 [STREET_ADDRESS][PERSON_NAME] [PHONE_NUMBE…"
drag, startPoint x: 431, startPoint y: 210, endPoint x: 325, endPoint y: 212, distance: 106.0
click div "Ship To LKQ Corporation ([PERSON_NAME]) [STREET_ADDRESS][PERSON_NAME] [PHONE_NU…"
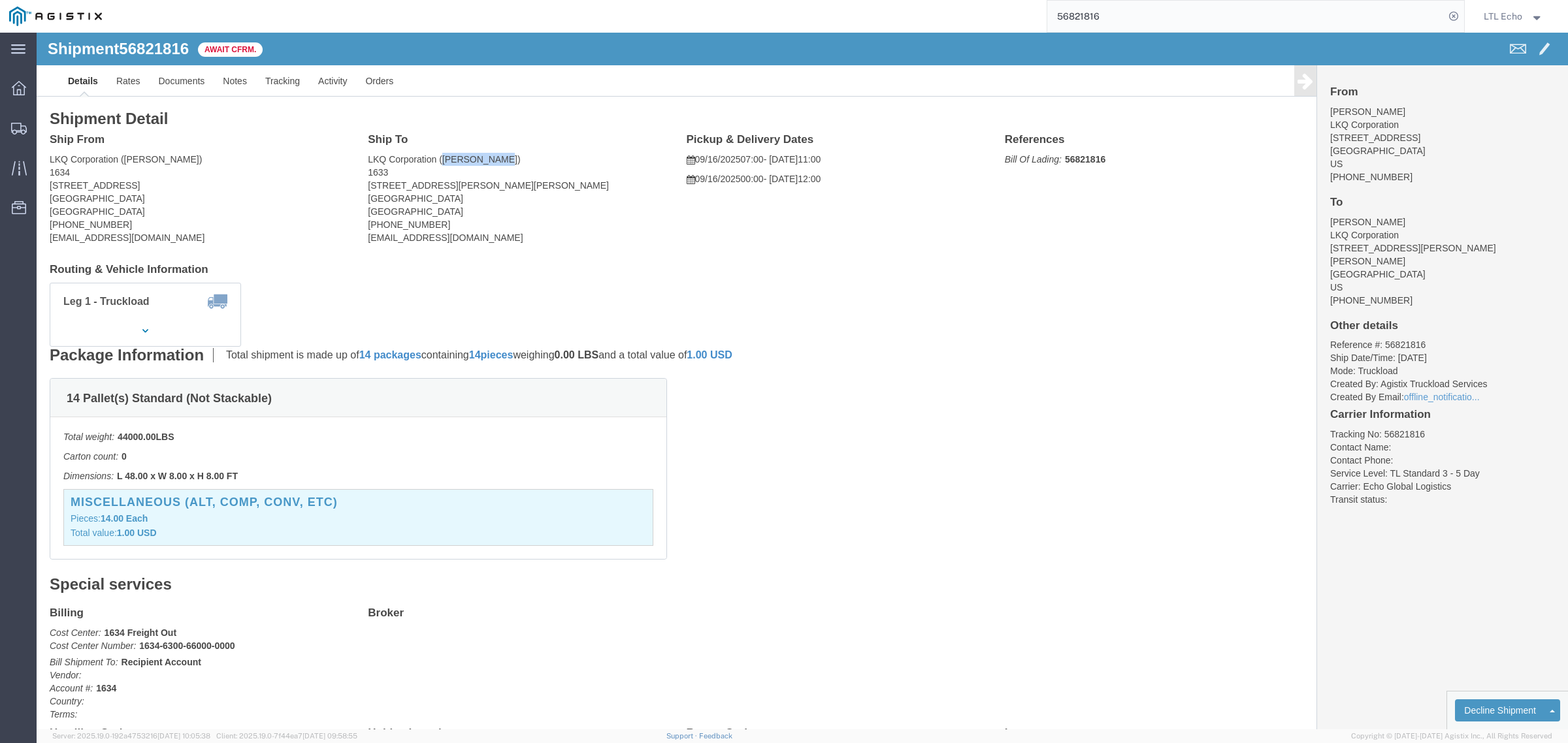
drag, startPoint x: 403, startPoint y: 125, endPoint x: 452, endPoint y: 132, distance: 49.5
click address "LKQ Corporation ([PERSON_NAME]) 1633 [STREET_ADDRESS][PERSON_NAME] [PHONE_NUMBE…"
drag, startPoint x: 395, startPoint y: 190, endPoint x: 331, endPoint y: 193, distance: 64.1
click address "LKQ Corporation ([PERSON_NAME]) 1633 [STREET_ADDRESS][PERSON_NAME] [PHONE_NUMBE…"
click p "Bill Of Lading: 56821816"
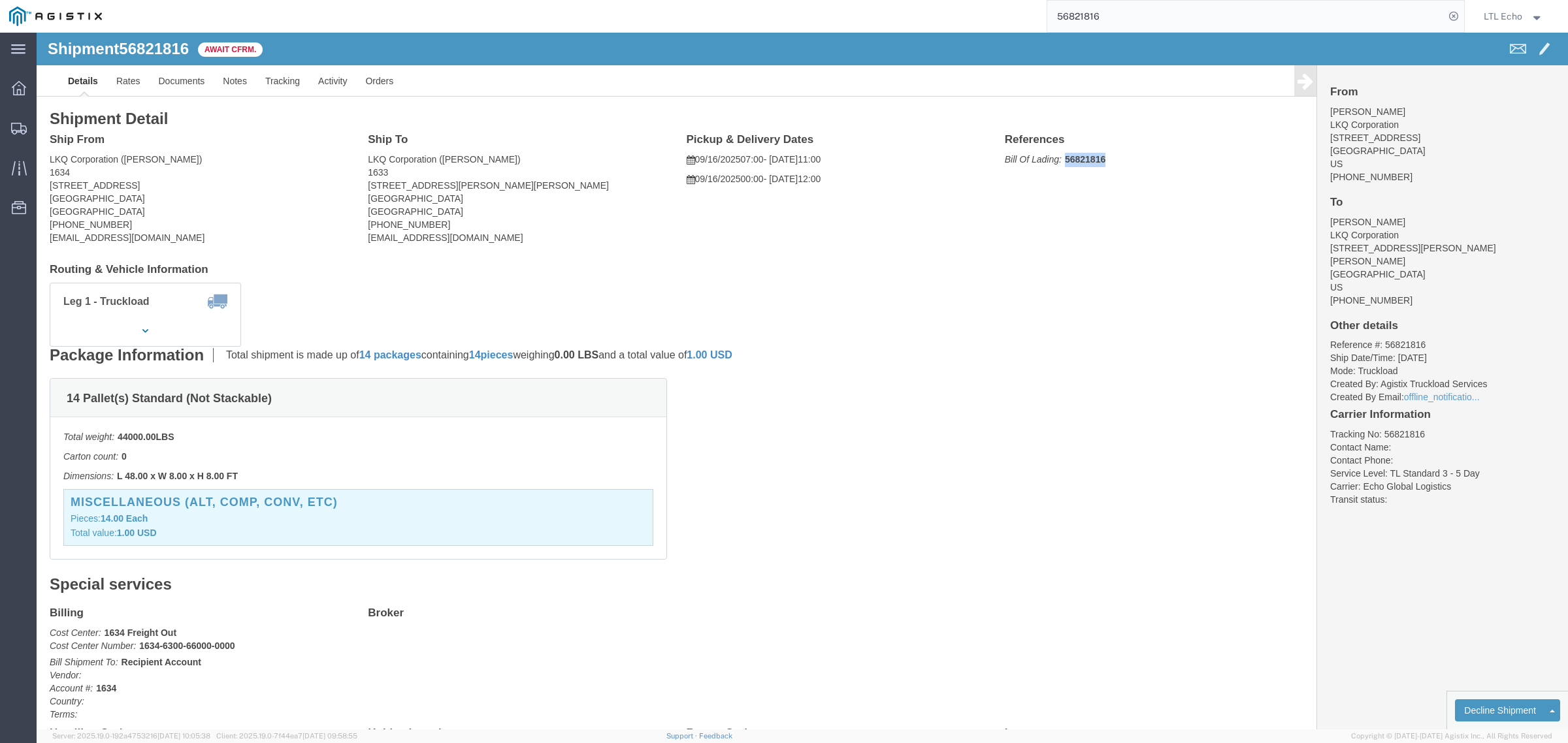
click p "Bill Of Lading: 56821816"
click link "Rates"
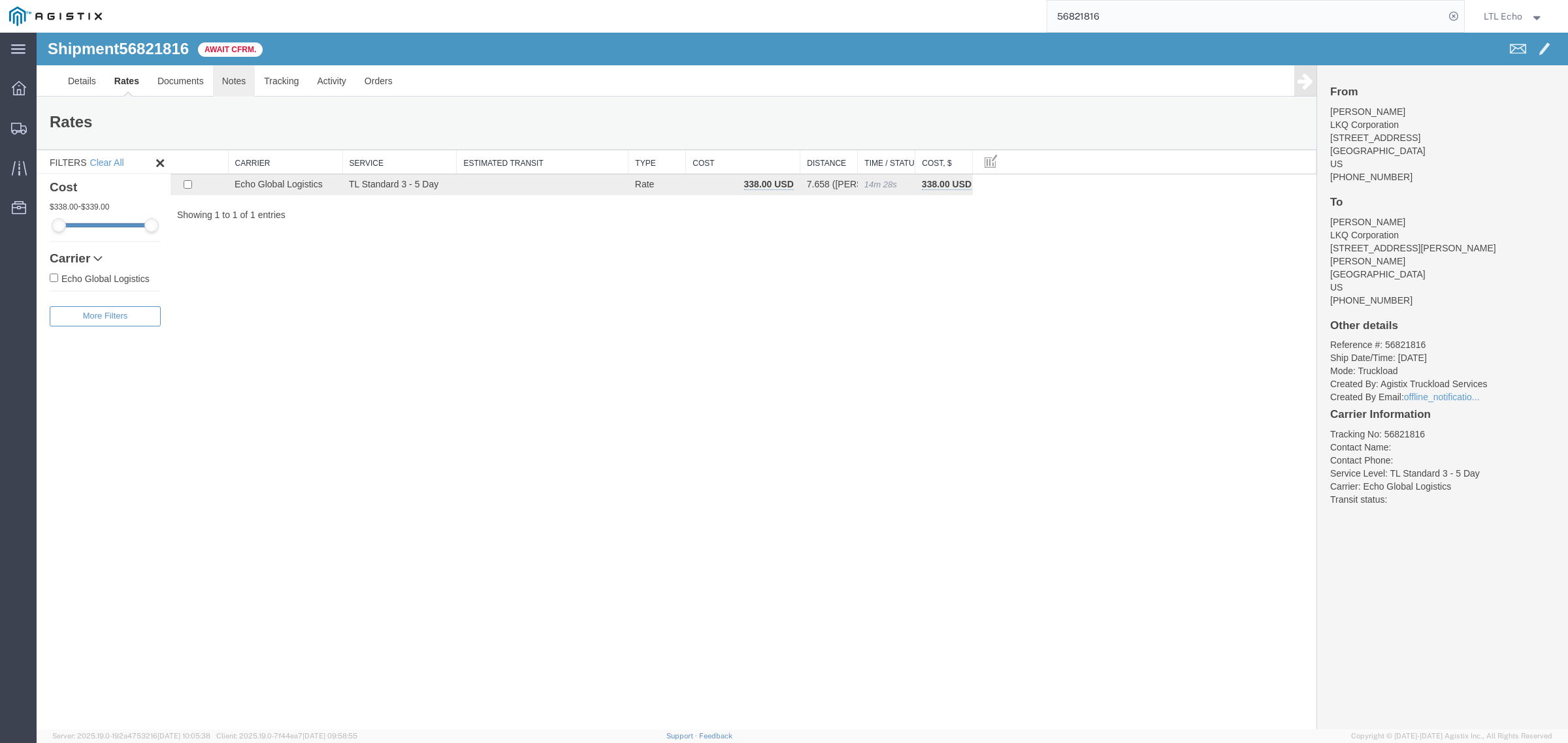
click at [230, 82] on link "Notes" at bounding box center [234, 81] width 42 height 32
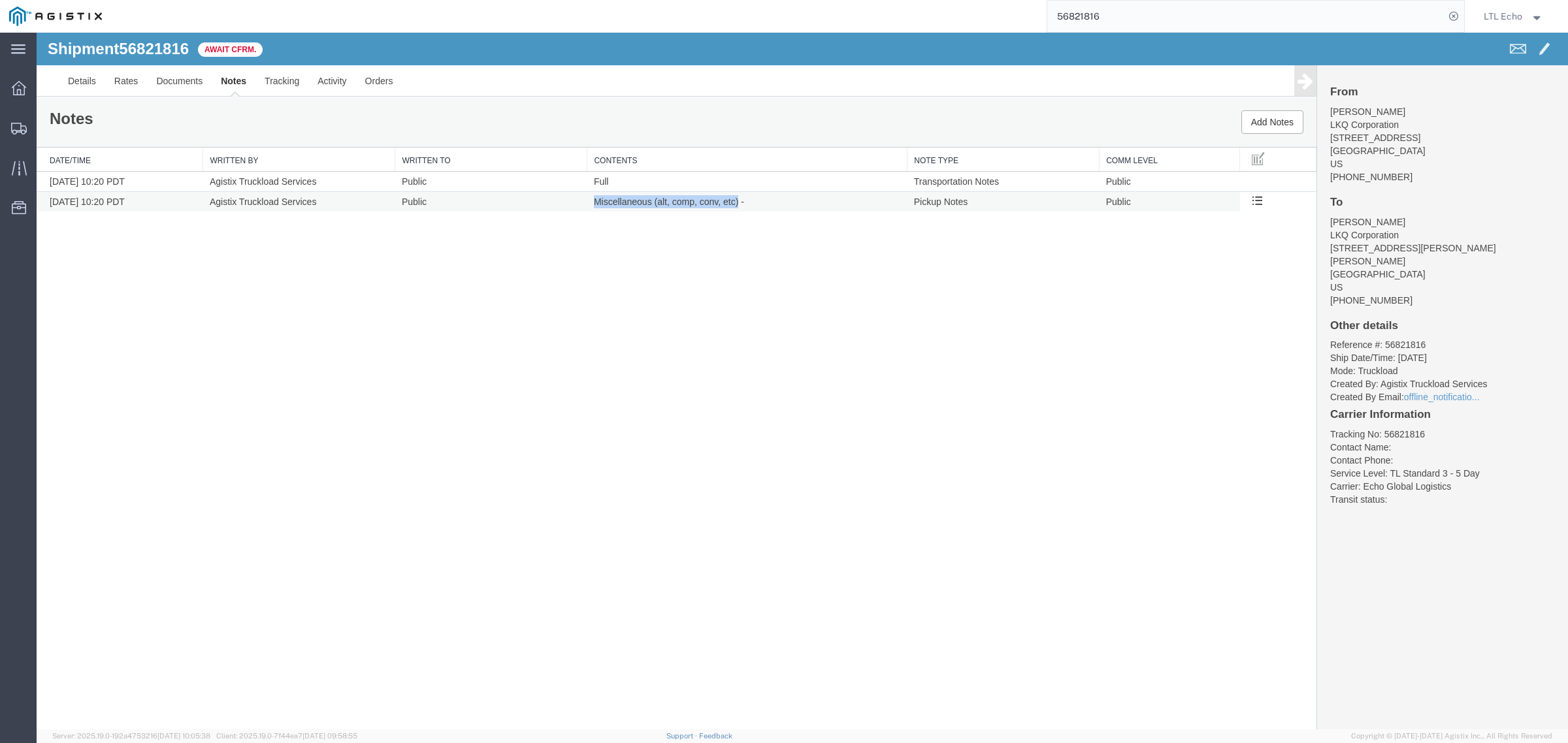
drag, startPoint x: 592, startPoint y: 204, endPoint x: 737, endPoint y: 203, distance: 145.0
click at [737, 203] on td "Miscellaneous (alt, comp, conv, etc) -" at bounding box center [747, 202] width 320 height 20
click at [82, 83] on link "Details" at bounding box center [82, 81] width 46 height 32
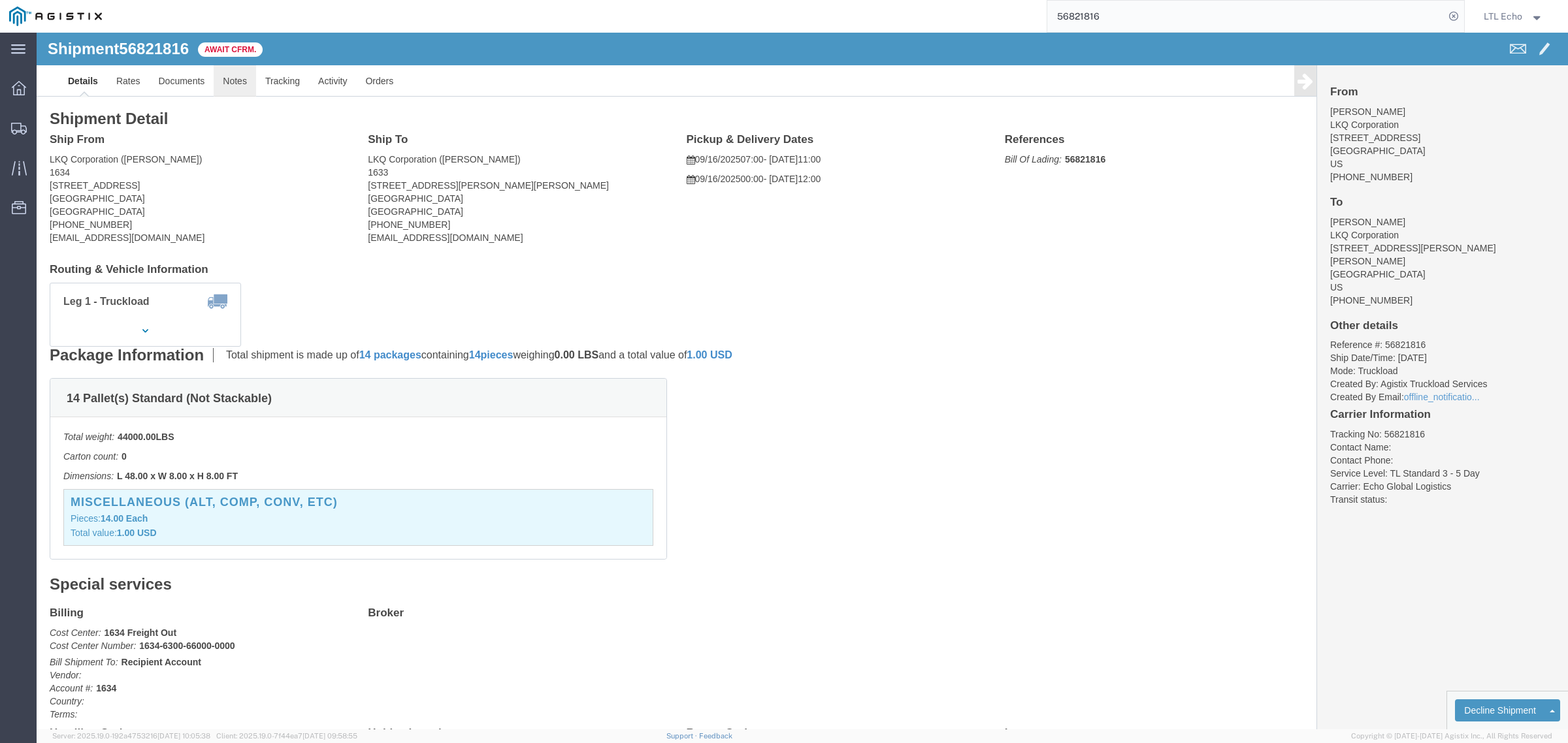
click link "Notes"
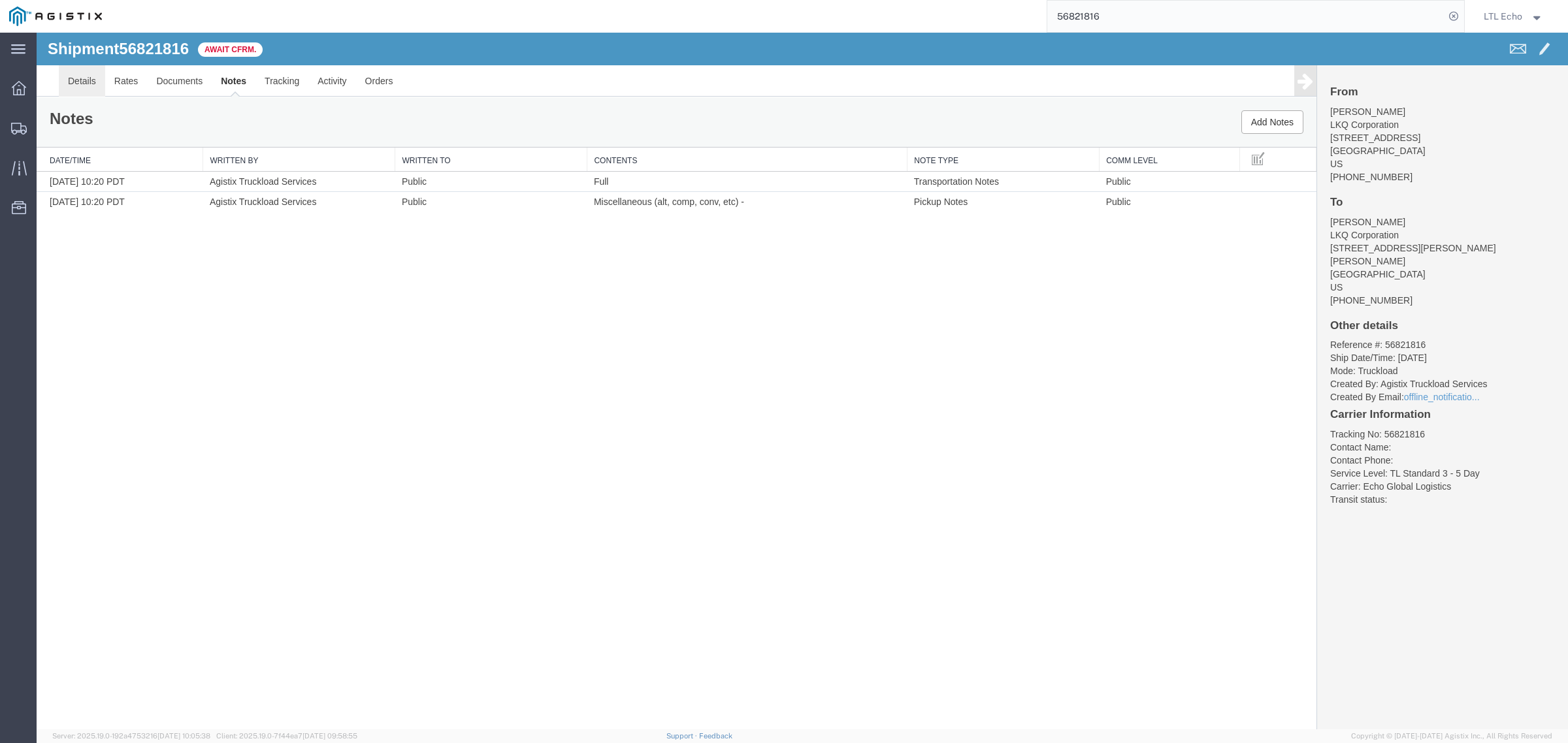
click at [95, 86] on link "Details" at bounding box center [82, 81] width 46 height 32
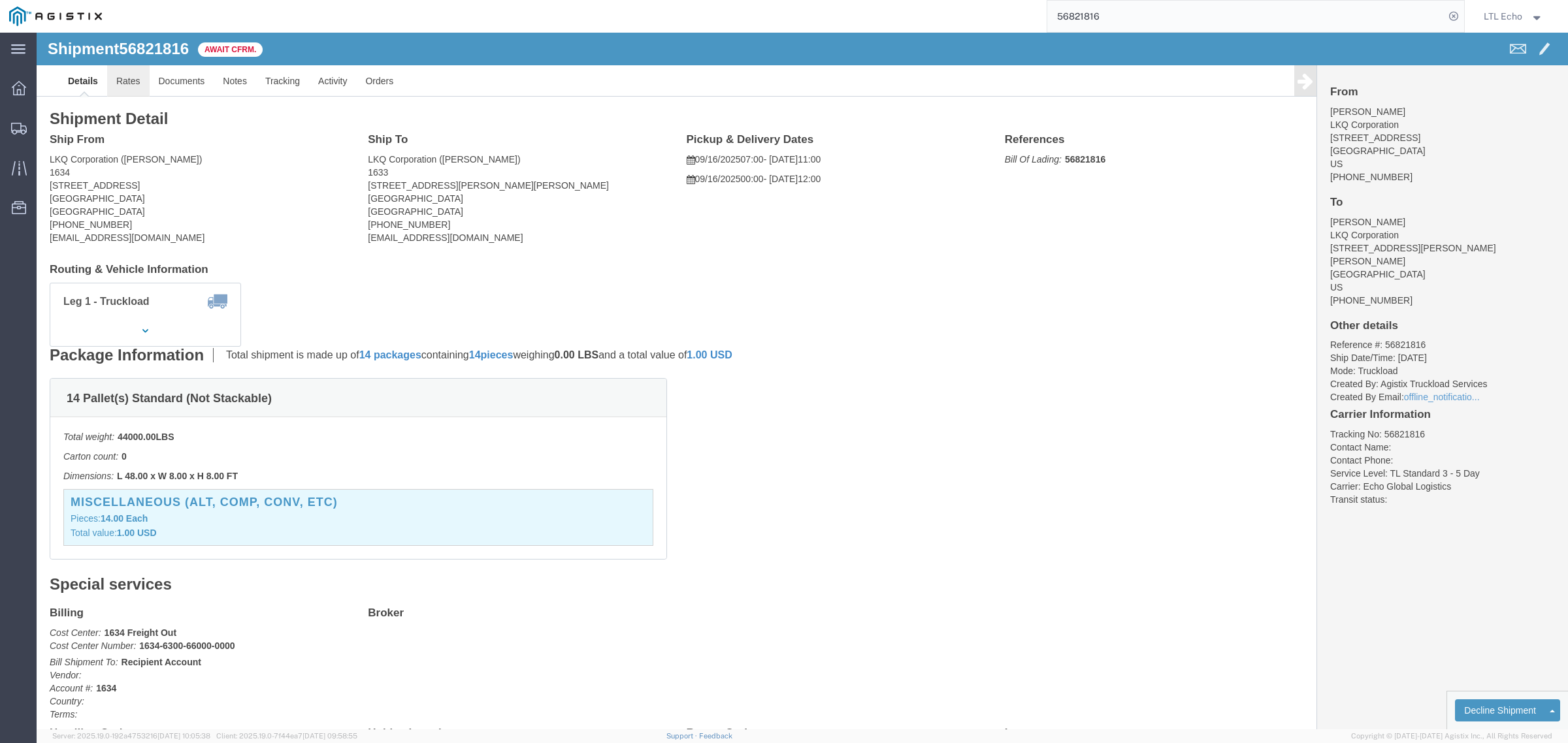
click link "Rates"
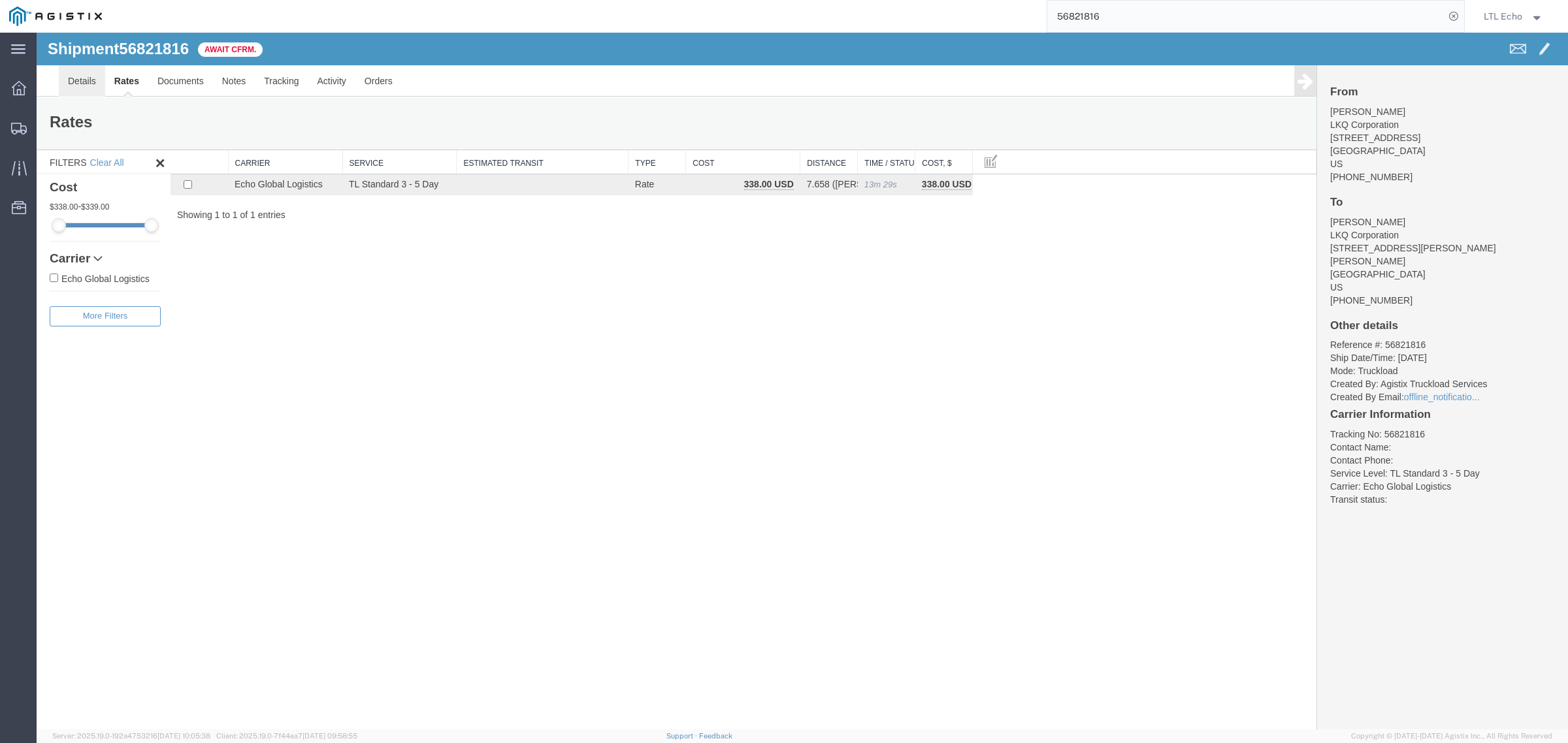
click at [80, 83] on link "Details" at bounding box center [82, 81] width 46 height 32
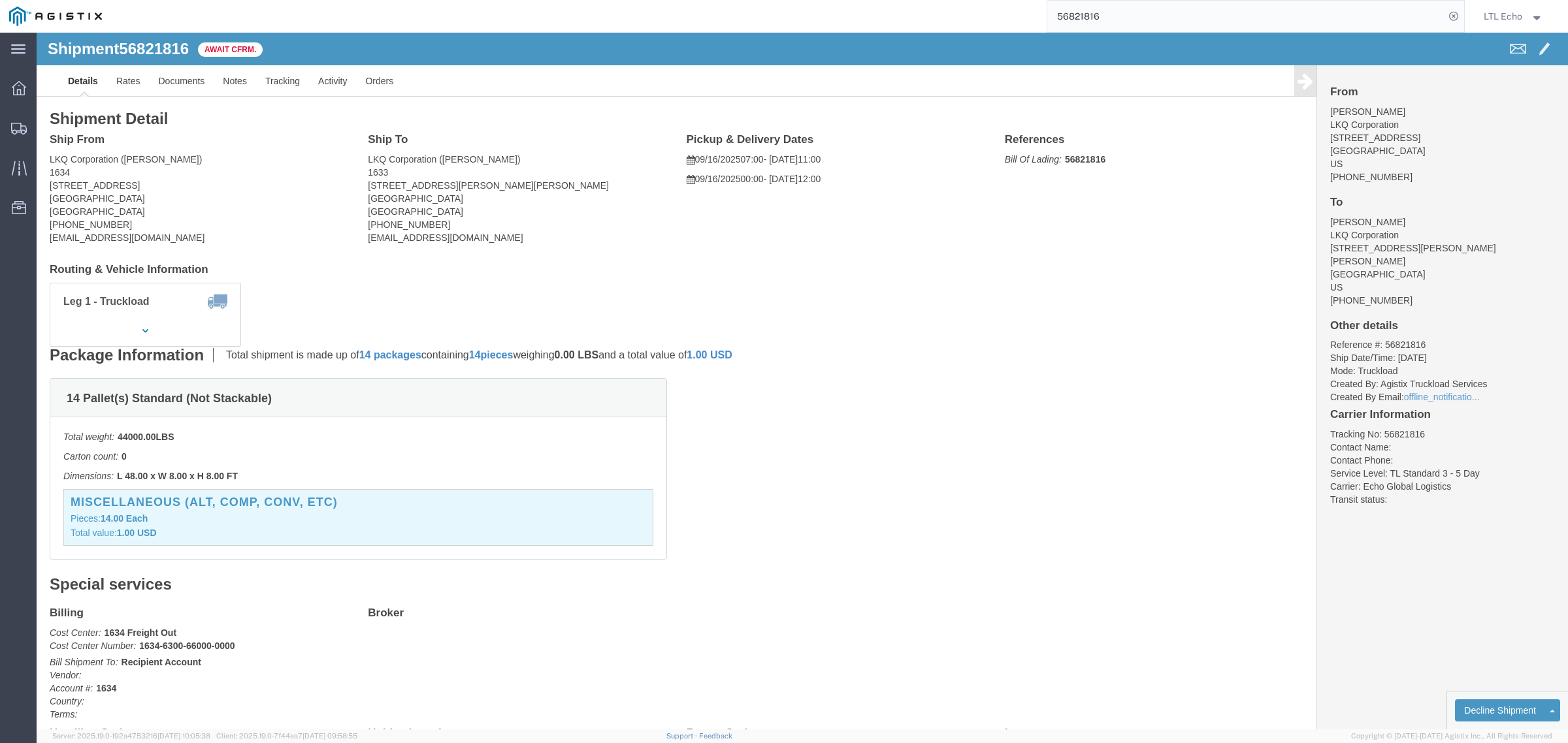
click b "56821816"
click link "Confirm"
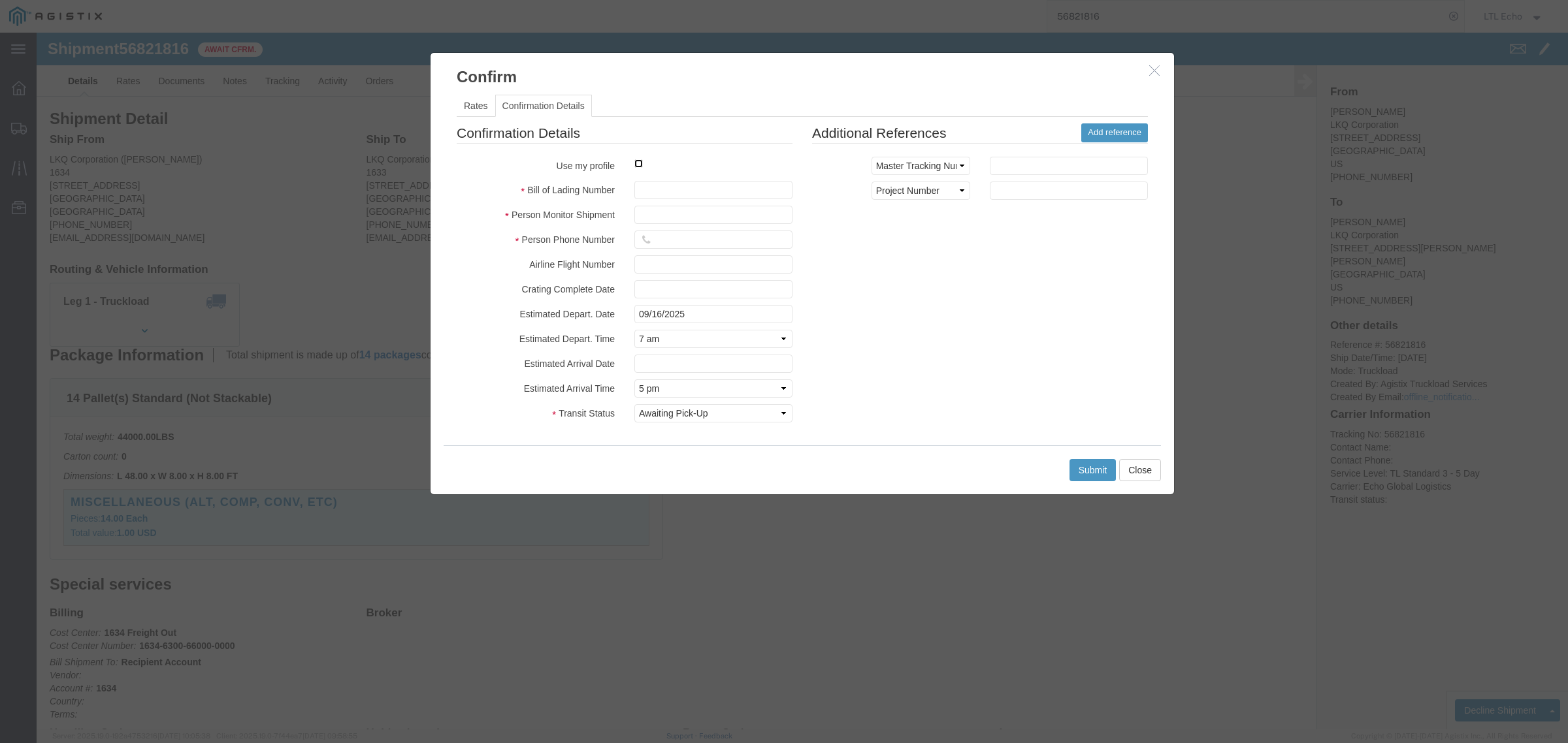
click input "checkbox"
checkbox input "true"
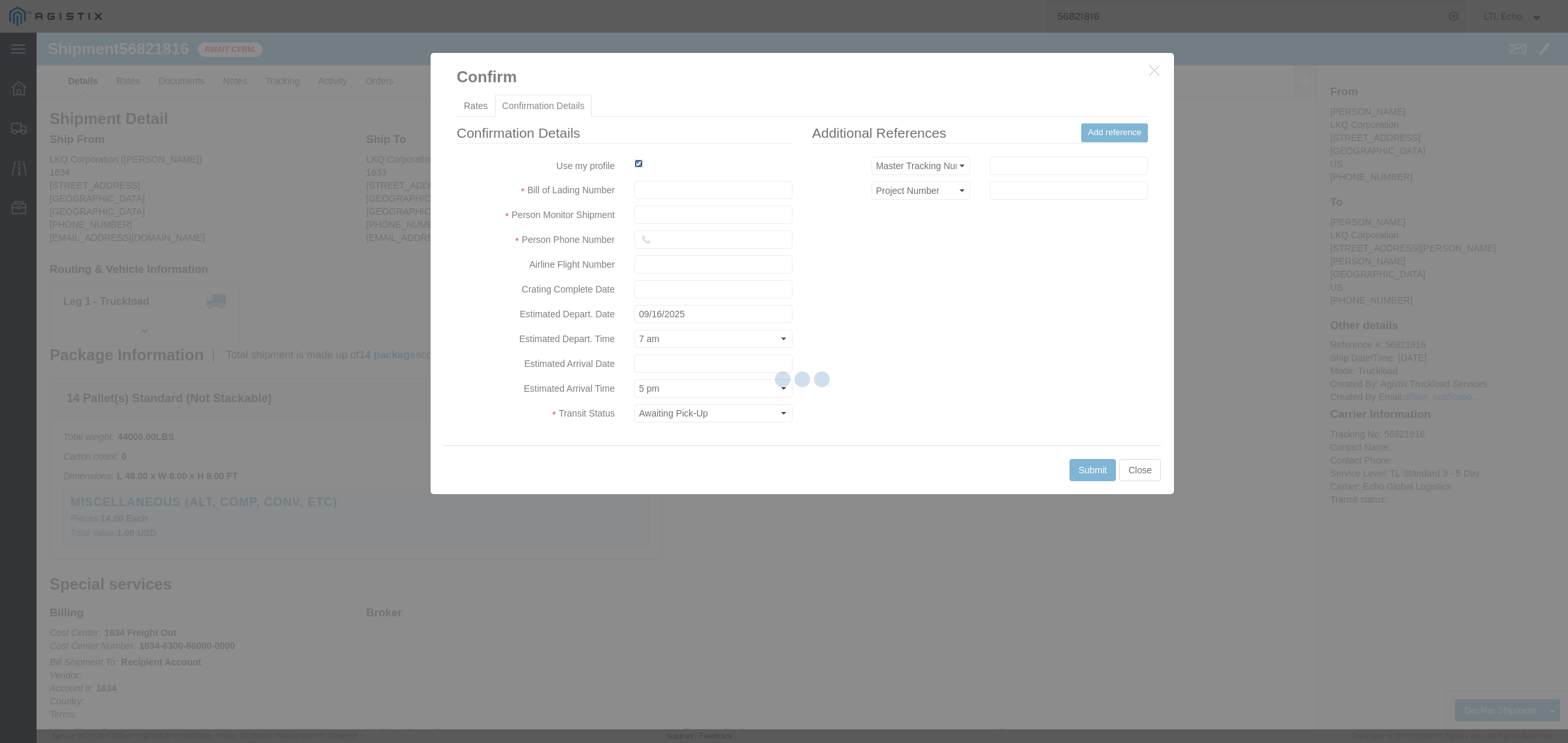
type input "LTL Echo"
type input "+ 8005116111"
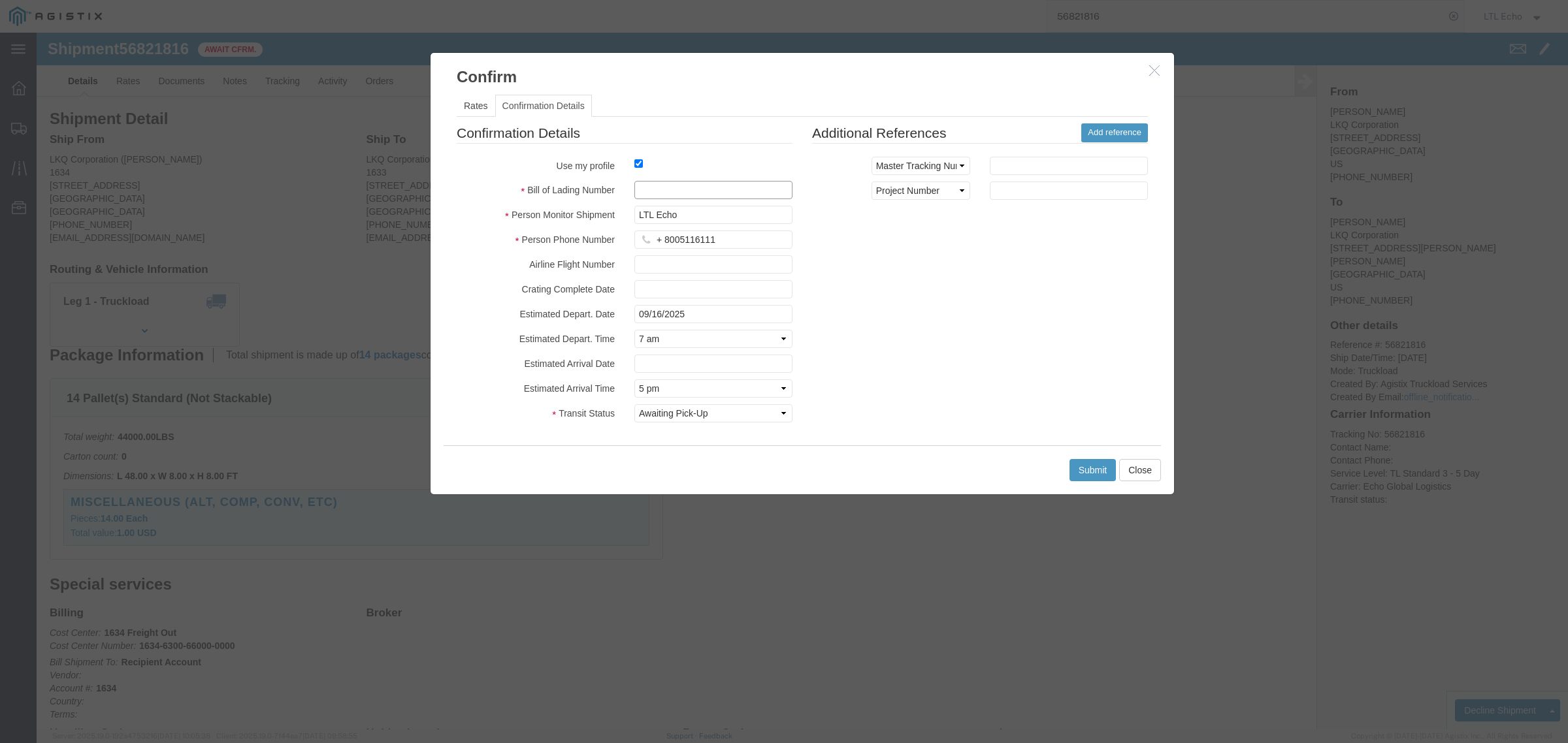
click input "text"
paste input "64310148"
type input "64310148"
click button "Submit"
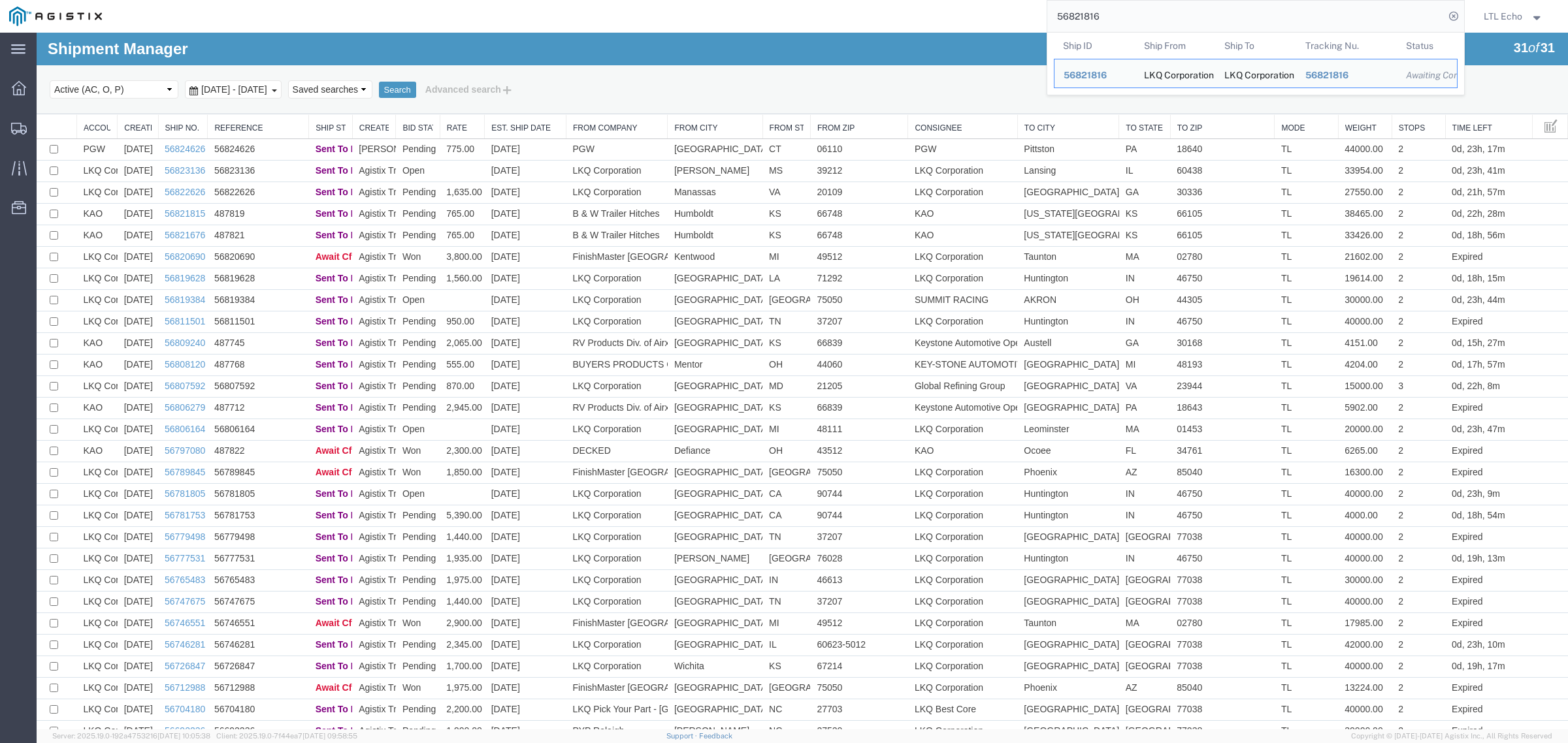
drag, startPoint x: 1212, startPoint y: 17, endPoint x: 735, endPoint y: 10, distance: 477.1
click at [735, 10] on div "56821816 Ship ID Ship From Ship To Tracking Nu. Status Ship ID 56821816 Ship Fr…" at bounding box center [787, 16] width 1353 height 32
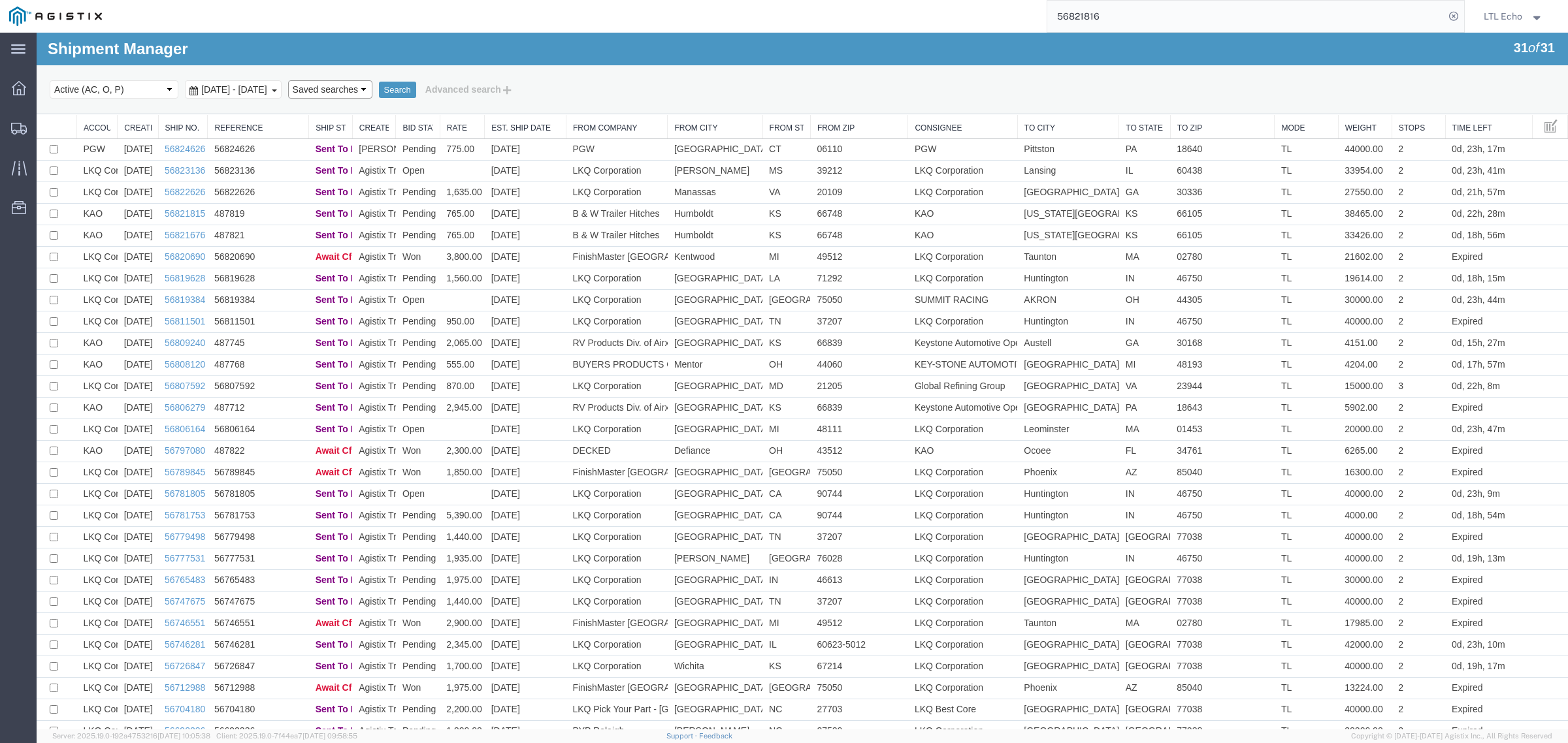
click at [372, 92] on select "Saved searches LKQ TL Lost PGW TL" at bounding box center [330, 89] width 84 height 18
select select "LKQ TL"
click at [313, 81] on select "Saved searches LKQ TL Lost PGW TL" at bounding box center [330, 89] width 84 height 18
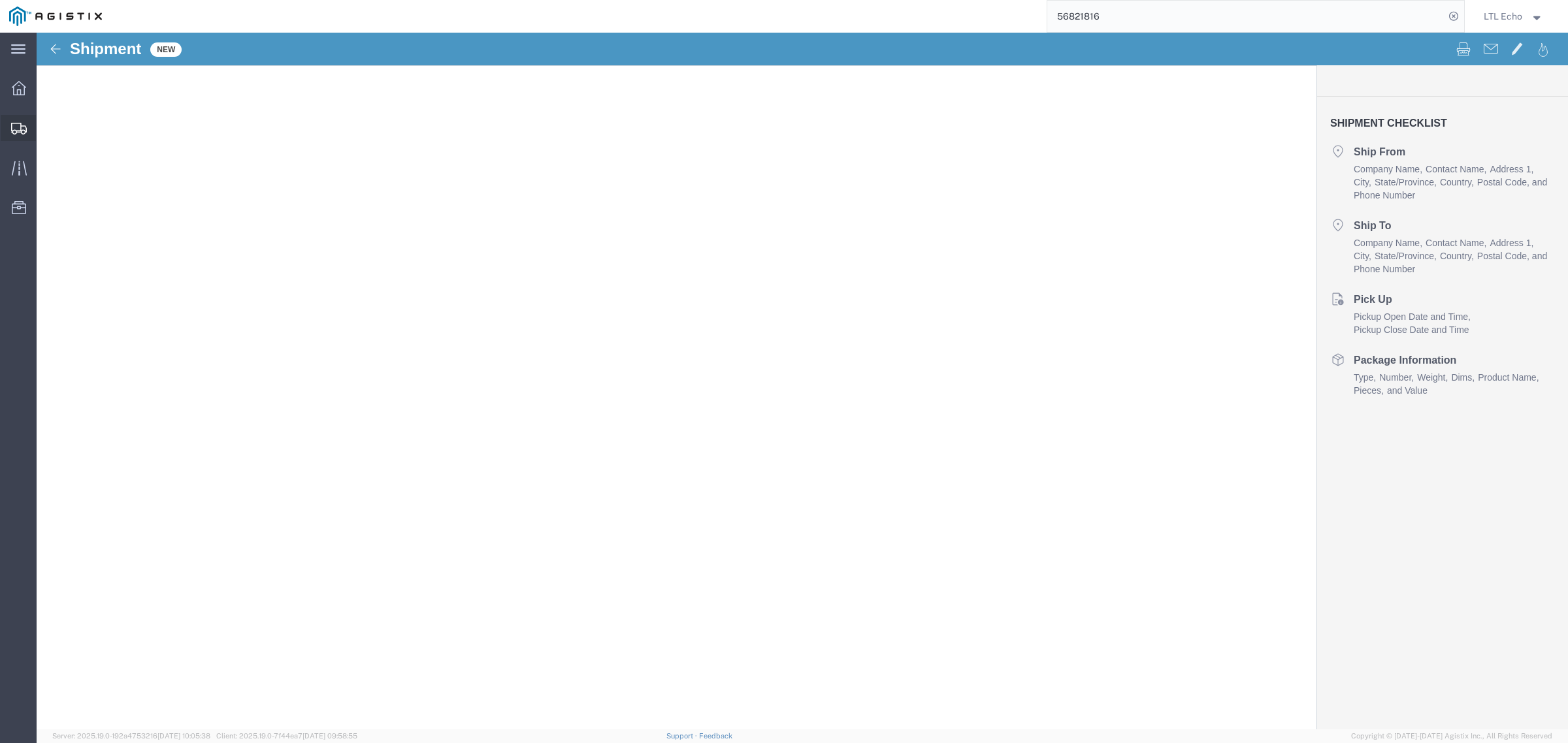
click at [14, 125] on icon at bounding box center [19, 129] width 16 height 12
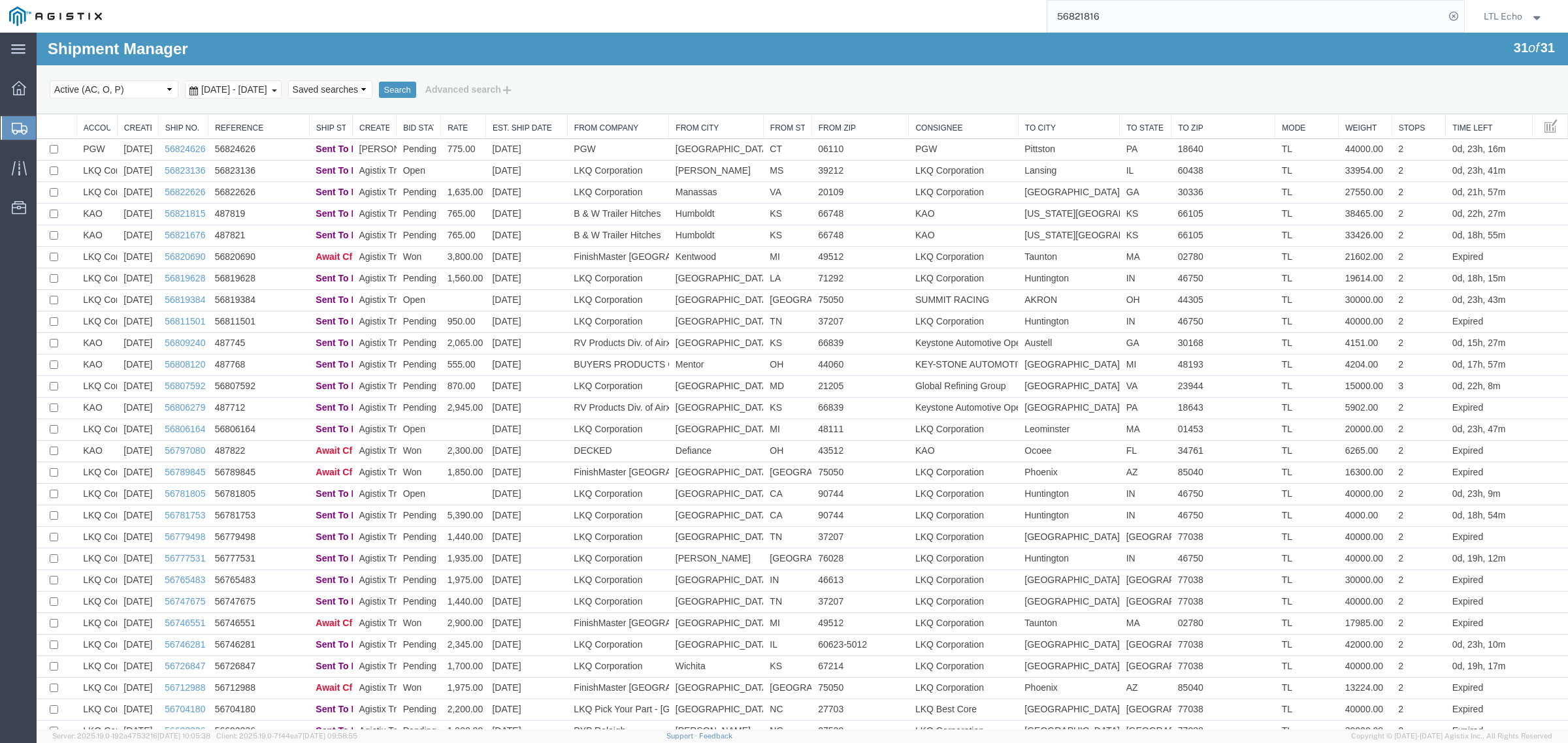
click at [372, 87] on select "Saved searches LKQ TL Lost PGW TL" at bounding box center [330, 89] width 84 height 18
select select "LKQ TL"
click at [313, 81] on select "Saved searches LKQ TL Lost PGW TL" at bounding box center [330, 89] width 84 height 18
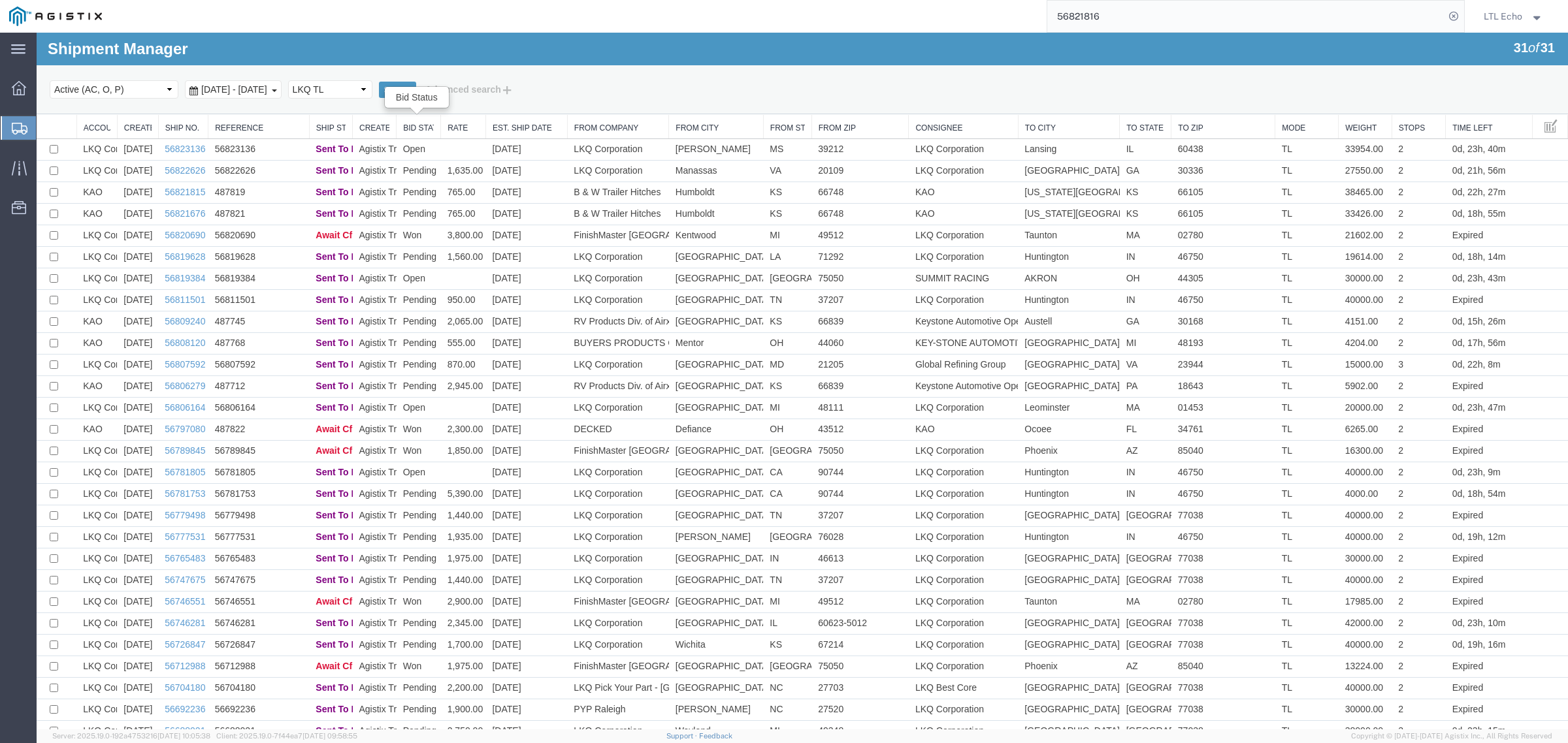
click at [415, 131] on link "Bid Status" at bounding box center [418, 128] width 31 height 11
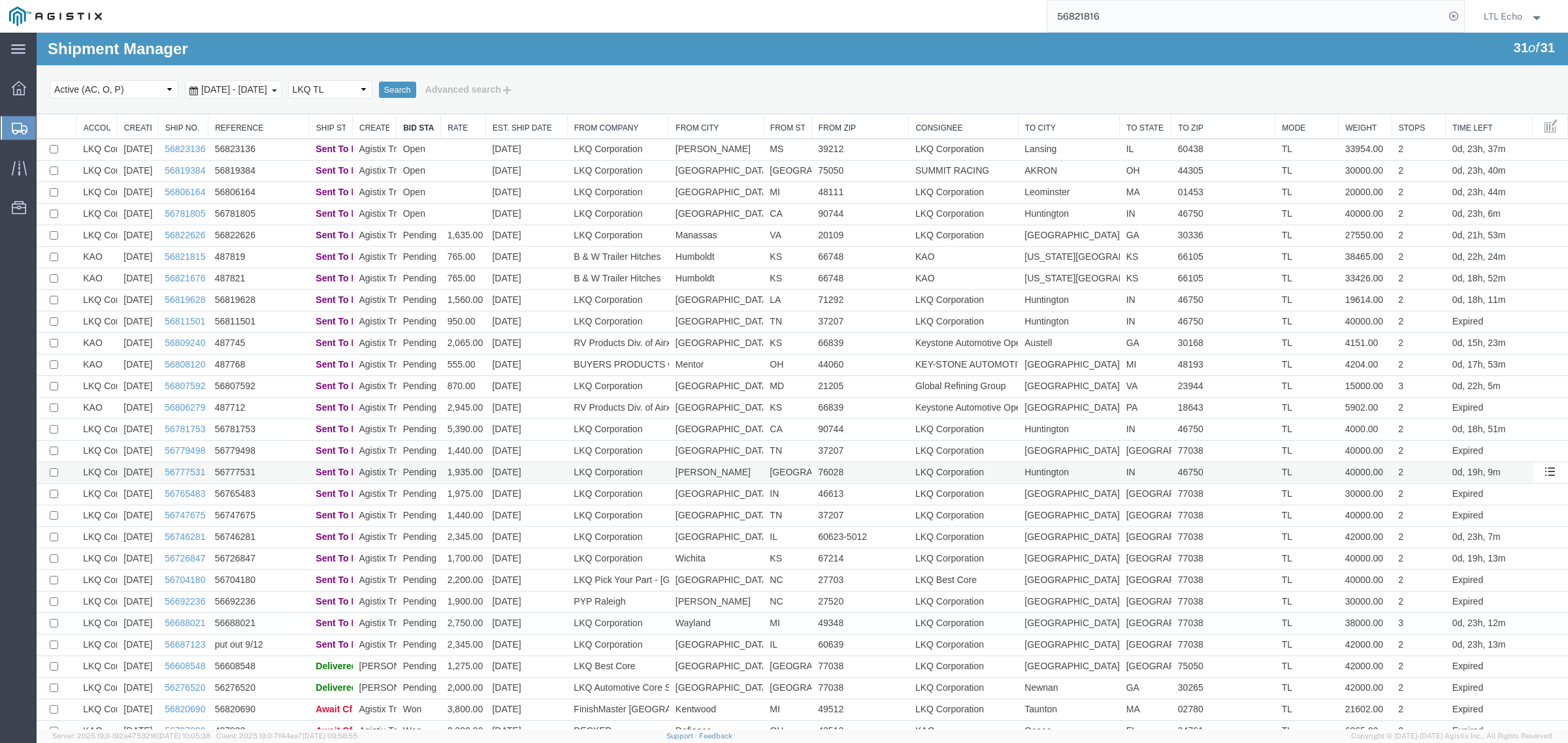
scroll to position [95, 0]
